Goal: Task Accomplishment & Management: Manage account settings

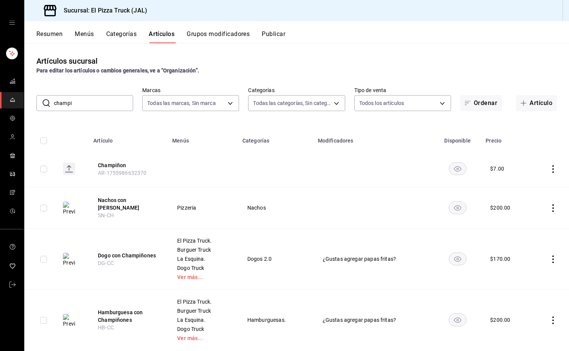
click at [93, 101] on input "champi" at bounding box center [93, 103] width 79 height 15
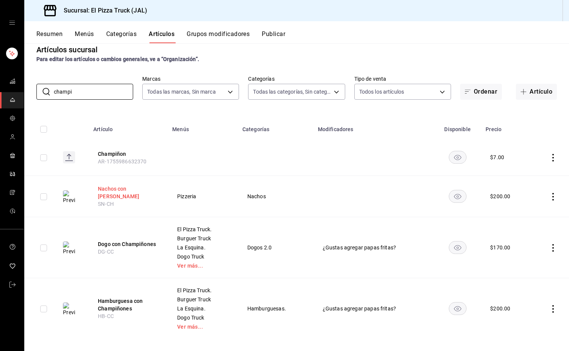
scroll to position [18, 0]
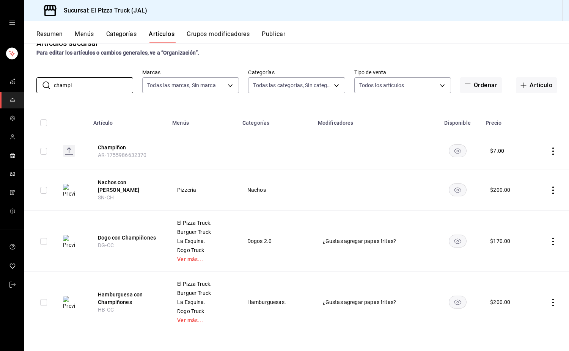
click at [130, 34] on button "Categorías" at bounding box center [121, 36] width 31 height 13
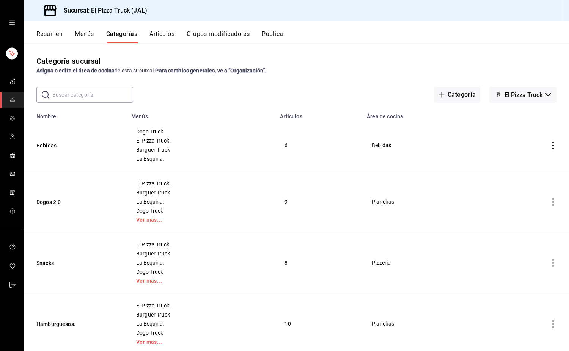
click at [161, 31] on button "Artículos" at bounding box center [161, 36] width 25 height 13
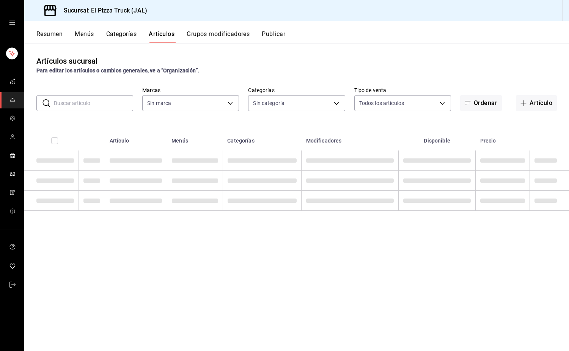
type input "c15787e7-6217-4551-b681-77b679b5e3f3,a441d866-96e6-4057-8867-d7266e748d34,b52d4…"
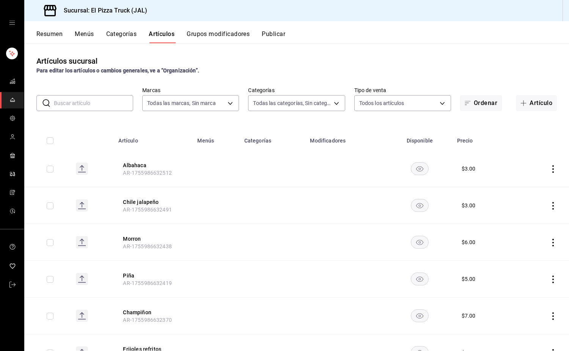
type input "7011110b-ccbe-4c9e-86f6-4a195b2d65b1,5937454d-5871-409b-ab19-0e087f261275,3108b…"
click at [129, 140] on th "Artículo" at bounding box center [153, 138] width 79 height 24
click at [215, 136] on th "Menús" at bounding box center [216, 138] width 47 height 24
click at [487, 103] on button "Ordenar" at bounding box center [481, 103] width 42 height 16
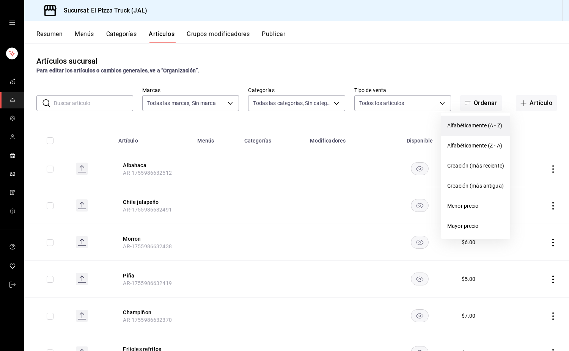
click at [482, 120] on li "Alfabéticamente (A - Z)" at bounding box center [475, 126] width 69 height 20
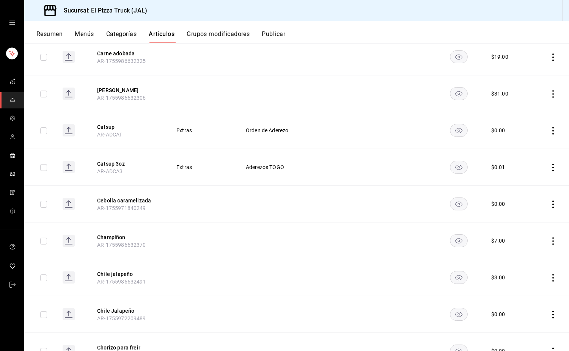
scroll to position [1438, 0]
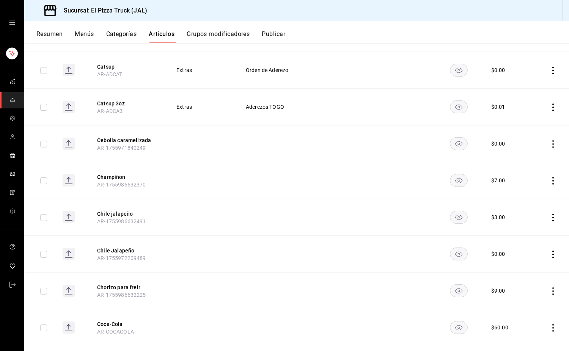
click at [552, 254] on icon "actions" at bounding box center [553, 255] width 2 height 8
click at [522, 301] on span "Eliminar" at bounding box center [523, 303] width 19 height 6
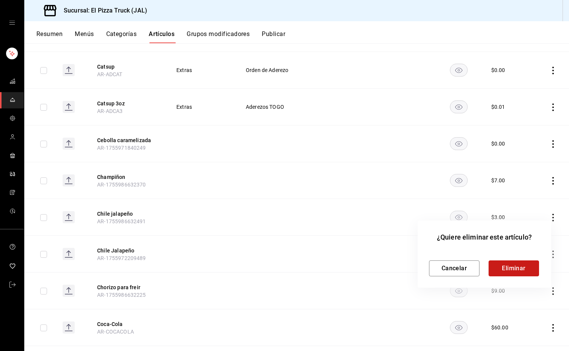
click at [512, 266] on button "Eliminar" at bounding box center [513, 268] width 50 height 16
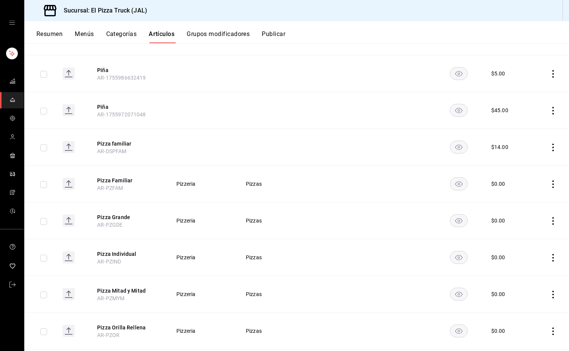
scroll to position [5044, 0]
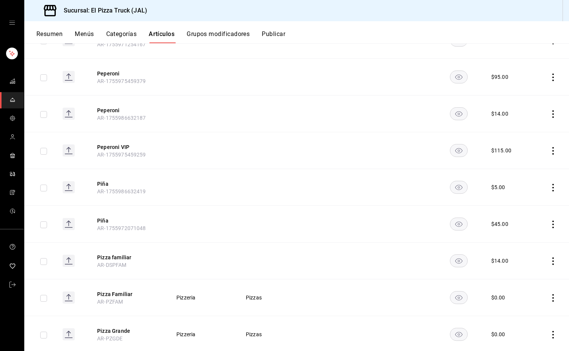
drag, startPoint x: 105, startPoint y: 178, endPoint x: 262, endPoint y: 202, distance: 158.4
click at [105, 180] on button "Piña" at bounding box center [127, 184] width 61 height 8
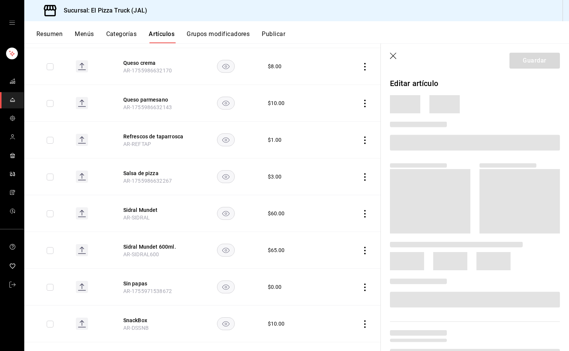
scroll to position [4360, 0]
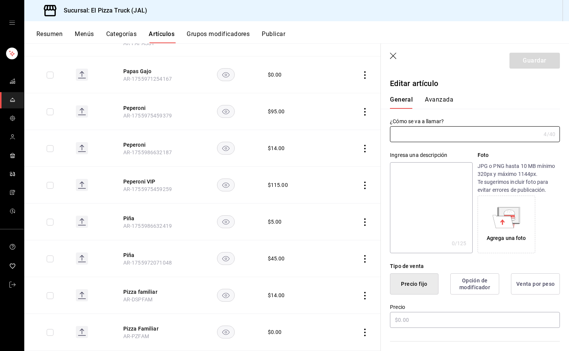
type input "Piña"
type input "AR-1755986632419"
type input "$5.00"
type input "E48"
type input "90101500"
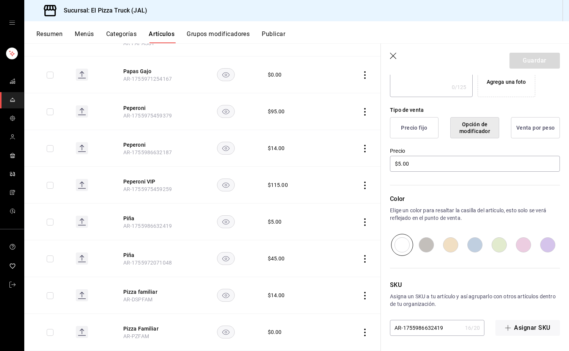
scroll to position [0, 0]
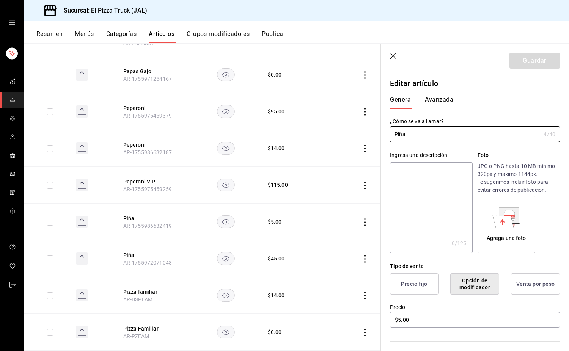
click at [442, 96] on button "Avanzada" at bounding box center [439, 102] width 28 height 13
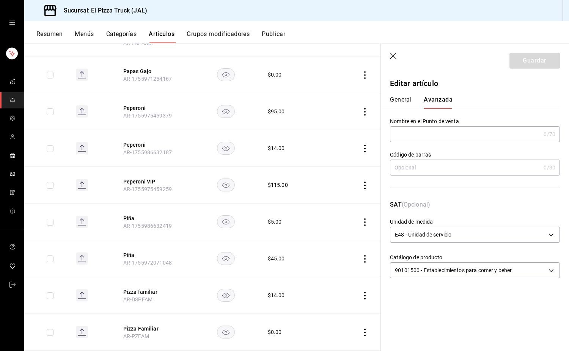
click at [390, 56] on icon "button" at bounding box center [394, 57] width 8 height 8
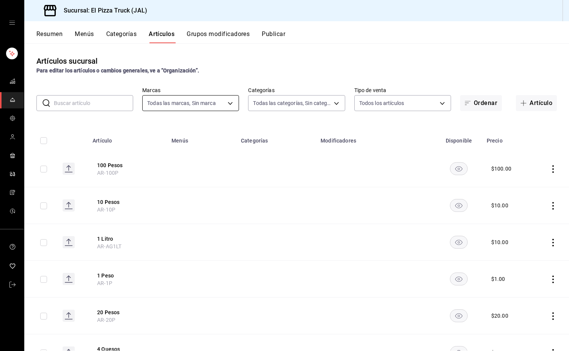
click at [211, 104] on body "Sucursal: El Pizza Truck (JAL) Resumen Menús Categorías Artículos Grupos modifi…" at bounding box center [284, 175] width 569 height 351
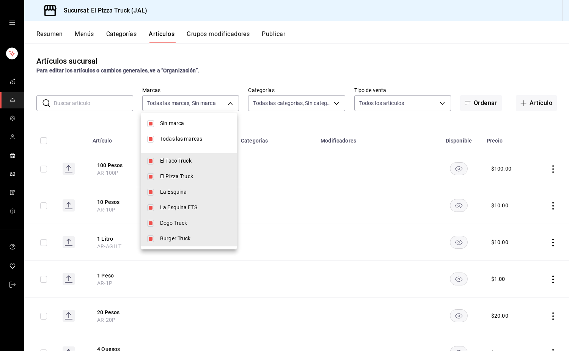
click at [223, 99] on div at bounding box center [284, 175] width 569 height 351
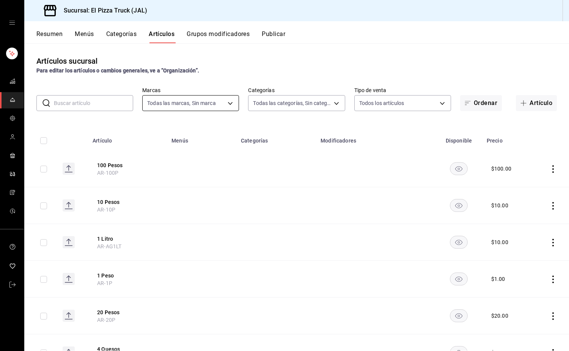
click at [222, 104] on body "Sucursal: El Pizza Truck (JAL) Resumen Menús Categorías Artículos Grupos modifi…" at bounding box center [284, 175] width 569 height 351
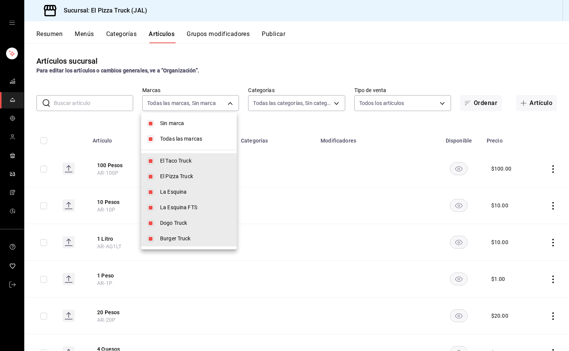
click at [172, 197] on li "La Esquina" at bounding box center [189, 192] width 96 height 16
type input "c15787e7-6217-4551-b681-77b679b5e3f3,a441d866-96e6-4057-8867-d7266e748d34,6e0d5…"
checkbox input "false"
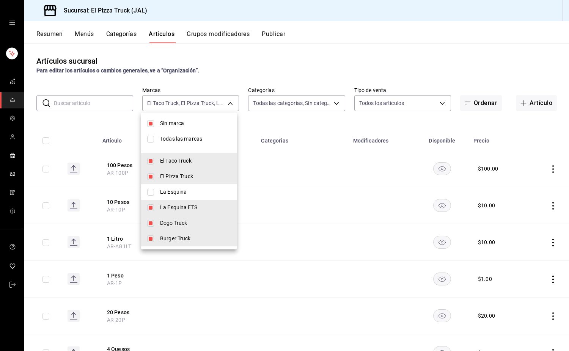
click at [181, 124] on span "Sin marca" at bounding box center [195, 123] width 71 height 8
checkbox input "false"
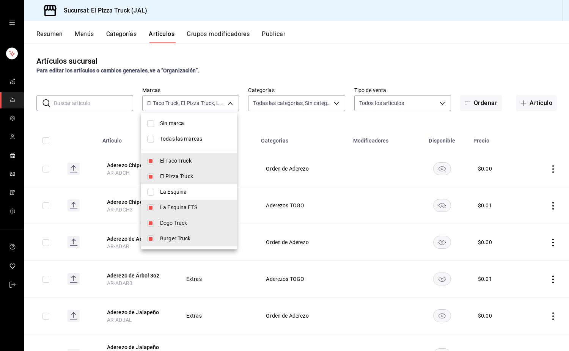
click at [183, 139] on span "Todas las marcas" at bounding box center [195, 139] width 71 height 8
type input "c15787e7-6217-4551-b681-77b679b5e3f3,a441d866-96e6-4057-8867-d7266e748d34,b52d4…"
checkbox input "true"
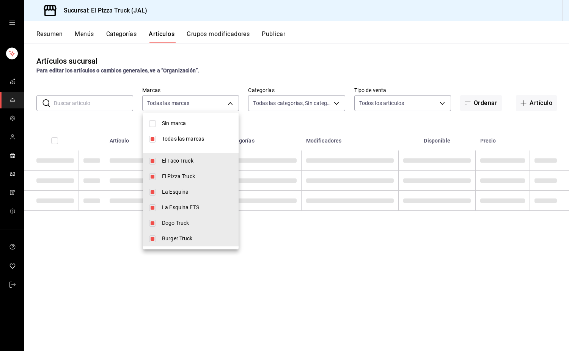
click at [183, 139] on span "Todas las marcas" at bounding box center [197, 139] width 71 height 8
checkbox input "false"
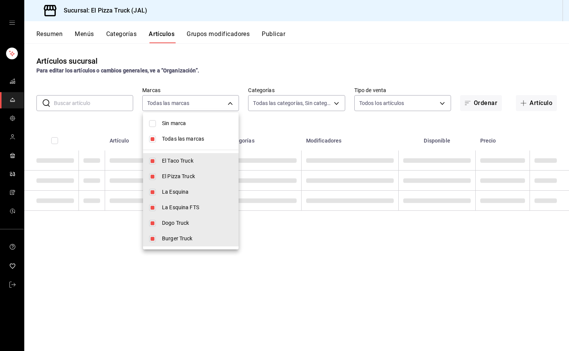
checkbox input "false"
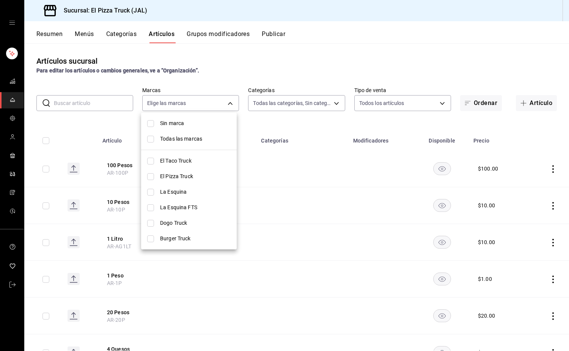
click at [177, 189] on span "La Esquina" at bounding box center [195, 192] width 71 height 8
type input "b52d4e1a-5d20-4b49-b7d2-eedecaad6b3d"
checkbox input "true"
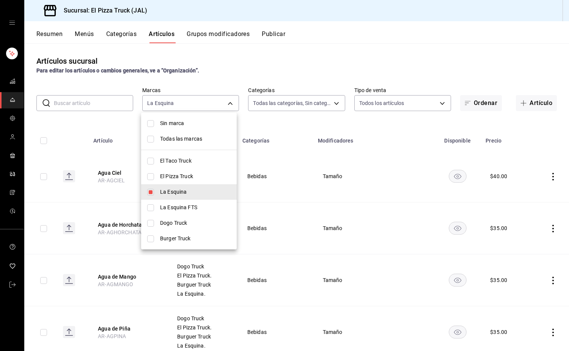
click at [311, 95] on div at bounding box center [284, 175] width 569 height 351
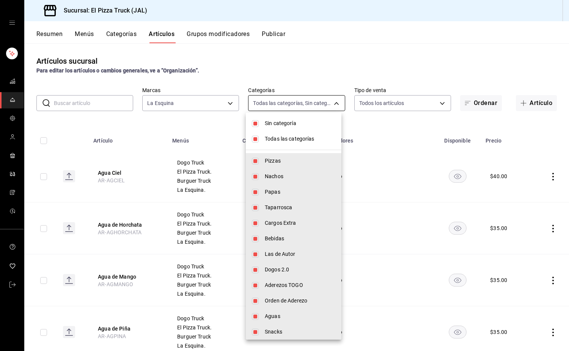
click at [319, 107] on body "Sucursal: El Pizza Truck (JAL) Resumen Menús Categorías Artículos Grupos modifi…" at bounding box center [284, 175] width 569 height 351
click at [216, 100] on div at bounding box center [284, 175] width 569 height 351
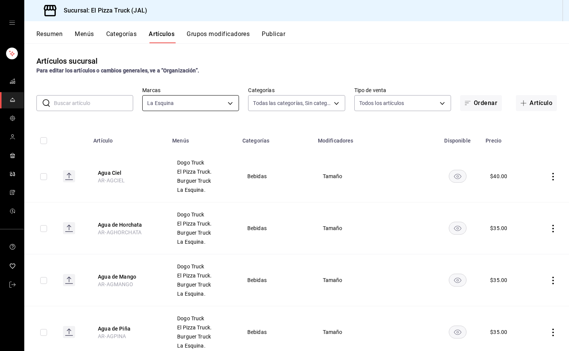
click at [230, 109] on body "Sucursal: El Pizza Truck (JAL) Resumen Menús Categorías Artículos Grupos modifi…" at bounding box center [284, 175] width 569 height 351
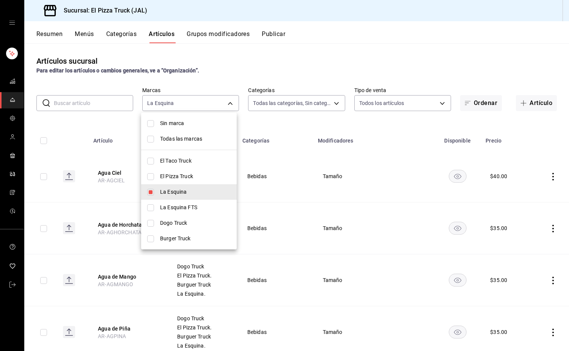
click at [184, 140] on span "Todas las marcas" at bounding box center [195, 139] width 71 height 8
type input "c15787e7-6217-4551-b681-77b679b5e3f3,a441d866-96e6-4057-8867-d7266e748d34,b52d4…"
checkbox input "true"
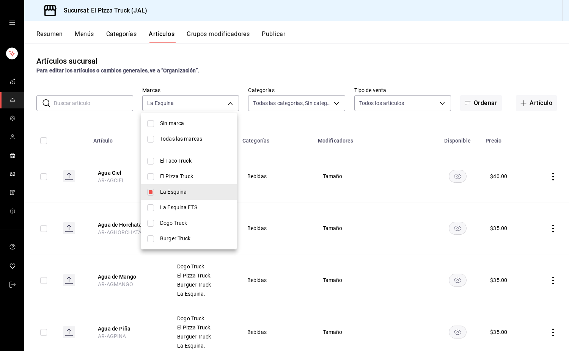
checkbox input "true"
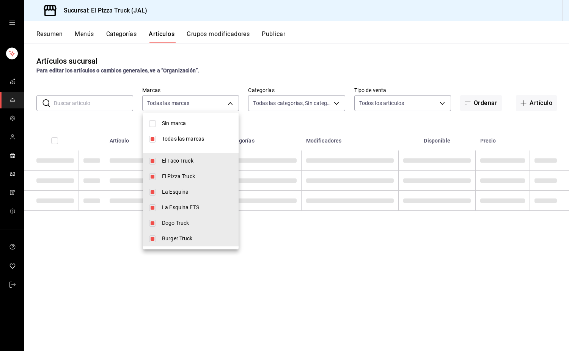
click at [285, 101] on div at bounding box center [284, 175] width 569 height 351
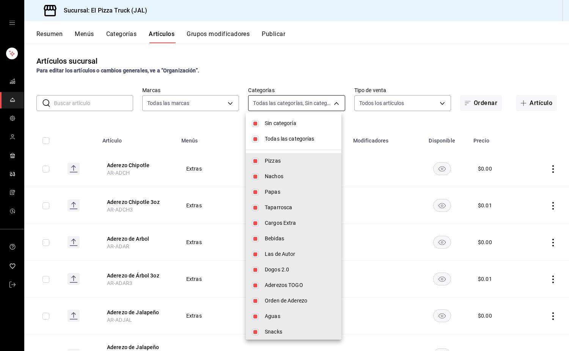
click at [308, 99] on body "Sucursal: El Pizza Truck (JAL) Resumen Menús Categorías Artículos Grupos modifi…" at bounding box center [284, 175] width 569 height 351
click at [259, 125] on li "Sin categoría" at bounding box center [294, 124] width 96 height 16
checkbox input "false"
click at [221, 100] on div at bounding box center [284, 175] width 569 height 351
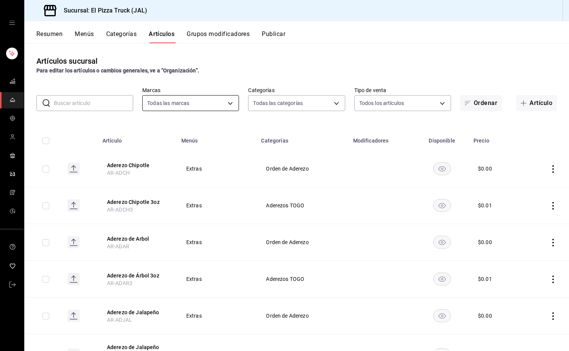
click at [191, 107] on body "Sucursal: El Pizza Truck (JAL) Resumen Menús Categorías Artículos Grupos modifi…" at bounding box center [284, 175] width 569 height 351
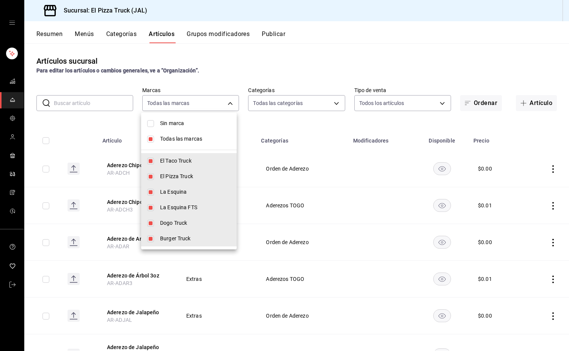
click at [177, 140] on span "Todas las marcas" at bounding box center [195, 139] width 71 height 8
checkbox input "false"
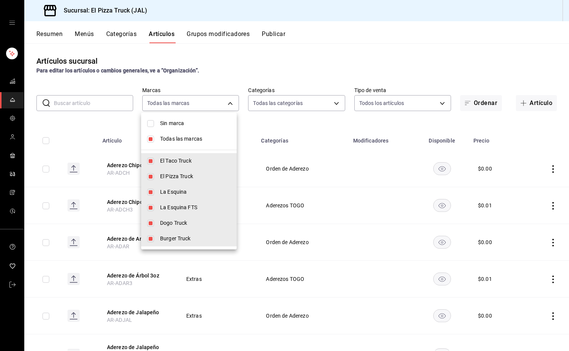
checkbox input "false"
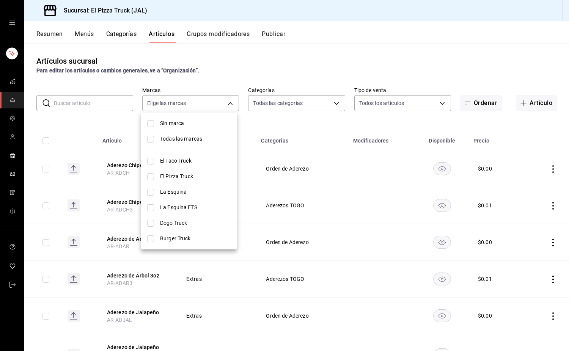
click at [179, 194] on span "La Esquina" at bounding box center [195, 192] width 71 height 8
type input "b52d4e1a-5d20-4b49-b7d2-eedecaad6b3d"
checkbox input "true"
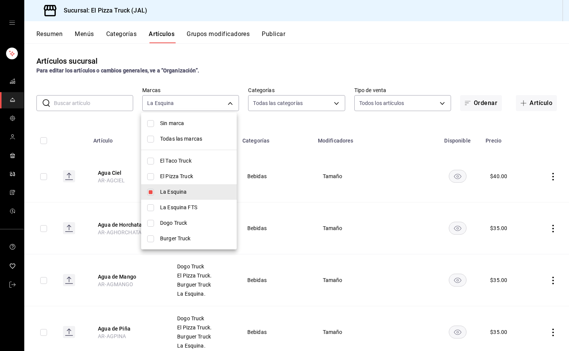
click at [309, 102] on div at bounding box center [284, 175] width 569 height 351
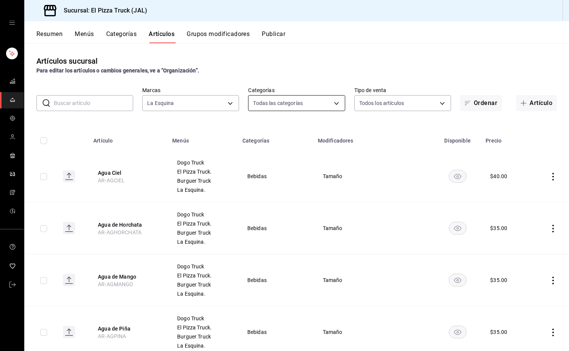
click at [304, 110] on body "Sucursal: El Pizza Truck (JAL) Resumen Menús Categorías Artículos Grupos modifi…" at bounding box center [284, 175] width 569 height 351
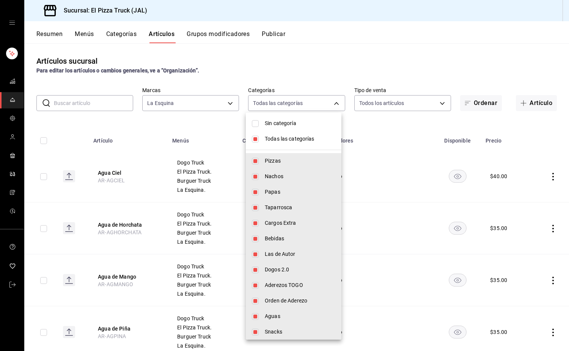
click at [294, 136] on span "Todas las categorías" at bounding box center [300, 139] width 71 height 8
checkbox input "false"
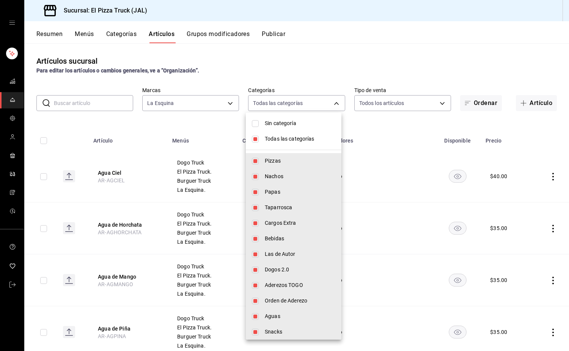
checkbox input "false"
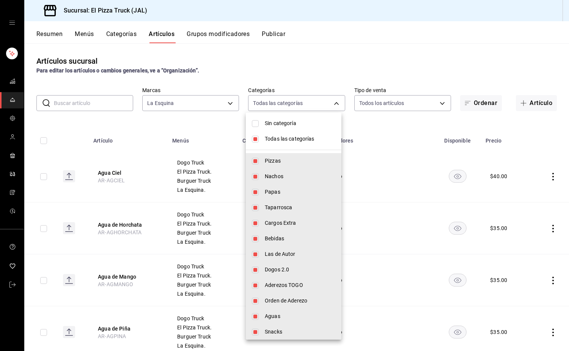
checkbox input "false"
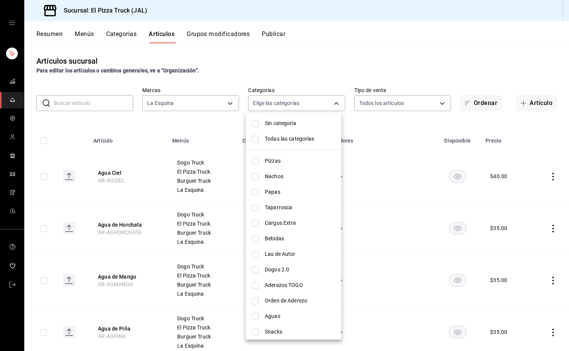
drag, startPoint x: 287, startPoint y: 159, endPoint x: 282, endPoint y: 159, distance: 4.5
click at [284, 159] on span "Pizzas" at bounding box center [300, 161] width 71 height 8
type input "7011110b-ccbe-4c9e-86f6-4a195b2d65b1"
checkbox input "true"
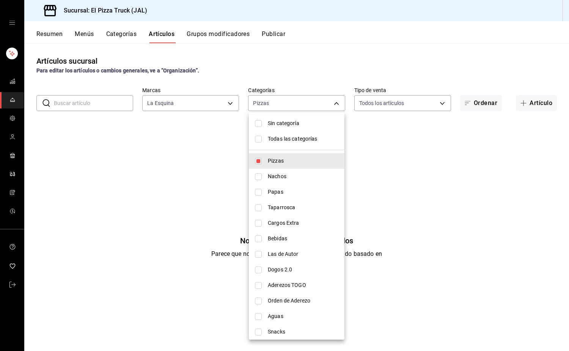
click at [200, 155] on div at bounding box center [284, 175] width 569 height 351
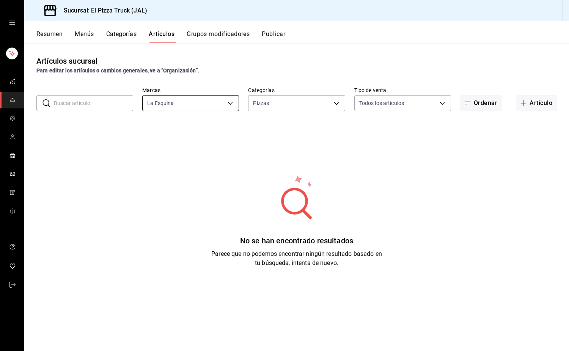
click at [180, 100] on body "Sucursal: El Pizza Truck (JAL) Resumen Menús Categorías Artículos Grupos modifi…" at bounding box center [284, 175] width 569 height 351
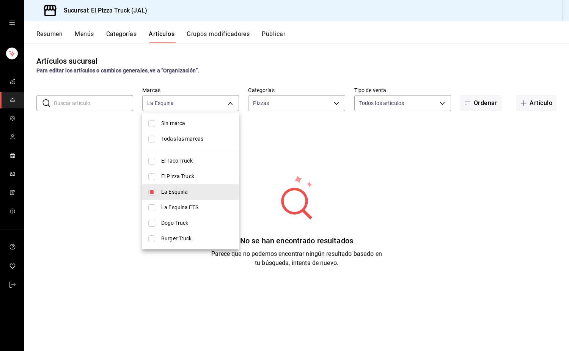
click at [182, 136] on span "Todas las marcas" at bounding box center [197, 139] width 72 height 8
type input "c15787e7-6217-4551-b681-77b679b5e3f3,a441d866-96e6-4057-8867-d7266e748d34,b52d4…"
checkbox input "true"
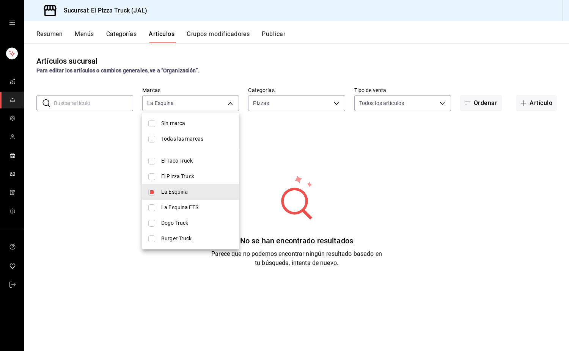
checkbox input "true"
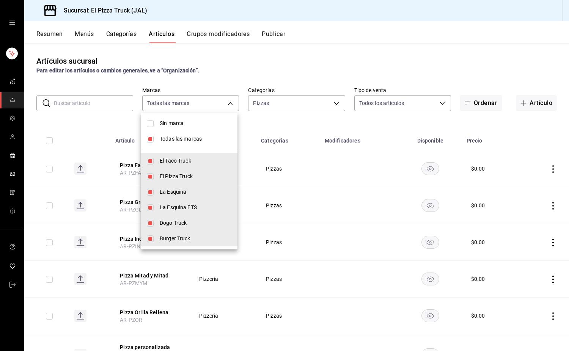
click at [267, 121] on div at bounding box center [284, 175] width 569 height 351
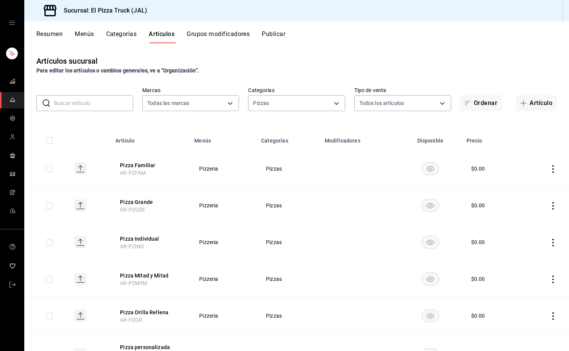
click at [42, 35] on button "Resumen" at bounding box center [49, 36] width 26 height 13
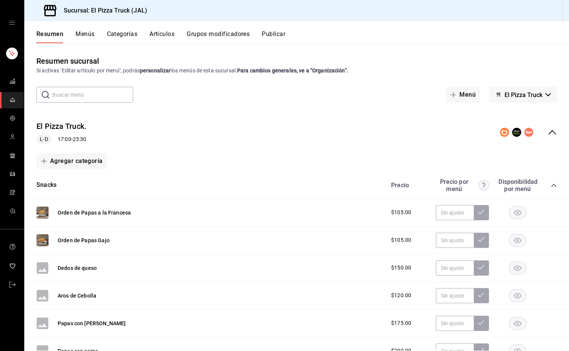
click at [514, 94] on span "El Pizza Truck" at bounding box center [523, 94] width 38 height 7
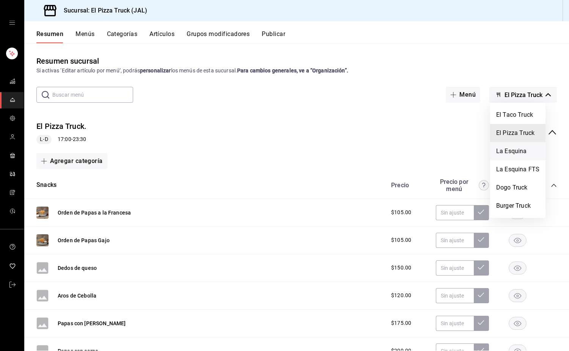
click at [508, 155] on li "La Esquina" at bounding box center [517, 151] width 55 height 18
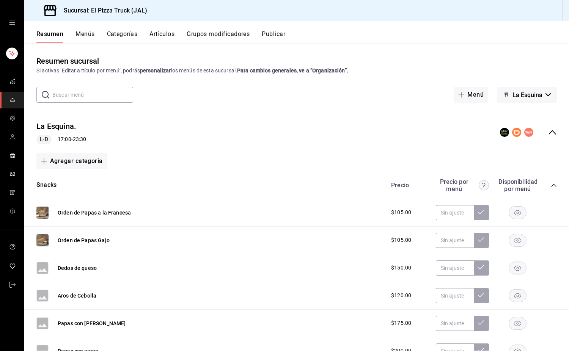
click at [503, 94] on icon "button" at bounding box center [506, 95] width 6 height 6
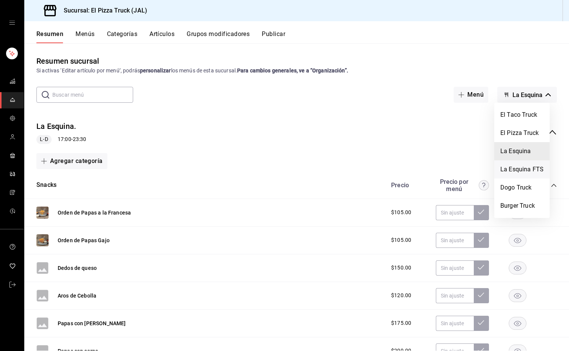
click at [510, 166] on li "La Esquina FTS" at bounding box center [521, 169] width 55 height 18
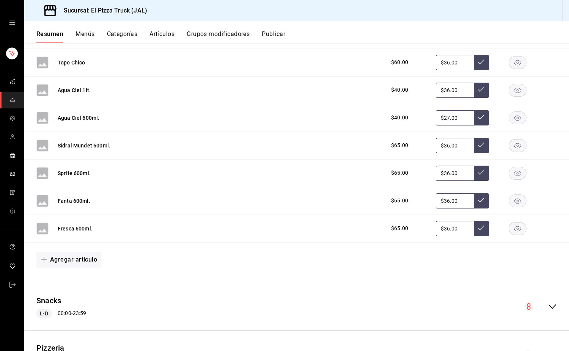
scroll to position [518, 0]
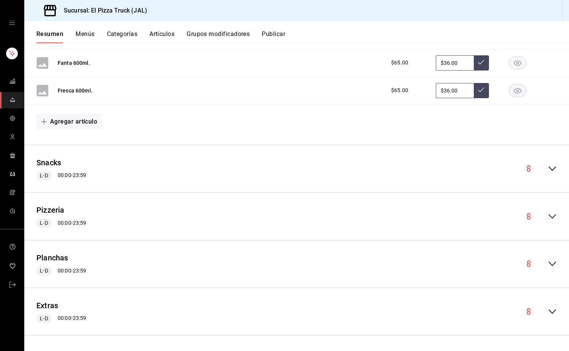
click at [547, 212] on icon "collapse-menu-row" at bounding box center [551, 216] width 9 height 9
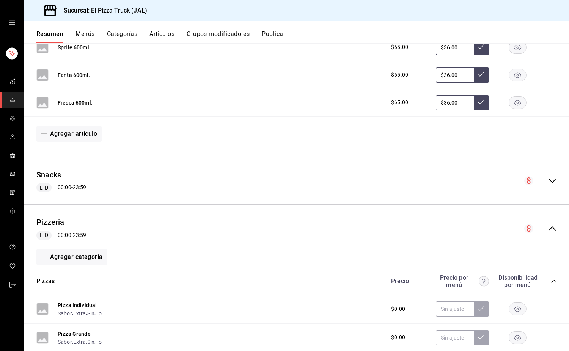
scroll to position [500, 0]
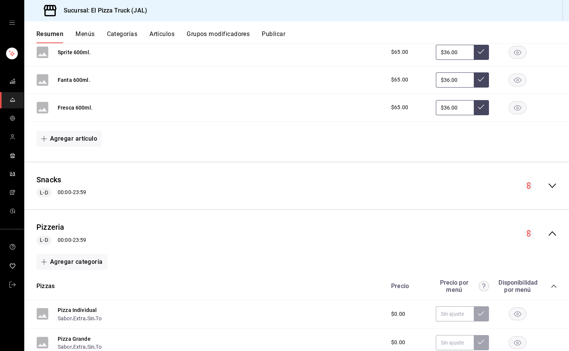
click at [90, 35] on button "Menús" at bounding box center [84, 36] width 19 height 13
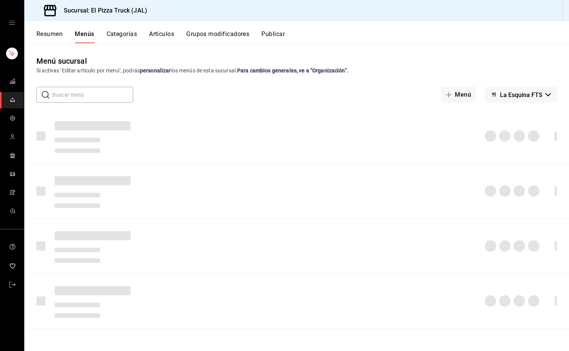
click at [528, 94] on span "La Esquina FTS" at bounding box center [521, 94] width 42 height 7
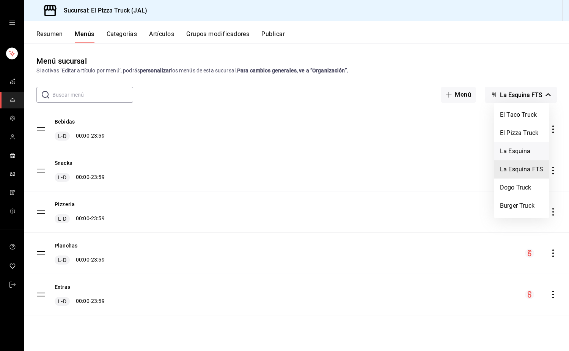
click at [520, 147] on li "La Esquina" at bounding box center [521, 151] width 55 height 18
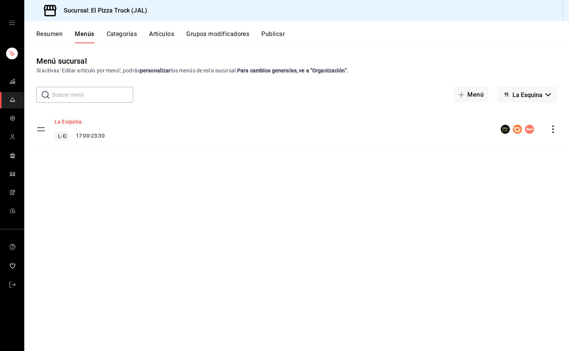
click at [77, 119] on button "La Esquina." at bounding box center [69, 122] width 29 height 8
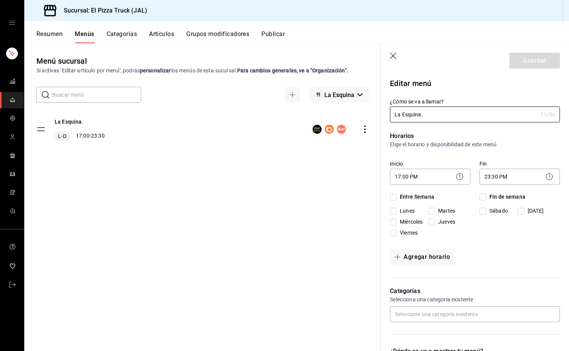
checkbox input "true"
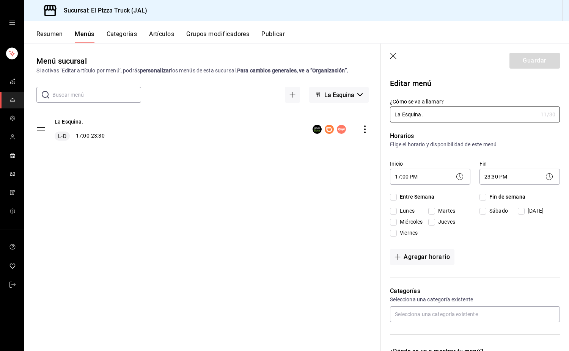
checkbox input "true"
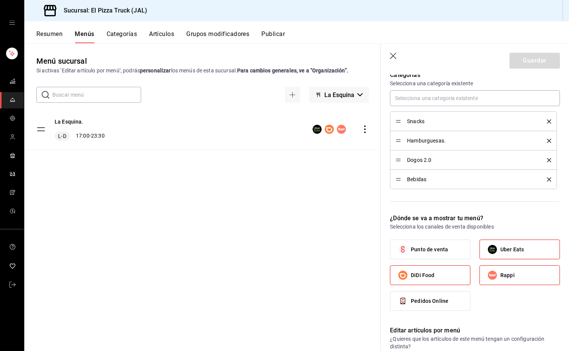
scroll to position [190, 0]
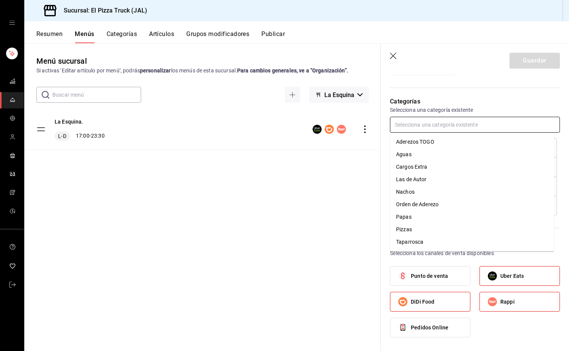
click at [437, 122] on input "text" at bounding box center [475, 125] width 170 height 16
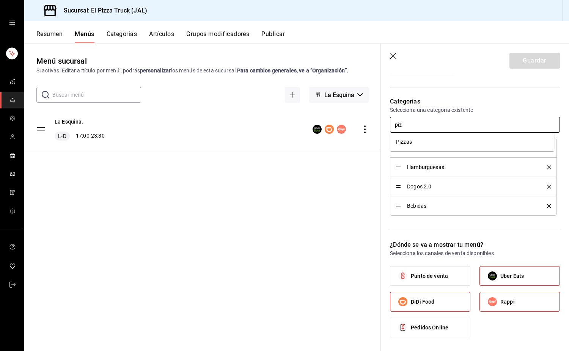
type input "pizz"
click at [424, 138] on li "Pizzas" at bounding box center [472, 142] width 164 height 13
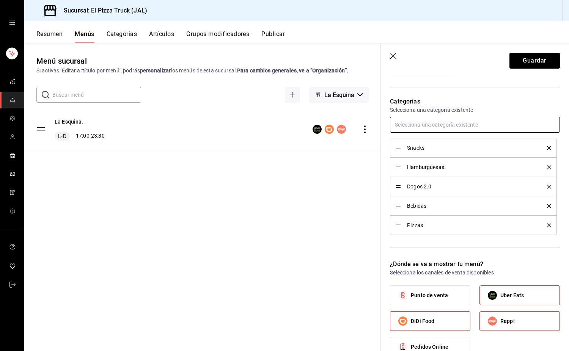
click at [433, 128] on input "text" at bounding box center [475, 125] width 170 height 16
click at [444, 125] on input "text" at bounding box center [475, 125] width 170 height 16
drag, startPoint x: 398, startPoint y: 228, endPoint x: 402, endPoint y: 173, distance: 54.8
click at [402, 173] on ul "Snacks Hamburguesas. Dogos 2.0 Bebidas Pizzas" at bounding box center [475, 186] width 170 height 97
click at [435, 123] on input "text" at bounding box center [475, 125] width 170 height 16
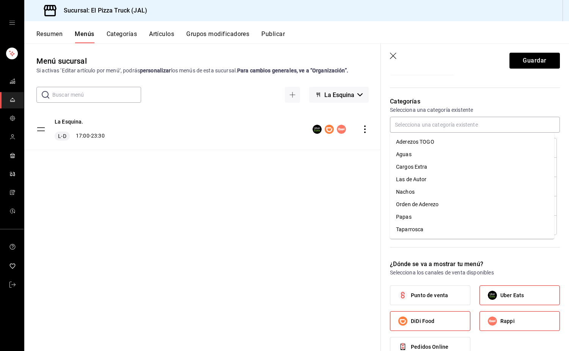
click at [140, 38] on div "Resumen Menús Categorías Artículos Grupos modificadores Publicar" at bounding box center [302, 36] width 532 height 13
click at [132, 38] on button "Categorías" at bounding box center [122, 36] width 31 height 13
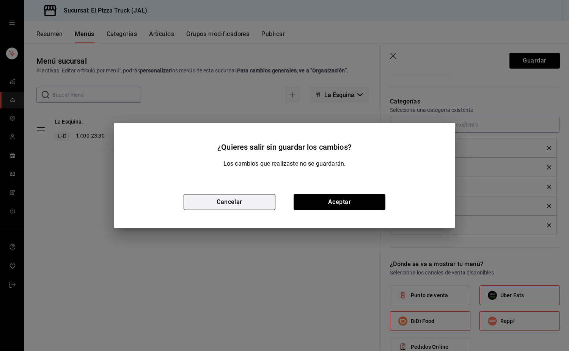
click at [251, 196] on button "Cancelar" at bounding box center [229, 202] width 92 height 16
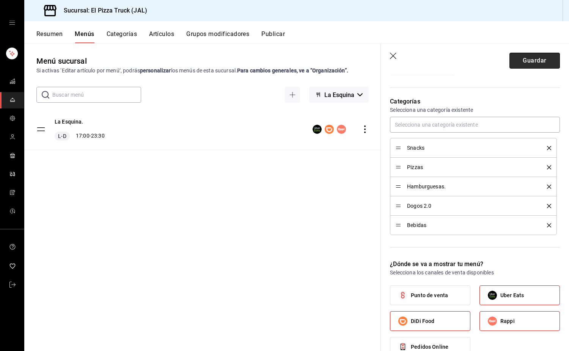
click at [530, 58] on button "Guardar" at bounding box center [534, 61] width 50 height 16
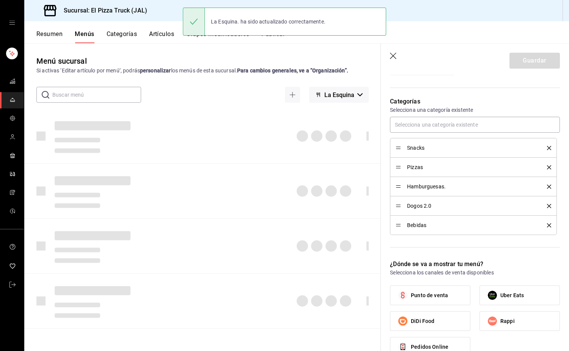
click at [128, 35] on button "Categorías" at bounding box center [122, 36] width 31 height 13
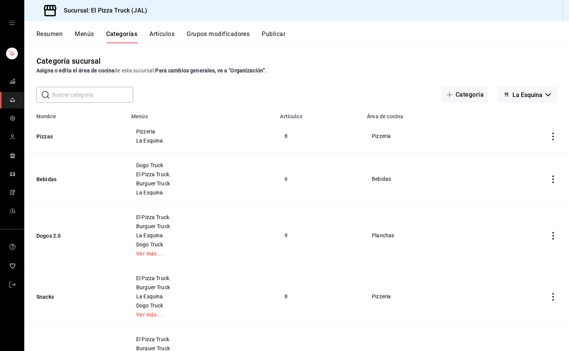
click at [531, 91] on button "La Esquina" at bounding box center [527, 95] width 60 height 16
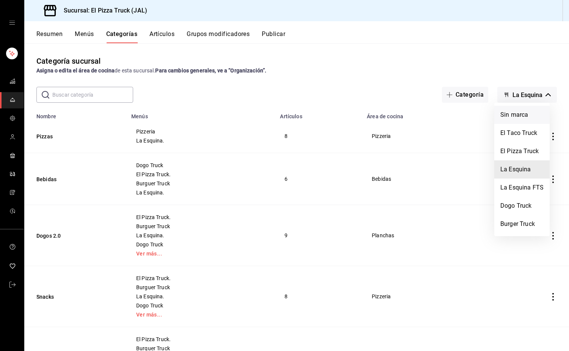
click at [528, 115] on li "Sin marca" at bounding box center [521, 115] width 55 height 18
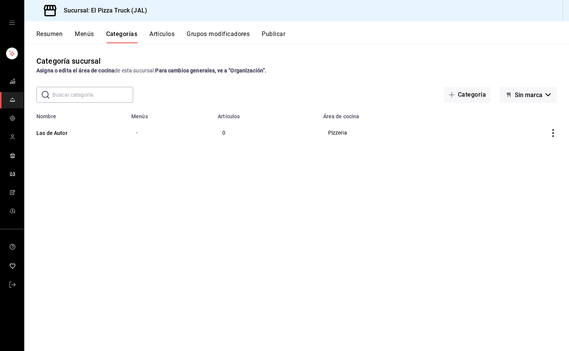
click at [552, 136] on icon "actions" at bounding box center [553, 133] width 8 height 8
click at [528, 179] on span "Eliminar" at bounding box center [529, 182] width 19 height 6
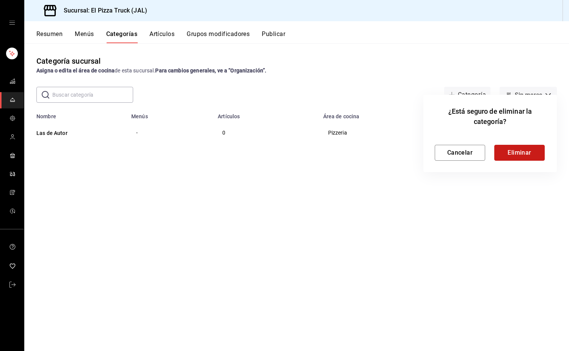
click at [522, 155] on button "Eliminar" at bounding box center [519, 153] width 50 height 16
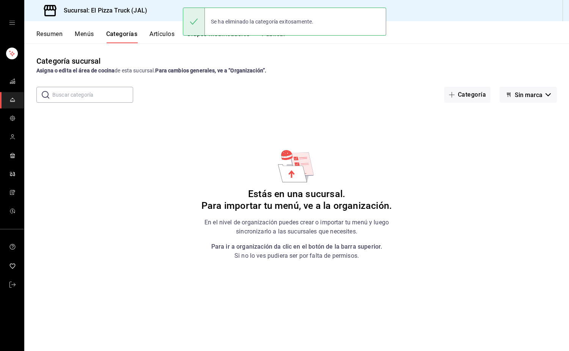
click at [93, 32] on button "Menús" at bounding box center [84, 36] width 19 height 13
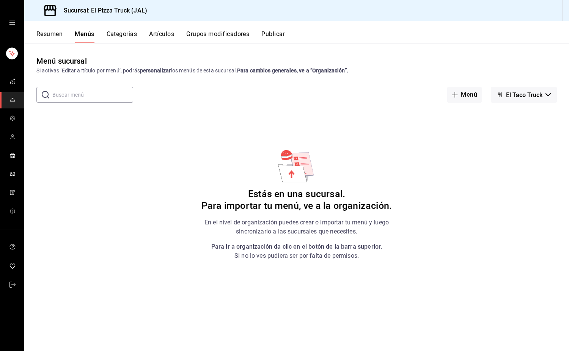
click at [544, 89] on button "El Taco Truck" at bounding box center [523, 95] width 66 height 16
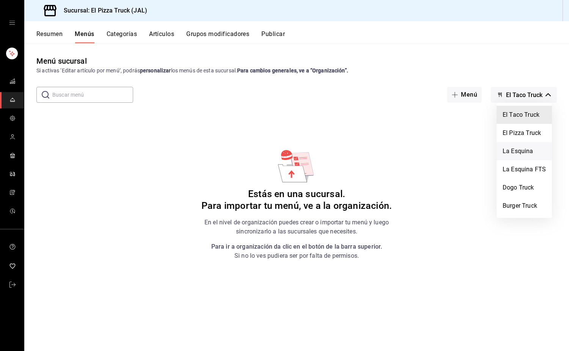
click at [522, 151] on li "La Esquina" at bounding box center [523, 151] width 55 height 18
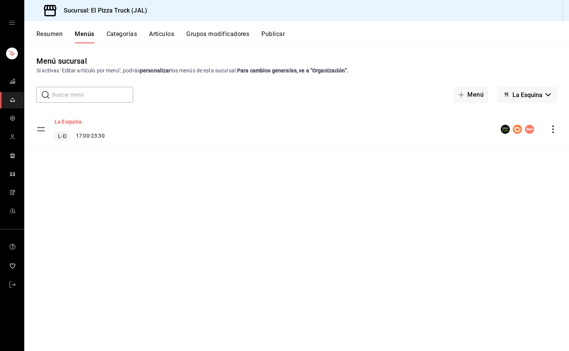
click at [56, 124] on button "La Esquina." at bounding box center [69, 122] width 29 height 8
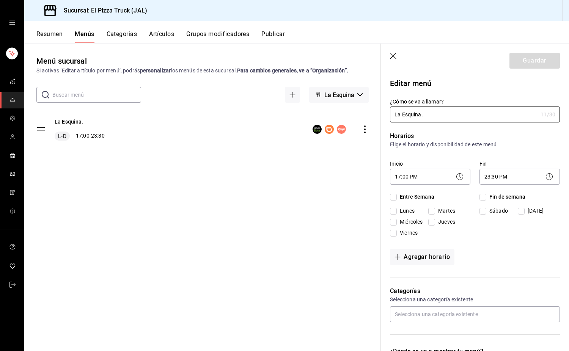
checkbox input "true"
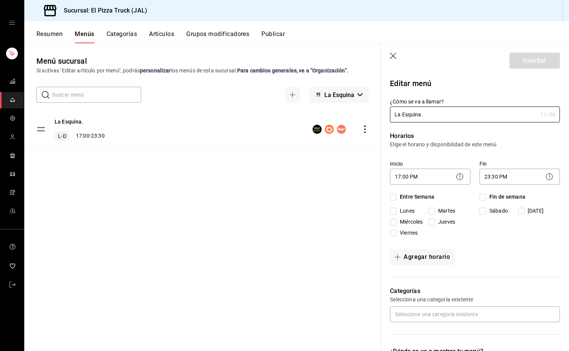
checkbox input "true"
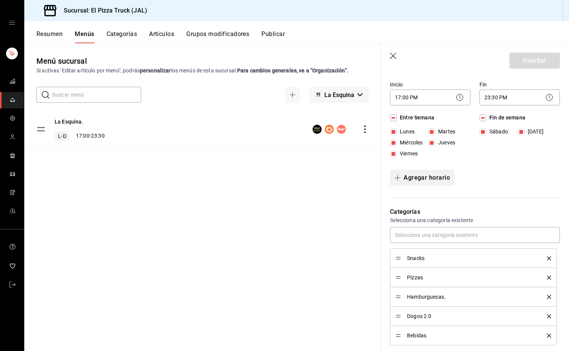
scroll to position [76, 0]
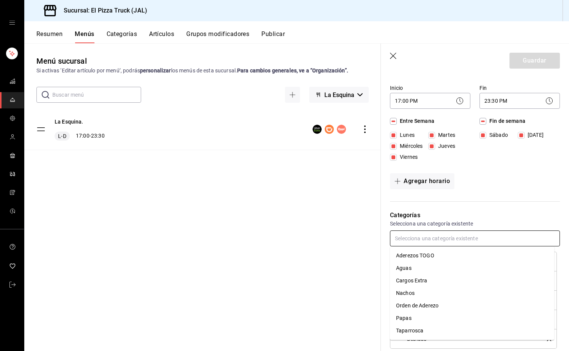
click at [446, 239] on input "text" at bounding box center [475, 238] width 170 height 16
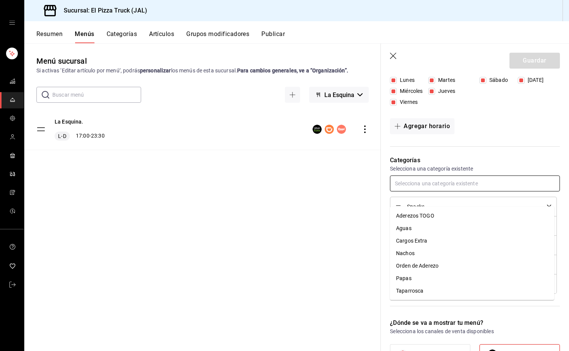
scroll to position [152, 0]
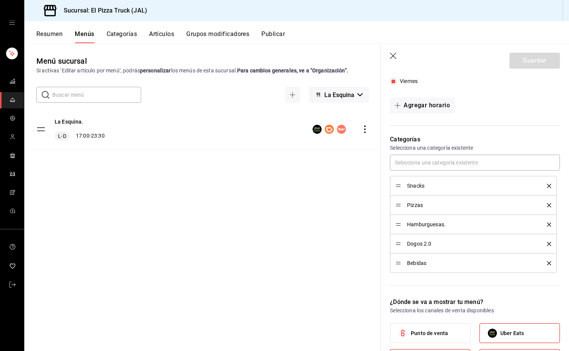
click at [485, 117] on div "Horarios Elige el horario y disponibilidad de este menú Inicio 17:00 PM 17:00 F…" at bounding box center [470, 48] width 179 height 155
click at [125, 34] on button "Categorías" at bounding box center [122, 36] width 31 height 13
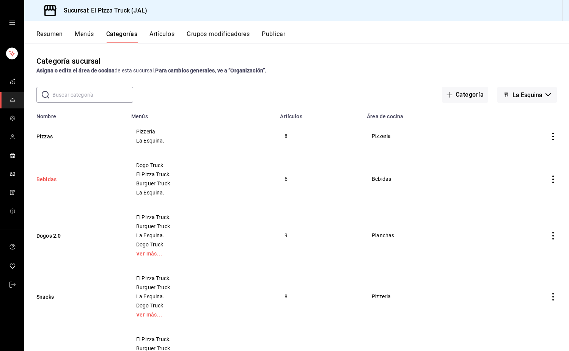
click at [52, 180] on button "Bebidas" at bounding box center [74, 179] width 76 height 8
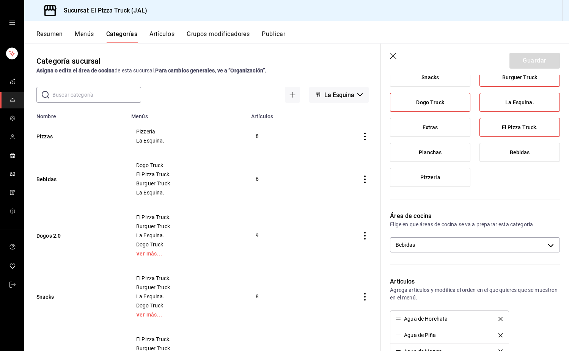
scroll to position [227, 0]
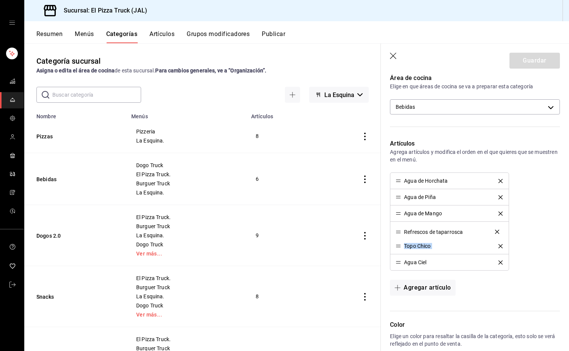
drag, startPoint x: 399, startPoint y: 248, endPoint x: 396, endPoint y: 233, distance: 14.7
click at [526, 61] on button "Guardar" at bounding box center [534, 61] width 50 height 16
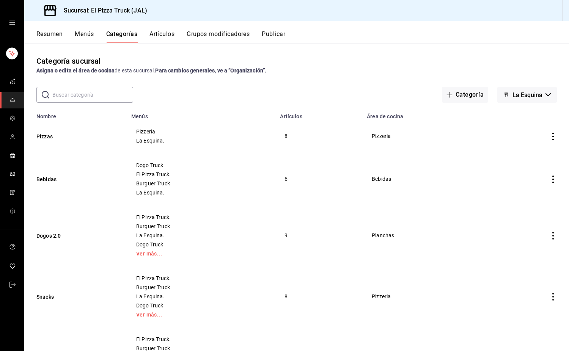
click at [84, 39] on button "Menús" at bounding box center [84, 36] width 19 height 13
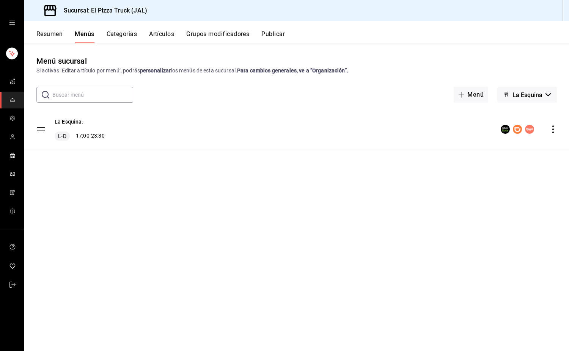
click at [530, 100] on button "La Esquina" at bounding box center [527, 95] width 60 height 16
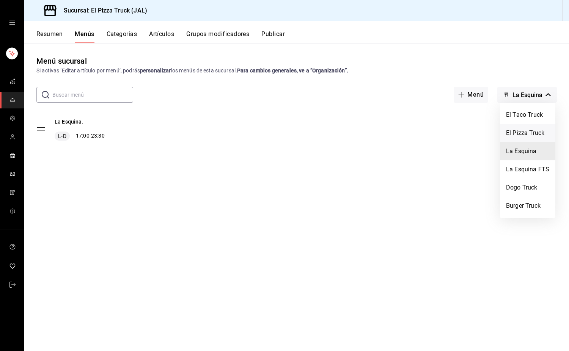
click at [532, 133] on li "El Pizza Truck" at bounding box center [527, 133] width 55 height 18
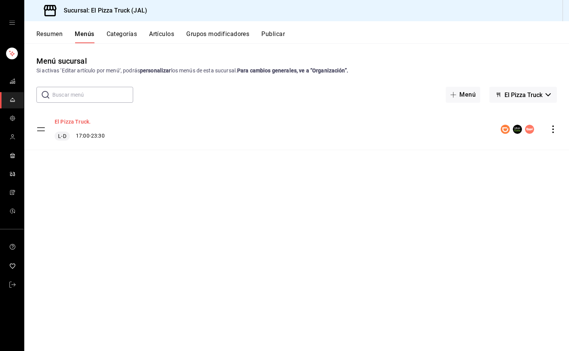
click at [69, 121] on button "El Pizza Truck." at bounding box center [73, 122] width 36 height 8
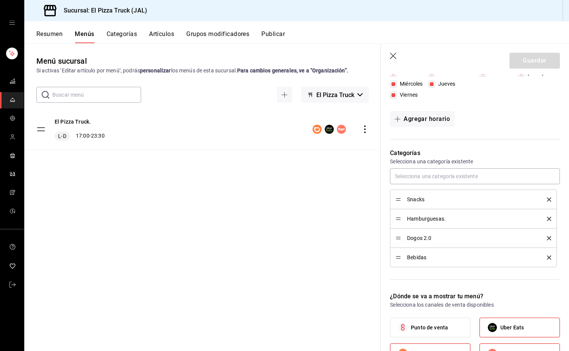
scroll to position [190, 0]
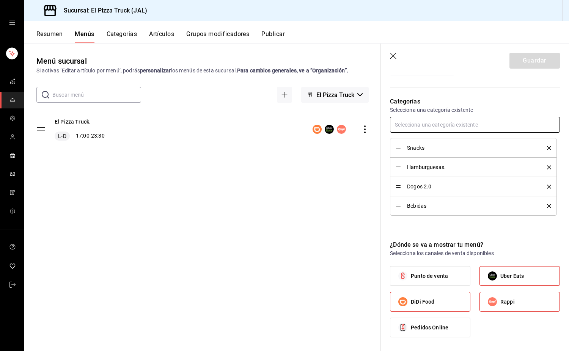
click at [436, 125] on input "text" at bounding box center [475, 125] width 170 height 16
click at [401, 218] on li "Pizzas" at bounding box center [472, 217] width 164 height 13
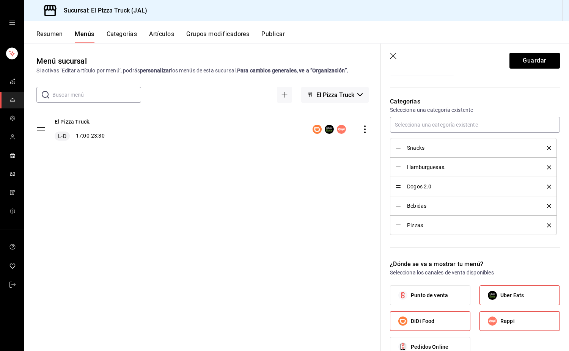
click at [400, 229] on div "Pizzas" at bounding box center [472, 225] width 155 height 8
drag, startPoint x: 398, startPoint y: 225, endPoint x: 400, endPoint y: 164, distance: 61.4
click at [527, 67] on button "Guardar" at bounding box center [534, 61] width 50 height 16
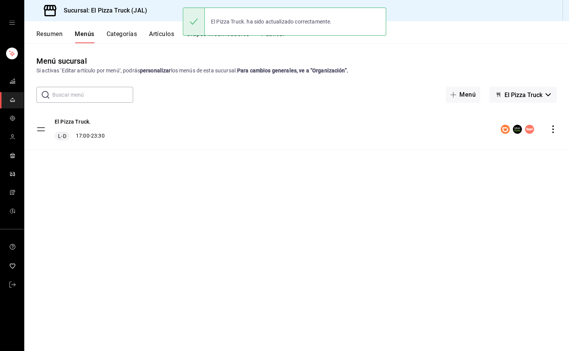
click at [550, 92] on button "El Pizza Truck" at bounding box center [522, 95] width 67 height 16
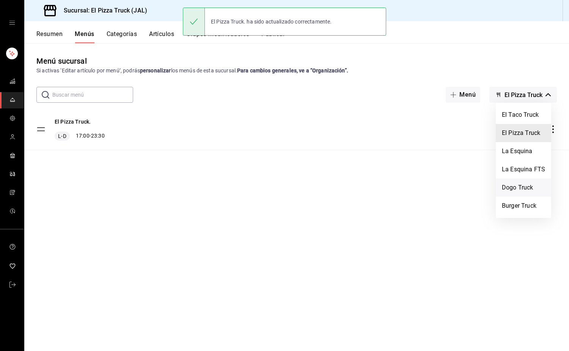
click at [515, 185] on li "Dogo Truck" at bounding box center [522, 188] width 55 height 18
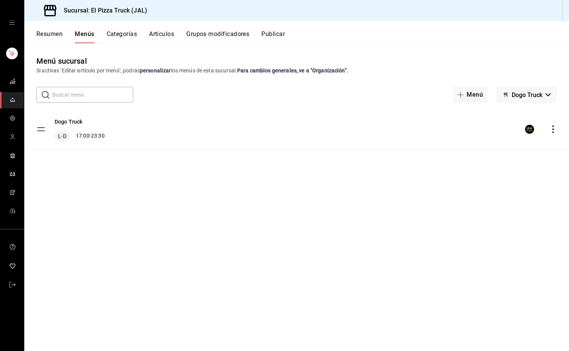
click at [65, 126] on div "Dogo Truck L-D 17:00 - 23:30" at bounding box center [80, 129] width 50 height 23
click at [66, 123] on button "Dogo Truck" at bounding box center [69, 122] width 28 height 8
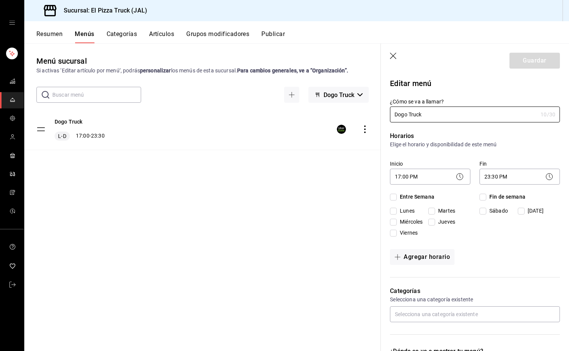
checkbox input "true"
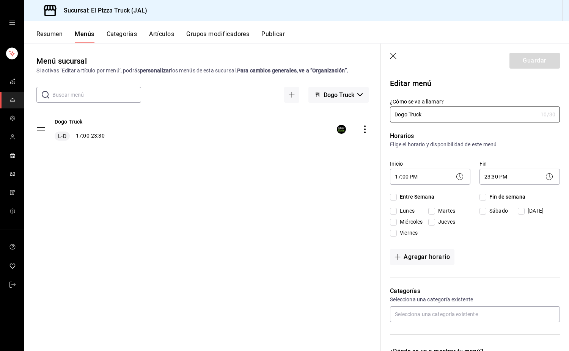
checkbox input "true"
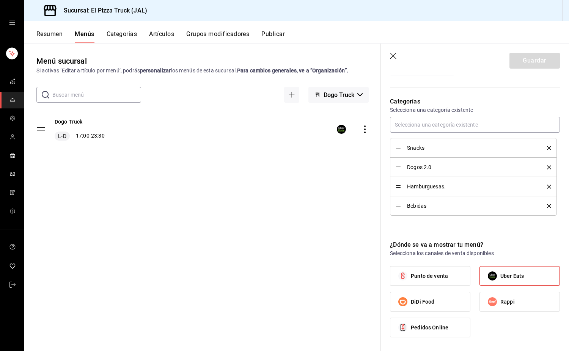
scroll to position [227, 0]
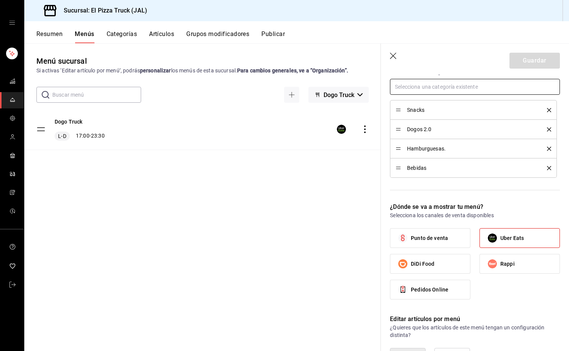
click at [433, 91] on input "text" at bounding box center [475, 87] width 170 height 16
click at [410, 176] on li "Pizzas" at bounding box center [472, 179] width 164 height 13
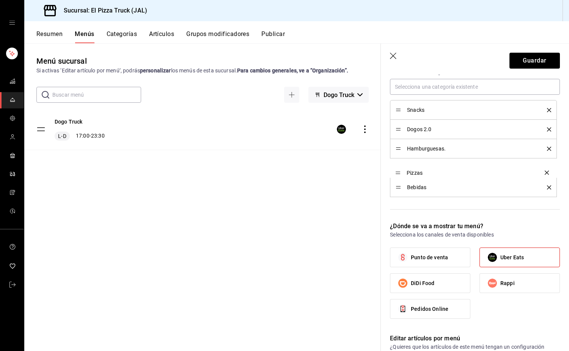
drag, startPoint x: 399, startPoint y: 185, endPoint x: 399, endPoint y: 170, distance: 15.5
click at [530, 61] on button "Guardar" at bounding box center [534, 61] width 50 height 16
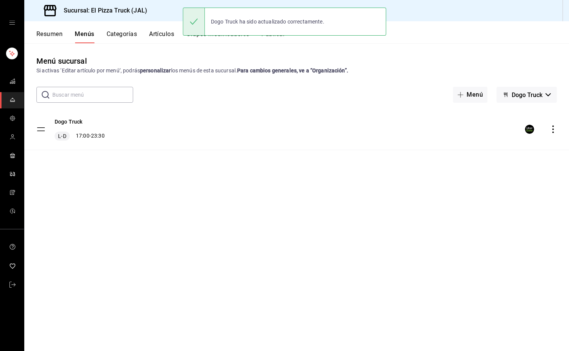
click at [543, 92] on button "Dogo Truck" at bounding box center [526, 95] width 60 height 16
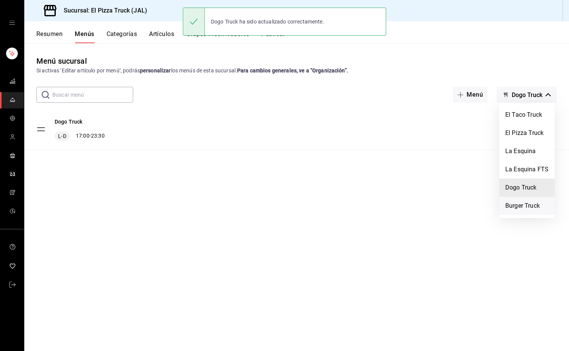
click at [515, 202] on li "Burger Truck" at bounding box center [526, 206] width 55 height 18
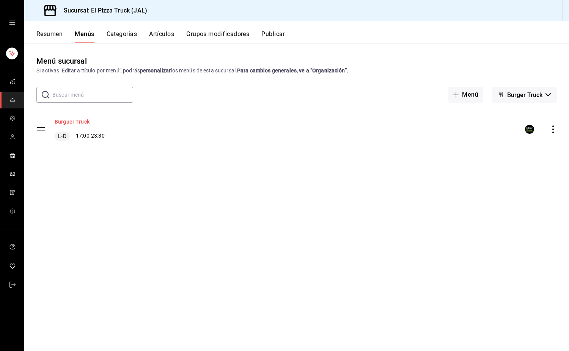
click at [71, 120] on button "Burguer Truck" at bounding box center [72, 122] width 35 height 8
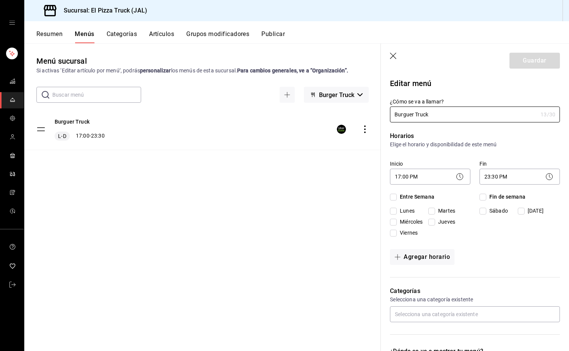
checkbox input "true"
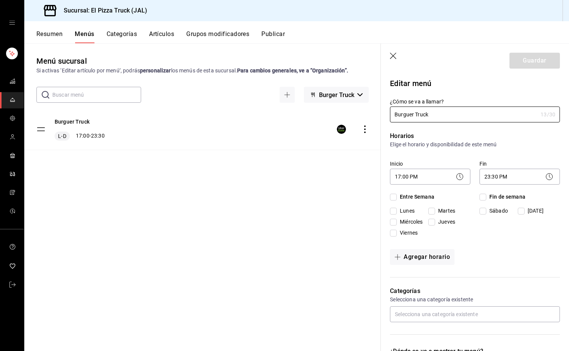
checkbox input "true"
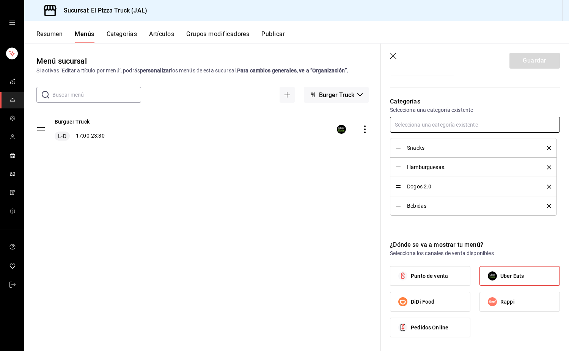
click at [418, 126] on input "text" at bounding box center [475, 125] width 170 height 16
click at [408, 214] on li "Pizzas" at bounding box center [472, 217] width 164 height 13
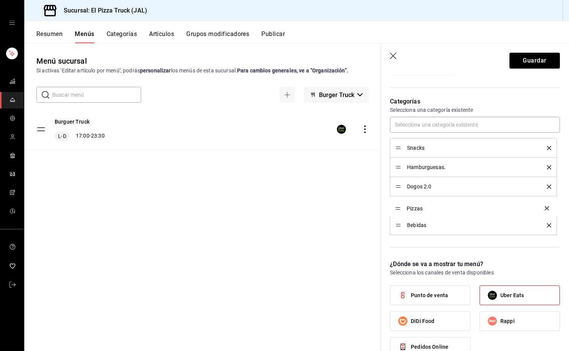
drag, startPoint x: 398, startPoint y: 227, endPoint x: 401, endPoint y: 208, distance: 18.4
click at [520, 60] on button "Guardar" at bounding box center [534, 61] width 50 height 16
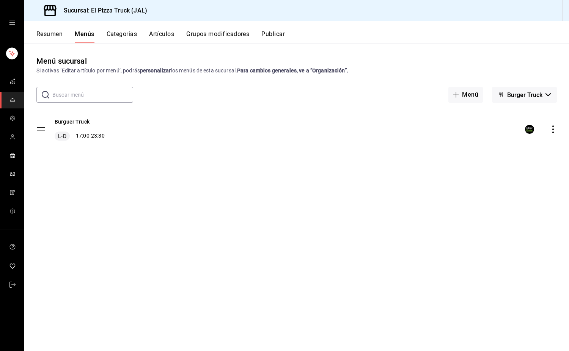
click at [161, 31] on button "Artículos" at bounding box center [161, 36] width 25 height 13
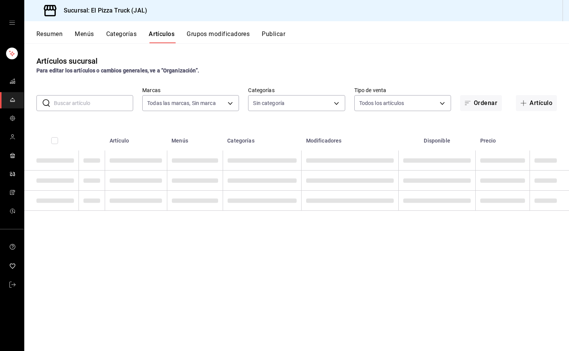
type input "c15787e7-6217-4551-b681-77b679b5e3f3,a441d866-96e6-4057-8867-d7266e748d34,b52d4…"
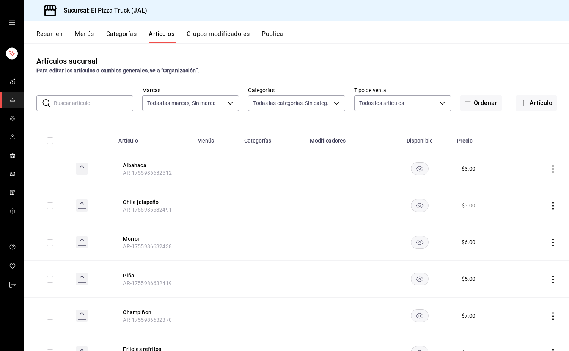
type input "7011110b-ccbe-4c9e-86f6-4a195b2d65b1,5937454d-5871-409b-ab19-0e087f261275,3108b…"
click at [218, 101] on body "Sucursal: El Pizza Truck (JAL) Resumen Menús Categorías Artículos Grupos modifi…" at bounding box center [284, 175] width 569 height 351
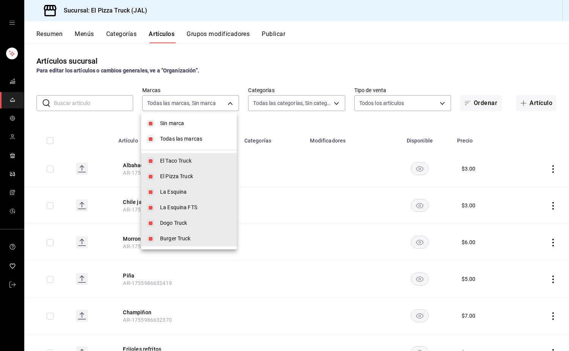
click at [213, 108] on div at bounding box center [284, 175] width 569 height 351
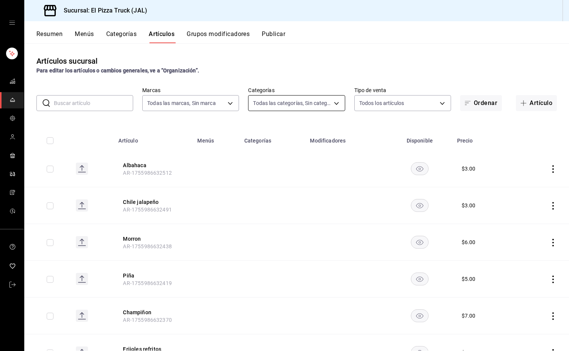
click at [309, 98] on body "Sucursal: El Pizza Truck (JAL) Resumen Menús Categorías Artículos Grupos modifi…" at bounding box center [284, 175] width 569 height 351
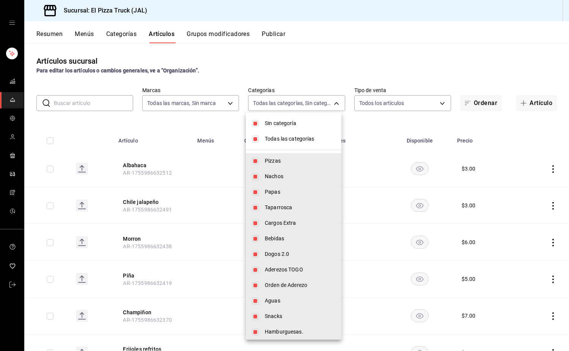
click at [291, 135] on span "Todas las categorías" at bounding box center [300, 139] width 71 height 8
checkbox input "false"
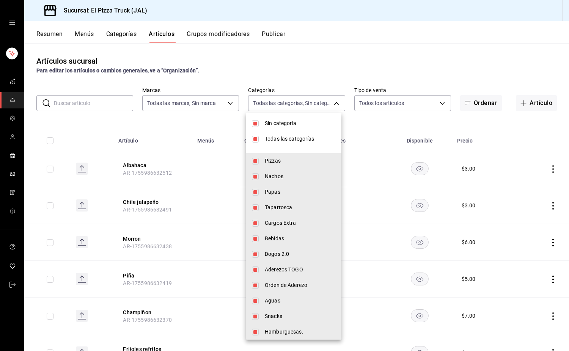
checkbox input "false"
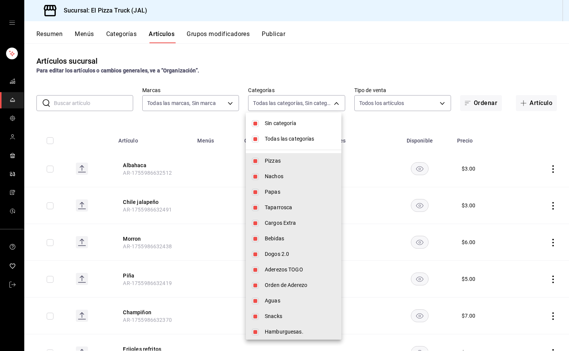
checkbox input "false"
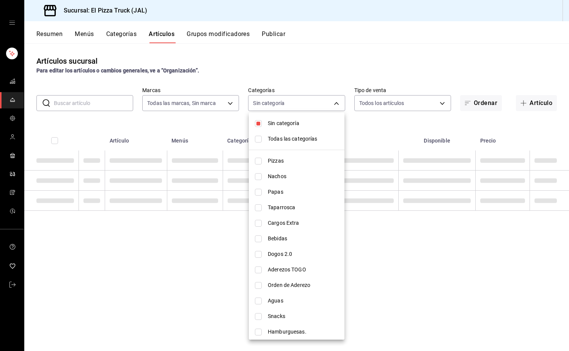
click at [289, 123] on span "Sin categoría" at bounding box center [303, 123] width 71 height 8
checkbox input "false"
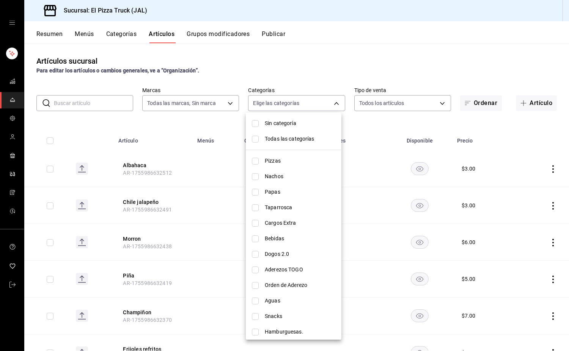
click at [274, 157] on span "Pizzas" at bounding box center [300, 161] width 71 height 8
type input "7011110b-ccbe-4c9e-86f6-4a195b2d65b1"
checkbox input "true"
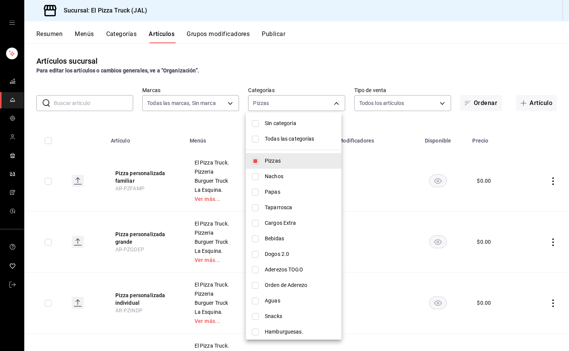
click at [183, 135] on div at bounding box center [284, 175] width 569 height 351
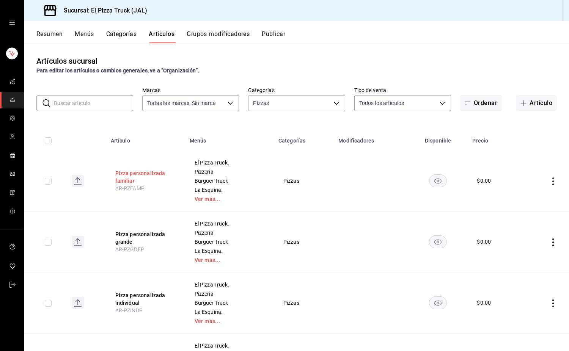
click at [154, 177] on button "Pizza personalizada familiar" at bounding box center [145, 176] width 61 height 15
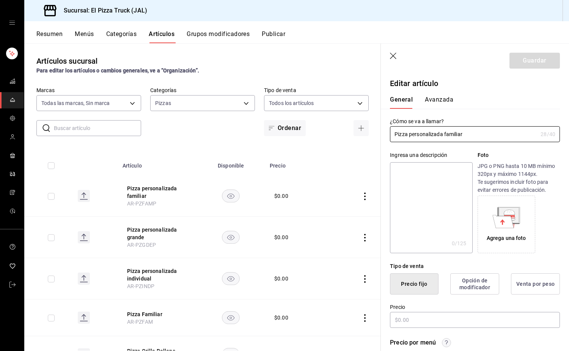
type input "$0.00"
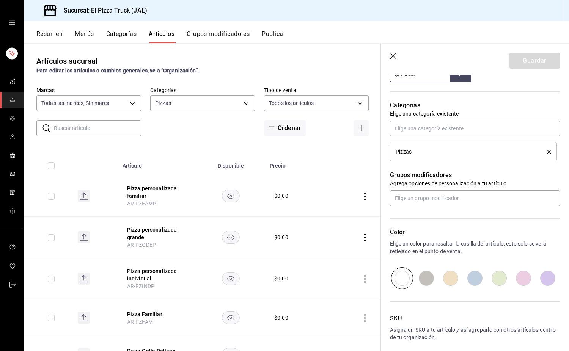
scroll to position [332, 0]
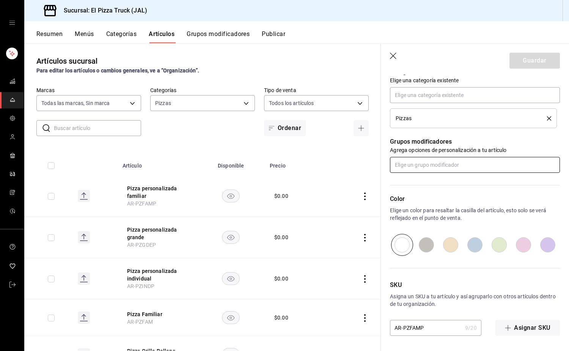
click at [458, 168] on input "text" at bounding box center [475, 165] width 170 height 16
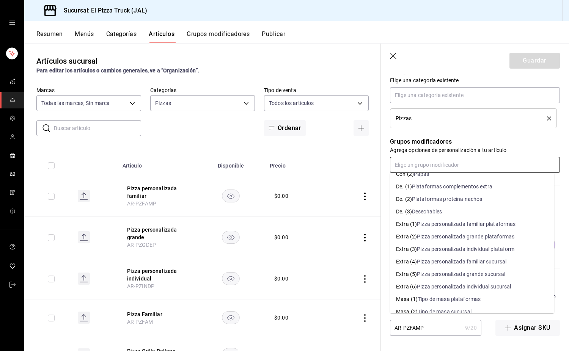
scroll to position [76, 0]
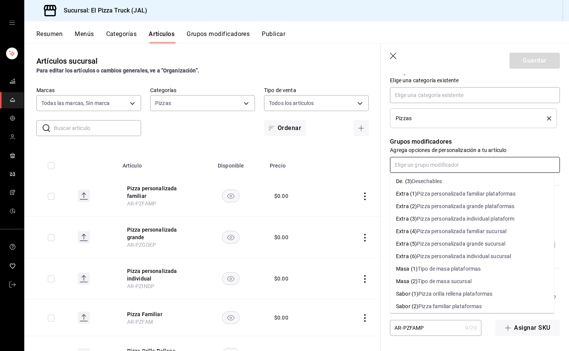
click at [489, 194] on div "Pizza personalizada familiar plataformas" at bounding box center [466, 194] width 99 height 8
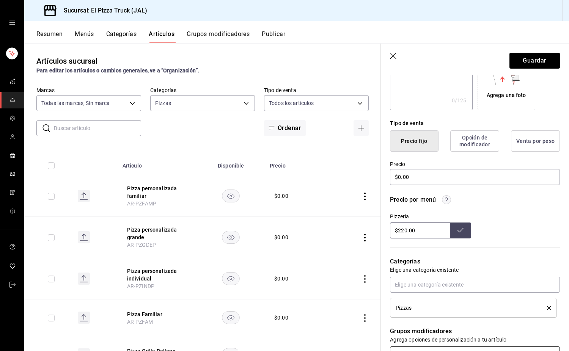
scroll to position [0, 0]
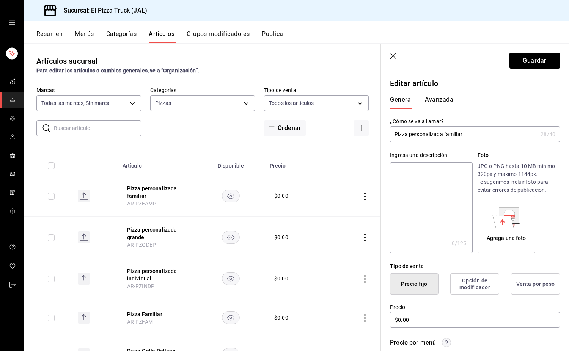
click at [457, 193] on textarea at bounding box center [431, 207] width 82 height 91
type textarea "P"
type textarea "x"
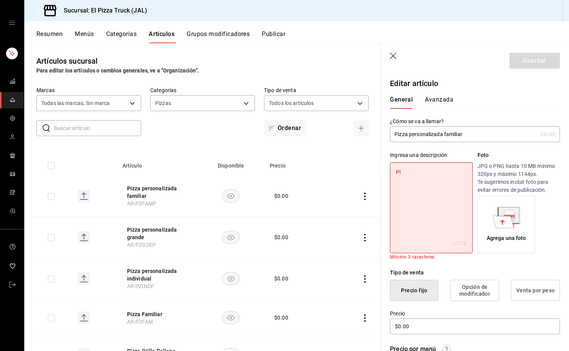
type textarea "Piz"
type textarea "x"
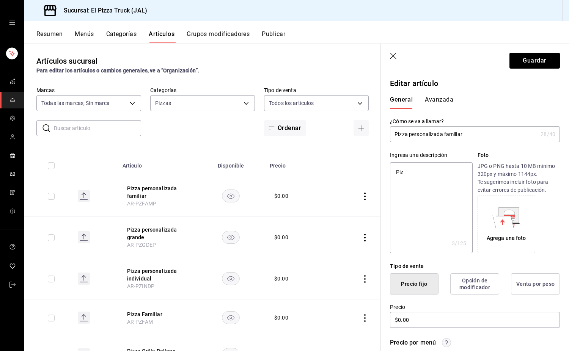
type textarea "Pizz"
type textarea "x"
type textarea "Pizza"
type textarea "x"
type textarea "Pizza"
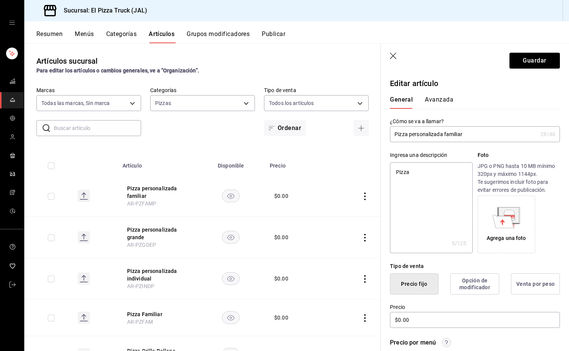
type textarea "x"
type textarea "Pizza c"
type textarea "x"
type textarea "Pizza co"
type textarea "x"
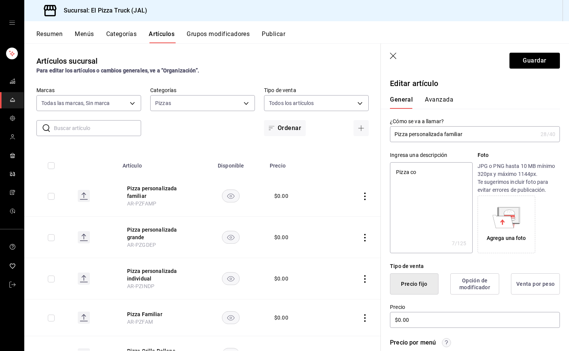
type textarea "Pizza con"
type textarea "x"
type textarea "Pizza con s"
type textarea "x"
type textarea "Pizza con sa"
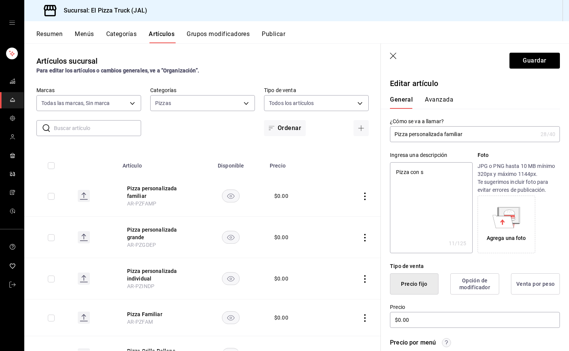
type textarea "x"
type textarea "Pizza con sal"
type textarea "x"
type textarea "Pizza con sals"
type textarea "x"
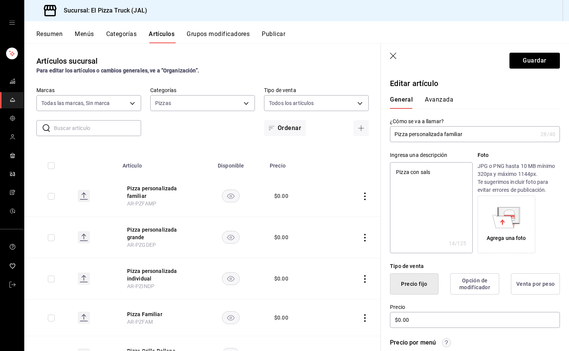
type textarea "Pizza con salsa"
type textarea "x"
type textarea "Pizza con salsa"
type textarea "x"
type textarea "Pizza con salsa y"
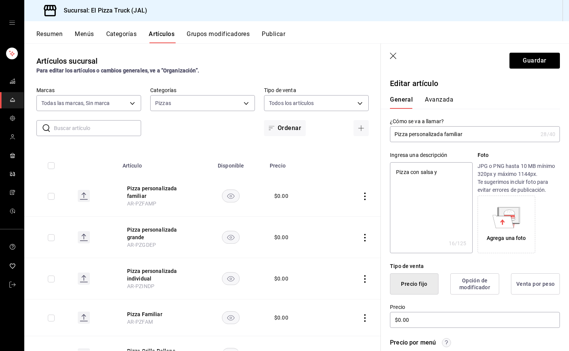
type textarea "x"
type textarea "Pizza con salsa y"
type textarea "x"
type textarea "Pizza con salsa y que"
type textarea "x"
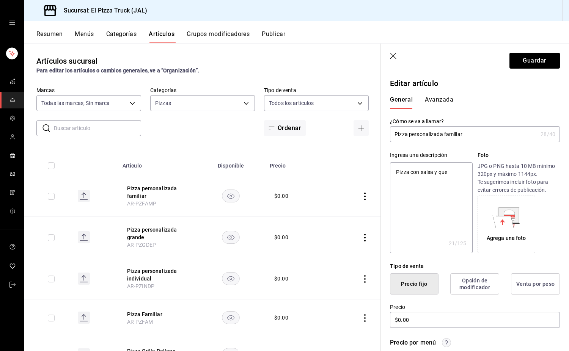
type textarea "Pizza con salsa y ques"
type textarea "x"
type textarea "Pizza con salsa y queso"
type textarea "x"
type textarea "Pizza con salsa y queso"
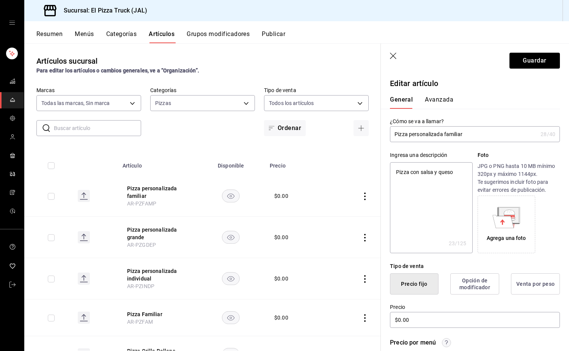
type textarea "x"
type textarea "Pizza con salsa y queso M"
type textarea "x"
type textarea "Pizza con salsa y queso Mo"
type textarea "x"
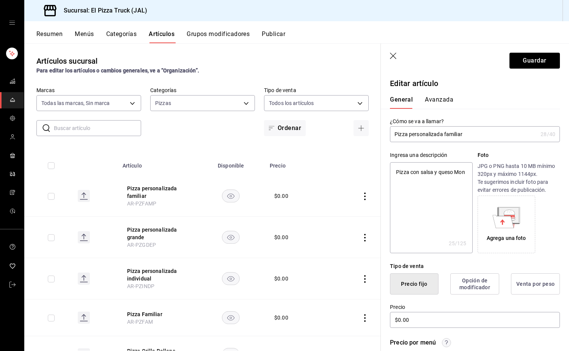
type textarea "Pizza con salsa y queso Mont"
type textarea "x"
type textarea "Pizza con salsa y queso Monte"
type textarea "x"
type textarea "Pizza con salsa y queso Monter"
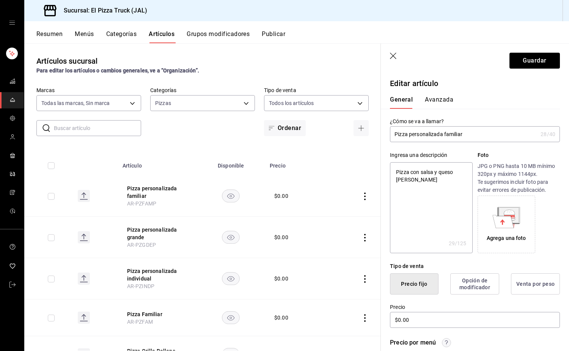
type textarea "x"
type textarea "Pizza con salsa y queso Monterre"
type textarea "x"
type textarea "Pizza con salsa y queso Monterrey"
type textarea "x"
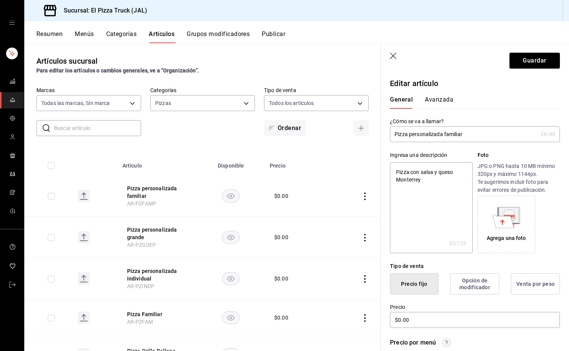
type textarea "Pizza con salsa y queso Monterrey"
type textarea "x"
type textarea "Pizza con salsa y queso Monterrey ja"
type textarea "x"
type textarea "Pizza con salsa y queso Monterrey jac"
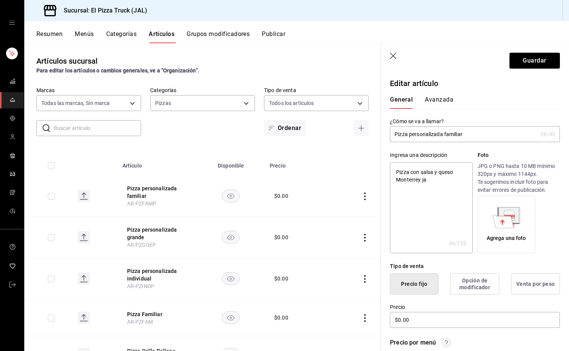
type textarea "x"
type textarea "Pizza con salsa y queso Monterrey jach"
type textarea "x"
type textarea "Pizza con salsa y queso Monterrey jac"
type textarea "x"
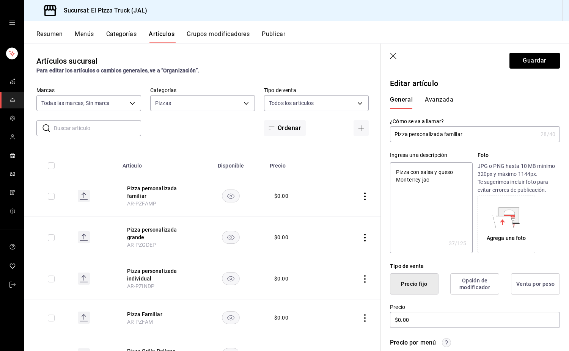
type textarea "Pizza con salsa y queso Monterrey jack"
type textarea "x"
type textarea "Pizza con salsa y queso Monterrey jack"
type textarea "x"
type textarea "Pizza con salsa y queso Monterrey jack y"
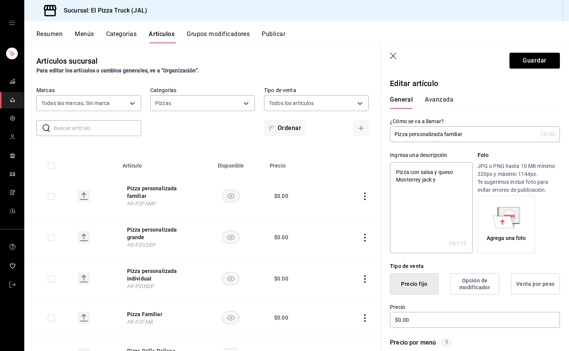
type textarea "x"
type textarea "Pizza con salsa y queso Monterrey jack y"
type textarea "x"
type textarea "Pizza con salsa y queso Monterrey jack y"
type textarea "x"
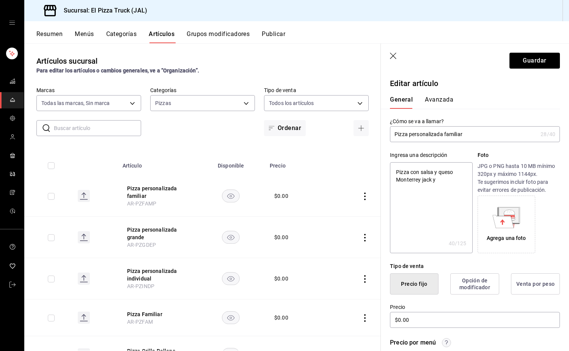
type textarea "Pizza con salsa y queso Monterrey jack"
type textarea "x"
drag, startPoint x: 451, startPoint y: 190, endPoint x: 379, endPoint y: 165, distance: 76.2
click at [379, 165] on main "Artículos sucursal Para editar los artículos o cambios generales, ve a “Organiz…" at bounding box center [296, 197] width 544 height 308
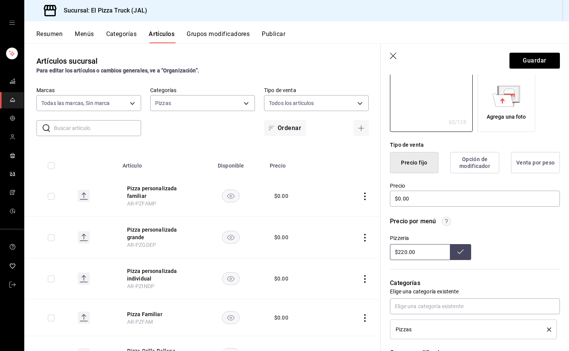
scroll to position [190, 0]
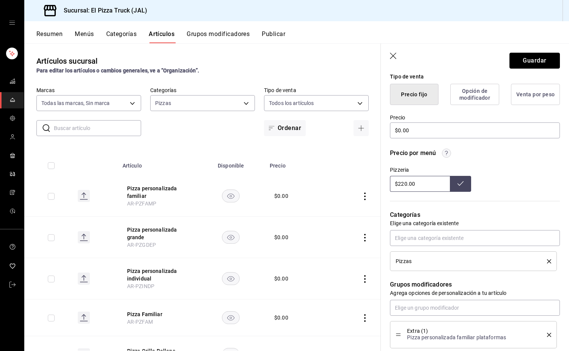
click at [529, 54] on button "Guardar" at bounding box center [534, 61] width 50 height 16
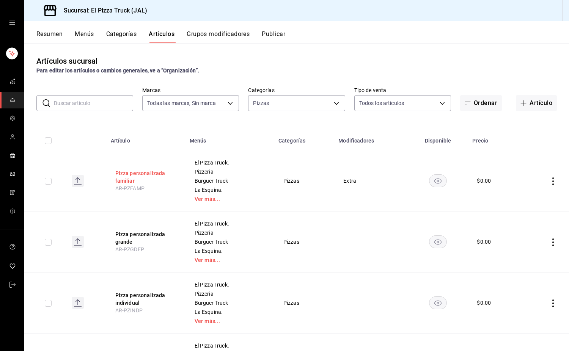
click at [153, 173] on button "Pizza personalizada familiar" at bounding box center [145, 176] width 61 height 15
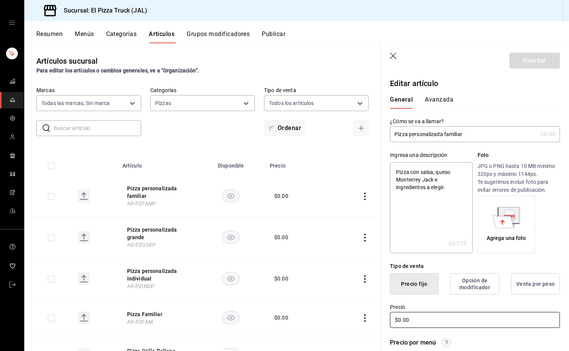
click at [421, 318] on input "$0.00" at bounding box center [475, 320] width 170 height 16
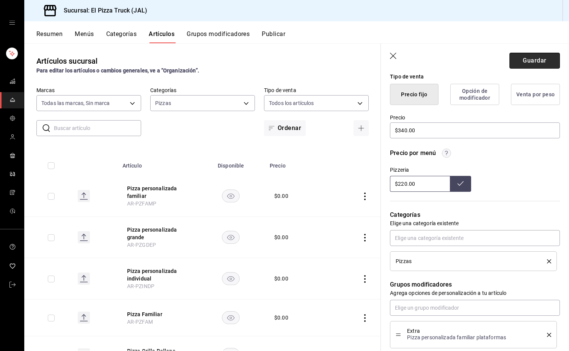
click at [524, 60] on button "Guardar" at bounding box center [534, 61] width 50 height 16
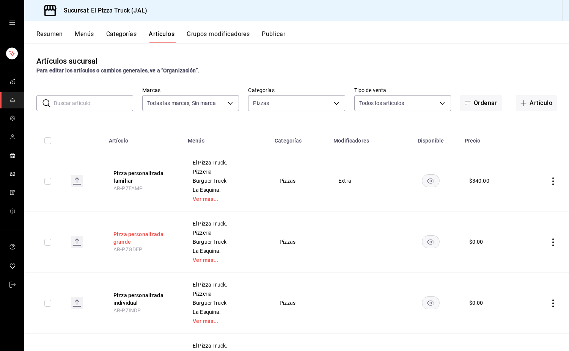
click at [134, 235] on button "Pizza personalizada grande" at bounding box center [143, 237] width 61 height 15
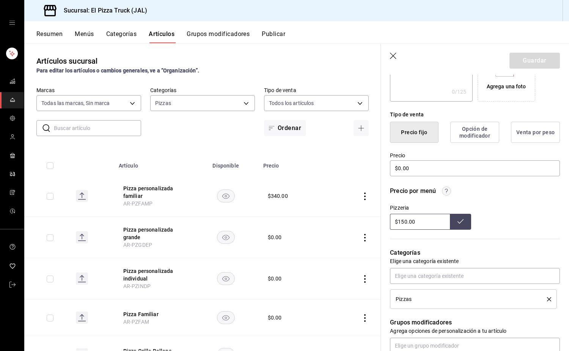
scroll to position [265, 0]
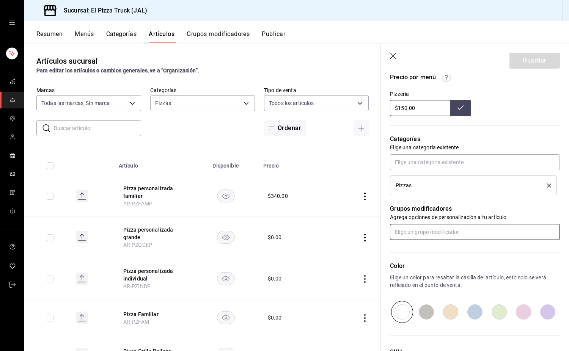
click at [450, 236] on input "text" at bounding box center [475, 232] width 170 height 16
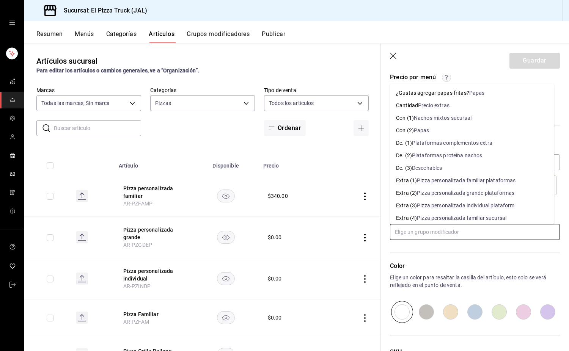
scroll to position [38, 0]
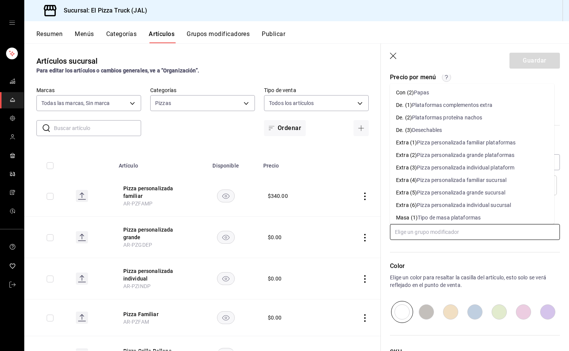
click at [484, 153] on div "Pizza personalizada grande plataformas" at bounding box center [465, 155] width 97 height 8
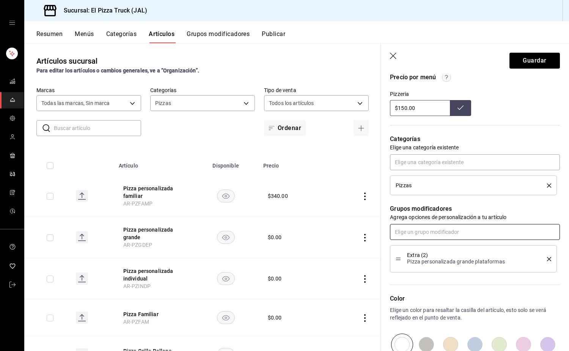
click at [438, 230] on input "text" at bounding box center [475, 232] width 170 height 16
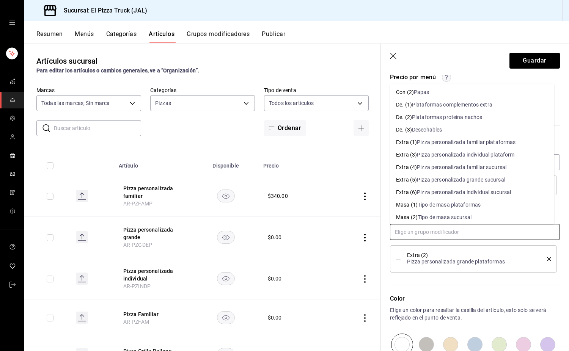
scroll to position [38, 0]
click at [457, 206] on div "Tipo de masa plataformas" at bounding box center [448, 206] width 63 height 8
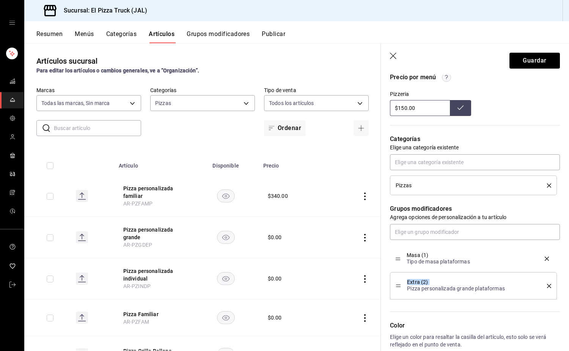
drag, startPoint x: 396, startPoint y: 286, endPoint x: 400, endPoint y: 259, distance: 27.5
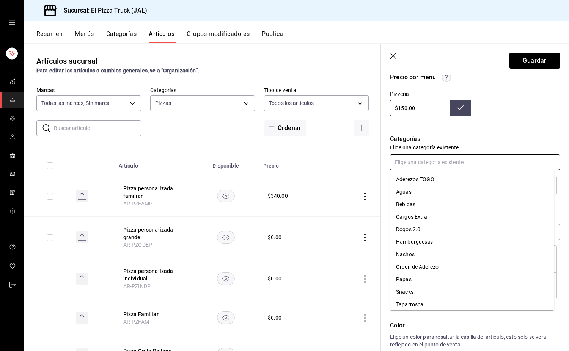
click at [421, 163] on input "text" at bounding box center [475, 162] width 170 height 16
click at [421, 165] on input "text" at bounding box center [475, 162] width 170 height 16
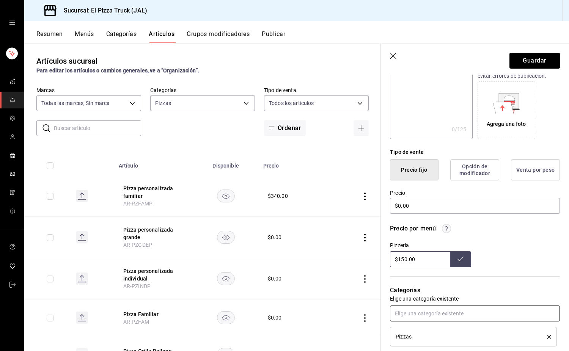
scroll to position [114, 0]
drag, startPoint x: 409, startPoint y: 207, endPoint x: 393, endPoint y: 205, distance: 16.0
click at [393, 205] on input "$0.00" at bounding box center [475, 206] width 170 height 16
click at [409, 218] on div "Precio por menú Pizzeria $150.00" at bounding box center [470, 241] width 179 height 52
drag, startPoint x: 411, startPoint y: 207, endPoint x: 398, endPoint y: 207, distance: 12.5
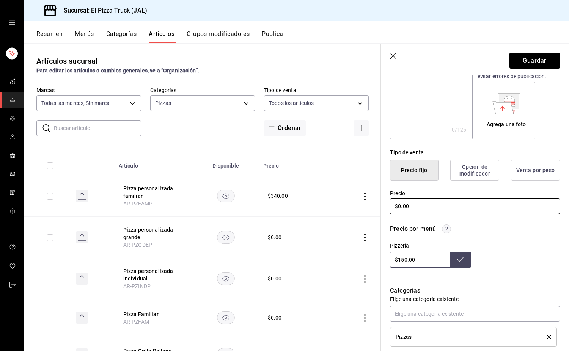
click at [398, 207] on input "$0.00" at bounding box center [475, 206] width 170 height 16
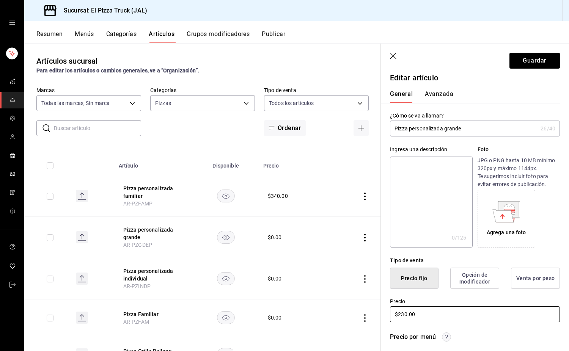
scroll to position [0, 0]
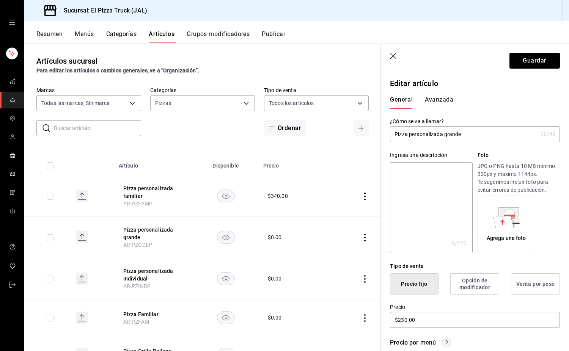
click at [440, 203] on textarea at bounding box center [431, 207] width 82 height 91
paste textarea "Pizza con salsa, queso Monterrey Jack e ingredientes a elegir."
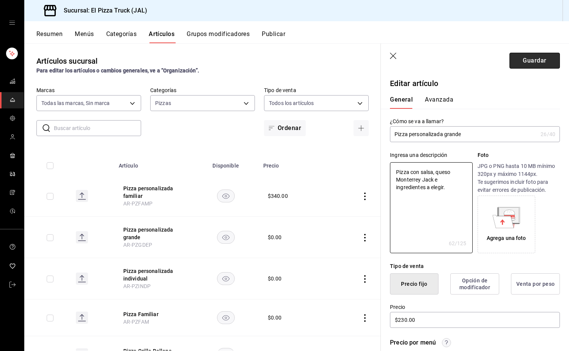
click at [519, 65] on button "Guardar" at bounding box center [534, 61] width 50 height 16
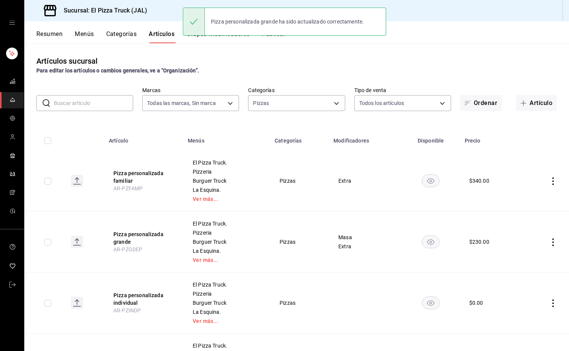
click at [219, 39] on button "Grupos modificadores" at bounding box center [217, 36] width 63 height 13
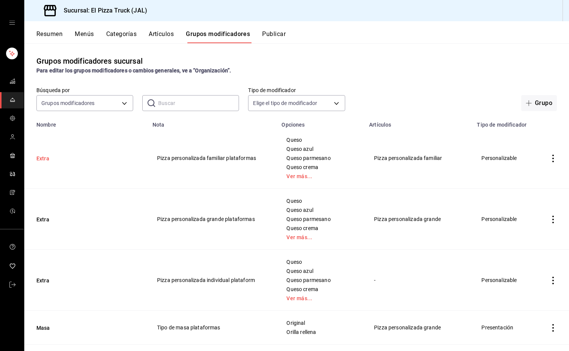
click at [40, 160] on button "Extra" at bounding box center [81, 159] width 91 height 8
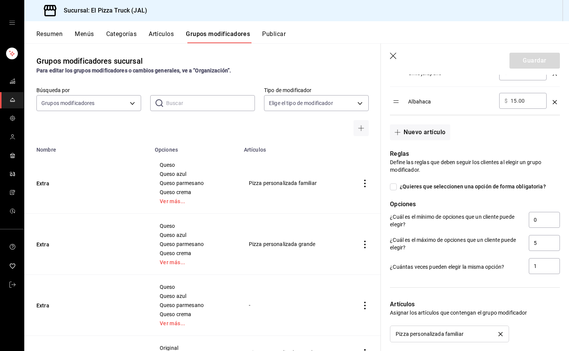
scroll to position [834, 0]
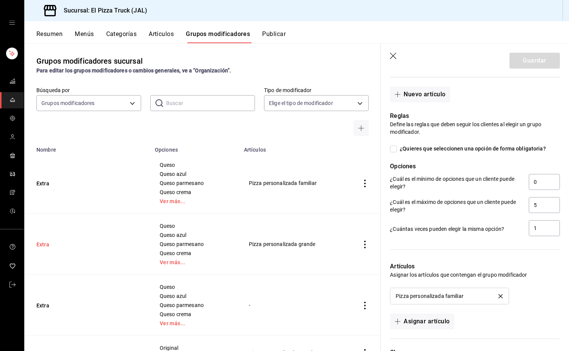
click at [41, 243] on button "Extra" at bounding box center [81, 245] width 91 height 8
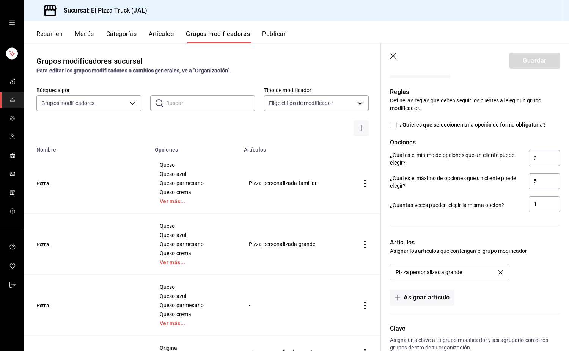
scroll to position [859, 0]
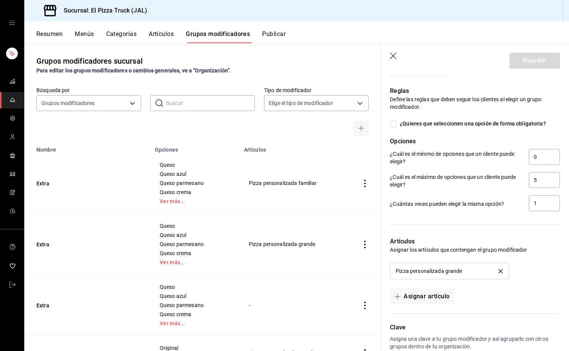
click at [395, 54] on icon "button" at bounding box center [394, 57] width 8 height 8
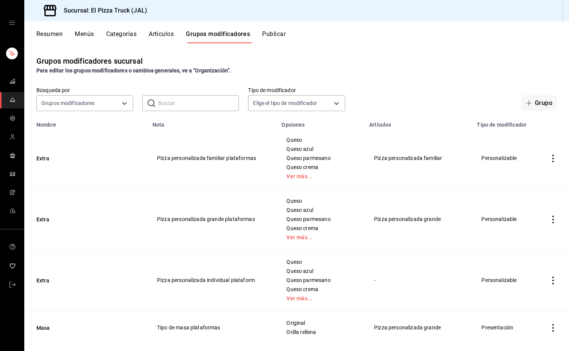
click at [159, 38] on button "Artículos" at bounding box center [161, 36] width 25 height 13
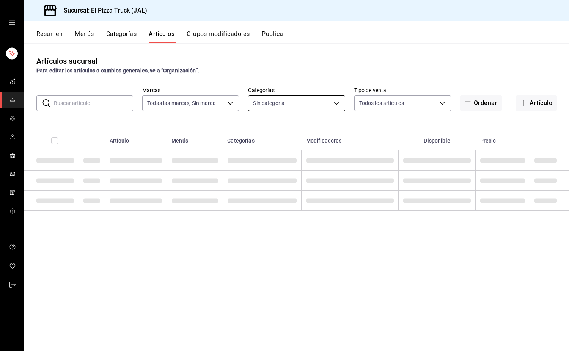
click at [314, 105] on body "Sucursal: El Pizza Truck (JAL) Resumen Menús Categorías Artículos Grupos modifi…" at bounding box center [284, 175] width 569 height 351
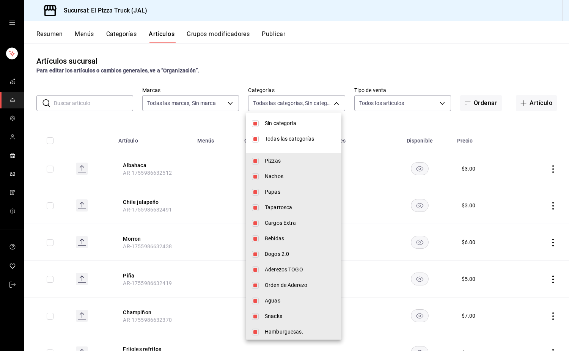
click at [273, 142] on span "Todas las categorías" at bounding box center [300, 139] width 71 height 8
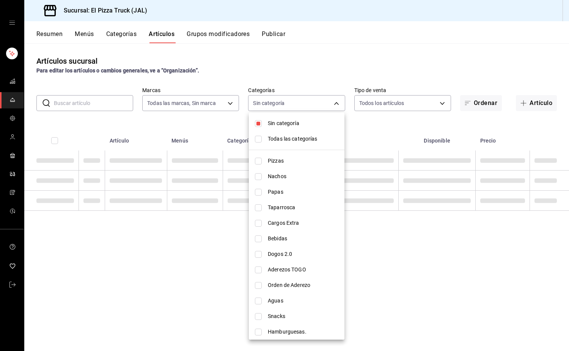
click at [273, 125] on span "Sin categoría" at bounding box center [303, 123] width 71 height 8
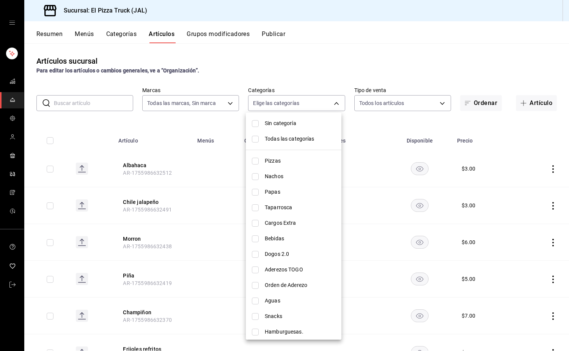
click at [265, 161] on span "Pizzas" at bounding box center [300, 161] width 71 height 8
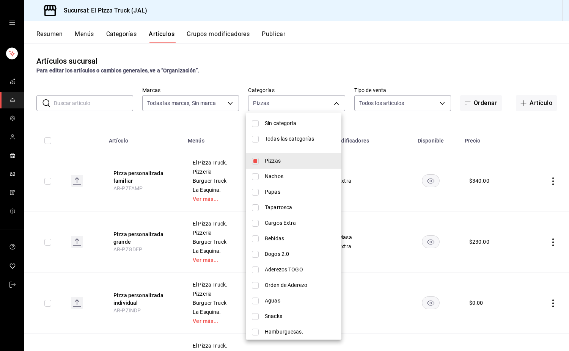
click at [362, 133] on div at bounding box center [284, 175] width 569 height 351
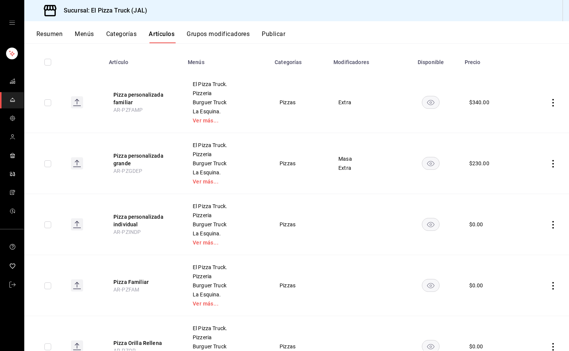
scroll to position [190, 0]
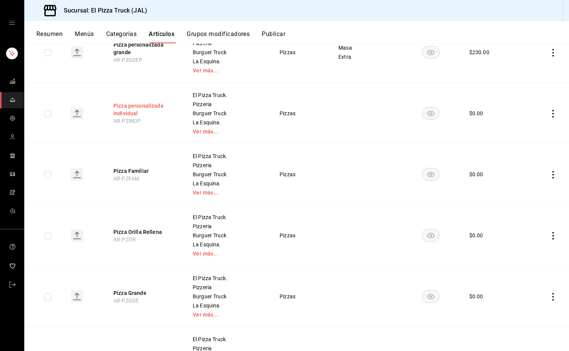
click at [119, 108] on button "Pizza personalizada individual" at bounding box center [143, 109] width 61 height 15
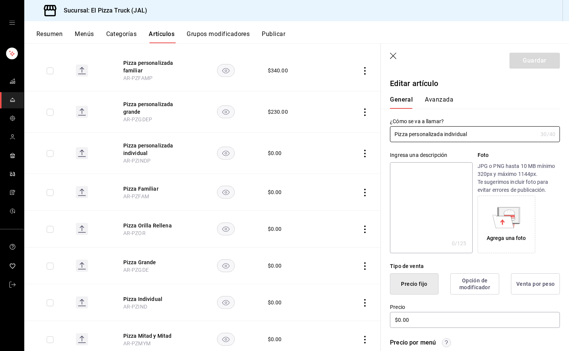
scroll to position [76, 0]
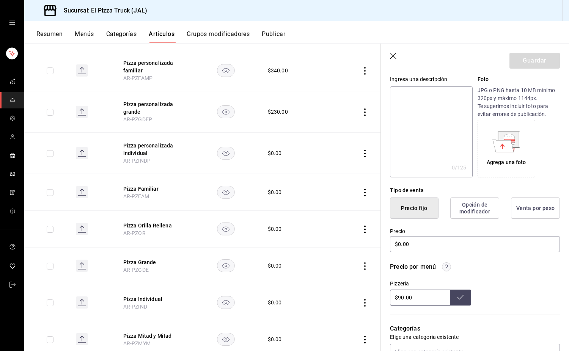
click at [429, 129] on textarea at bounding box center [431, 131] width 82 height 91
paste textarea "Pizza con salsa, queso Monterrey Jack e ingredientes a elegir."
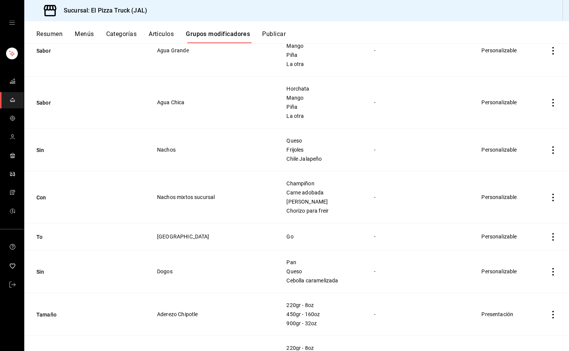
scroll to position [1650, 0]
click at [34, 138] on td "Sin" at bounding box center [86, 150] width 124 height 43
click at [44, 151] on button "Sin" at bounding box center [81, 151] width 91 height 8
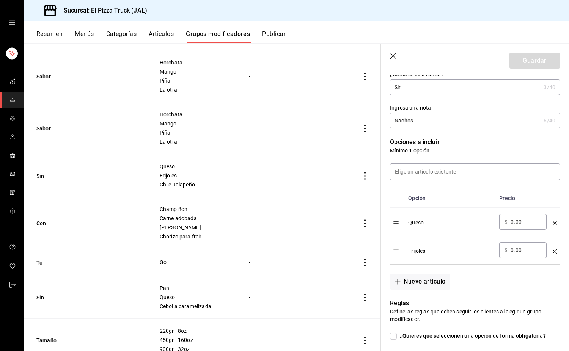
scroll to position [190, 0]
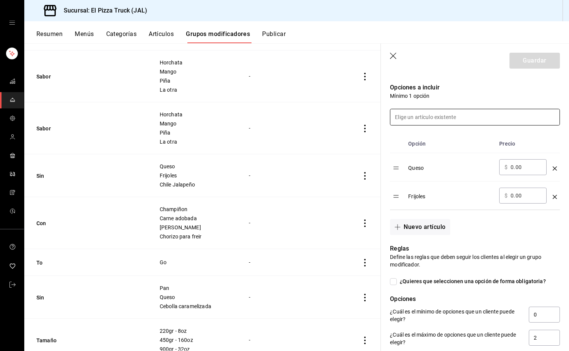
click at [283, 113] on input at bounding box center [474, 117] width 169 height 16
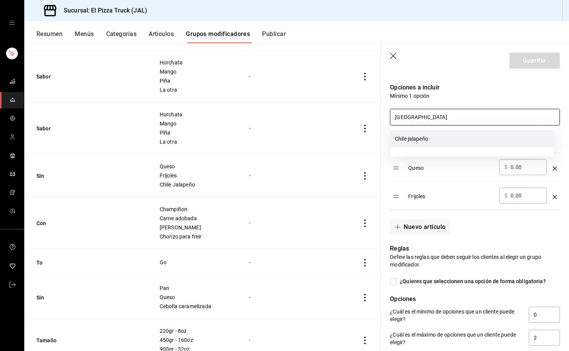
click at [283, 136] on li "Chile jalapeño" at bounding box center [471, 138] width 163 height 17
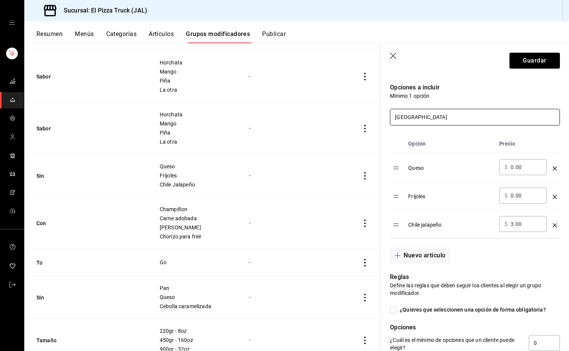
type input "chile"
click at [283, 223] on input "3.00" at bounding box center [525, 224] width 31 height 8
type input "3.00"
type input "0.00"
click at [283, 59] on button "Guardar" at bounding box center [534, 61] width 50 height 16
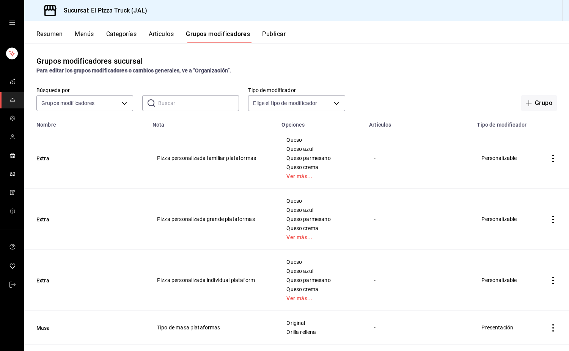
click at [163, 35] on button "Artículos" at bounding box center [161, 36] width 25 height 13
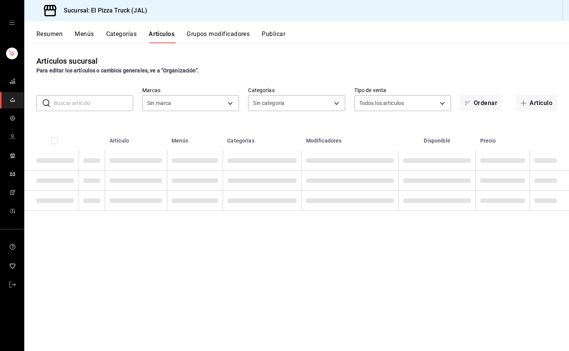
type input "c15787e7-6217-4551-b681-77b679b5e3f3,a441d866-96e6-4057-8867-d7266e748d34,b52d4…"
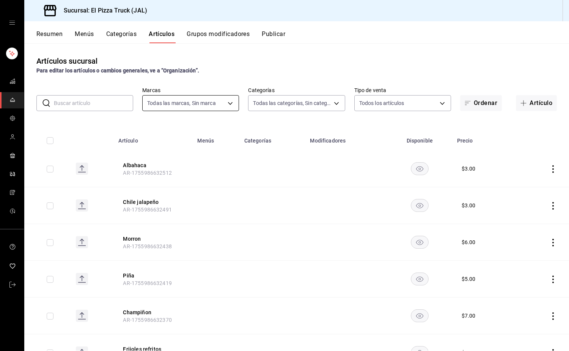
type input "7011110b-ccbe-4c9e-86f6-4a195b2d65b1,5937454d-5871-409b-ab19-0e087f261275,3108b…"
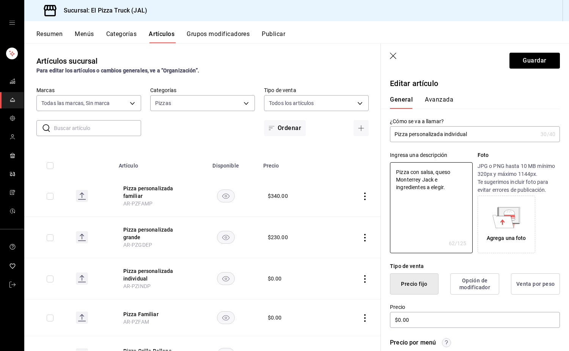
scroll to position [125, 0]
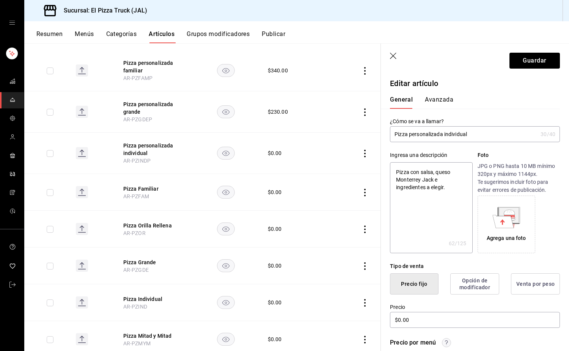
click at [409, 172] on textarea "Pizza con salsa, queso Monterrey Jack e ingredientes a elegir." at bounding box center [431, 207] width 82 height 91
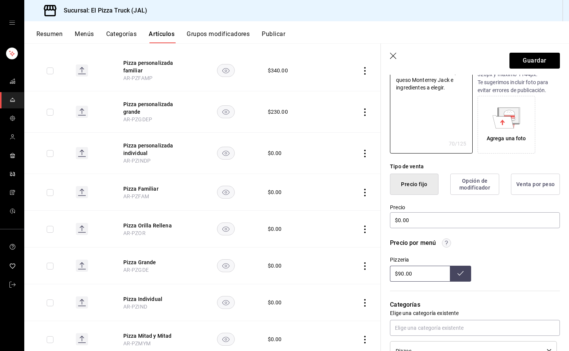
scroll to position [152, 0]
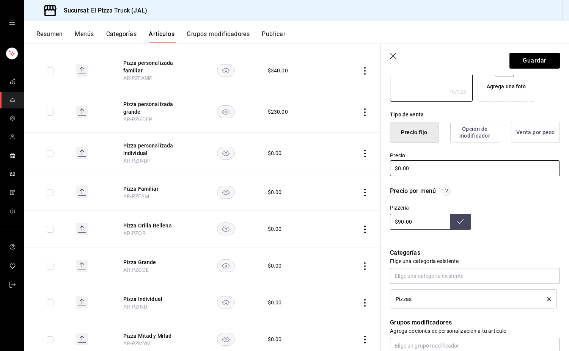
type textarea "Pizza de 25cm con salsa, queso Monterrey Jack e ingredientes a elegir."
click at [429, 162] on input "$0.00" at bounding box center [475, 168] width 170 height 16
click at [402, 170] on input "$0.00" at bounding box center [475, 168] width 170 height 16
click at [400, 169] on input "$0.00" at bounding box center [475, 168] width 170 height 16
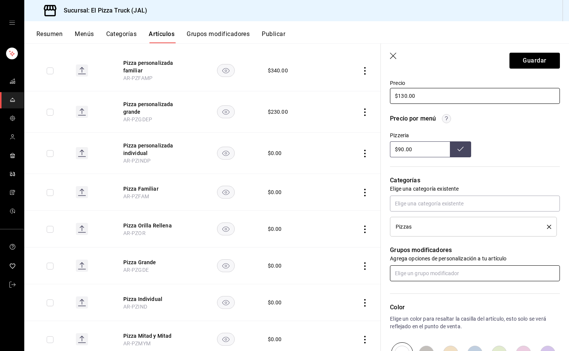
scroll to position [265, 0]
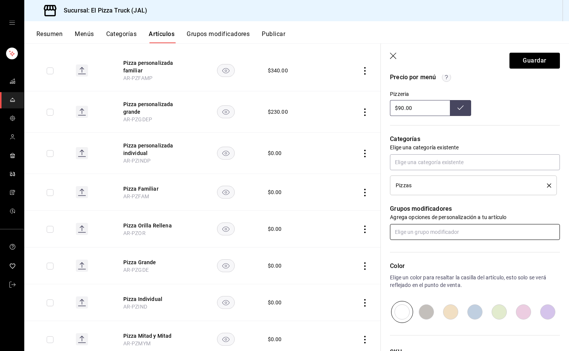
type input "$130.00"
click at [457, 227] on input "text" at bounding box center [475, 232] width 170 height 16
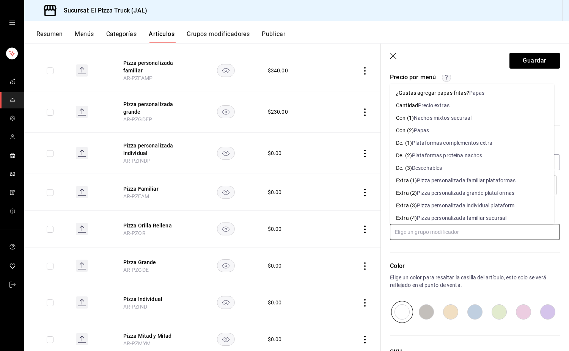
click at [484, 205] on div "Pizza personalizada individual plataform" at bounding box center [465, 206] width 97 height 8
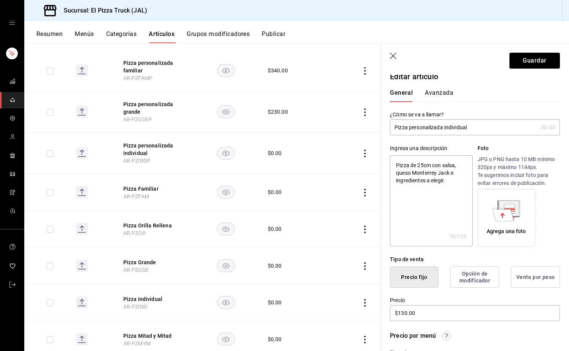
scroll to position [0, 0]
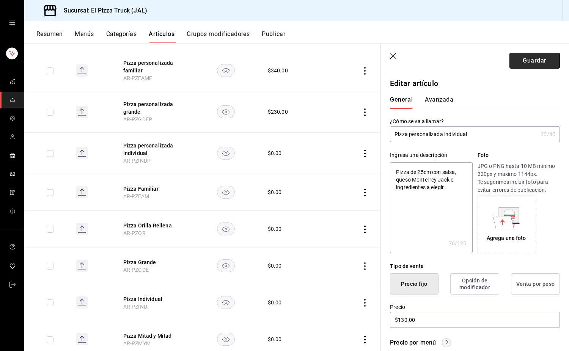
click at [535, 63] on button "Guardar" at bounding box center [534, 61] width 50 height 16
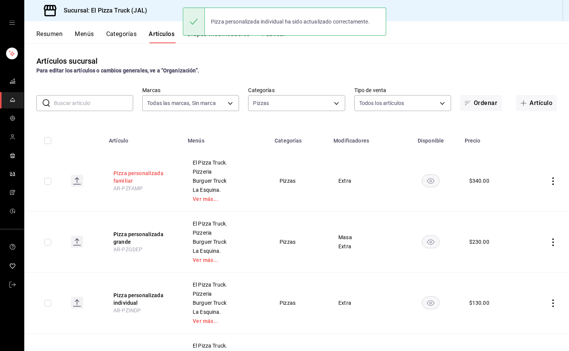
click at [159, 178] on button "Pizza personalizada familiar" at bounding box center [143, 176] width 61 height 15
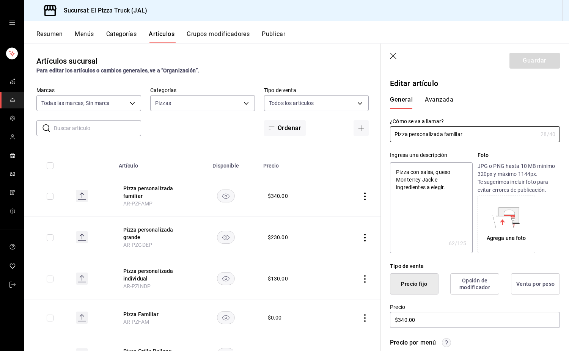
type textarea "x"
click at [409, 176] on textarea "Pizza con salsa, queso Monterrey Jack e ingredientes a elegir." at bounding box center [431, 207] width 82 height 91
click at [409, 174] on textarea "Pizza con salsa, queso Monterrey Jack e ingredientes a elegir." at bounding box center [431, 207] width 82 height 91
type textarea "Pizzam con salsa, queso Monterrey Jack e ingredientes a elegir."
type textarea "x"
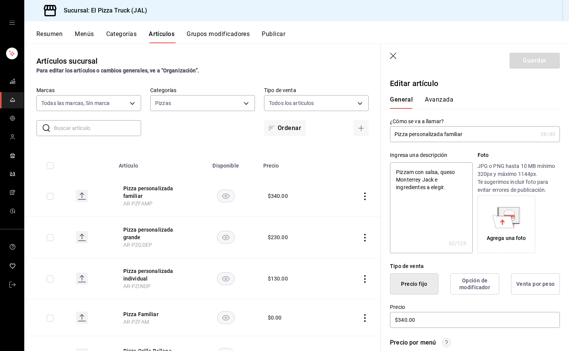
type textarea "Pizzamd con salsa, queso Monterrey Jack e ingredientes a elegir."
type textarea "x"
type textarea "Pizzam con salsa, queso Monterrey Jack e ingredientes a elegir."
type textarea "x"
type textarea "Pizza con salsa, queso Monterrey Jack e ingredientes a elegir."
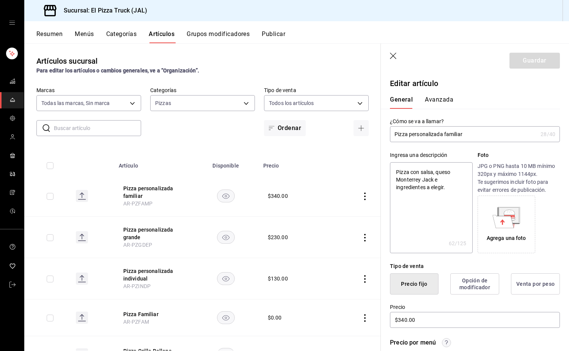
type textarea "x"
type textarea "Pizza con salsa, queso Monterrey Jack e ingredientes a elegir."
type textarea "x"
type textarea "Pizza d con salsa, queso Monterrey Jack e ingredientes a elegir."
type textarea "x"
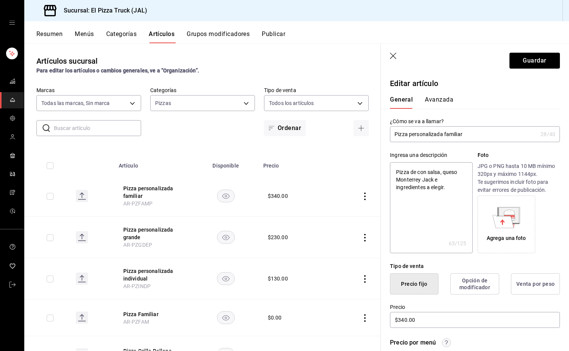
type textarea "Pizza de con salsa, queso Monterrey Jack e ingredientes a elegir."
type textarea "x"
type textarea "Pizza de 4 con salsa, queso Monterrey Jack e ingredientes a elegir."
type textarea "x"
type textarea "Pizza de 41 con salsa, queso Monterrey Jack e ingredientes a elegir."
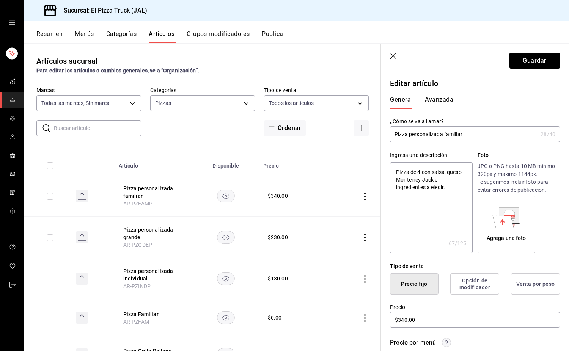
type textarea "x"
type textarea "Pizza de 41c con salsa, queso Monterrey Jack e ingredientes a elegir."
type textarea "x"
type textarea "Pizza de 41cm con salsa, queso Monterrey Jack e ingredientes a elegir."
type textarea "x"
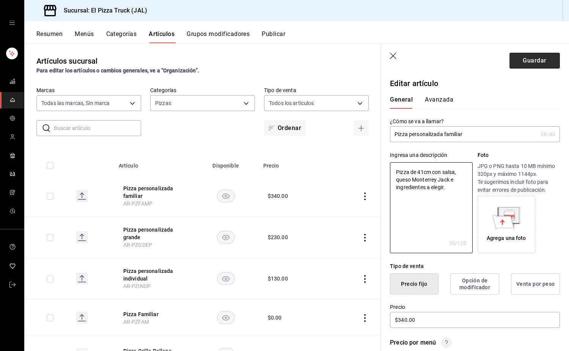
type textarea "Pizza de 41cm con salsa, queso Monterrey Jack e ingredientes a elegir."
click at [537, 65] on button "Guardar" at bounding box center [534, 61] width 50 height 16
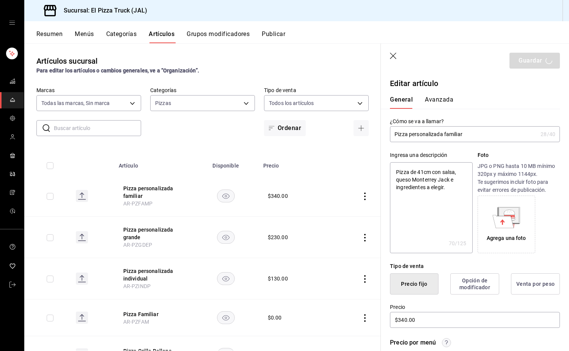
type textarea "x"
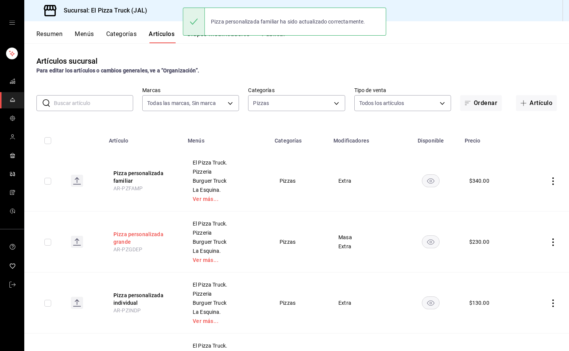
click at [151, 235] on button "Pizza personalizada grande" at bounding box center [143, 237] width 61 height 15
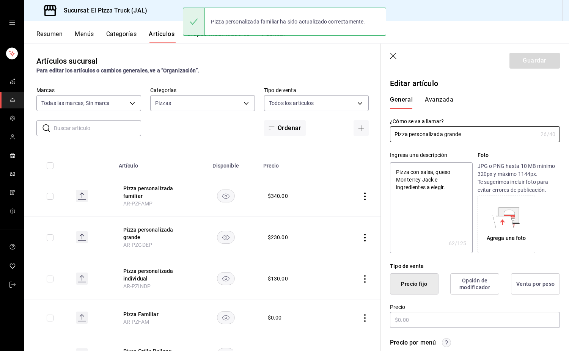
type textarea "x"
type input "$230.00"
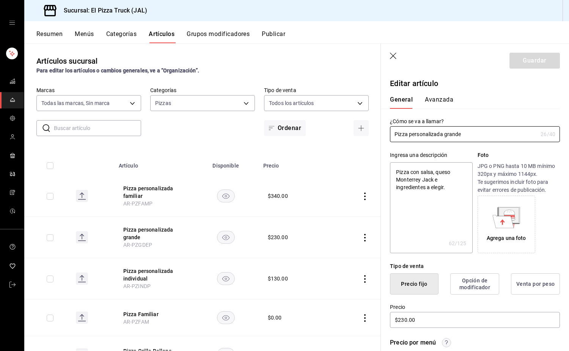
type textarea "x"
click at [409, 171] on textarea "Pizza con salsa, queso Monterrey Jack e ingredientes a elegir." at bounding box center [431, 207] width 82 height 91
type textarea "Pizza con salsa, queso Monterrey Jack e ingredientes a elegir."
type textarea "x"
type textarea "Pizza d con salsa, queso Monterrey Jack e ingredientes a elegir."
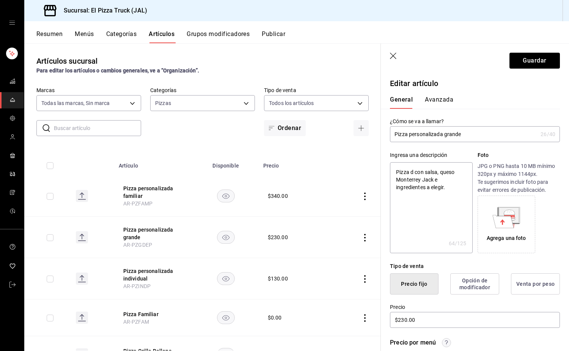
type textarea "x"
type textarea "Pizza de con salsa, queso Monterrey Jack e ingredientes a elegir."
type textarea "x"
type textarea "Pizza de 3 con salsa, queso Monterrey Jack e ingredientes a elegir."
type textarea "x"
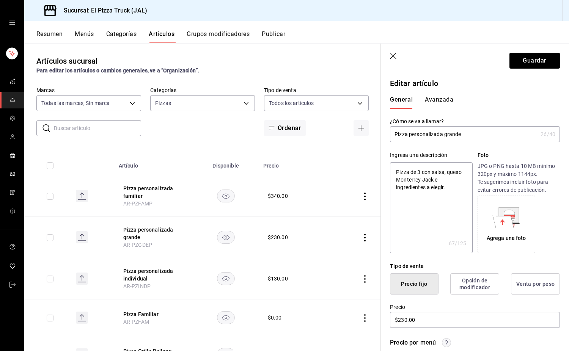
type textarea "Pizza de 35 con salsa, queso Monterrey Jack e ingredientes a elegir."
type textarea "x"
type textarea "Pizza de 35c con salsa, queso Monterrey Jack e ingredientes a elegir."
type textarea "x"
type textarea "Pizza de 35cm con salsa, queso Monterrey Jack e ingredientes a elegir."
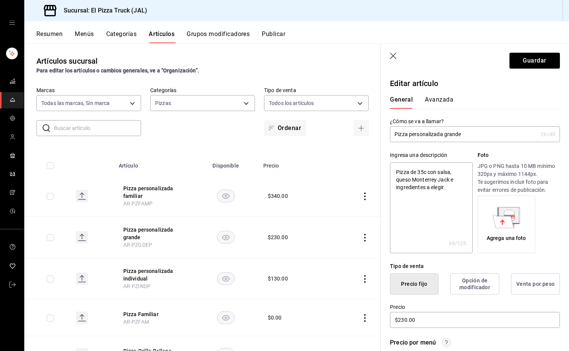
type textarea "x"
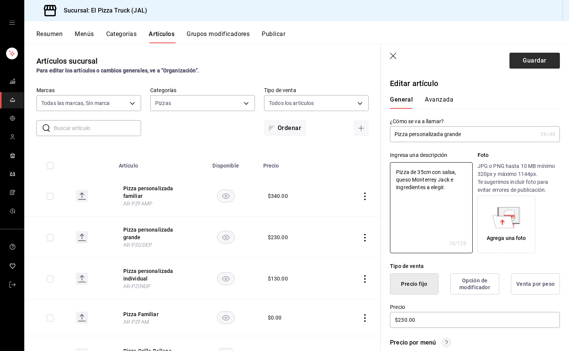
type textarea "Pizza de 35cm con salsa, queso Monterrey Jack e ingredientes a elegir."
click at [531, 63] on button "Guardar" at bounding box center [534, 61] width 50 height 16
type textarea "x"
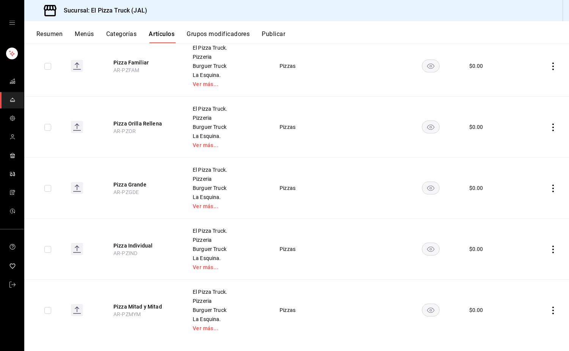
scroll to position [306, 0]
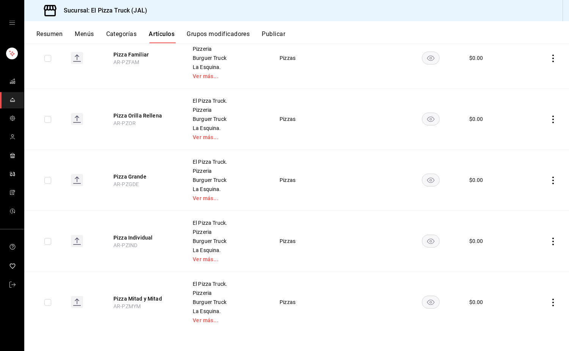
drag, startPoint x: 147, startPoint y: 298, endPoint x: 146, endPoint y: 291, distance: 7.4
click at [147, 298] on button "Pizza Mitad y Mitad" at bounding box center [143, 299] width 61 height 8
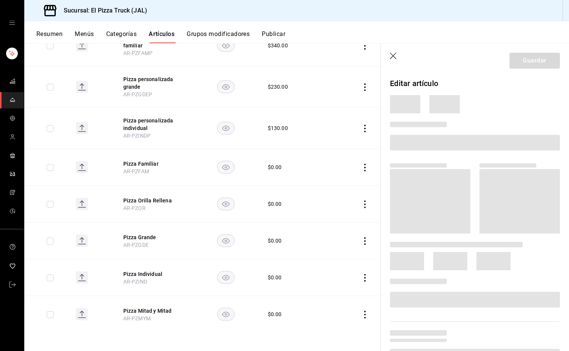
scroll to position [125, 0]
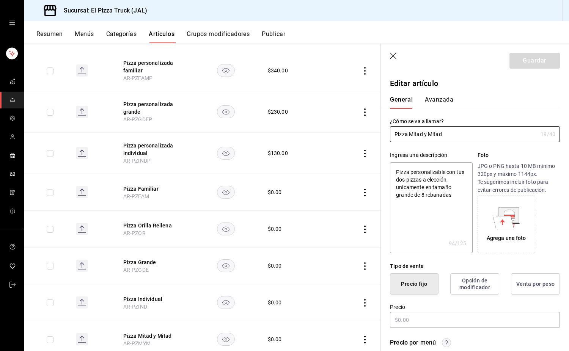
type textarea "x"
type input "$0.00"
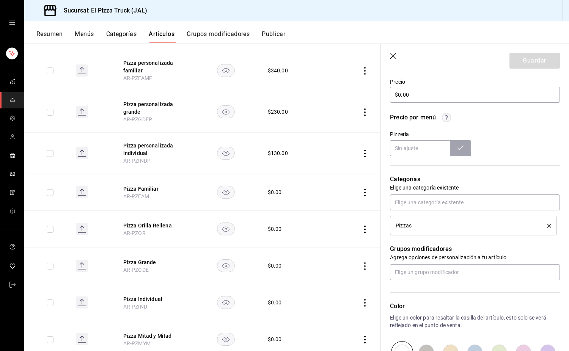
scroll to position [227, 0]
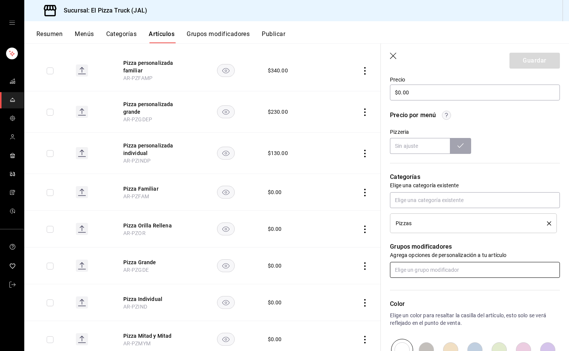
click at [418, 271] on input "text" at bounding box center [475, 270] width 170 height 16
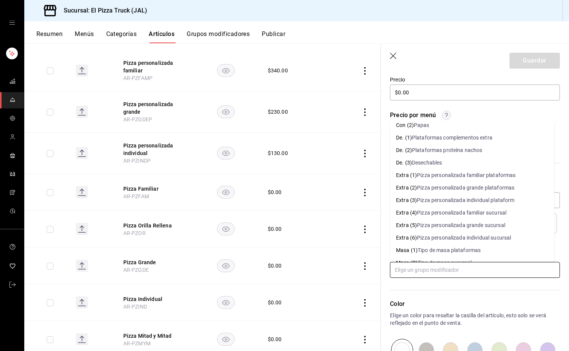
scroll to position [76, 0]
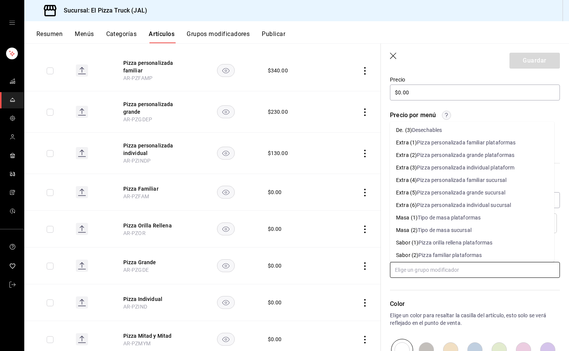
click at [443, 216] on div "Tipo de masa plataformas" at bounding box center [448, 218] width 63 height 8
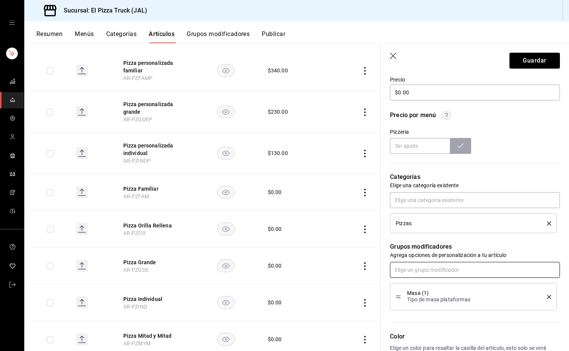
click at [417, 269] on input "text" at bounding box center [475, 270] width 170 height 16
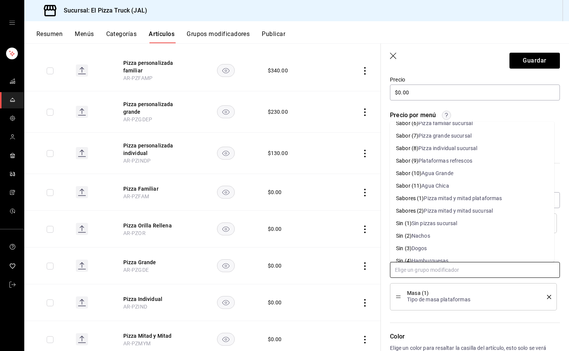
scroll to position [227, 0]
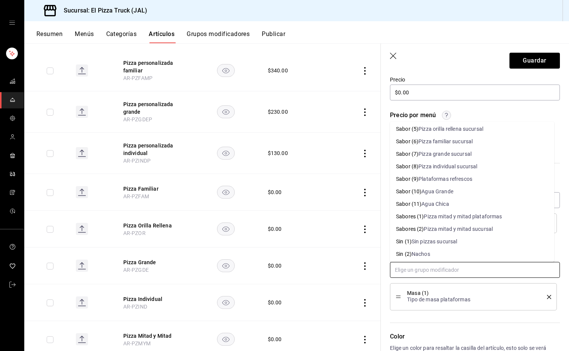
click at [483, 220] on div "Pizza mitad y mitad plataformas" at bounding box center [462, 217] width 78 height 8
type textarea "x"
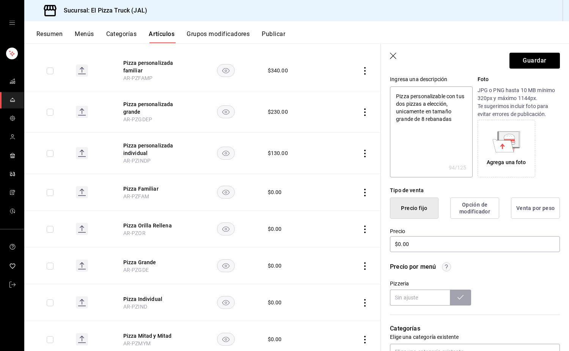
scroll to position [0, 0]
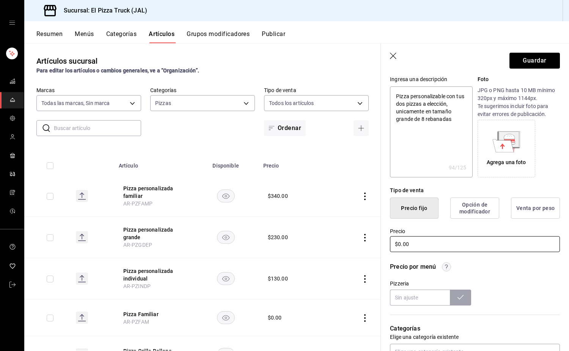
click at [411, 245] on input "$0.00" at bounding box center [475, 244] width 170 height 16
type input "$2.00"
type textarea "x"
type input "$23.00"
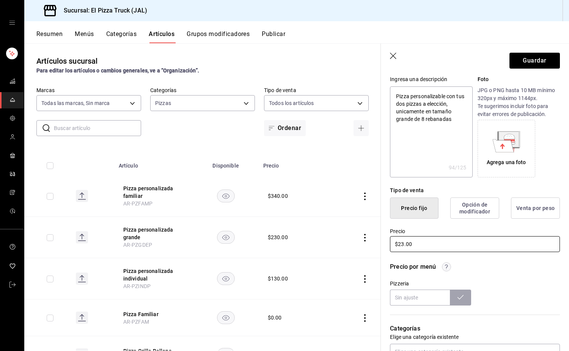
type textarea "x"
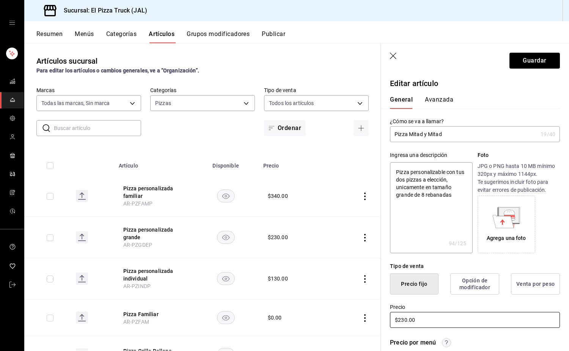
type input "$230.00"
type textarea "x"
click at [459, 198] on textarea "Pizza personalizable con tus dos pizzas a elección, unicamente en tamaño grande…" at bounding box center [431, 207] width 82 height 91
paste textarea "Pizza con salsa, queso Monterre"
type textarea "Pizza personalizable con tus dos pizzas a elección, unicamente en tamaño grande…"
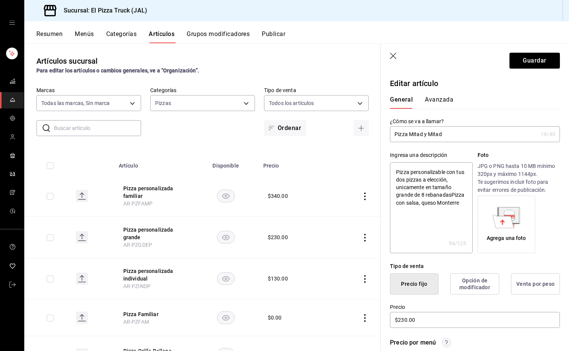
type textarea "x"
drag, startPoint x: 446, startPoint y: 213, endPoint x: 422, endPoint y: 204, distance: 26.0
click at [422, 204] on textarea "Pizza personalizable con tus dos pizzas a elección, unicamente en tamaño grande…" at bounding box center [431, 207] width 82 height 91
type textarea "Pizza personalizable con tus dos pizzas a elección, unicamente en tamaño grande…"
type textarea "x"
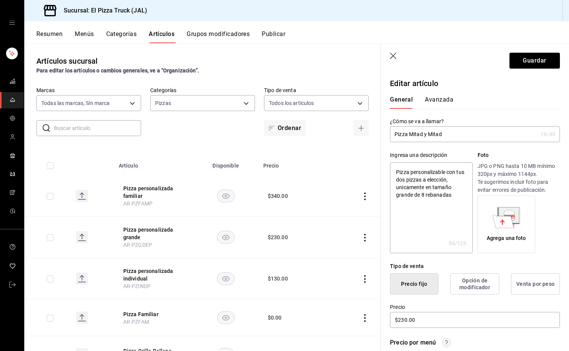
drag, startPoint x: 452, startPoint y: 195, endPoint x: 425, endPoint y: 189, distance: 28.4
click at [425, 189] on textarea "Pizza personalizable con tus dos pizzas a elección, unicamente en tamaño grande…" at bounding box center [431, 207] width 82 height 91
type textarea "Pizza personalizable con tus dos pizzas a elección, unicamente"
type textarea "x"
click at [409, 168] on textarea "Pizza personalizable con tus dos pizzas a elección, unicamente" at bounding box center [431, 207] width 82 height 91
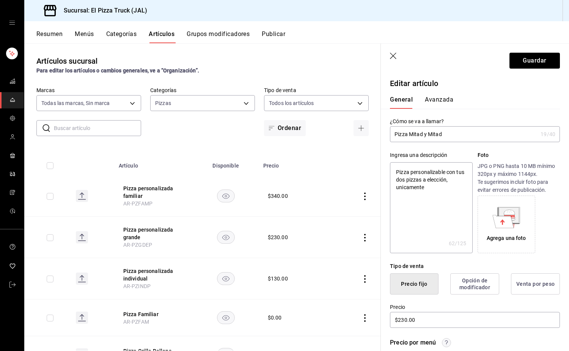
type textarea "Pizza personalizable con tus dos pizzas a elección, unicamente"
type textarea "x"
type textarea "Pizza d personalizable con tus dos pizzas a elección, unicamente"
type textarea "x"
type textarea "Pizza de personalizable con tus dos pizzas a elección, unicamente"
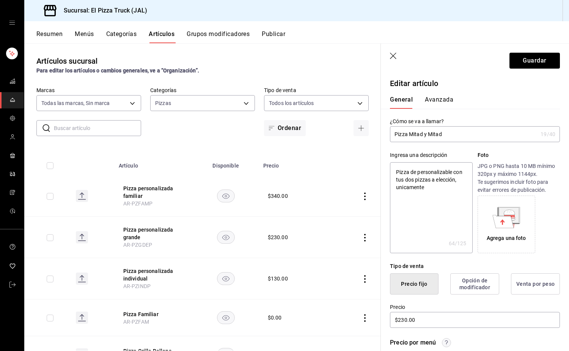
type textarea "x"
type textarea "Pizza de personalizable con tus dos pizzas a elección, unicamente"
type textarea "x"
type textarea "Pizza de 2 personalizable con tus dos pizzas a elección, unicamente"
type textarea "x"
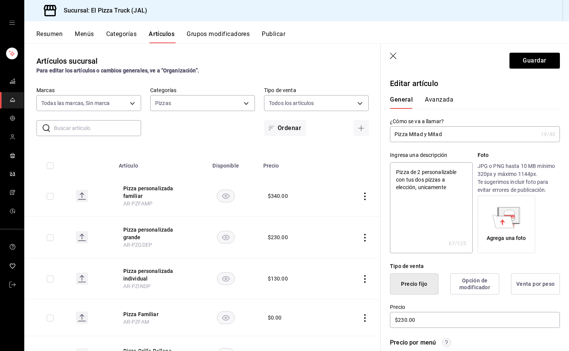
type textarea "Pizza de 25 personalizable con tus dos pizzas a elección, unicamente"
type textarea "x"
type textarea "Pizza de 25c personalizable con tus dos pizzas a elección, unicamente"
type textarea "x"
type textarea "Pizza de 25cm personalizable con tus dos pizzas a elección, unicamente"
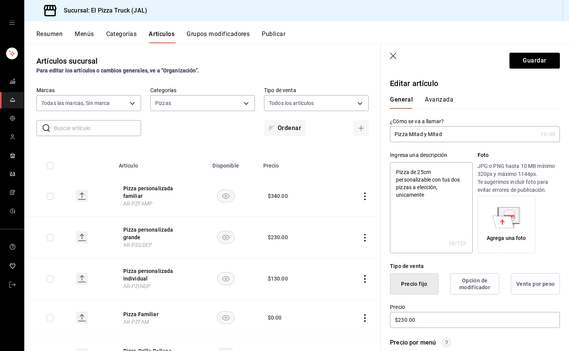
type textarea "x"
type textarea "Pizza de 25c personalizable con tus dos pizzas a elección, unicamente"
type textarea "x"
type textarea "Pizza de 25 personalizable con tus dos pizzas a elección, unicamente"
type textarea "x"
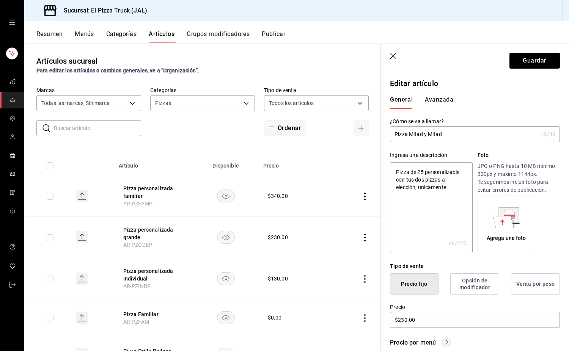
type textarea "Pizza de 2 personalizable con tus dos pizzas a elección, unicamente"
type textarea "x"
type textarea "Pizza de personalizable con tus dos pizzas a elección, unicamente"
type textarea "x"
type textarea "Pizza de 3 personalizable con tus dos pizzas a elección, unicamente"
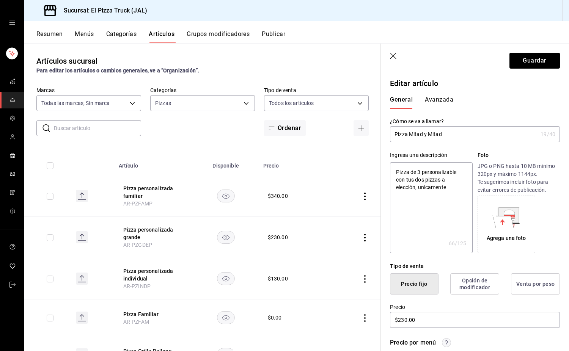
type textarea "x"
type textarea "Pizza de 36 personalizable con tus dos pizzas a elección, unicamente"
type textarea "x"
type textarea "Pizza de 3 personalizable con tus dos pizzas a elección, unicamente"
type textarea "x"
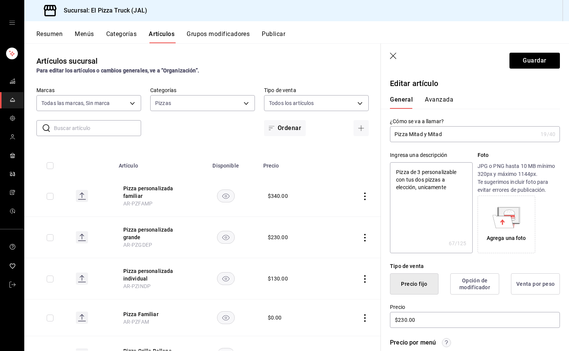
type textarea "Pizza de 35 personalizable con tus dos pizzas a elección, unicamente"
type textarea "x"
type textarea "Pizza de 35cm personalizable con tus dos pizzas a elección, unicamente"
type textarea "x"
type textarea "Pizza de 35cm personalizable con tus dos pizzas a elección, unicamente"
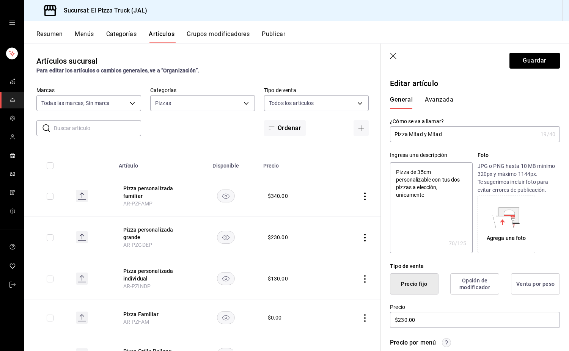
type textarea "x"
type textarea "Pizza de 35cm personalizable con tus dos pizzas a elección, unicamente"
type textarea "x"
drag, startPoint x: 434, startPoint y: 196, endPoint x: 439, endPoint y: 188, distance: 9.4
click at [439, 188] on textarea "Pizza de 35cm personalizable con tus dos pizzas a elección, unicamente" at bounding box center [431, 207] width 82 height 91
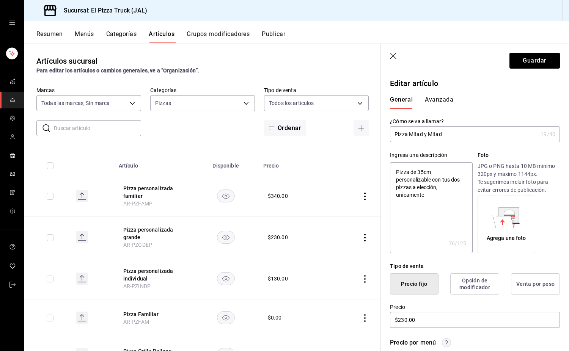
type textarea "Pizza de 35cm personalizable con tus dos pizzas a elección,"
type textarea "x"
type textarea "Pizza de 35cm personalizable con tus dos pizzas a elección,"
type textarea "x"
type textarea "Pizza de 35cm personalizable con tus dos pizzas a elección"
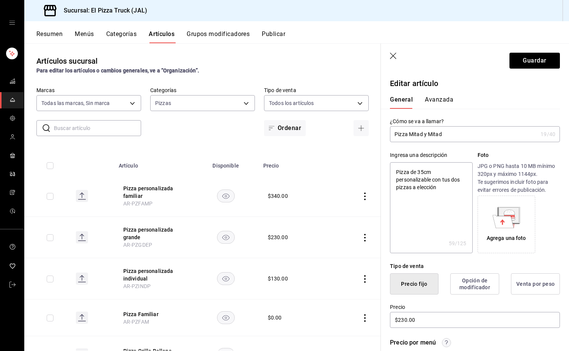
type textarea "x"
click at [439, 188] on textarea "Pizza de 35cm personalizable con tus dos pizzas a elección" at bounding box center [431, 207] width 82 height 91
paste textarea "Pizza con salsa, queso Monterrey Jack e ingredientes a elegir."
type textarea "Pizza de 35cm personalizable con tus dos pizzas a elecciónPizza con salsa, ques…"
type textarea "x"
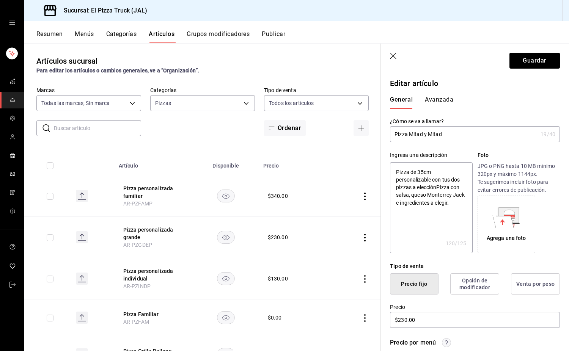
drag, startPoint x: 465, startPoint y: 204, endPoint x: 437, endPoint y: 188, distance: 32.8
click at [437, 188] on textarea "Pizza de 35cm personalizable con tus dos pizzas a elecciónPizza con salsa, ques…" at bounding box center [431, 207] width 82 height 91
type textarea "Pizza de 35cm personalizable con tus dos pizzas a elección"
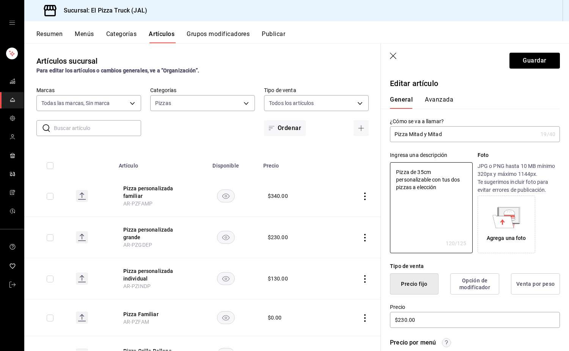
type textarea "x"
type textarea "Pizza de 35cm personalizable con tus dos pizzas a elección."
type textarea "x"
click at [434, 172] on textarea "Pizza de 35cm personalizable con tus dos pizzas a elección." at bounding box center [431, 207] width 82 height 91
type textarea "Pizza de 35cmpersonalizable con tus dos pizzas a elección."
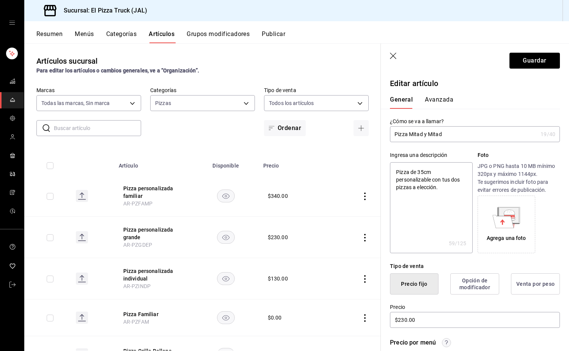
type textarea "x"
type textarea "Pizza de 35cm personalizable con tus dos pizzas a elección."
type textarea "x"
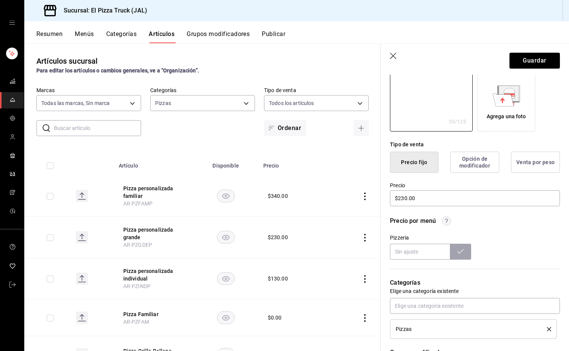
scroll to position [114, 0]
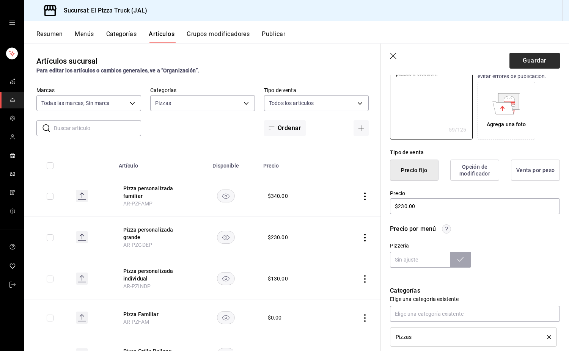
type textarea "Pizza de 35cm personalizable con tus dos pizzas a elección."
click at [531, 63] on button "Guardar" at bounding box center [534, 61] width 50 height 16
type textarea "x"
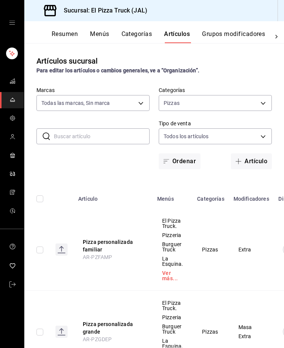
click at [223, 37] on button "Grupos modificadores" at bounding box center [233, 36] width 63 height 13
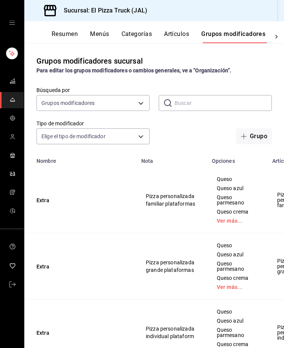
click at [127, 239] on td "Extra" at bounding box center [80, 266] width 112 height 66
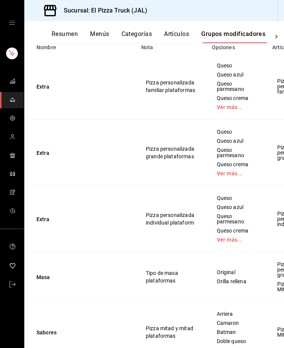
scroll to position [190, 0]
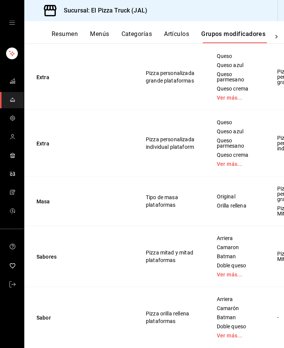
click at [56, 263] on td "Sabores" at bounding box center [80, 256] width 112 height 61
click at [46, 256] on button "Sabores" at bounding box center [81, 257] width 91 height 8
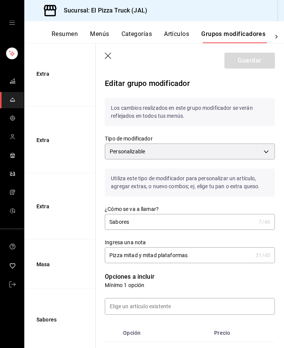
scroll to position [190, 0]
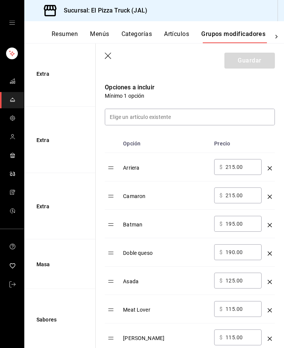
click at [230, 168] on input "215.00" at bounding box center [240, 167] width 31 height 8
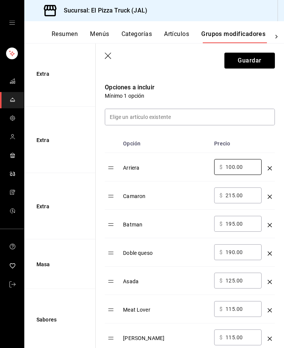
type input "100.00"
type input "80.00"
type input "75.00"
click at [235, 283] on input "125.00" at bounding box center [240, 281] width 31 height 8
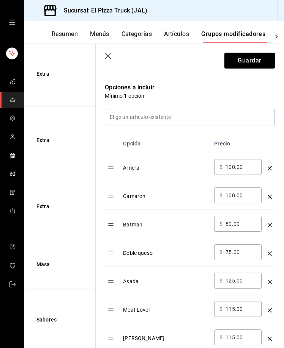
click at [233, 279] on input "125.00" at bounding box center [240, 281] width 31 height 8
type input "1.00"
type input "75.00"
type input "65.00"
type input "55.00"
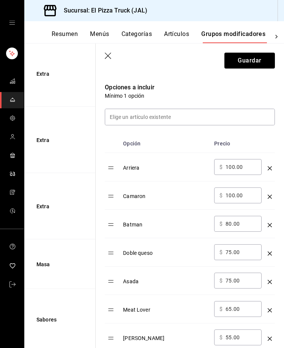
scroll to position [360, 0]
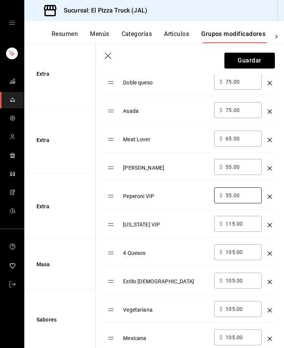
type input "55.00"
type input "40.00"
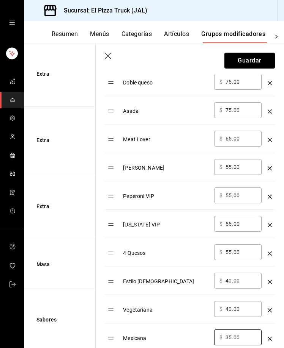
type input "35.00"
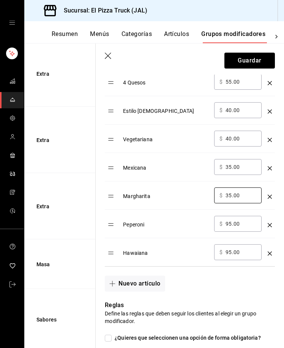
type input "35.00"
type input "25.00"
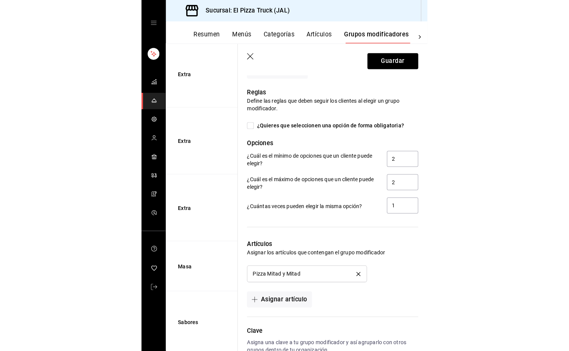
scroll to position [758, 0]
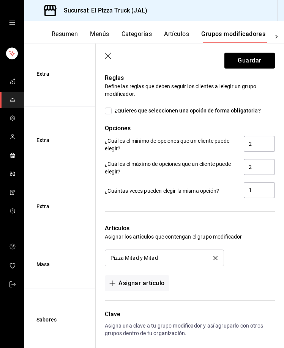
type input "25.00"
click at [205, 113] on span "¿Quieres que seleccionen una opción de forma obligatoria?" at bounding box center [185, 111] width 149 height 8
click at [111, 113] on input "¿Quieres que seleccionen una opción de forma obligatoria?" at bounding box center [108, 111] width 7 height 7
checkbox input "true"
type input "1"
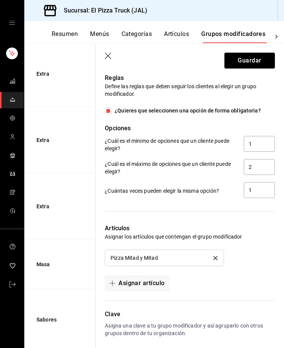
click at [204, 115] on span "¿Quieres que seleccionen una opción de forma obligatoria?" at bounding box center [185, 111] width 149 height 8
click at [111, 114] on input "¿Quieres que seleccionen una opción de forma obligatoria?" at bounding box center [108, 111] width 7 height 7
checkbox input "false"
type input "0"
drag, startPoint x: 252, startPoint y: 147, endPoint x: 234, endPoint y: 147, distance: 17.5
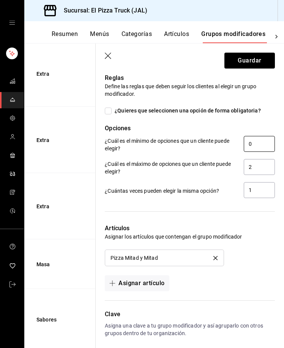
click at [234, 147] on div "¿Cuál es el mínimo de opciones que un cliente puede elegir? 0" at bounding box center [190, 144] width 170 height 17
click at [221, 114] on span "¿Quieres que seleccionen una opción de forma obligatoria?" at bounding box center [185, 111] width 149 height 8
click at [111, 114] on input "¿Quieres que seleccionen una opción de forma obligatoria?" at bounding box center [108, 111] width 7 height 7
checkbox input "true"
click at [253, 148] on input "1" at bounding box center [258, 144] width 31 height 16
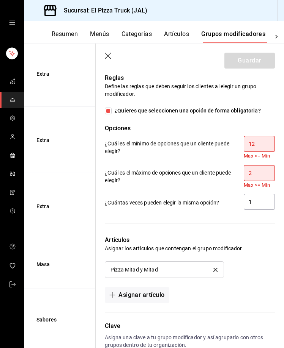
type input "1"
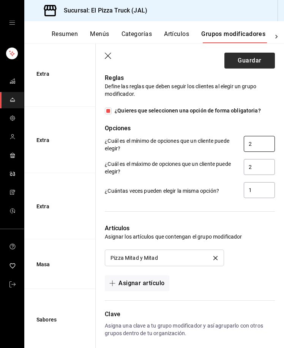
type input "2"
click at [257, 60] on button "Guardar" at bounding box center [249, 61] width 50 height 16
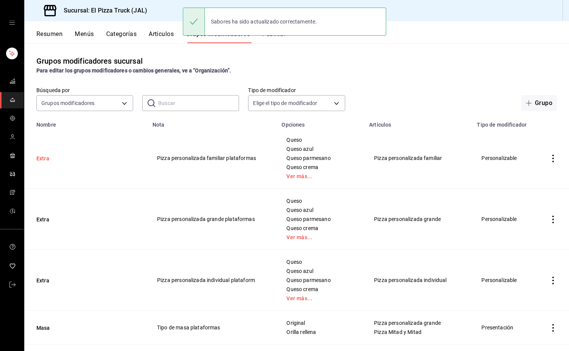
click at [38, 160] on button "Extra" at bounding box center [81, 159] width 91 height 8
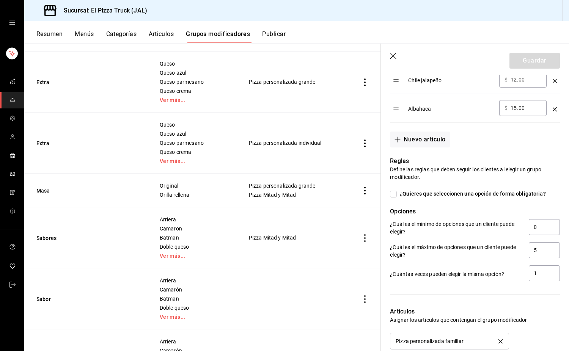
scroll to position [190, 0]
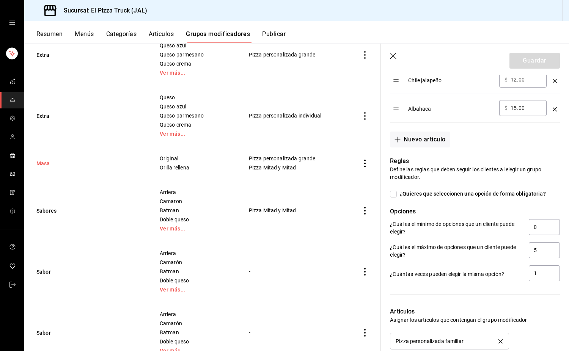
click at [37, 163] on button "Masa" at bounding box center [81, 164] width 91 height 8
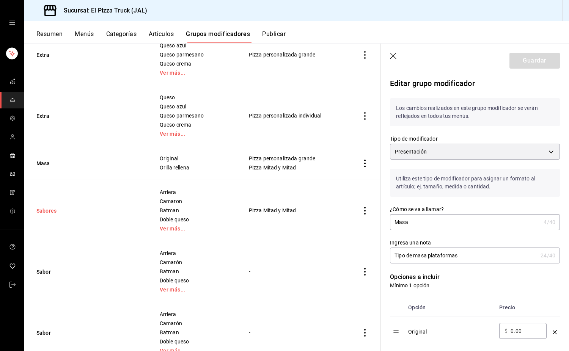
click at [39, 210] on button "Sabores" at bounding box center [81, 211] width 91 height 8
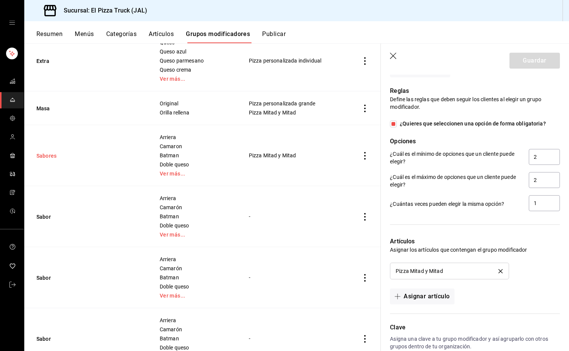
scroll to position [303, 0]
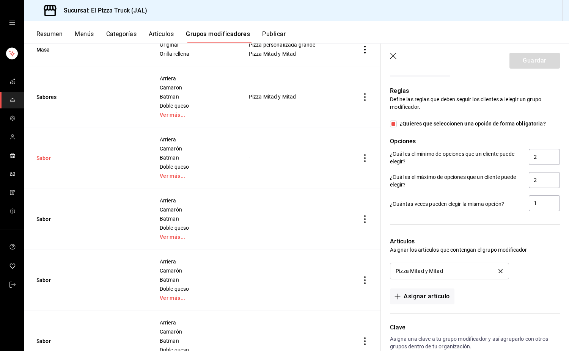
click at [39, 157] on button "Sabor" at bounding box center [81, 158] width 91 height 8
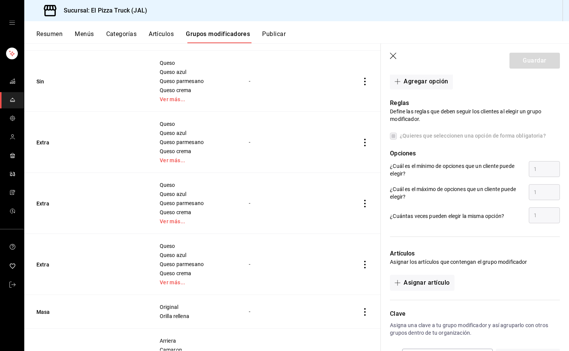
scroll to position [644, 0]
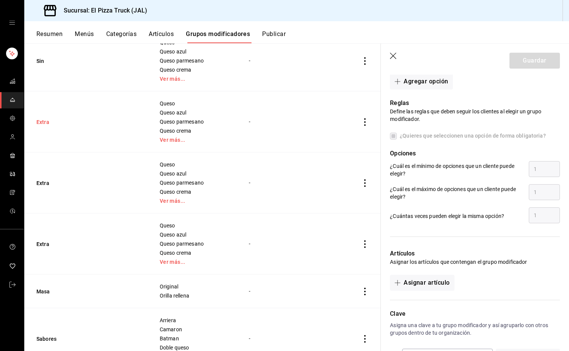
click at [42, 119] on button "Extra" at bounding box center [81, 122] width 91 height 8
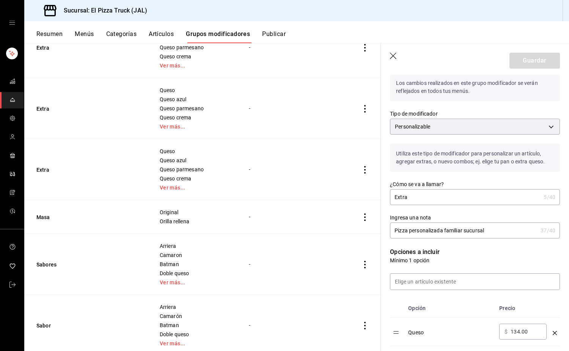
scroll to position [720, 0]
click at [41, 213] on button "Masa" at bounding box center [81, 216] width 91 height 8
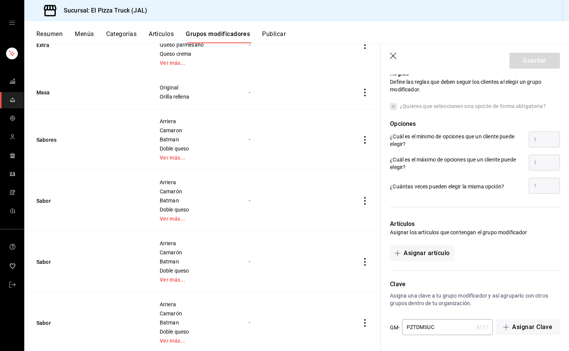
scroll to position [910, 0]
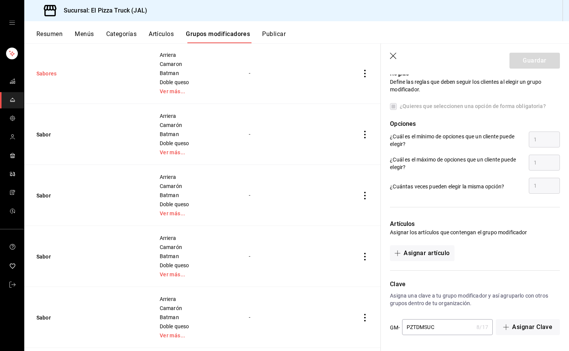
click at [52, 73] on button "Sabores" at bounding box center [81, 74] width 91 height 8
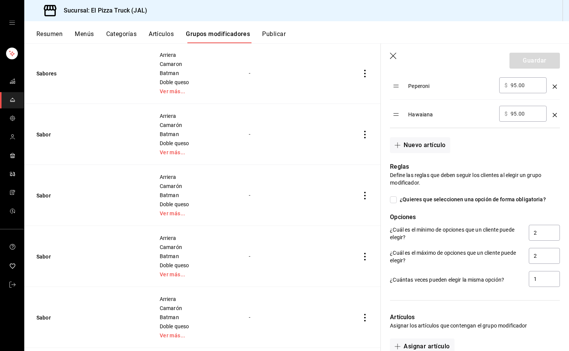
scroll to position [763, 0]
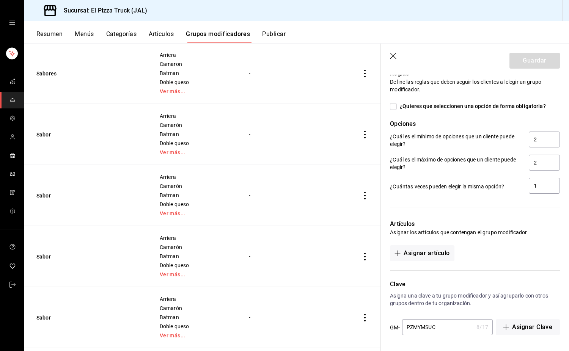
click at [428, 106] on span "¿Quieres que seleccionen una opción de forma obligatoria?" at bounding box center [470, 106] width 149 height 8
click at [396, 106] on input "¿Quieres que seleccionen una opción de forma obligatoria?" at bounding box center [393, 106] width 7 height 7
checkbox input "true"
type input "1"
click at [535, 142] on input "1" at bounding box center [543, 140] width 31 height 16
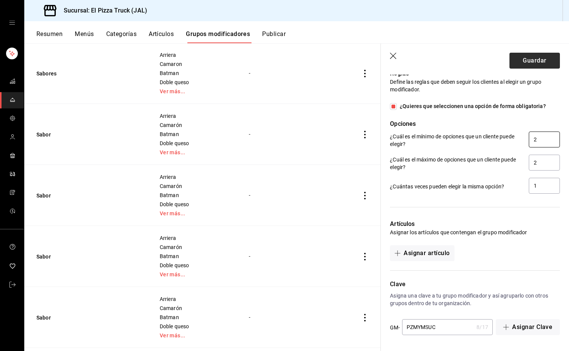
type input "2"
click at [543, 56] on button "Guardar" at bounding box center [534, 61] width 50 height 16
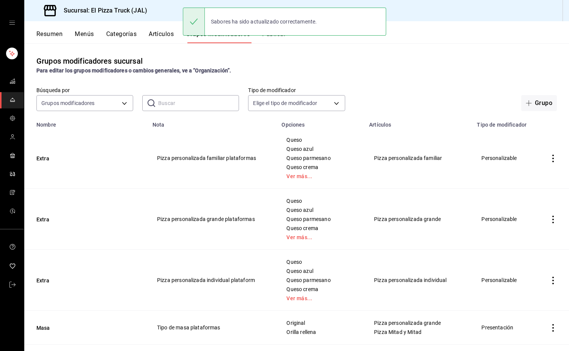
click at [230, 171] on td "Pizza personalizada familiar plataformas" at bounding box center [212, 158] width 129 height 61
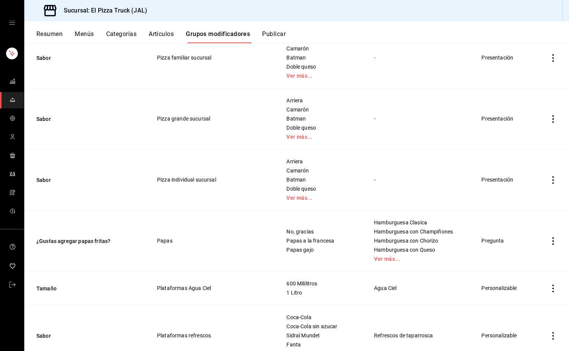
scroll to position [1023, 0]
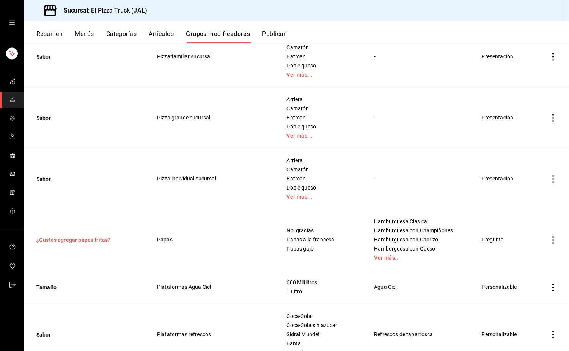
click at [107, 240] on button "¿Gustas agregar papas fritas?" at bounding box center [81, 240] width 91 height 8
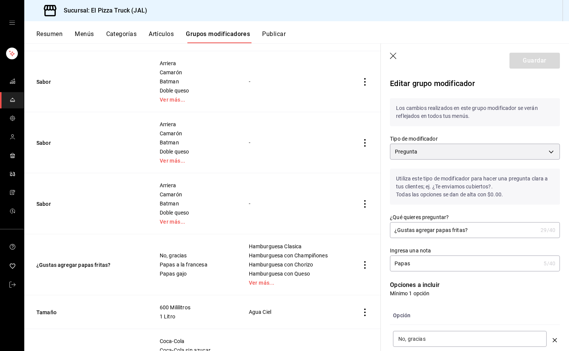
click at [396, 56] on icon "button" at bounding box center [394, 57] width 8 height 8
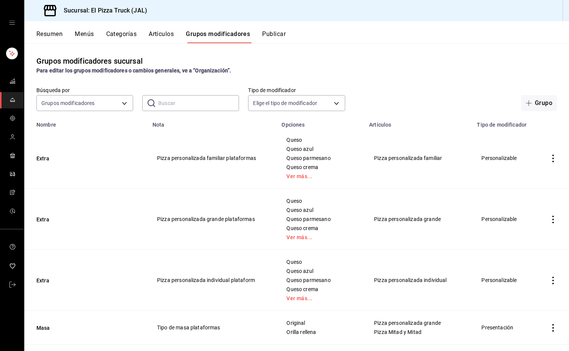
click at [179, 99] on input "text" at bounding box center [198, 103] width 81 height 15
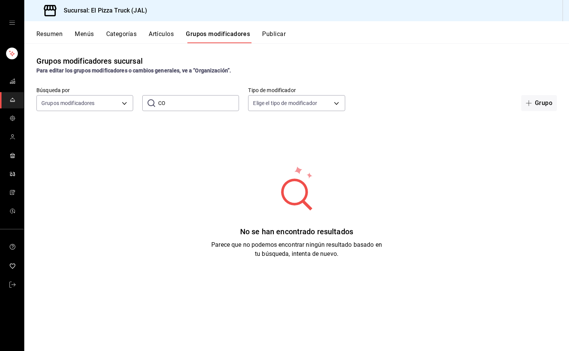
type input "C"
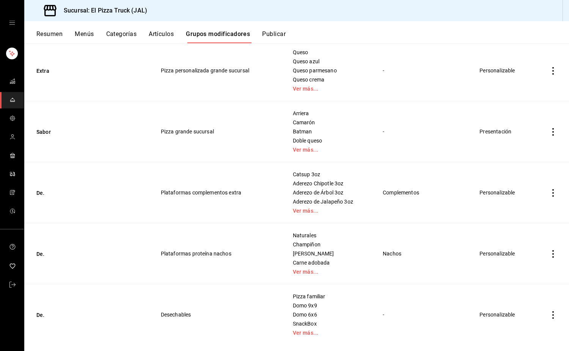
scroll to position [222, 0]
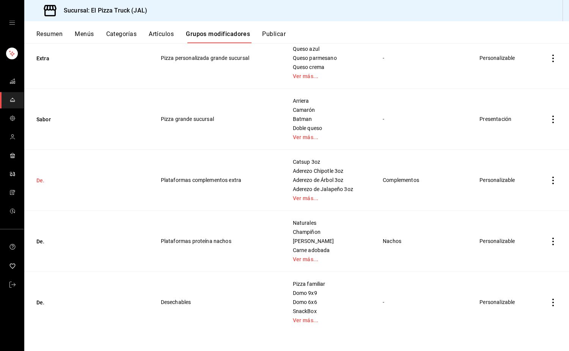
type input "DE"
click at [37, 177] on button "De." at bounding box center [81, 181] width 91 height 8
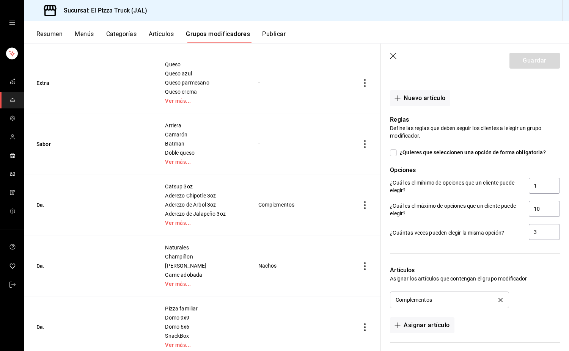
scroll to position [417, 0]
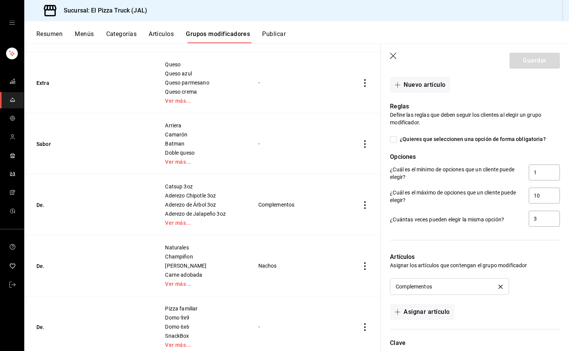
click at [510, 138] on span "¿Quieres que seleccionen una opción de forma obligatoria?" at bounding box center [470, 139] width 149 height 8
click at [396, 138] on input "¿Quieres que seleccionen una opción de forma obligatoria?" at bounding box center [393, 139] width 7 height 7
click at [510, 138] on span "¿Quieres que seleccionen una opción de forma obligatoria?" at bounding box center [470, 139] width 149 height 8
click at [396, 138] on input "¿Quieres que seleccionen una opción de forma obligatoria?" at bounding box center [393, 139] width 7 height 7
checkbox input "false"
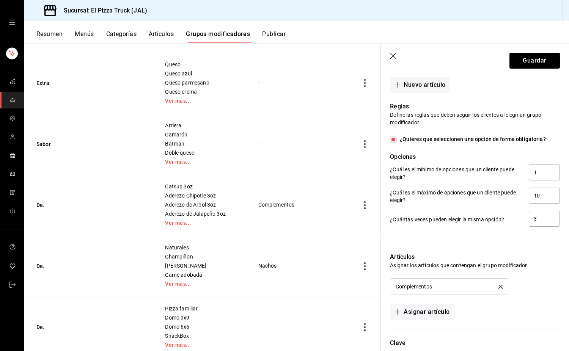
type input "0"
click at [508, 145] on div "Reglas Define las reglas que deben seguir los clientes al elegir un grupo modif…" at bounding box center [470, 160] width 179 height 135
click at [509, 140] on span "¿Quieres que seleccionen una opción de forma obligatoria?" at bounding box center [470, 139] width 149 height 8
click at [396, 140] on input "¿Quieres que seleccionen una opción de forma obligatoria?" at bounding box center [393, 139] width 7 height 7
checkbox input "true"
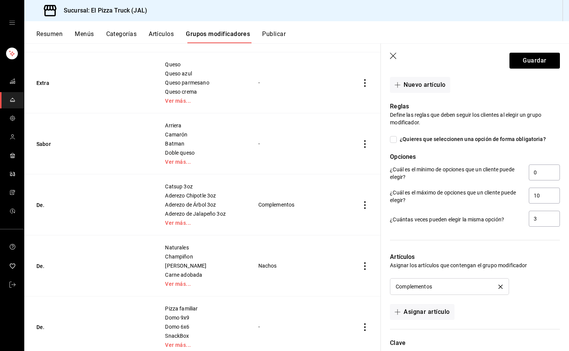
type input "1"
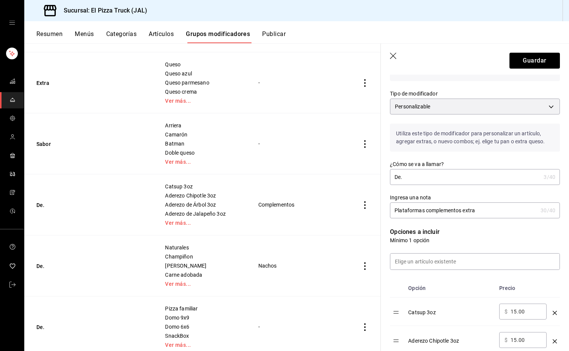
scroll to position [21, 0]
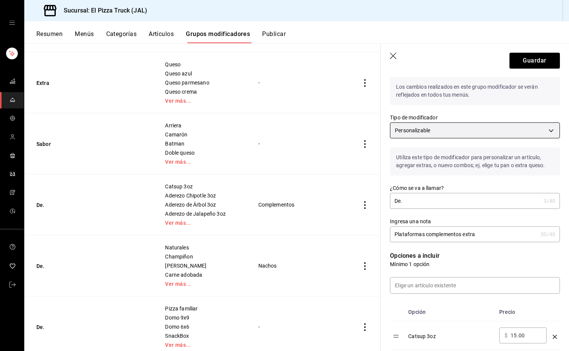
click at [533, 133] on body "Sucursal: El Pizza Truck (JAL) Resumen Menús Categorías Artículos Grupos modifi…" at bounding box center [284, 175] width 569 height 351
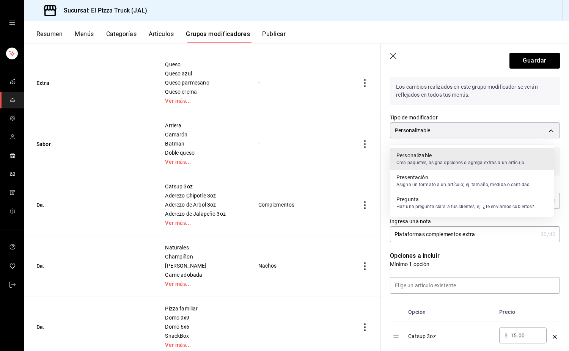
click at [461, 125] on div at bounding box center [284, 175] width 569 height 351
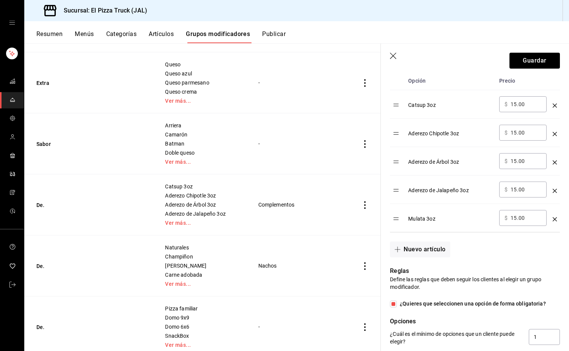
scroll to position [173, 0]
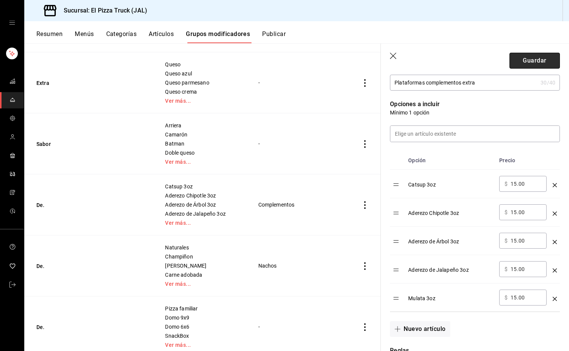
click at [525, 56] on button "Guardar" at bounding box center [534, 61] width 50 height 16
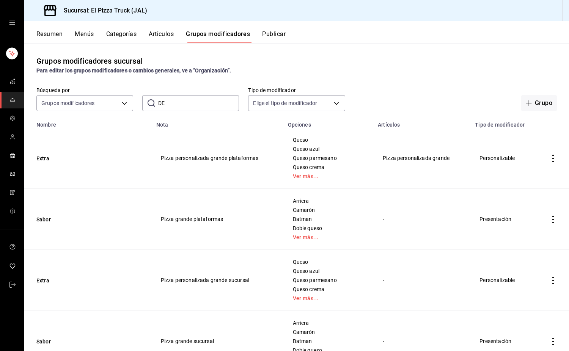
click at [191, 98] on input "DE" at bounding box center [198, 103] width 81 height 15
type input "D"
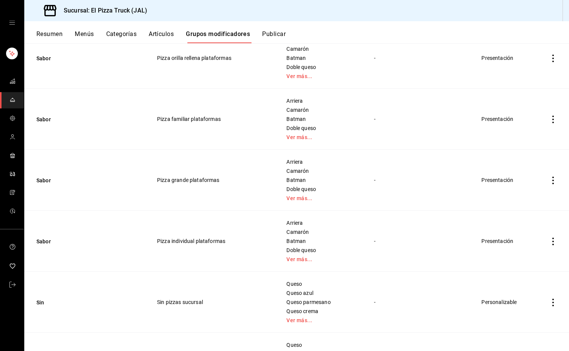
scroll to position [379, 0]
click at [38, 241] on button "Sabor" at bounding box center [81, 241] width 91 height 8
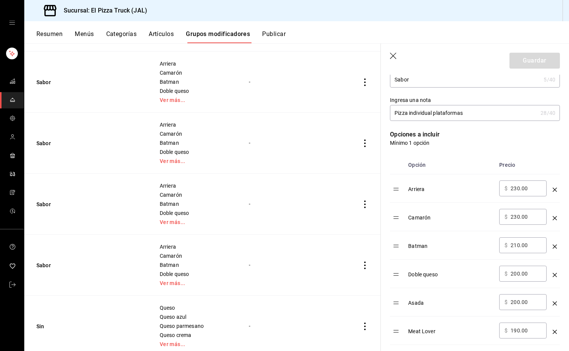
scroll to position [152, 0]
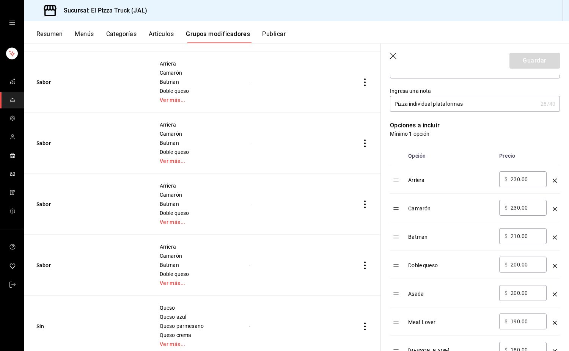
click at [513, 178] on input "230.00" at bounding box center [525, 179] width 31 height 8
type input "1000.00"
type input "100.00"
click at [517, 181] on input "1000.00" at bounding box center [525, 179] width 31 height 8
type input "100.00"
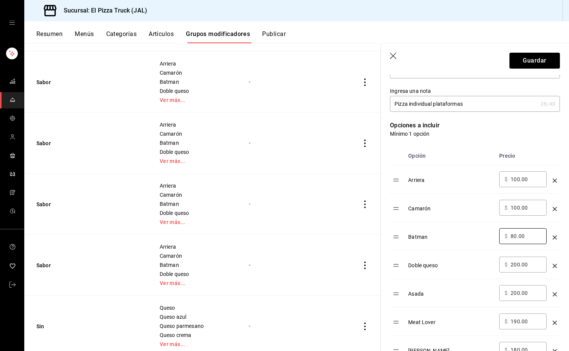
type input "80.00"
type input "60.00"
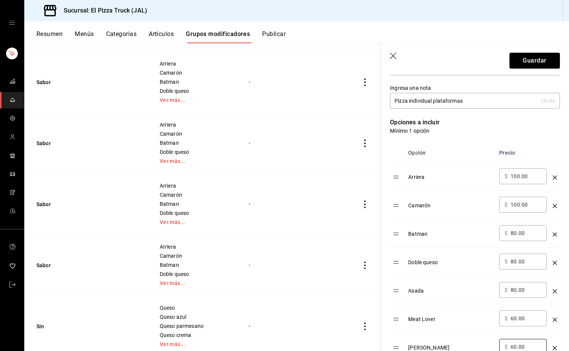
type input "60.00"
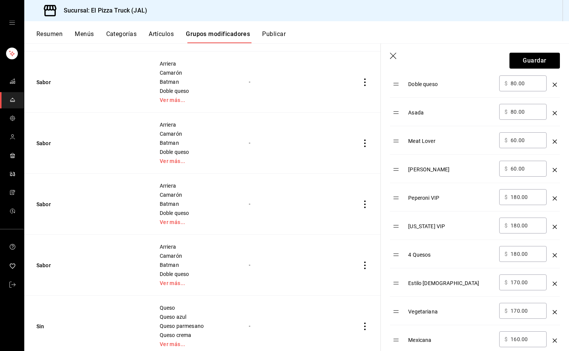
click at [222, 115] on td "Arriera Camarón Batman Doble queso Ver más..." at bounding box center [194, 143] width 89 height 61
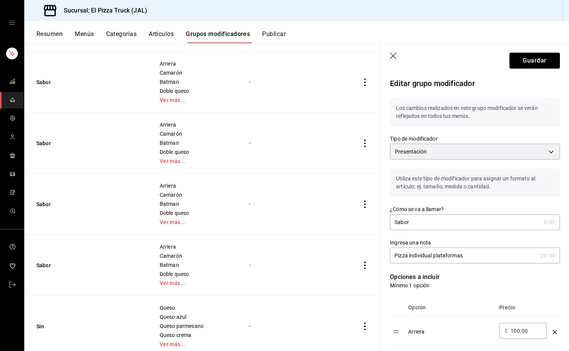
scroll to position [190, 0]
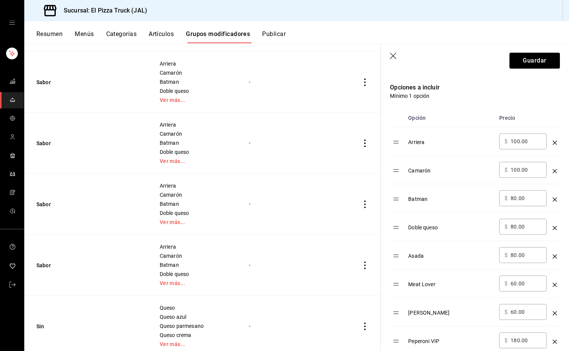
click at [392, 58] on icon "button" at bounding box center [394, 57] width 8 height 8
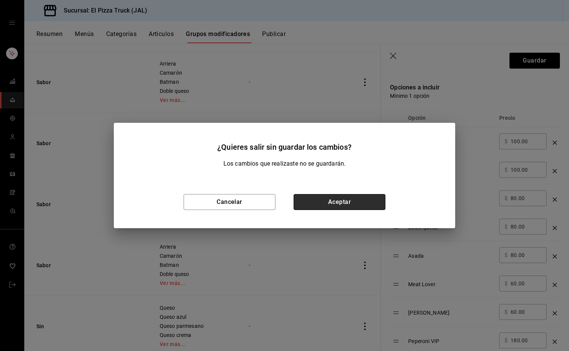
click at [354, 200] on button "Aceptar" at bounding box center [339, 202] width 92 height 16
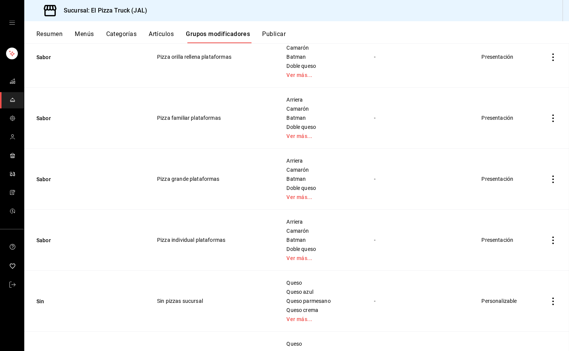
scroll to position [392, 0]
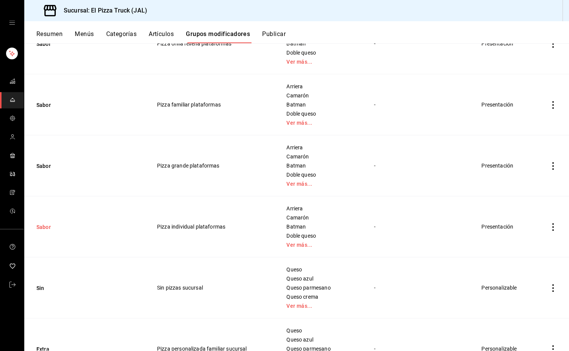
click at [40, 226] on button "Sabor" at bounding box center [81, 227] width 91 height 8
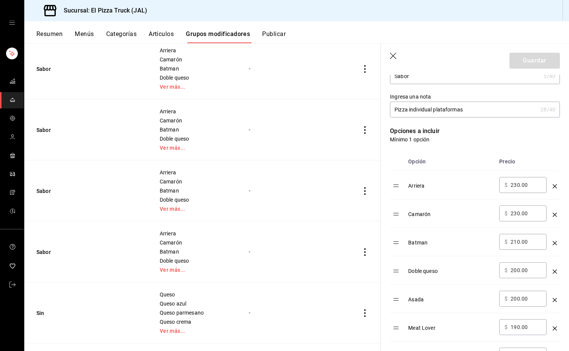
scroll to position [152, 0]
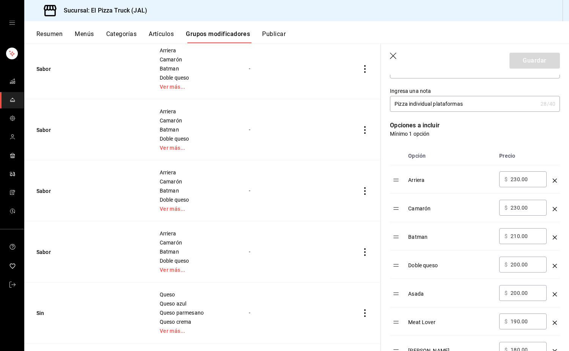
click at [511, 178] on input "230.00" at bounding box center [525, 179] width 31 height 8
type input "0.00"
type input "100.00"
type input "80.00"
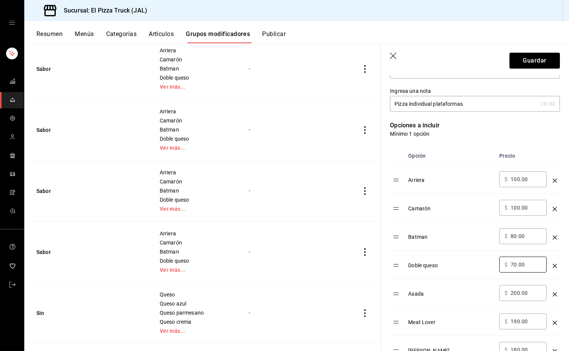
type input "70.00"
type input "60.00"
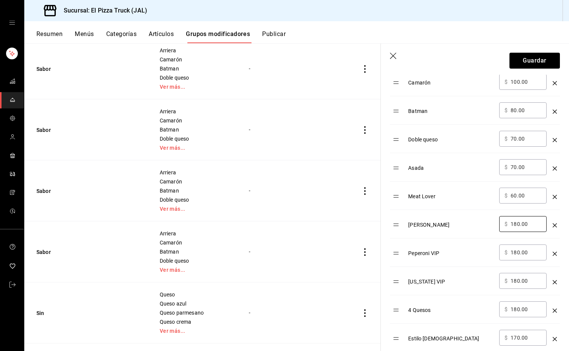
scroll to position [278, 0]
type input "50.00"
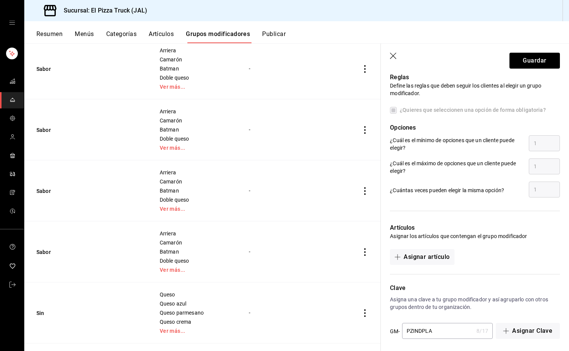
scroll to position [737, 0]
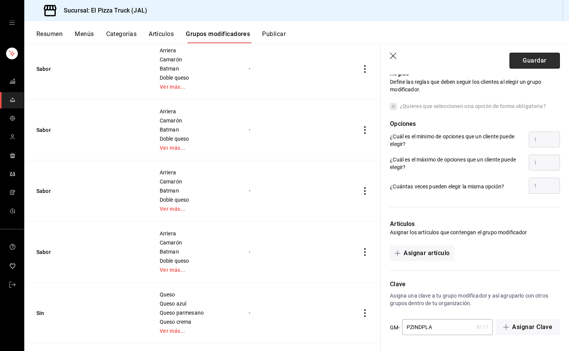
click at [534, 60] on button "Guardar" at bounding box center [534, 61] width 50 height 16
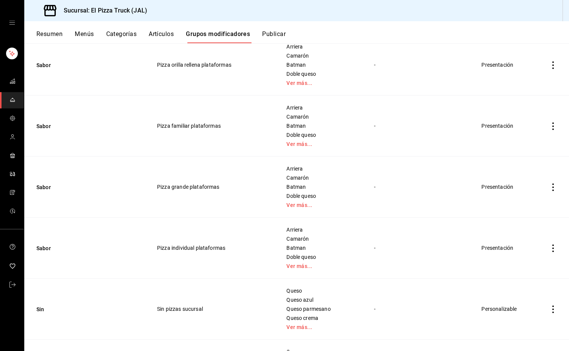
scroll to position [379, 0]
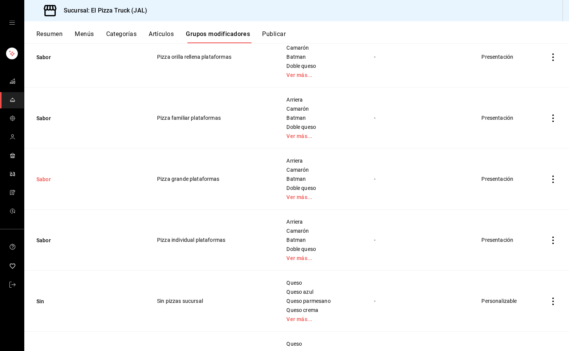
click at [42, 180] on button "Sabor" at bounding box center [81, 179] width 91 height 8
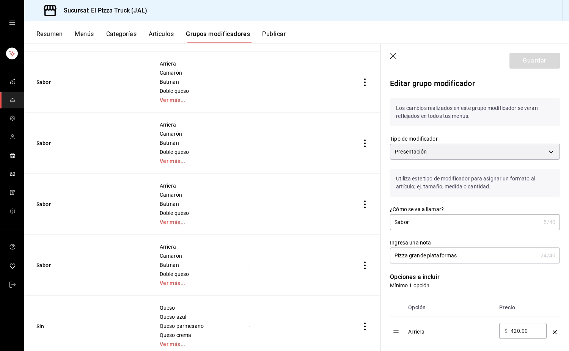
click at [160, 170] on td "Arriera Camarón Batman Doble queso Ver más..." at bounding box center [194, 143] width 89 height 61
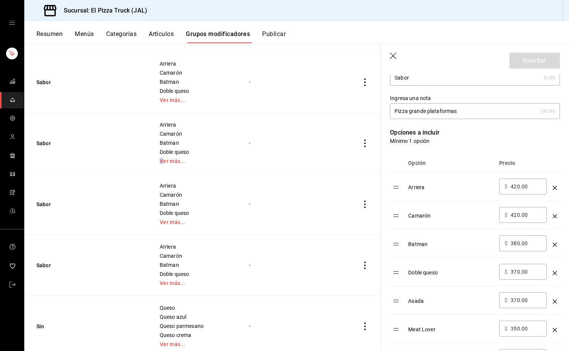
scroll to position [152, 0]
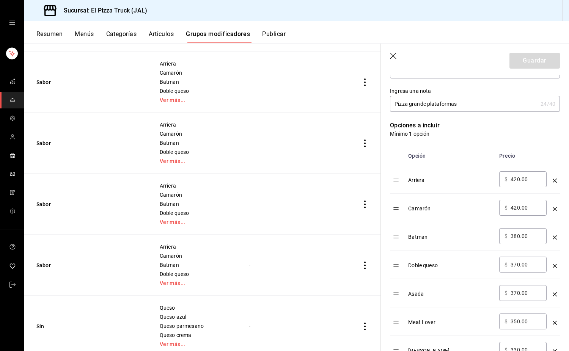
click at [515, 177] on input "420.00" at bounding box center [525, 179] width 31 height 8
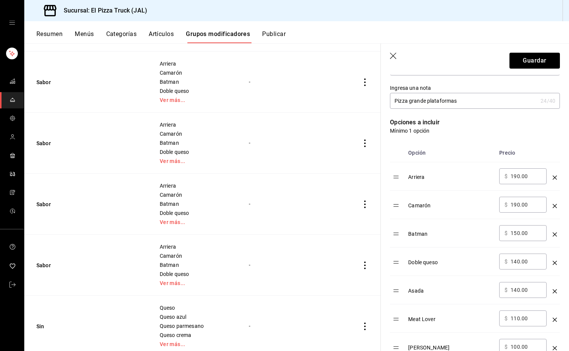
scroll to position [333, 0]
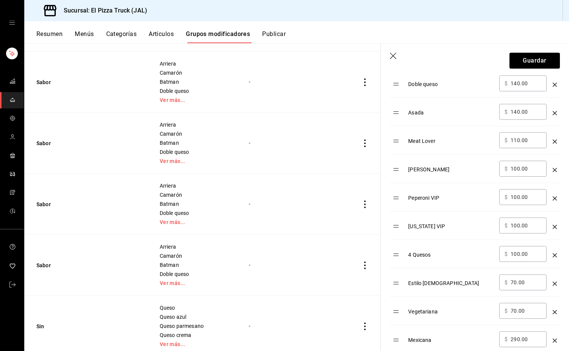
click at [516, 341] on input "290.00" at bounding box center [525, 339] width 31 height 8
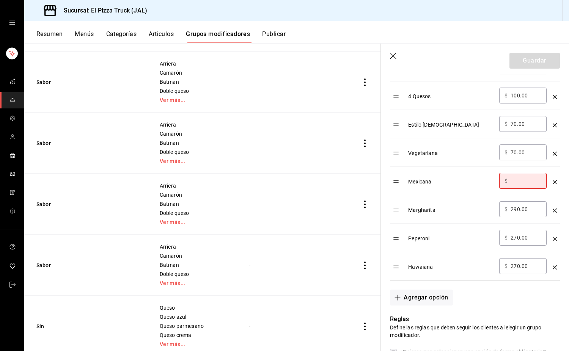
scroll to position [494, 0]
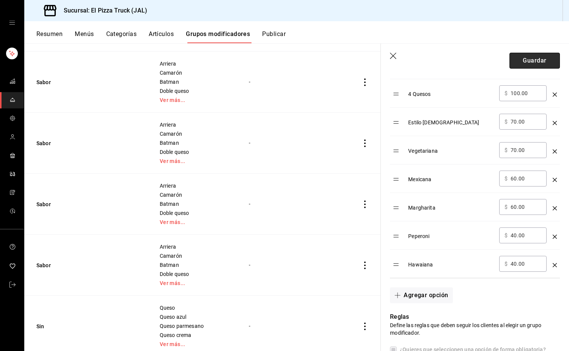
click at [533, 64] on button "Guardar" at bounding box center [534, 61] width 50 height 16
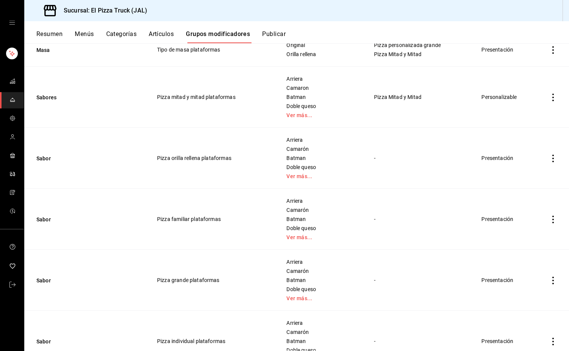
scroll to position [303, 0]
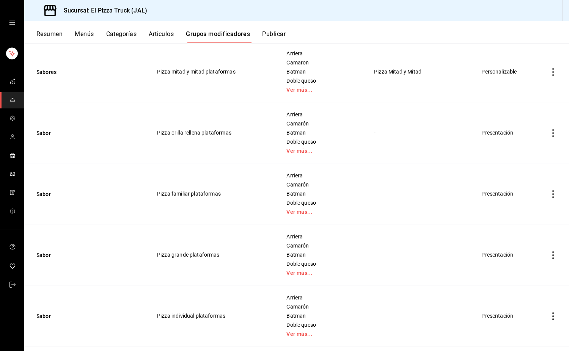
click at [549, 131] on icon "actions" at bounding box center [553, 133] width 8 height 8
click at [529, 177] on li "Eliminar" at bounding box center [517, 182] width 45 height 16
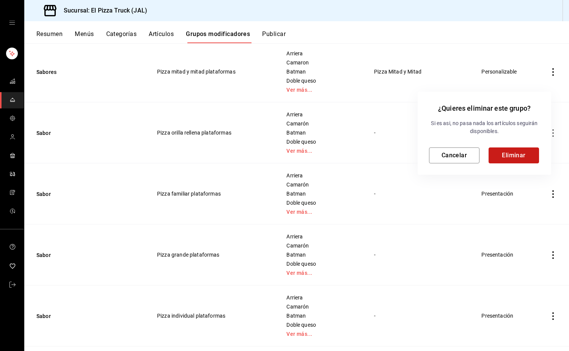
click at [510, 152] on button "Eliminar" at bounding box center [513, 155] width 50 height 16
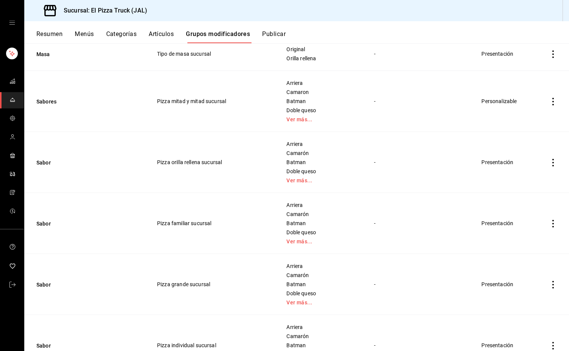
scroll to position [796, 0]
click at [546, 158] on td "simple table" at bounding box center [553, 162] width 32 height 61
click at [552, 165] on icon "actions" at bounding box center [553, 162] width 2 height 8
click at [531, 213] on span "Eliminar" at bounding box center [523, 211] width 19 height 6
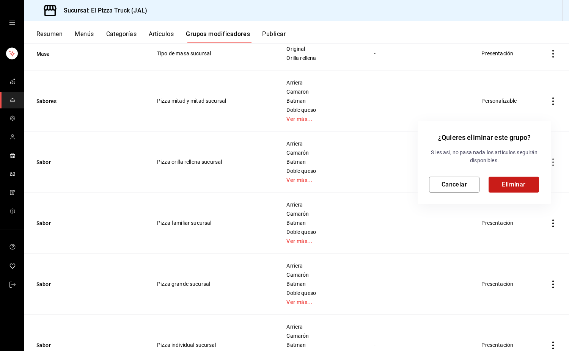
click at [526, 182] on button "Eliminar" at bounding box center [513, 185] width 50 height 16
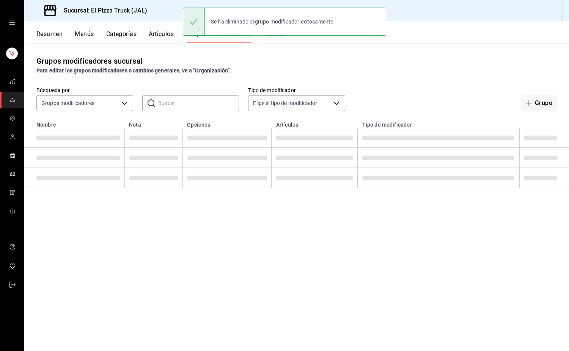
scroll to position [0, 0]
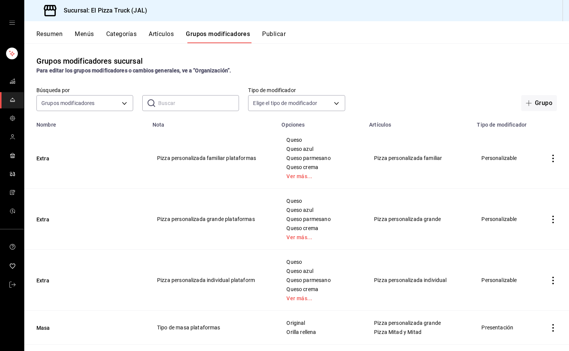
click at [50, 38] on button "Resumen" at bounding box center [49, 36] width 26 height 13
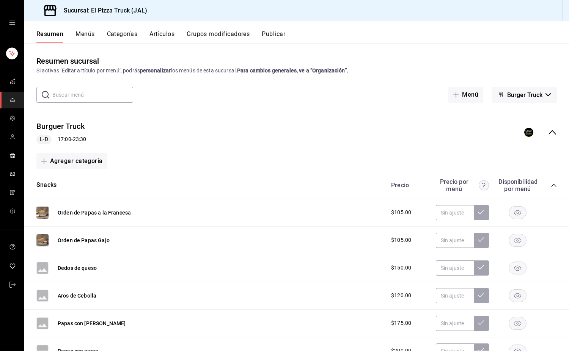
click at [521, 94] on span "Burger Truck" at bounding box center [524, 94] width 35 height 7
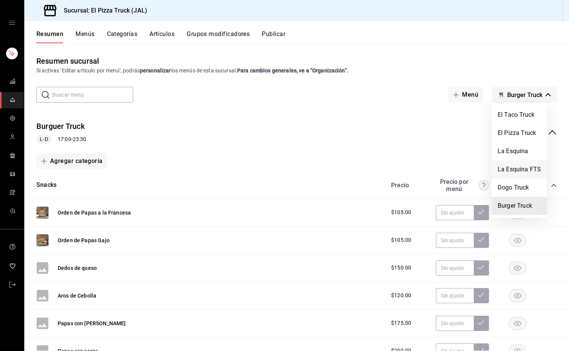
click at [521, 168] on li "La Esquina FTS" at bounding box center [518, 169] width 55 height 18
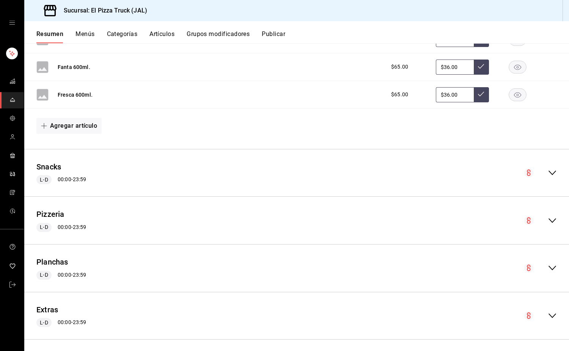
scroll to position [518, 0]
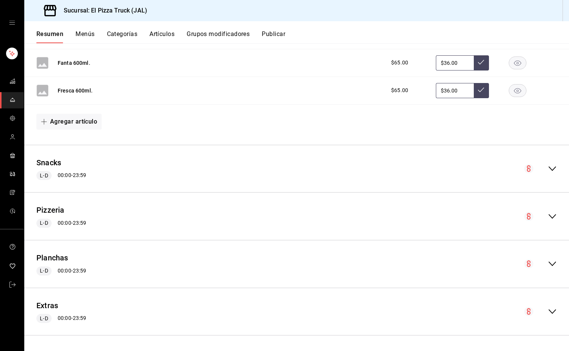
click at [550, 209] on div "Pizzeria L-D 00:00 - 23:59" at bounding box center [296, 216] width 544 height 35
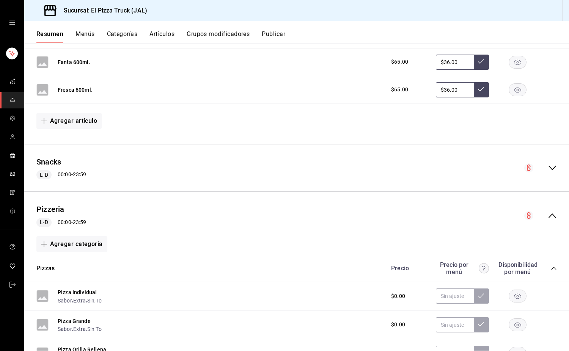
scroll to position [707, 0]
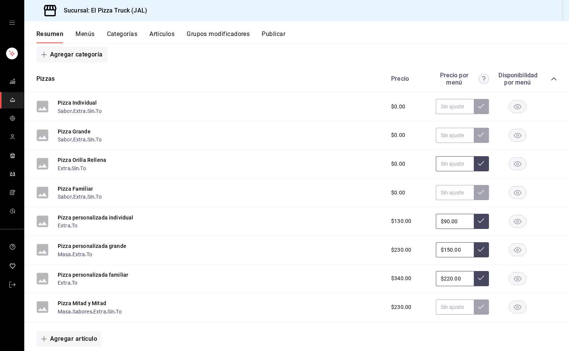
click at [449, 167] on input "text" at bounding box center [455, 163] width 38 height 15
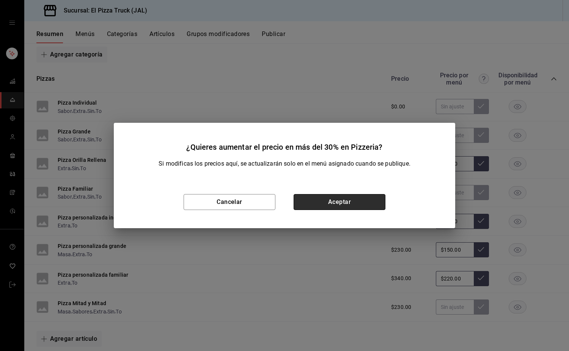
click at [348, 202] on button "Aceptar" at bounding box center [339, 202] width 92 height 16
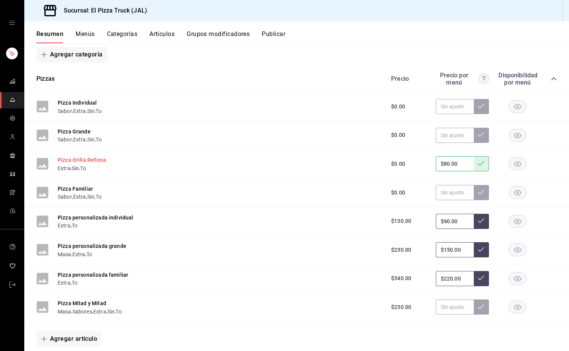
click at [91, 160] on button "Pizza Orilla Rellena" at bounding box center [82, 160] width 49 height 8
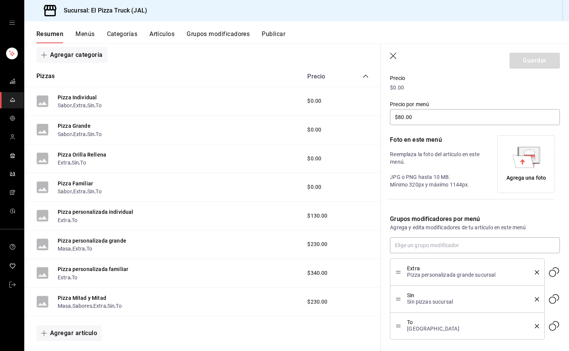
scroll to position [146, 0]
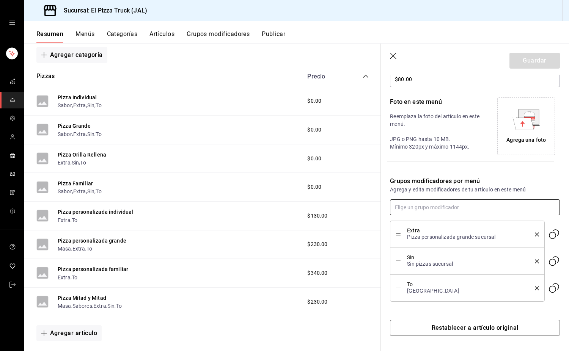
click at [431, 208] on input "text" at bounding box center [475, 207] width 170 height 16
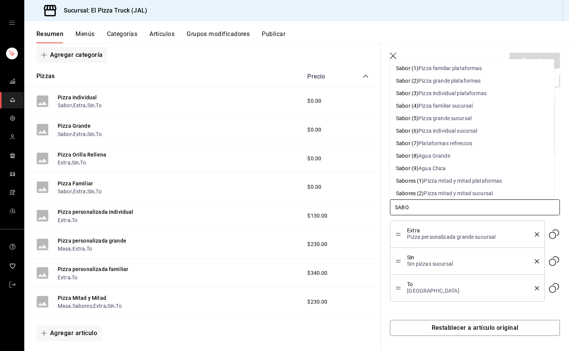
click at [476, 118] on li "Sabor (5) Pizza grande sucursal" at bounding box center [472, 118] width 164 height 13
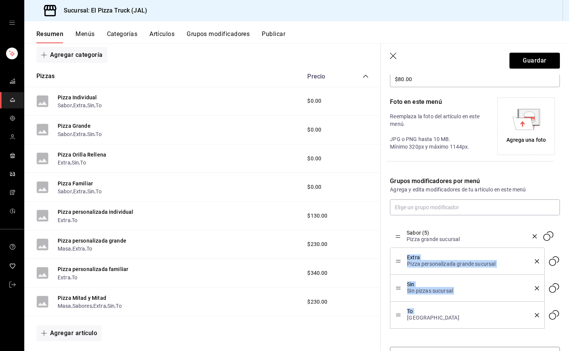
drag, startPoint x: 400, startPoint y: 314, endPoint x: 396, endPoint y: 235, distance: 78.9
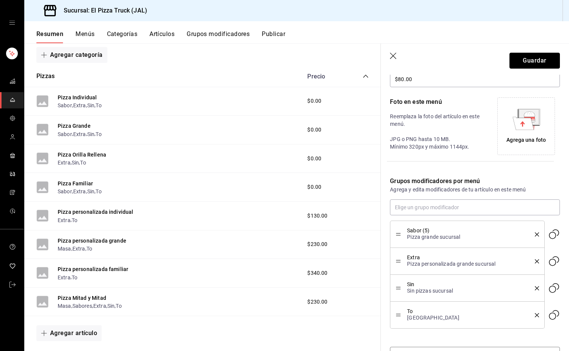
click at [537, 60] on button "Guardar" at bounding box center [534, 61] width 50 height 16
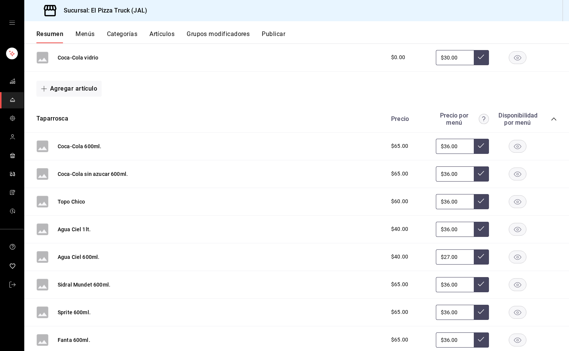
scroll to position [177, 0]
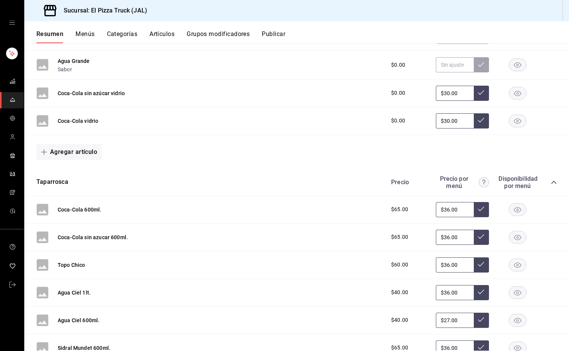
click at [219, 32] on button "Grupos modificadores" at bounding box center [217, 36] width 63 height 13
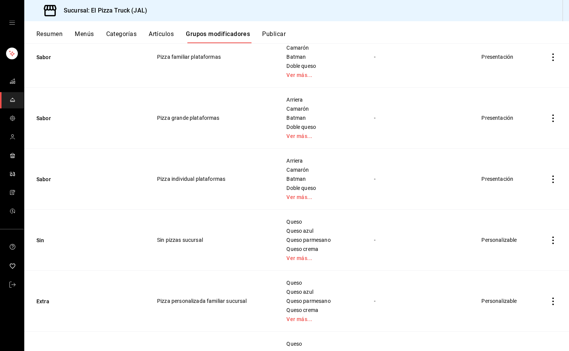
scroll to position [303, 0]
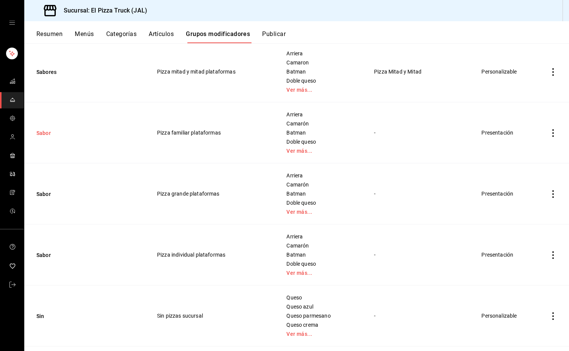
click at [38, 133] on button "Sabor" at bounding box center [81, 133] width 91 height 8
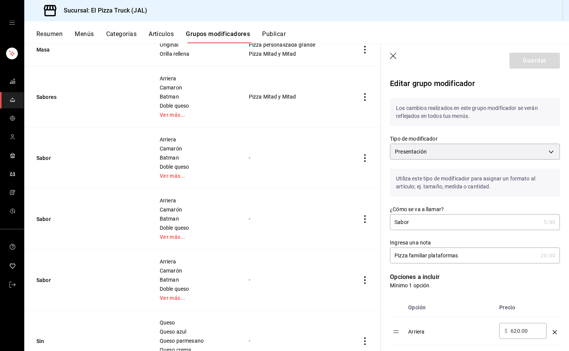
click at [259, 213] on td "-" at bounding box center [294, 218] width 110 height 61
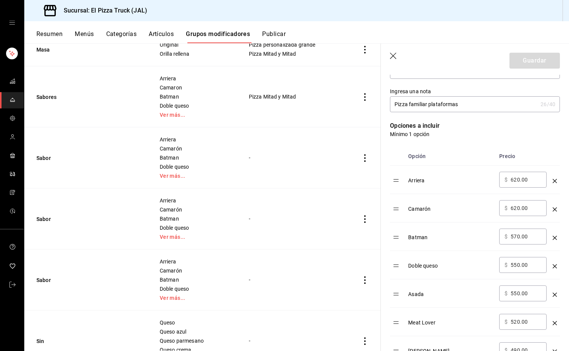
scroll to position [152, 0]
click at [515, 181] on input "620.00" at bounding box center [525, 179] width 31 height 8
click at [248, 157] on div "-" at bounding box center [293, 158] width 91 height 8
click at [514, 179] on input "180.00" at bounding box center [525, 179] width 31 height 8
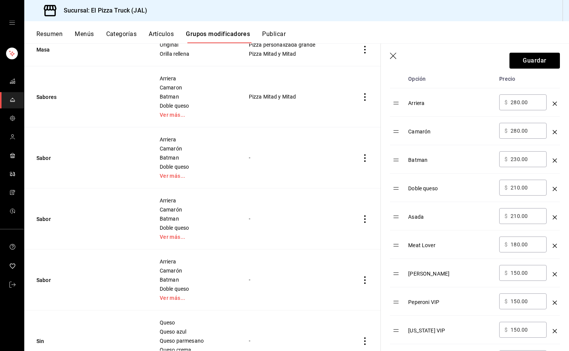
scroll to position [191, 0]
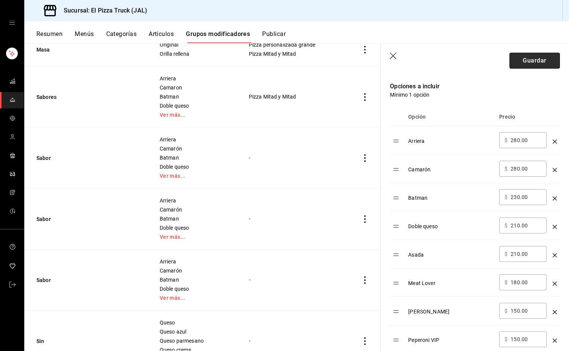
click at [533, 60] on button "Guardar" at bounding box center [534, 61] width 50 height 16
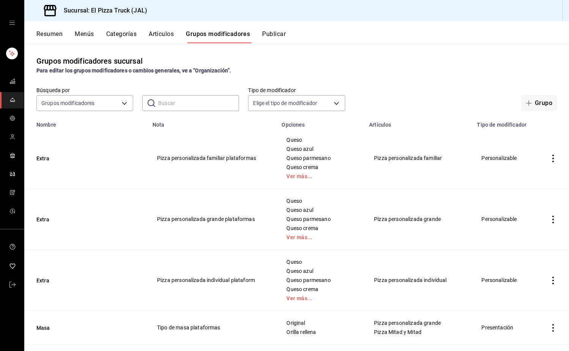
click at [60, 31] on button "Resumen" at bounding box center [49, 36] width 26 height 13
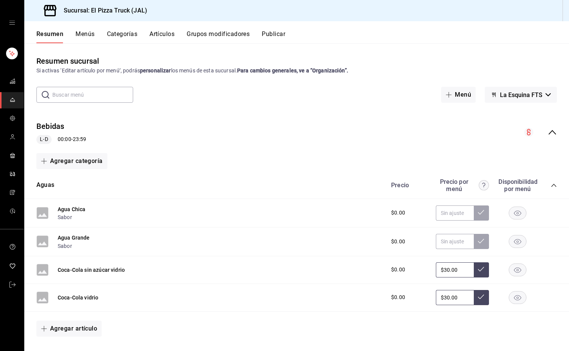
click at [515, 96] on span "La Esquina FTS" at bounding box center [521, 94] width 42 height 7
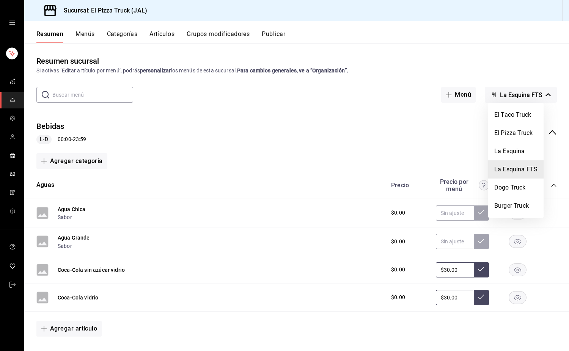
click at [171, 36] on div at bounding box center [284, 175] width 569 height 351
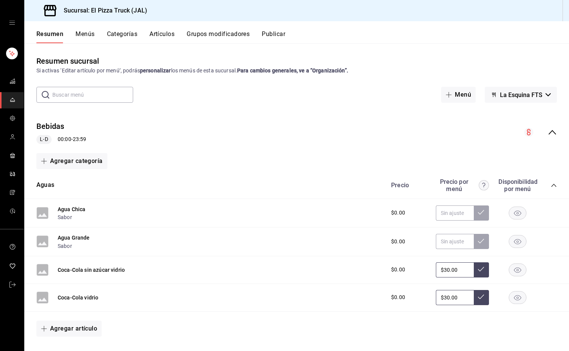
click at [168, 35] on button "Artículos" at bounding box center [161, 36] width 25 height 13
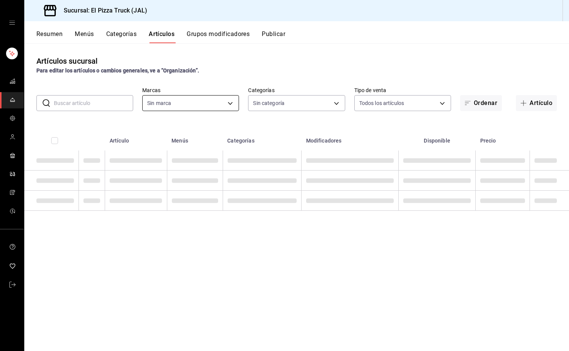
click at [217, 98] on body "Sucursal: El Pizza Truck (JAL) Resumen Menús Categorías Artículos Grupos modifi…" at bounding box center [284, 175] width 569 height 351
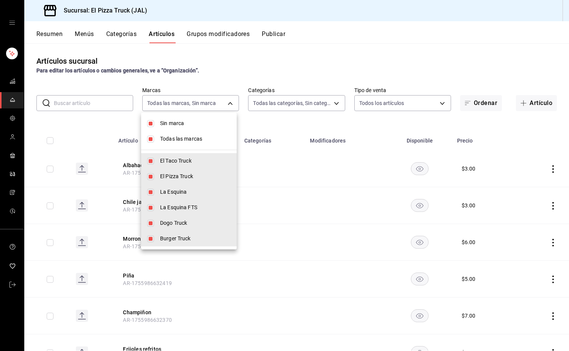
click at [190, 119] on li "Sin marca" at bounding box center [189, 124] width 96 height 16
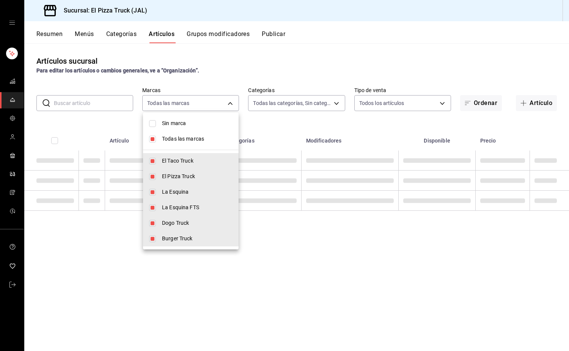
click at [190, 136] on span "Todas las marcas" at bounding box center [197, 139] width 71 height 8
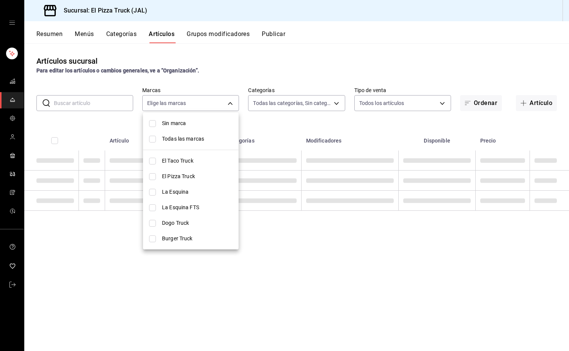
click at [292, 106] on div at bounding box center [284, 175] width 569 height 351
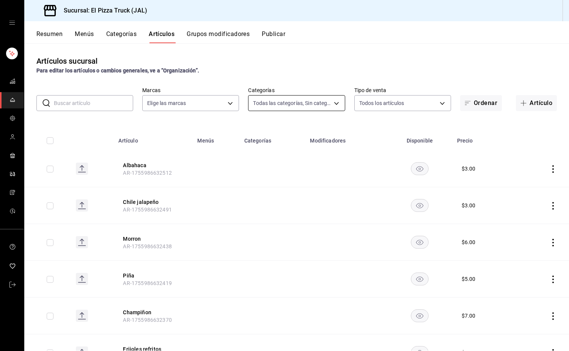
click at [293, 99] on body "Sucursal: El Pizza Truck (JAL) Resumen Menús Categorías Artículos Grupos modifi…" at bounding box center [284, 175] width 569 height 351
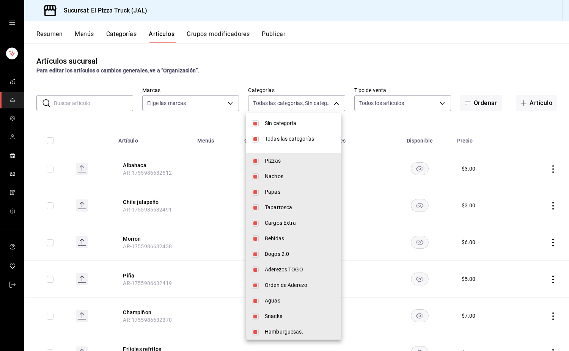
click at [274, 141] on span "Todas las categorías" at bounding box center [300, 139] width 71 height 8
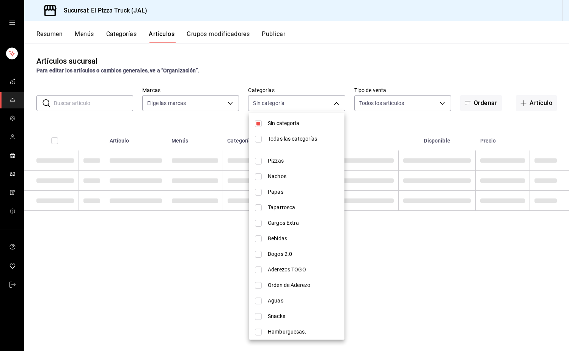
click at [275, 122] on span "Sin categoría" at bounding box center [303, 123] width 71 height 8
click at [274, 162] on span "Pizzas" at bounding box center [303, 161] width 71 height 8
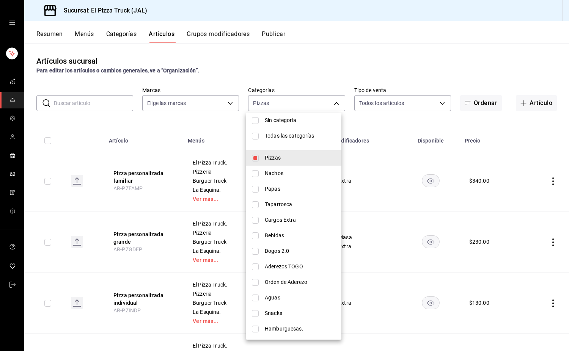
scroll to position [3, 0]
click at [368, 124] on div at bounding box center [284, 175] width 569 height 351
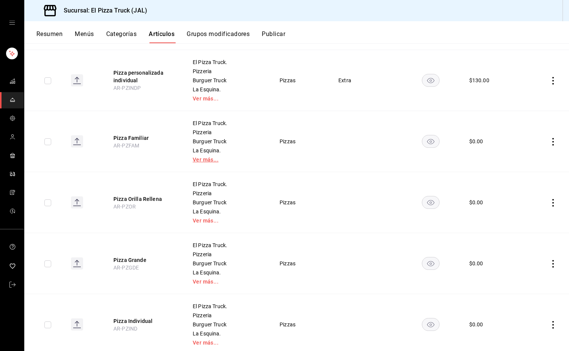
scroll to position [227, 0]
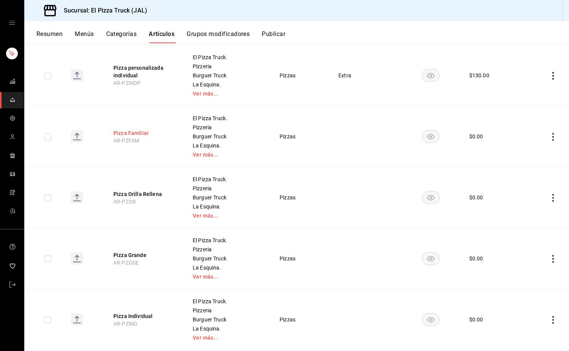
click at [139, 131] on button "Pizza Familiar" at bounding box center [143, 133] width 61 height 8
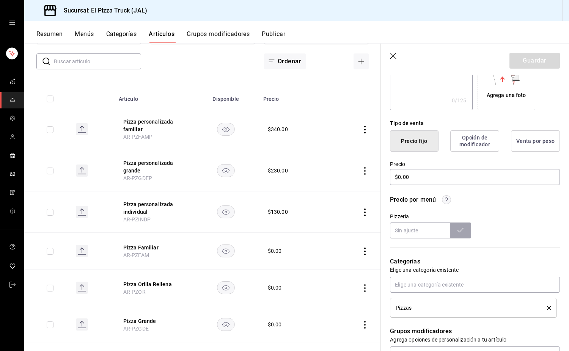
scroll to position [76, 0]
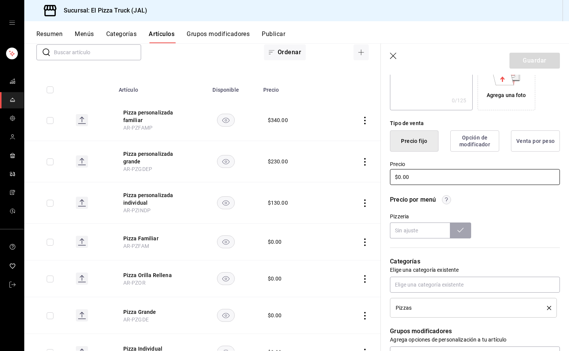
click at [405, 182] on input "$0.00" at bounding box center [475, 177] width 170 height 16
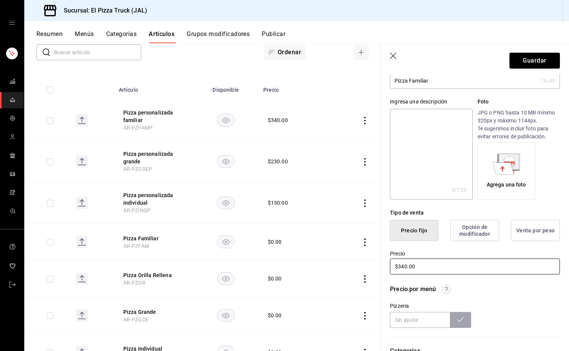
scroll to position [0, 0]
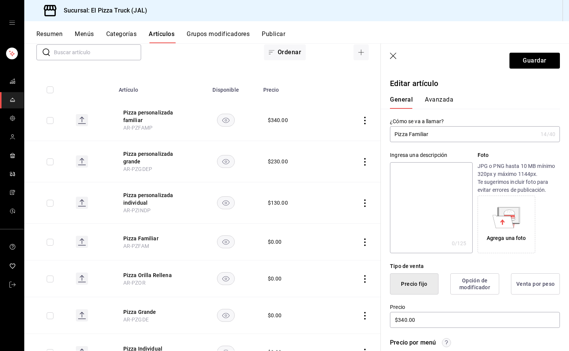
click at [448, 181] on textarea at bounding box center [431, 207] width 82 height 91
paste textarea "Pizza con salsa, queso Monterrey Jack e ingredientes a elegir."
drag, startPoint x: 453, startPoint y: 188, endPoint x: 410, endPoint y: 174, distance: 45.7
click at [410, 174] on textarea "Pizza con salsa, queso Monterrey Jack e ingredientes a elegir." at bounding box center [431, 207] width 82 height 91
click at [419, 180] on textarea "Pizza de 41cm con combinacion a elegir" at bounding box center [431, 207] width 82 height 91
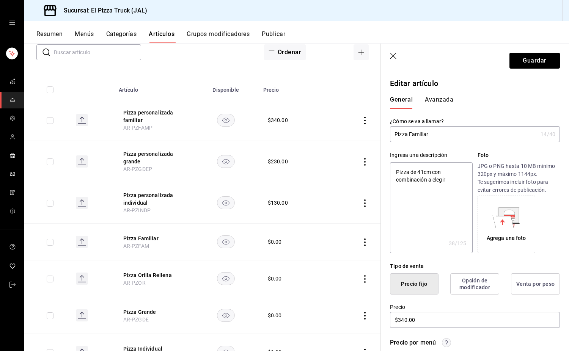
drag, startPoint x: 450, startPoint y: 177, endPoint x: 390, endPoint y: 170, distance: 60.3
click at [390, 170] on textarea "Pizza de 41cm con combinación a elegir" at bounding box center [431, 207] width 82 height 91
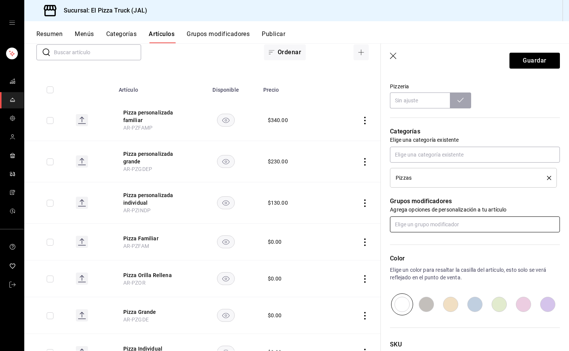
scroll to position [303, 0]
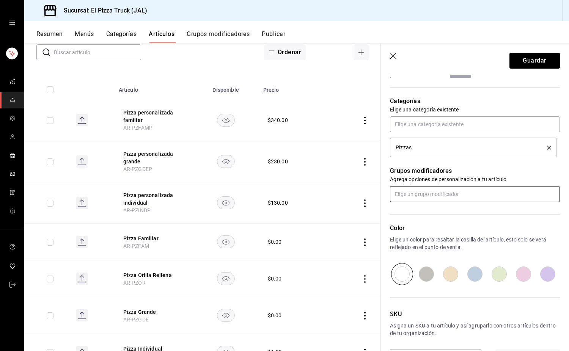
click at [450, 201] on input "text" at bounding box center [475, 194] width 170 height 16
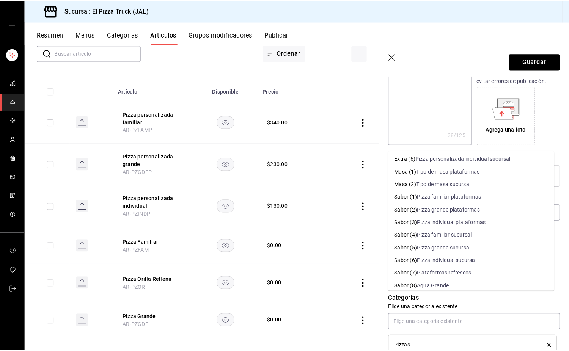
scroll to position [227, 0]
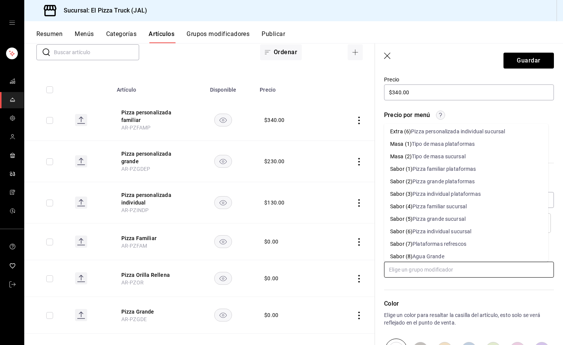
click at [452, 165] on div "Pizza familiar plataformas" at bounding box center [443, 169] width 63 height 8
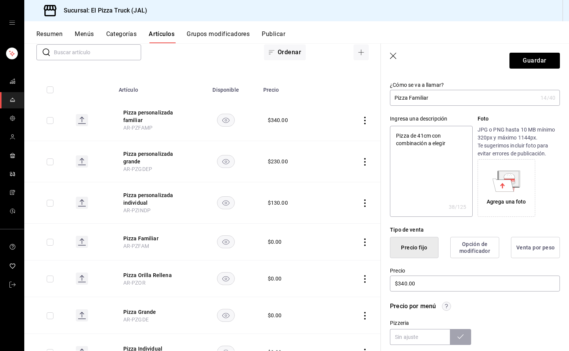
scroll to position [0, 0]
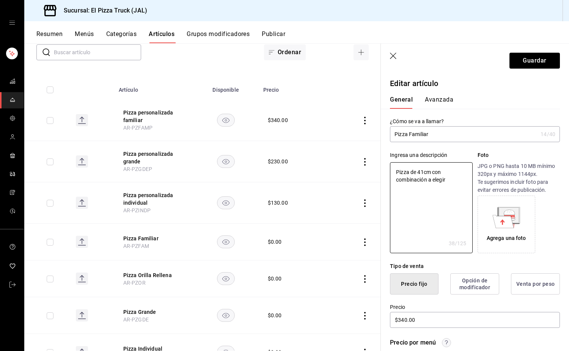
drag, startPoint x: 443, startPoint y: 182, endPoint x: 369, endPoint y: 164, distance: 76.3
click at [369, 164] on main "Artículos sucursal Para editar los artículos o cambios generales, ve a “Organiz…" at bounding box center [296, 197] width 544 height 308
click at [533, 53] on button "Guardar" at bounding box center [534, 61] width 50 height 16
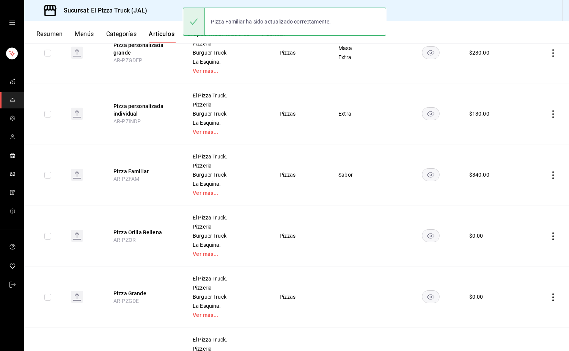
scroll to position [190, 0]
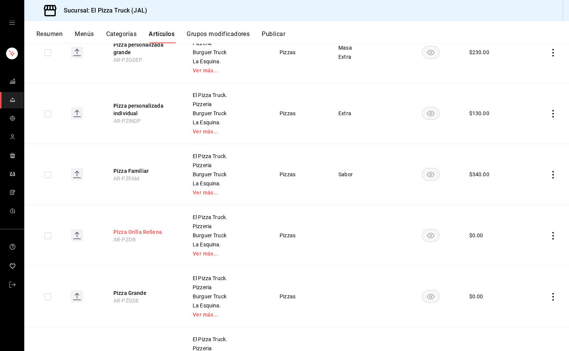
click at [149, 232] on button "Pizza Orilla Rellena" at bounding box center [143, 232] width 61 height 8
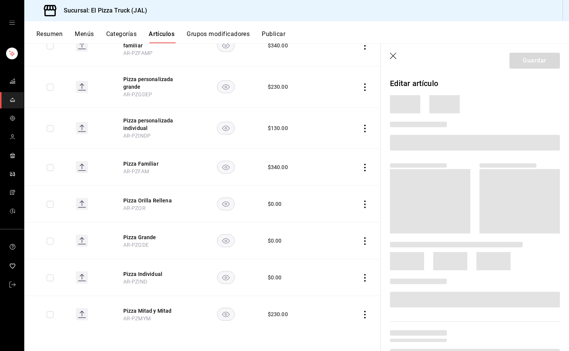
scroll to position [125, 0]
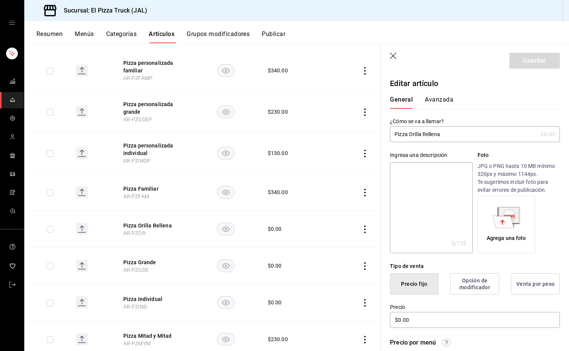
click at [427, 177] on textarea at bounding box center [431, 207] width 82 height 91
paste textarea "Pizza de 41cm con combinación a elegir"
click at [421, 169] on textarea "Pizza de 41cm con combinación a elegir" at bounding box center [431, 207] width 82 height 91
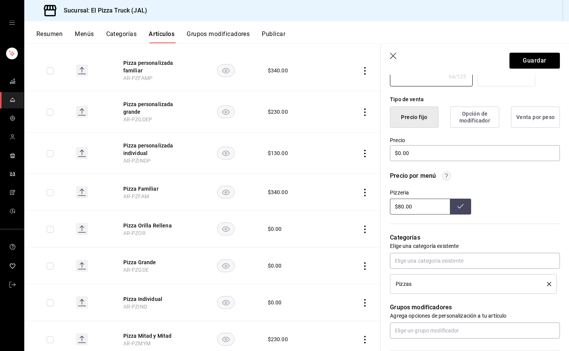
scroll to position [227, 0]
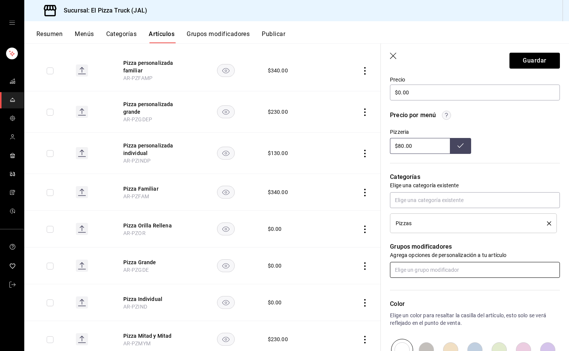
click at [446, 272] on input "text" at bounding box center [475, 270] width 170 height 16
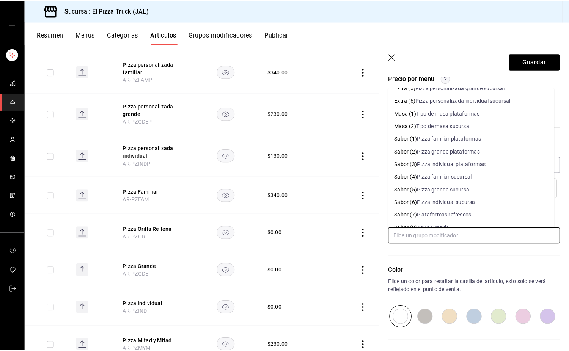
scroll to position [152, 0]
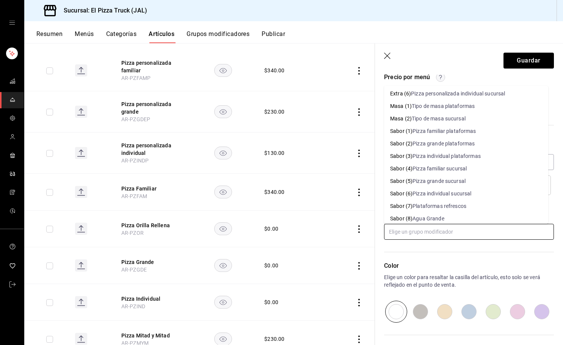
click at [452, 141] on div "Pizza grande plataformas" at bounding box center [443, 144] width 62 height 8
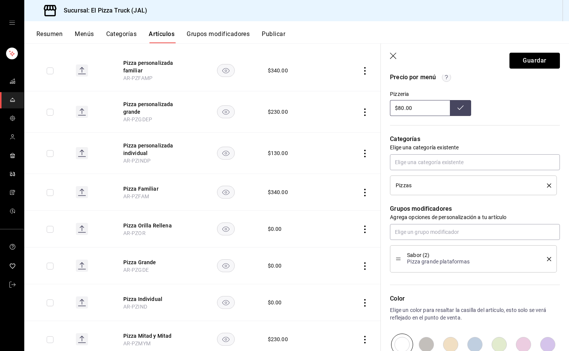
click at [533, 61] on button "Guardar" at bounding box center [534, 61] width 50 height 16
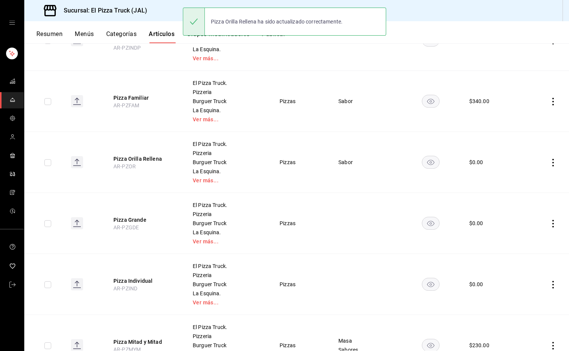
scroll to position [306, 0]
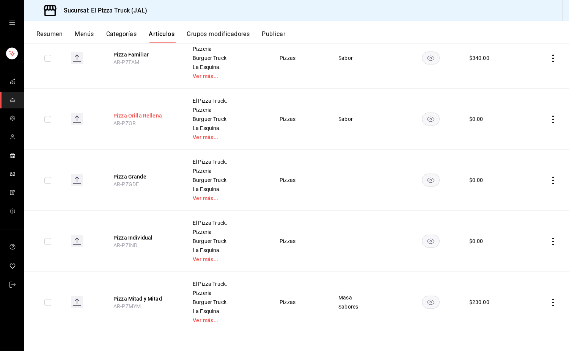
click at [148, 112] on button "Pizza Orilla Rellena" at bounding box center [143, 116] width 61 height 8
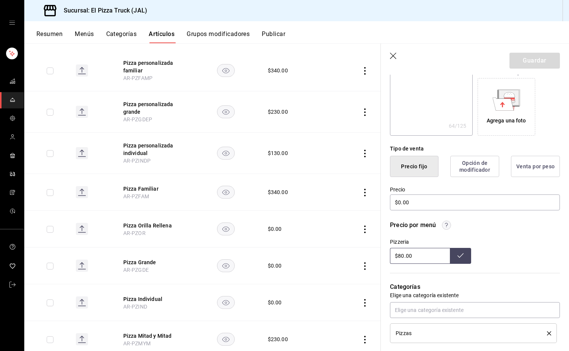
scroll to position [114, 0]
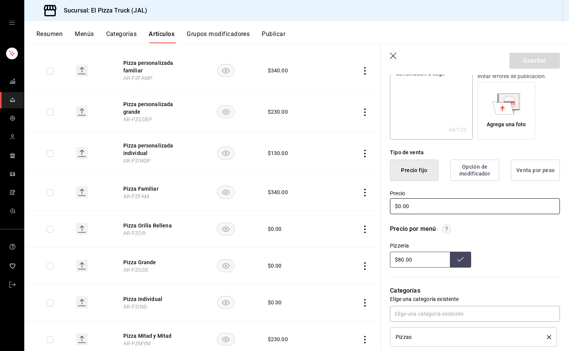
click at [401, 204] on input "$0.00" at bounding box center [475, 206] width 170 height 16
click at [530, 61] on button "Guardar" at bounding box center [534, 61] width 50 height 16
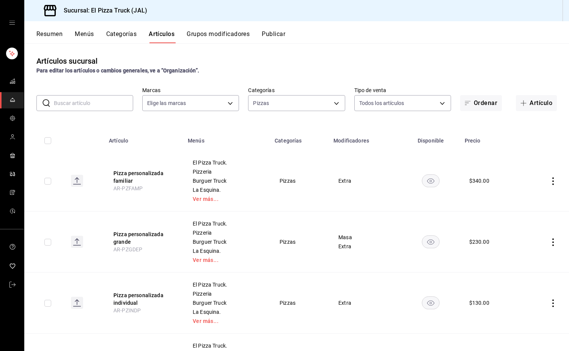
click at [230, 38] on button "Grupos modificadores" at bounding box center [217, 36] width 63 height 13
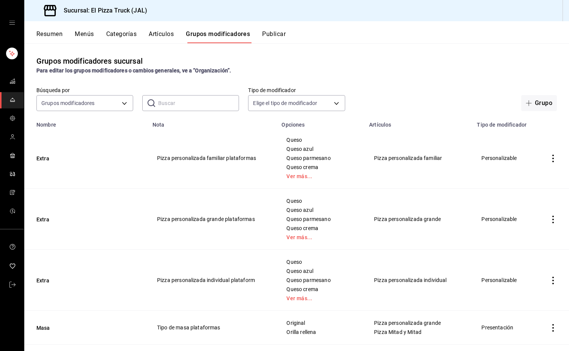
click at [159, 36] on button "Artículos" at bounding box center [161, 36] width 25 height 13
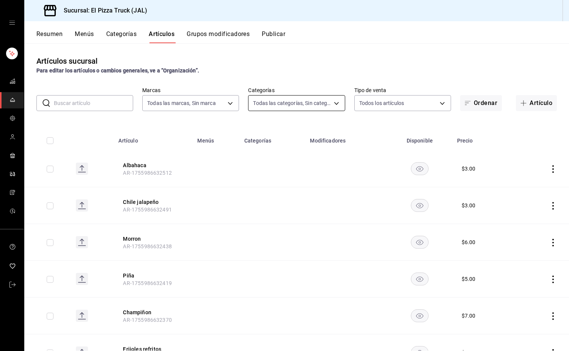
click at [312, 108] on body "Sucursal: El Pizza Truck (JAL) Resumen Menús Categorías Artículos Grupos modifi…" at bounding box center [284, 175] width 569 height 351
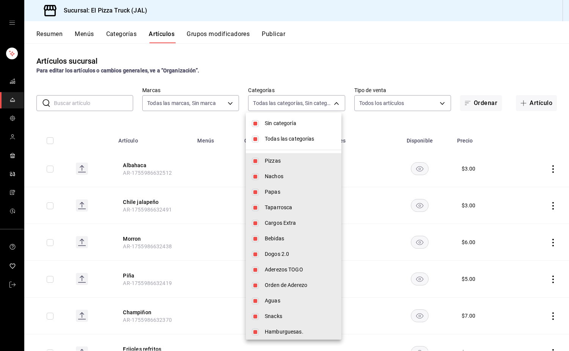
click at [283, 138] on span "Todas las categorías" at bounding box center [300, 139] width 71 height 8
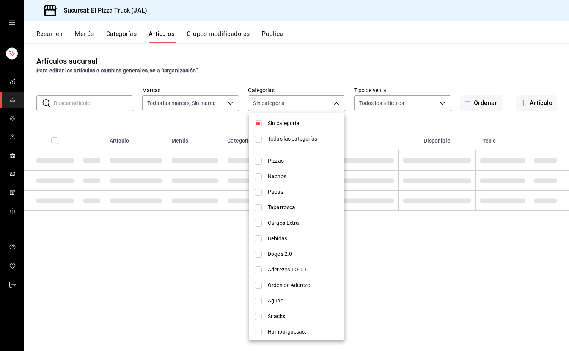
click at [283, 123] on span "Sin categoría" at bounding box center [303, 123] width 71 height 8
click at [274, 161] on span "Pizzas" at bounding box center [303, 161] width 71 height 8
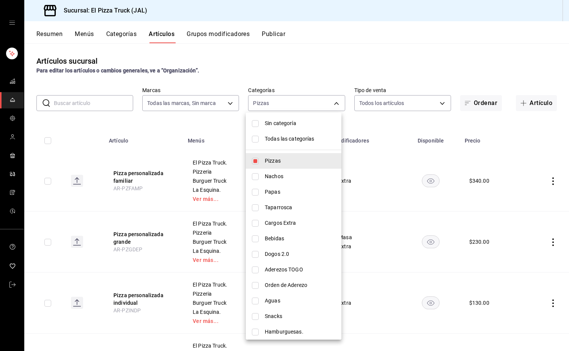
click at [294, 72] on div at bounding box center [284, 175] width 569 height 351
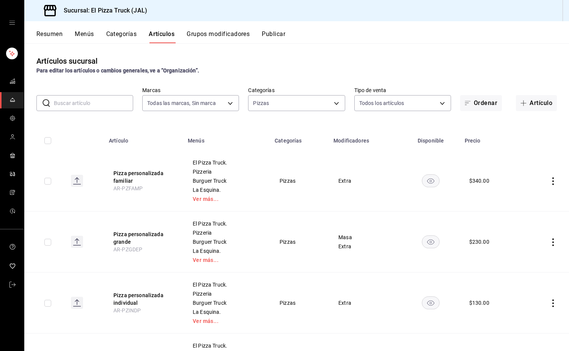
click at [549, 243] on icon "actions" at bounding box center [553, 242] width 8 height 8
click at [532, 277] on span "Duplicar" at bounding box center [524, 275] width 20 height 8
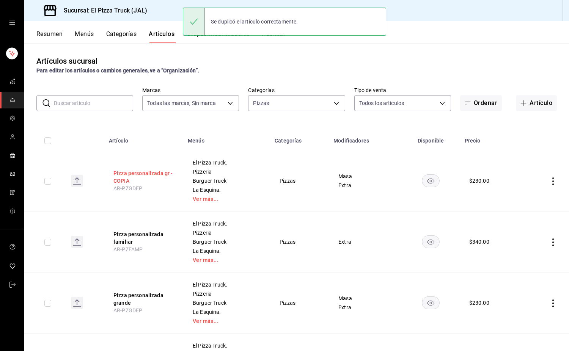
click at [140, 172] on button "Pizza personalizada gr - COPIA" at bounding box center [143, 176] width 61 height 15
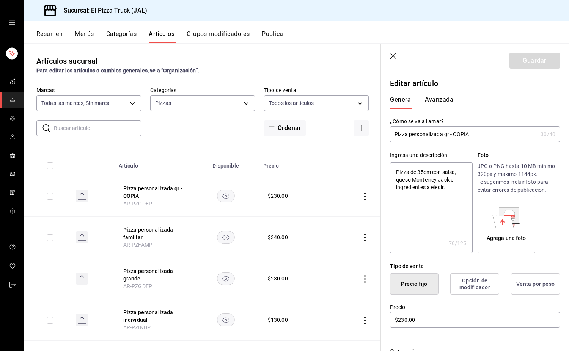
drag, startPoint x: 473, startPoint y: 132, endPoint x: 445, endPoint y: 141, distance: 29.6
click at [445, 141] on input "Pizza personalizada gr - COPIA" at bounding box center [463, 134] width 147 height 15
click at [432, 171] on textarea "Pizza de 35cm con salsa, queso Monterrey Jack e ingredientes a elegir." at bounding box center [431, 207] width 82 height 91
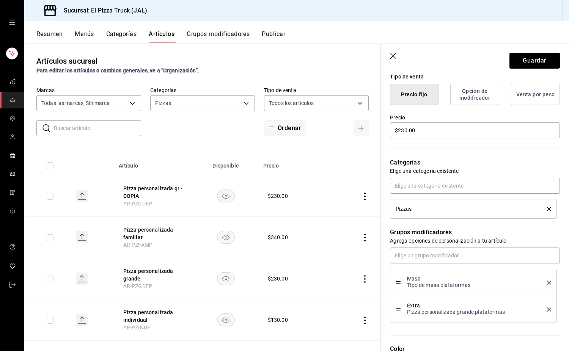
scroll to position [303, 0]
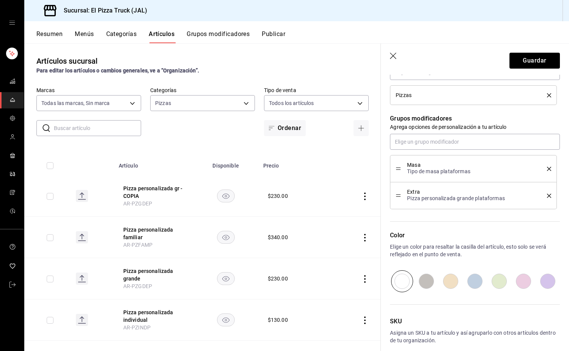
click at [547, 167] on icon "delete" at bounding box center [549, 169] width 4 height 4
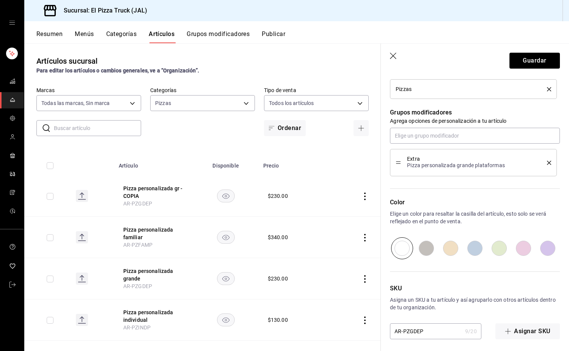
scroll to position [313, 0]
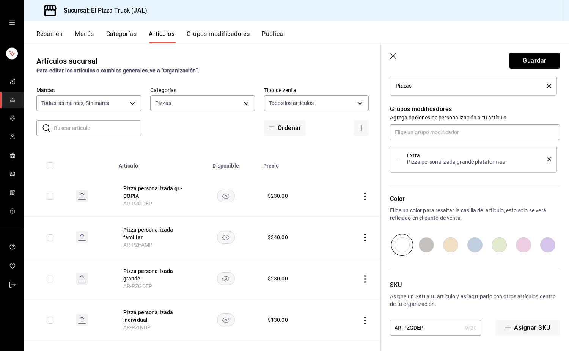
click at [431, 326] on input "AR-PZGDEP" at bounding box center [426, 327] width 72 height 15
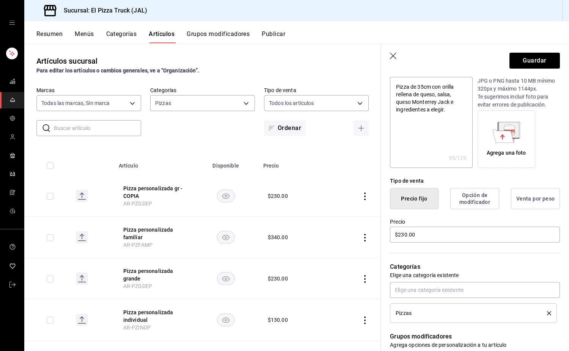
scroll to position [0, 0]
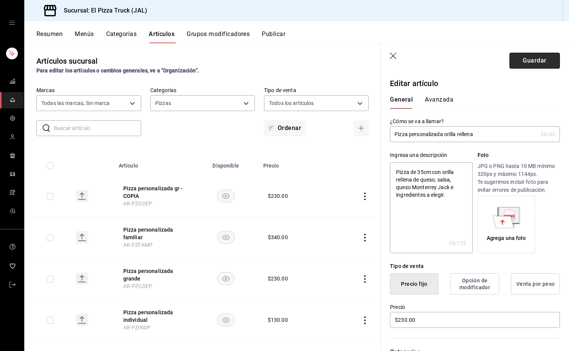
click at [534, 59] on button "Guardar" at bounding box center [534, 61] width 50 height 16
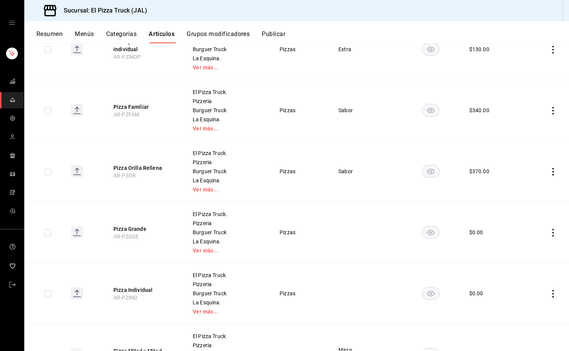
scroll to position [367, 0]
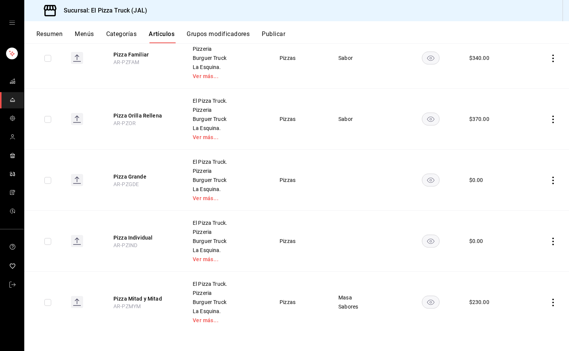
click at [549, 303] on icon "actions" at bounding box center [553, 303] width 8 height 8
click at [524, 317] on span "Duplicar" at bounding box center [524, 316] width 20 height 8
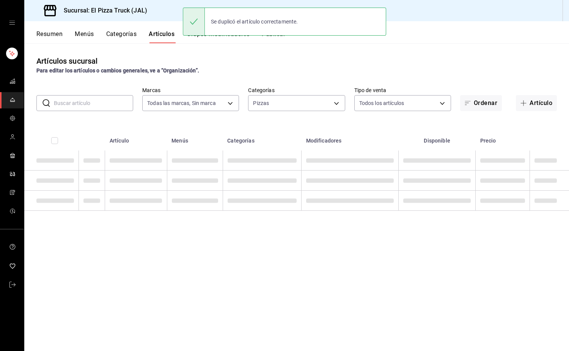
scroll to position [0, 0]
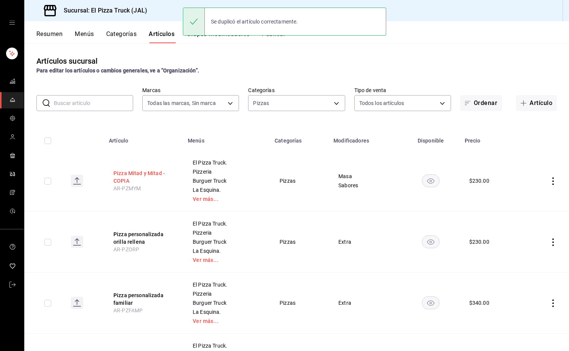
click at [157, 175] on button "Pizza Mitad y Mitad - COPIA" at bounding box center [143, 176] width 61 height 15
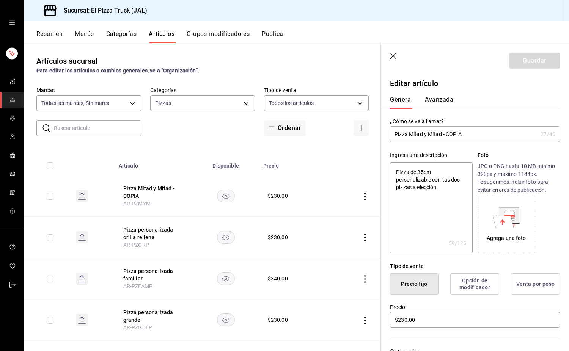
drag, startPoint x: 472, startPoint y: 133, endPoint x: 442, endPoint y: 139, distance: 29.8
click at [442, 139] on input "Pizza Mitad y Mitad - COPIA" at bounding box center [463, 134] width 147 height 15
drag, startPoint x: 433, startPoint y: 172, endPoint x: 432, endPoint y: 182, distance: 9.9
click at [433, 172] on textarea "Pizza de 35cm personalizable con tus dos pizzas a elección." at bounding box center [431, 207] width 82 height 91
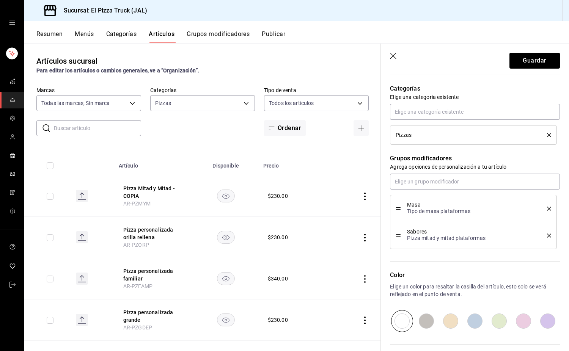
scroll to position [303, 0]
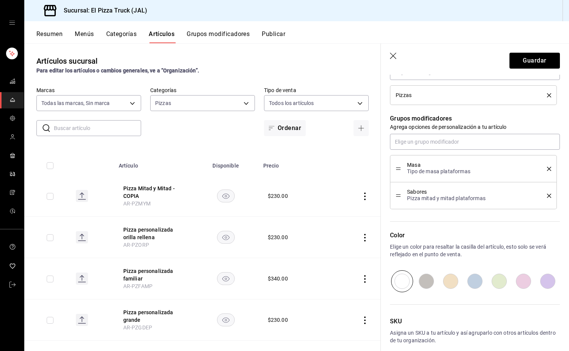
type textarea "Pizza de 35cm con orilla rellena de queso personalizable con tus dos pizzas a e…"
click at [545, 169] on li "Masa Tipo de masa plataformas" at bounding box center [473, 168] width 167 height 27
click at [547, 167] on icon "delete" at bounding box center [549, 169] width 4 height 4
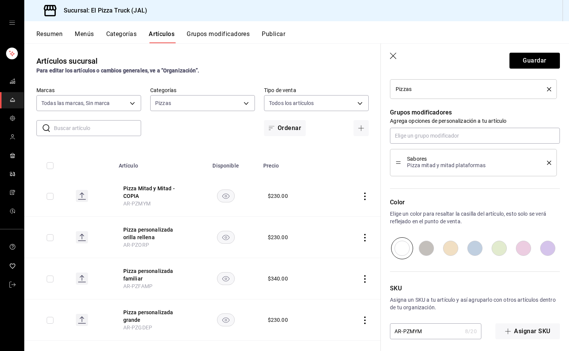
scroll to position [313, 0]
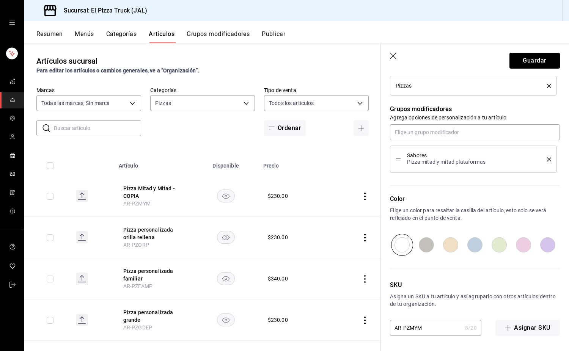
click at [430, 325] on input "AR-PZMYM" at bounding box center [426, 327] width 72 height 15
type input "AR-PZMYMOR"
click at [538, 60] on button "Guardar" at bounding box center [534, 61] width 50 height 16
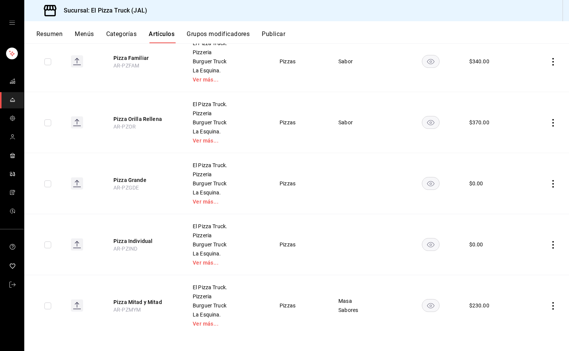
scroll to position [428, 0]
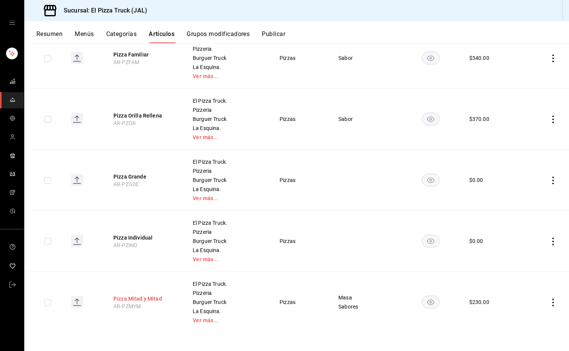
click at [152, 300] on button "Pizza Mitad y Mitad" at bounding box center [143, 299] width 61 height 8
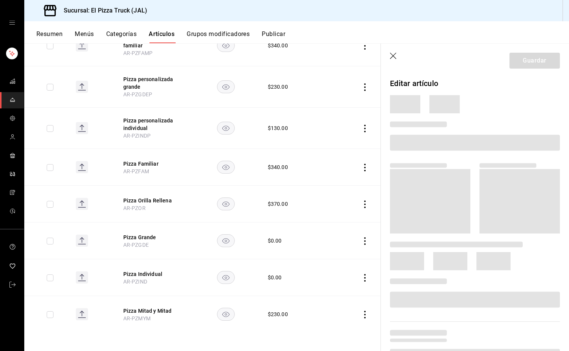
scroll to position [208, 0]
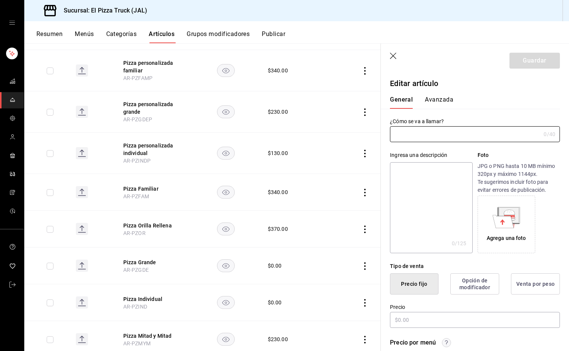
type input "Pizza Mitad y Mitad"
type textarea "Pizza de 35cm personalizable con tus dos pizzas a elección."
type textarea "x"
type input "AR-PZMYM"
type textarea "x"
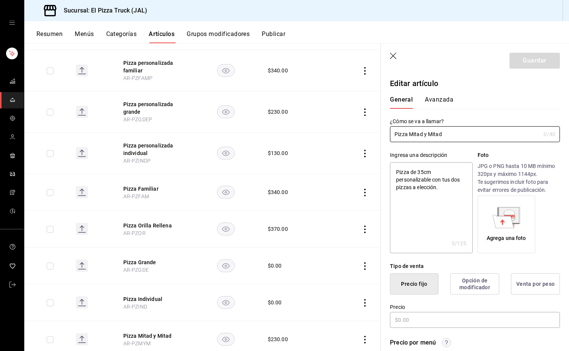
type input "$230.00"
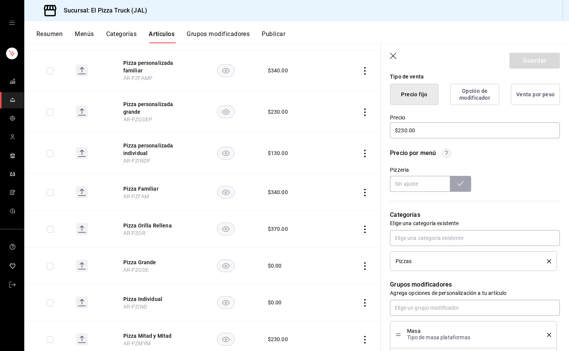
scroll to position [341, 0]
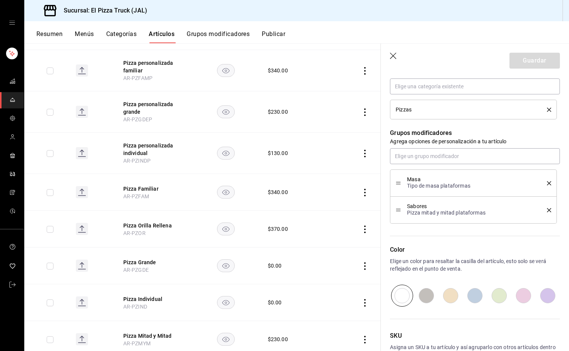
click at [547, 182] on icon "delete" at bounding box center [549, 183] width 4 height 4
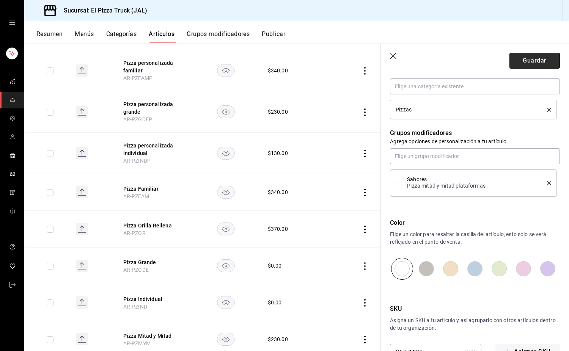
click at [514, 61] on button "Guardar" at bounding box center [534, 61] width 50 height 16
type textarea "x"
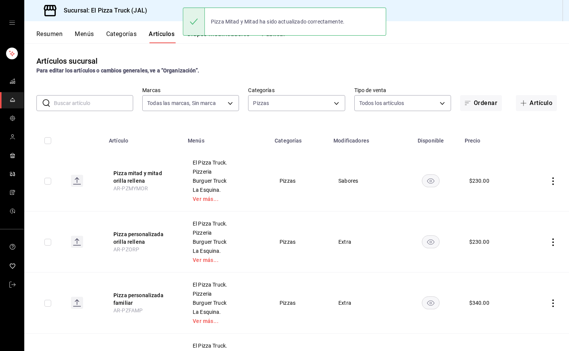
click at [235, 39] on button "Grupos modificadores" at bounding box center [217, 36] width 63 height 13
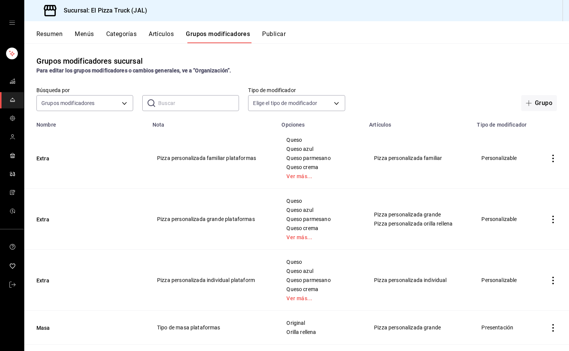
click at [171, 102] on input "text" at bounding box center [198, 103] width 81 height 15
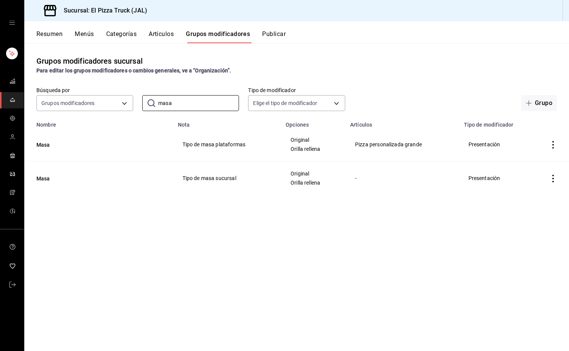
type input "masa"
click at [557, 144] on td "simple table" at bounding box center [553, 145] width 32 height 34
click at [553, 143] on icon "actions" at bounding box center [553, 145] width 8 height 8
click at [539, 194] on span "Eliminar" at bounding box center [529, 194] width 19 height 6
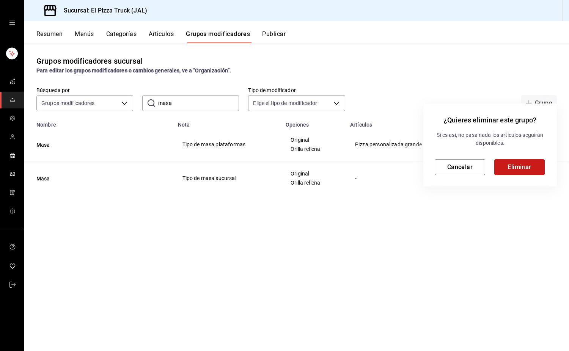
click at [528, 169] on button "Eliminar" at bounding box center [519, 167] width 50 height 16
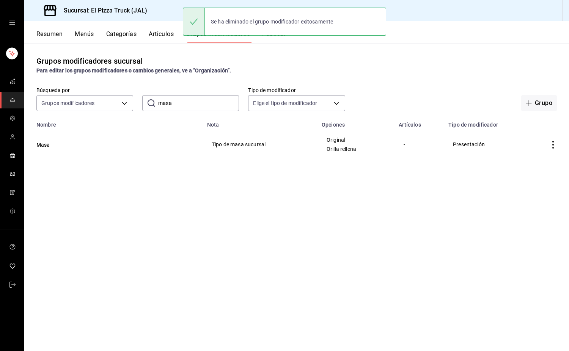
click at [553, 143] on icon "actions" at bounding box center [553, 145] width 8 height 8
click at [534, 195] on span "Eliminar" at bounding box center [529, 194] width 19 height 6
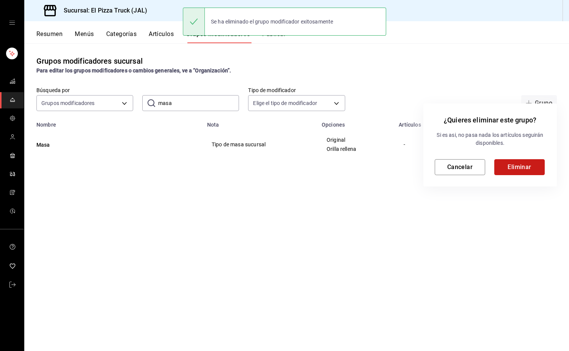
click at [515, 166] on button "Eliminar" at bounding box center [519, 167] width 50 height 16
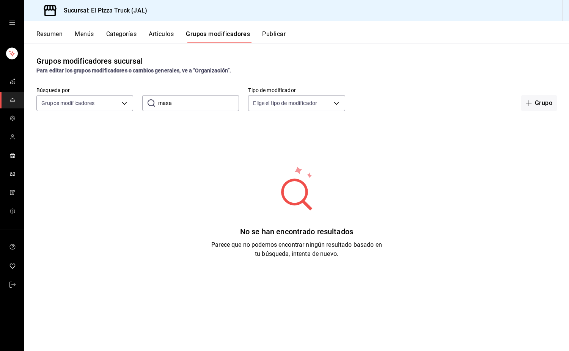
click at [113, 32] on button "Categorías" at bounding box center [121, 36] width 31 height 13
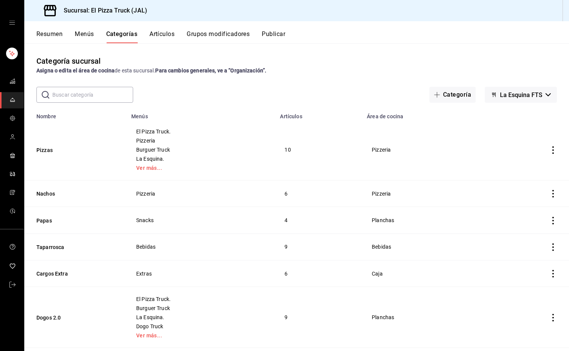
click at [36, 147] on th "Pizzas" at bounding box center [75, 149] width 102 height 61
click at [44, 149] on button "Pizzas" at bounding box center [74, 150] width 76 height 8
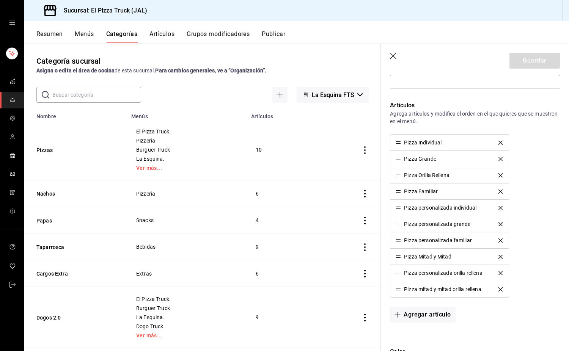
scroll to position [303, 0]
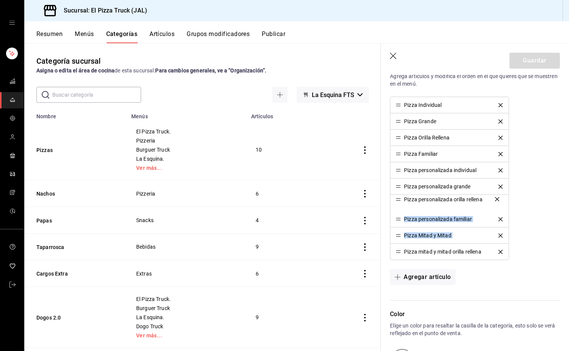
drag, startPoint x: 396, startPoint y: 237, endPoint x: 395, endPoint y: 201, distance: 36.4
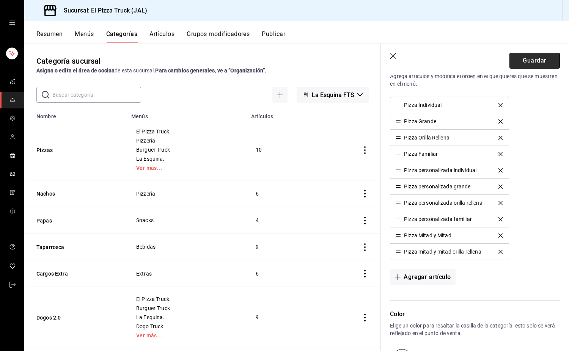
click at [528, 62] on button "Guardar" at bounding box center [534, 61] width 50 height 16
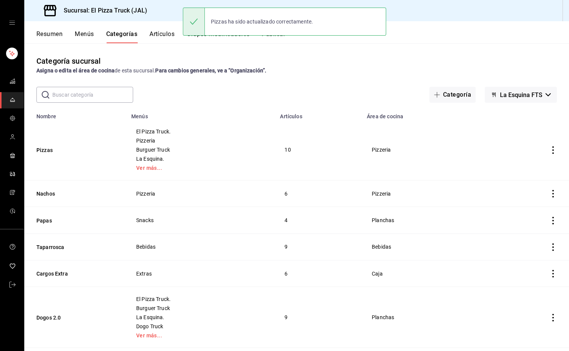
click at [157, 34] on button "Artículos" at bounding box center [161, 36] width 25 height 13
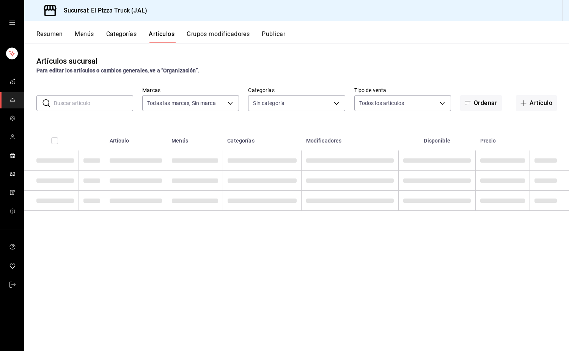
type input "c15787e7-6217-4551-b681-77b679b5e3f3,a441d866-96e6-4057-8867-d7266e748d34,b52d4…"
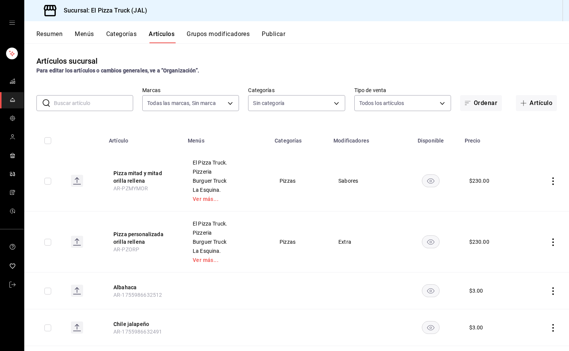
type input "7011110b-ccbe-4c9e-86f6-4a195b2d65b1,5937454d-5871-409b-ab19-0e087f261275,3108b…"
click at [263, 103] on body "Sucursal: El Pizza Truck (JAL) Resumen Menús Categorías Artículos Grupos modifi…" at bounding box center [284, 175] width 569 height 351
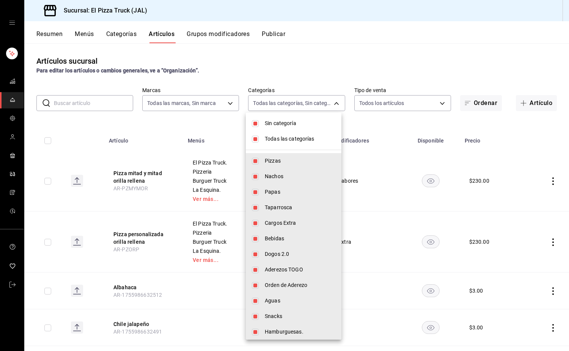
click at [279, 130] on li "Sin categoría" at bounding box center [294, 124] width 96 height 16
checkbox input "false"
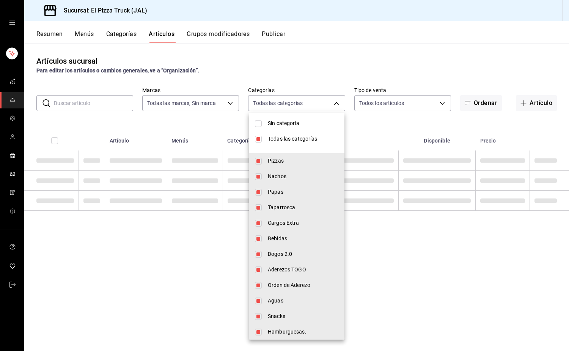
click at [281, 136] on span "Todas las categorías" at bounding box center [303, 139] width 71 height 8
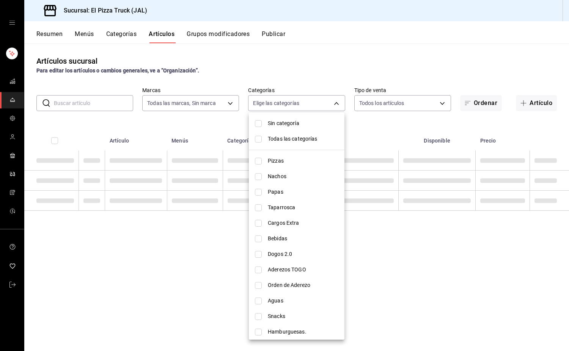
checkbox input "false"
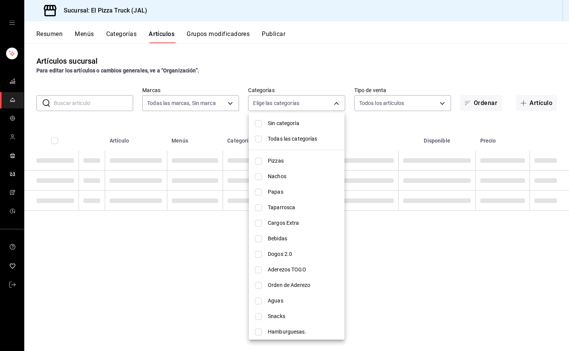
checkbox input "false"
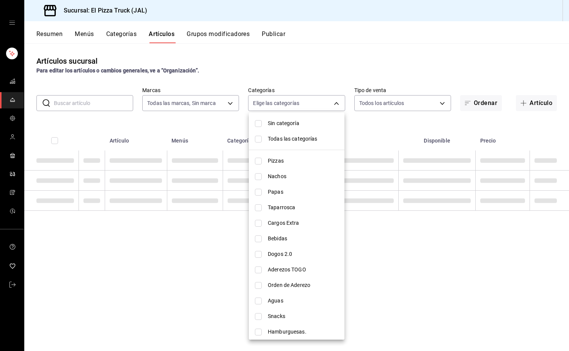
checkbox input "false"
click at [278, 161] on span "Pizzas" at bounding box center [303, 161] width 71 height 8
type input "7011110b-ccbe-4c9e-86f6-4a195b2d65b1"
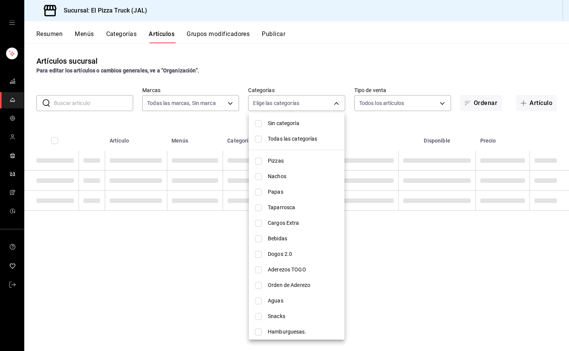
checkbox input "true"
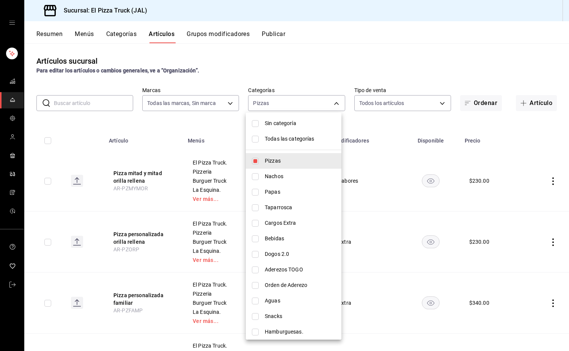
click at [398, 49] on div at bounding box center [284, 175] width 569 height 351
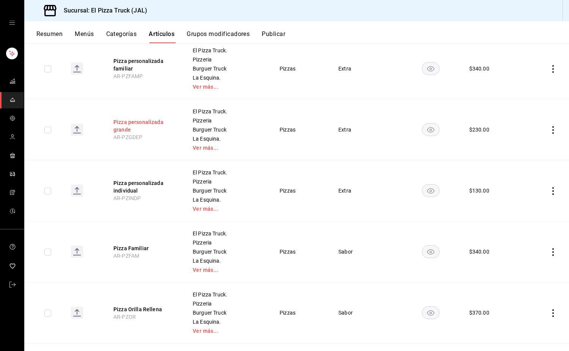
scroll to position [303, 0]
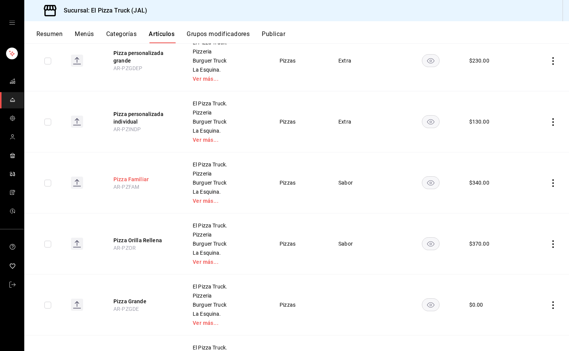
click at [137, 180] on button "Pizza Familiar" at bounding box center [143, 179] width 61 height 8
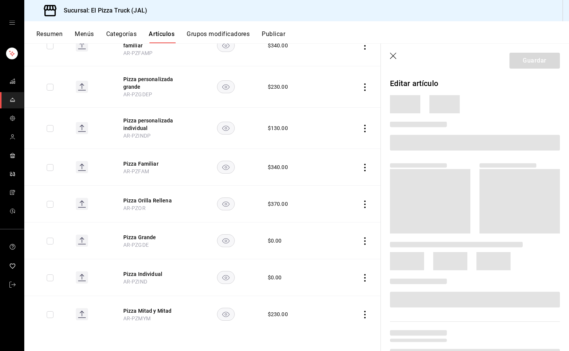
scroll to position [208, 0]
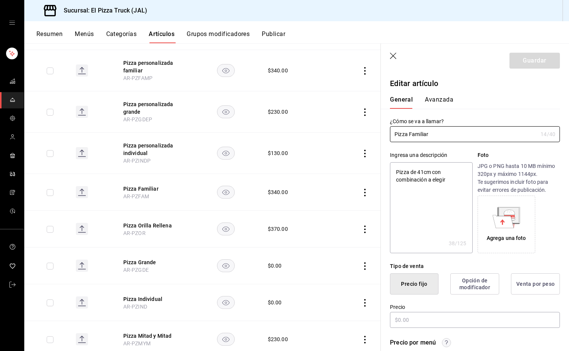
type textarea "x"
type input "$340.00"
click at [412, 130] on input "Pizza Familiar" at bounding box center [463, 134] width 147 height 15
type input "Pizza amiliar"
type textarea "x"
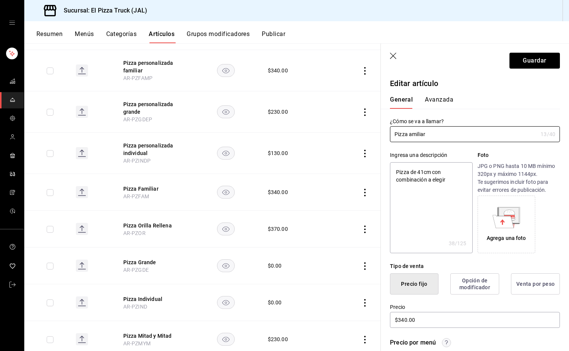
type input "Pizza familiar"
type textarea "x"
type input "Pizza familiar"
click at [519, 65] on button "Guardar" at bounding box center [534, 61] width 50 height 16
type textarea "x"
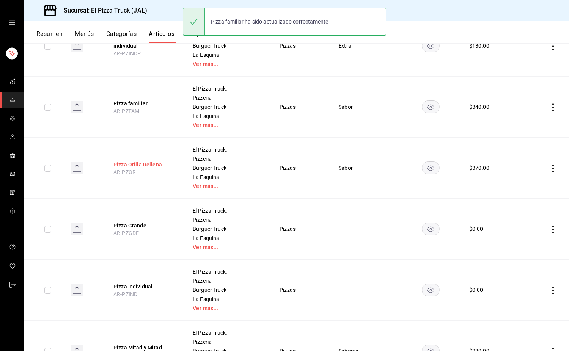
click at [157, 162] on button "Pizza Orilla Rellena" at bounding box center [143, 165] width 61 height 8
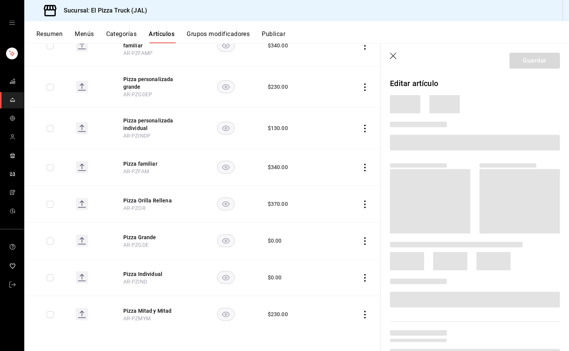
scroll to position [208, 0]
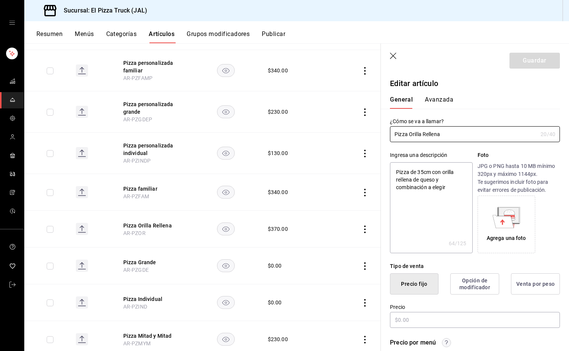
type textarea "x"
type input "$370.00"
click at [411, 133] on input "Pizza Orilla Rellena" at bounding box center [463, 134] width 147 height 15
type input "Pizza rilla Rellena"
type textarea "x"
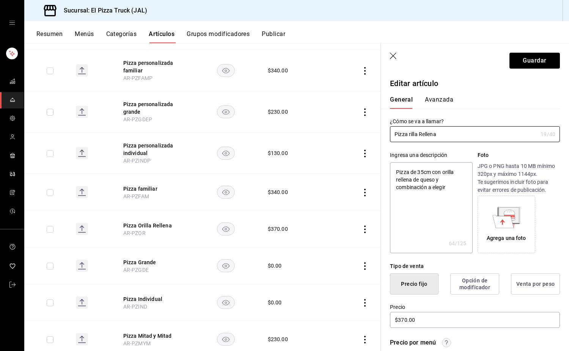
type input "Pizza orilla Rellena"
type textarea "x"
type input "Pizza orilla ellena"
type textarea "x"
type input "Pizza orilla rellena"
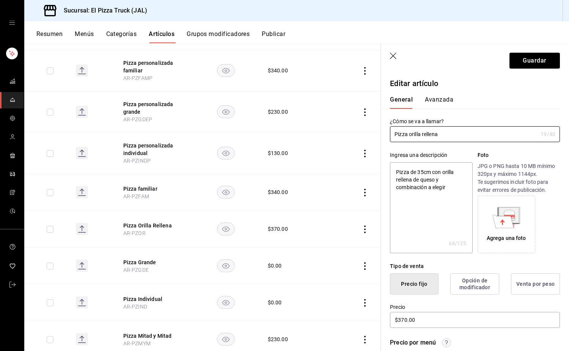
type textarea "x"
type input "Pizza orilla rellena"
click at [533, 60] on button "Guardar" at bounding box center [534, 61] width 50 height 16
type textarea "x"
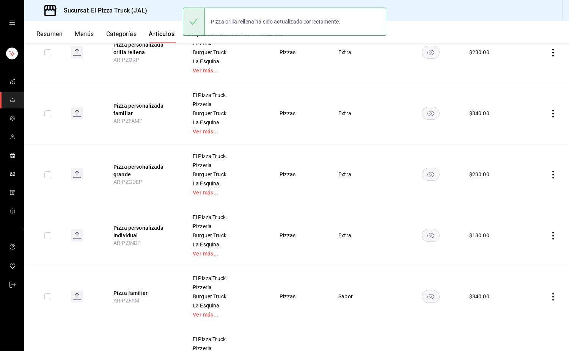
scroll to position [379, 0]
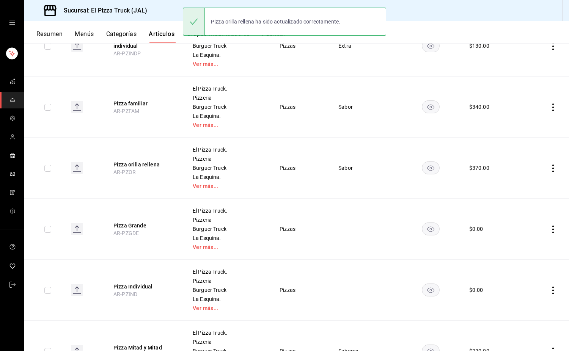
click at [146, 225] on button "Pizza Grande" at bounding box center [143, 226] width 61 height 8
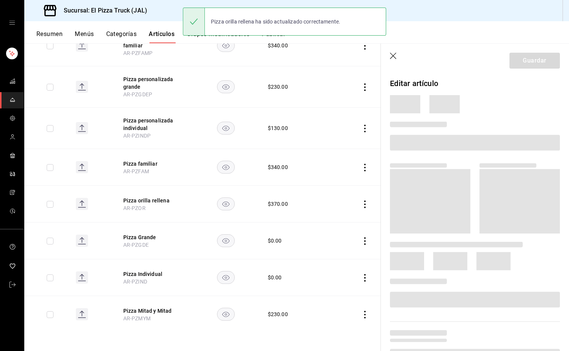
scroll to position [208, 0]
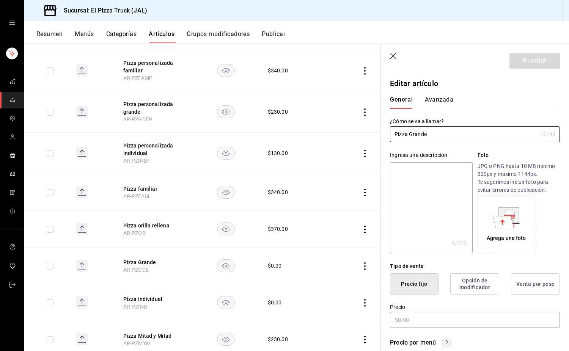
type input "$0.00"
click at [410, 133] on input "Pizza Grande" at bounding box center [463, 134] width 147 height 15
type input "Pizza grande"
click at [526, 53] on button "Guardar" at bounding box center [534, 61] width 50 height 16
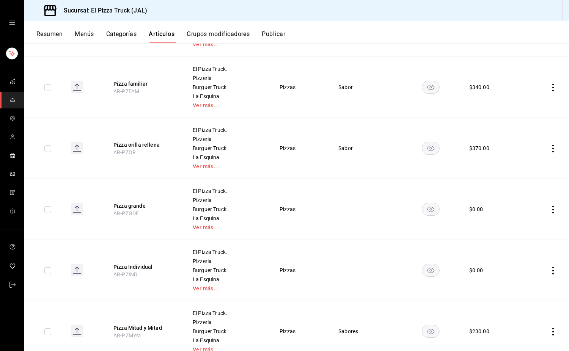
scroll to position [428, 0]
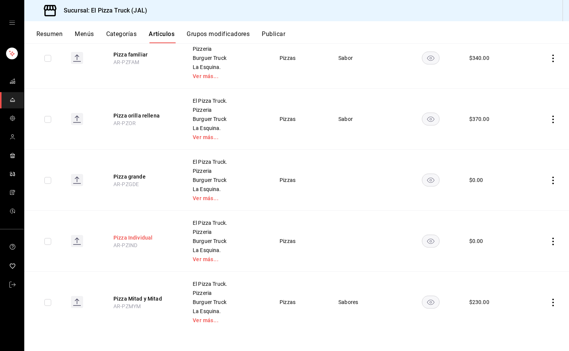
click at [149, 238] on button "Pizza Individual" at bounding box center [143, 238] width 61 height 8
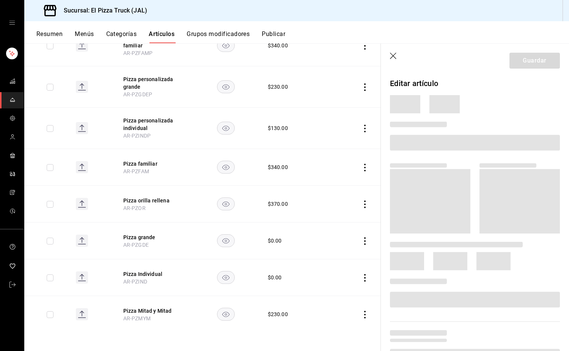
scroll to position [208, 0]
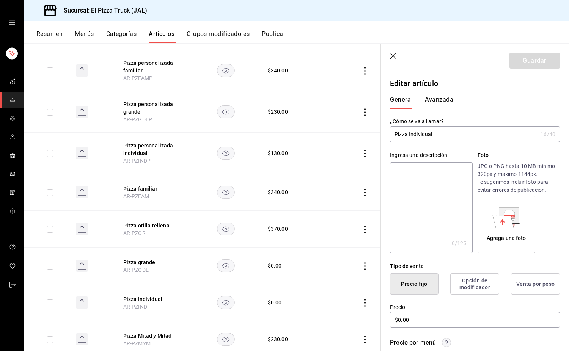
click at [412, 132] on input "Pizza Individual" at bounding box center [463, 134] width 147 height 15
type input "Pizza individual"
click at [534, 55] on button "Guardar" at bounding box center [534, 61] width 50 height 16
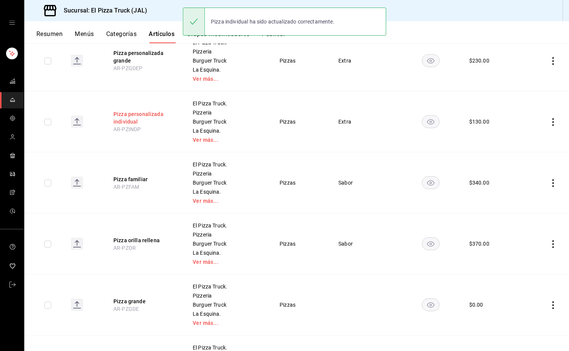
scroll to position [428, 0]
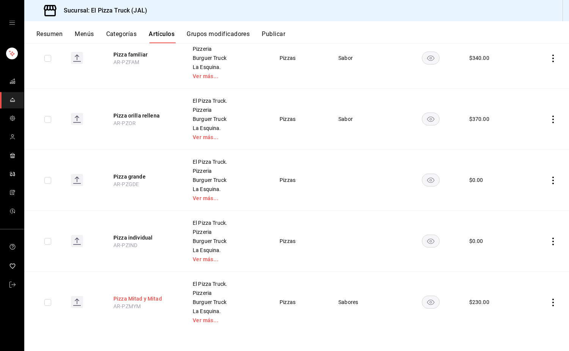
click at [138, 300] on button "Pizza Mitad y Mitad" at bounding box center [143, 299] width 61 height 8
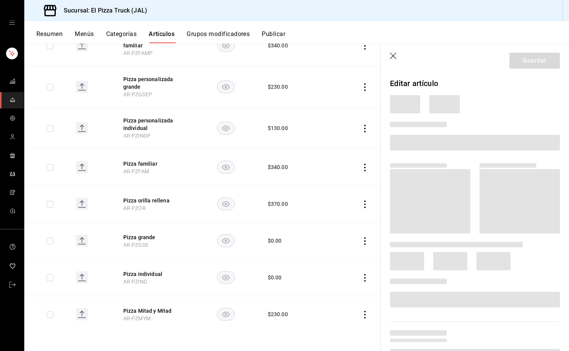
scroll to position [208, 0]
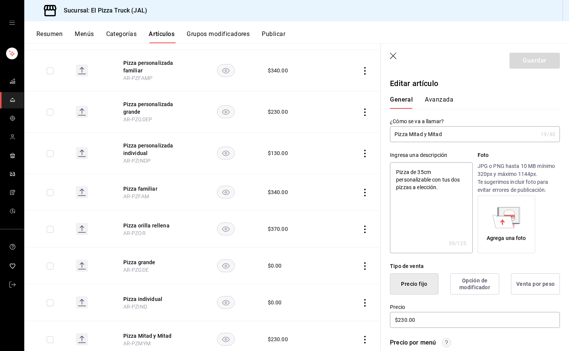
click at [413, 135] on input "Pizza Mitad y Mitad" at bounding box center [463, 134] width 147 height 15
type input "Pizza itad y Mitad"
type textarea "x"
type input "Pizza mitad y Mitad"
type textarea "x"
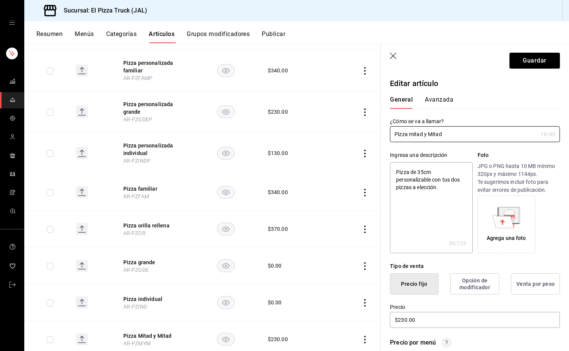
type input "Pizza mitad y itad"
type textarea "x"
type input "Pizza mitad y mitad"
type textarea "x"
type input "Pizza mitad y mitad"
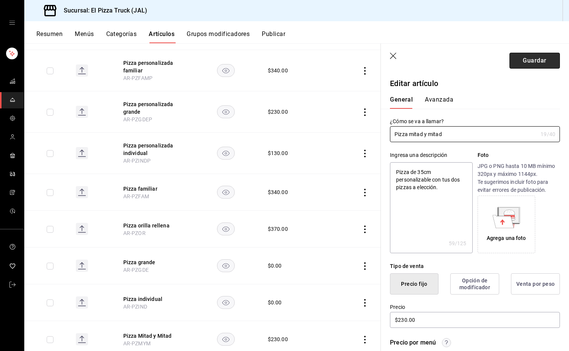
click at [539, 58] on button "Guardar" at bounding box center [534, 61] width 50 height 16
type textarea "x"
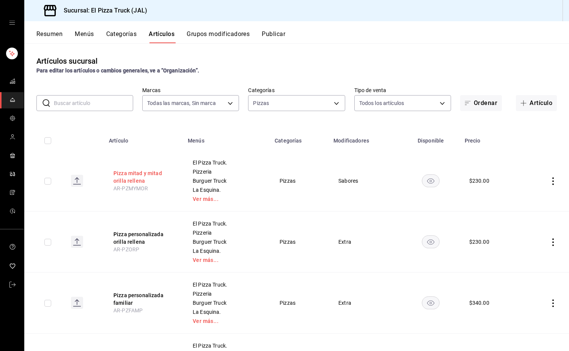
click at [139, 173] on button "Pizza mitad y mitad orilla rellena" at bounding box center [143, 176] width 61 height 15
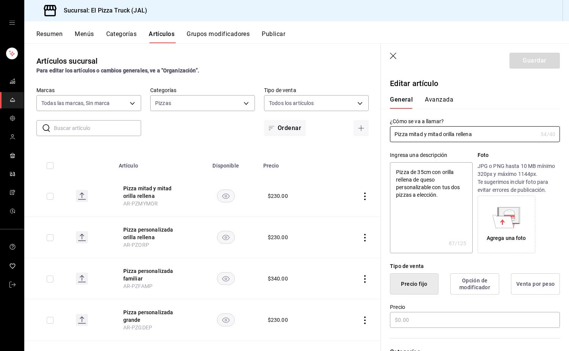
type textarea "x"
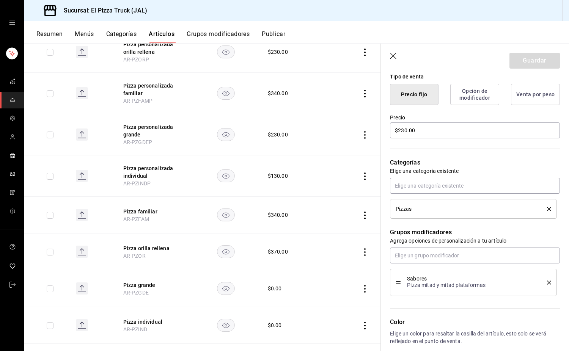
scroll to position [190, 0]
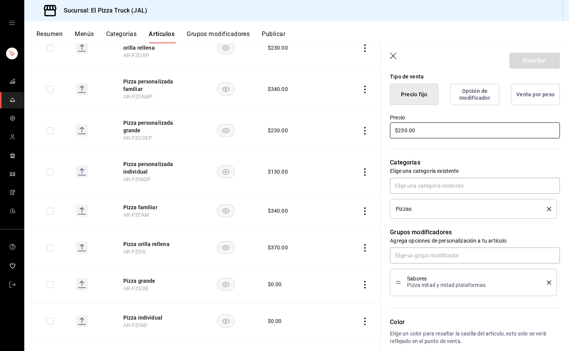
click at [404, 131] on input "$230.00" at bounding box center [475, 130] width 170 height 16
type input "$20.00"
type textarea "x"
type input "$30.00"
type textarea "x"
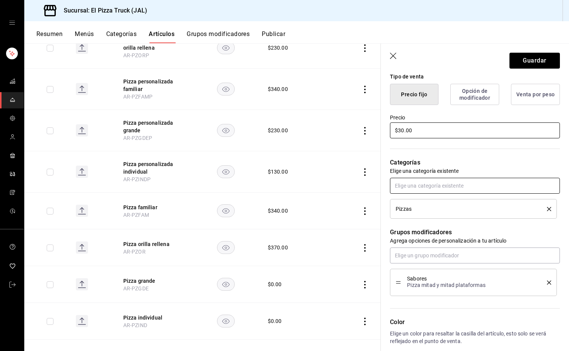
type input "$370.00"
type textarea "x"
type input "$370.00"
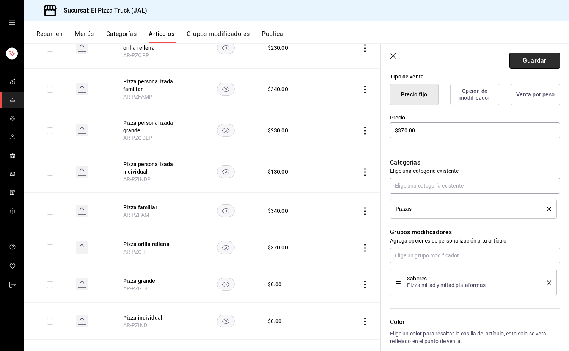
click at [549, 63] on button "Guardar" at bounding box center [534, 61] width 50 height 16
type textarea "x"
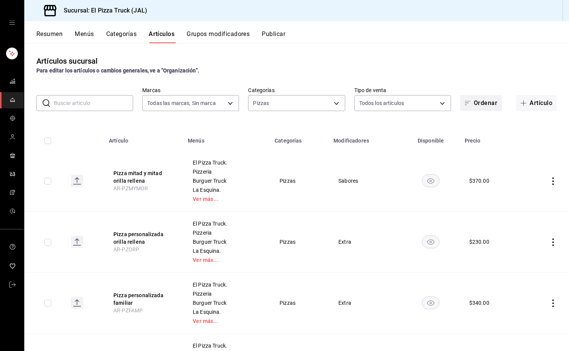
click at [492, 103] on button "Ordenar" at bounding box center [481, 103] width 42 height 16
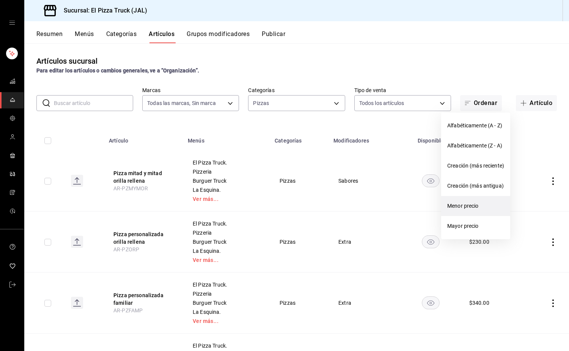
click at [463, 208] on span "Menor precio" at bounding box center [475, 206] width 57 height 8
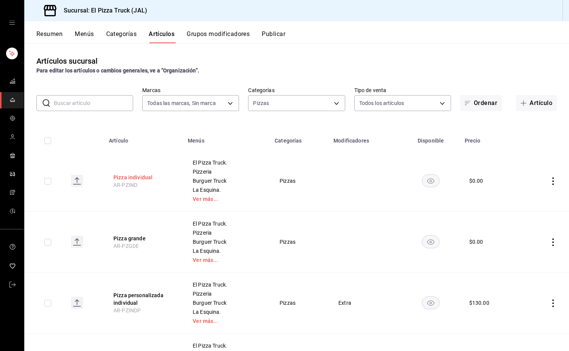
click at [138, 176] on button "Pizza individual" at bounding box center [143, 178] width 61 height 8
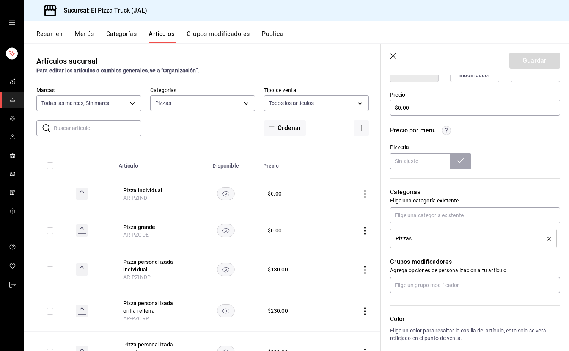
scroll to position [265, 0]
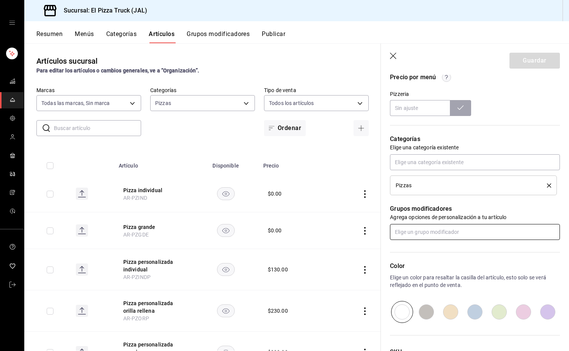
click at [429, 233] on input "text" at bounding box center [475, 232] width 170 height 16
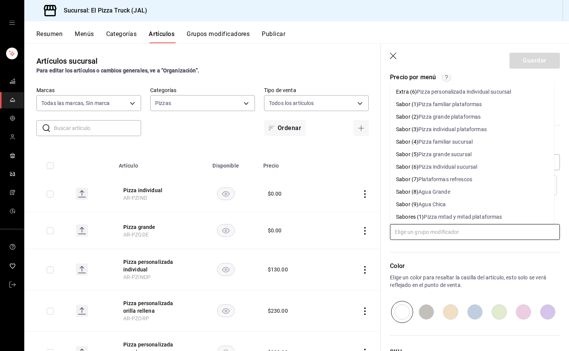
scroll to position [152, 0]
click at [450, 129] on div "Pizza individual plataformas" at bounding box center [452, 129] width 68 height 8
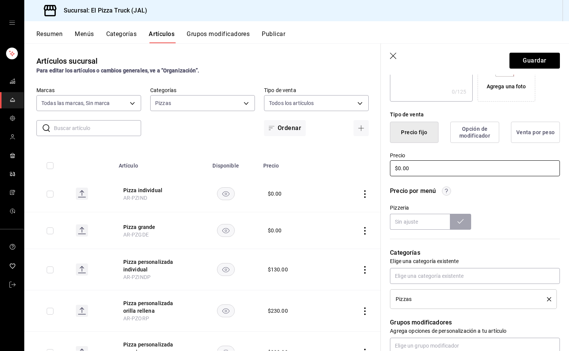
click at [411, 170] on input "$0.00" at bounding box center [475, 168] width 170 height 16
type input "$130.00"
click at [539, 60] on button "Guardar" at bounding box center [534, 61] width 50 height 16
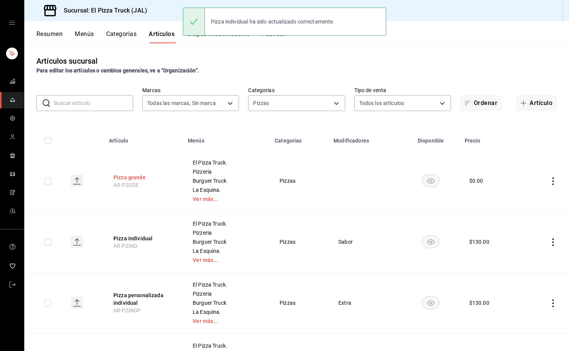
click at [138, 178] on button "Pizza grande" at bounding box center [143, 178] width 61 height 8
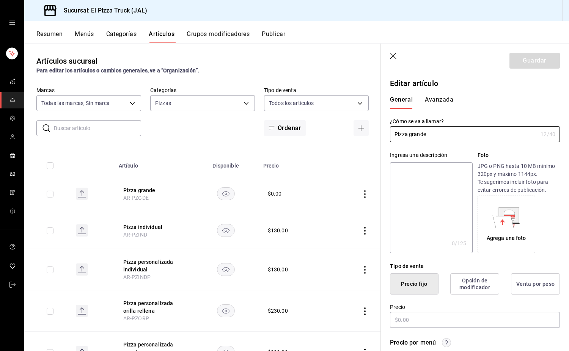
type input "$0.00"
click at [427, 193] on textarea at bounding box center [431, 207] width 82 height 91
paste textarea "Pizza de 41cm con combinación a elegir"
type textarea "Pizza de 41cm con combinación a elegir"
type textarea "x"
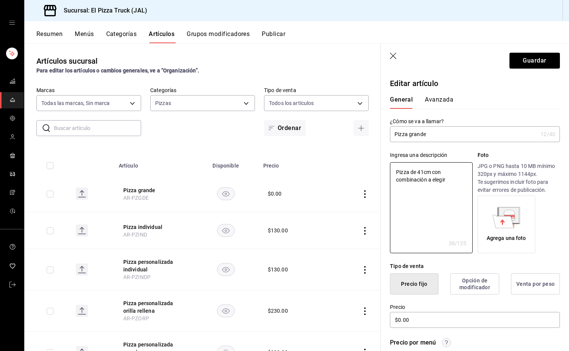
drag, startPoint x: 450, startPoint y: 182, endPoint x: 379, endPoint y: 164, distance: 73.5
click at [379, 164] on main "Artículos sucursal Para editar los artículos o cambios generales, ve a “Organiz…" at bounding box center [296, 197] width 544 height 308
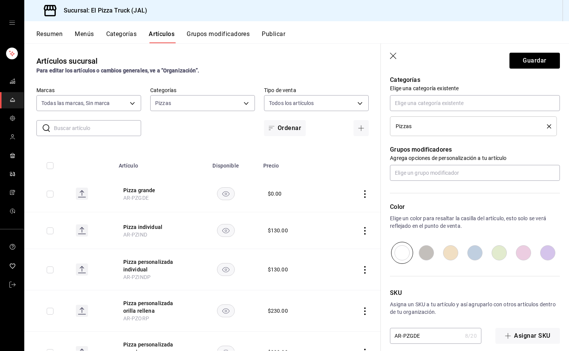
scroll to position [332, 0]
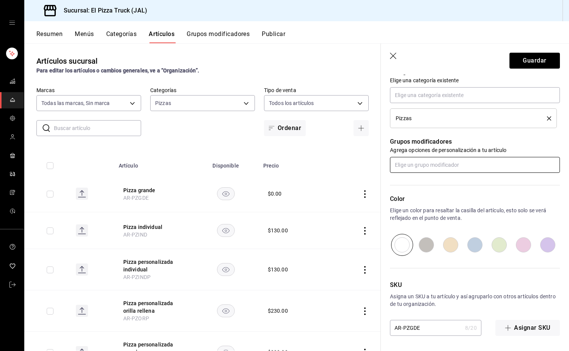
type textarea "Pizza de 41cm con combinación a elegir"
click at [428, 168] on input "text" at bounding box center [475, 165] width 170 height 16
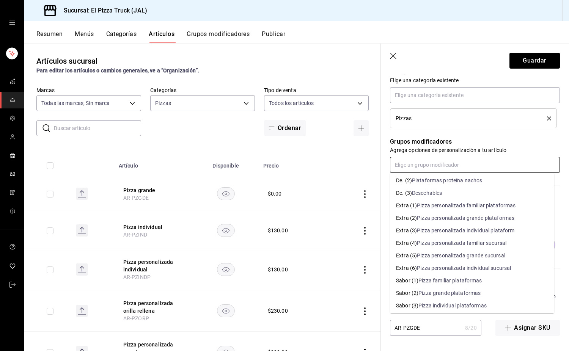
scroll to position [114, 0]
click at [465, 247] on div "Pizza grande plataformas" at bounding box center [449, 244] width 62 height 8
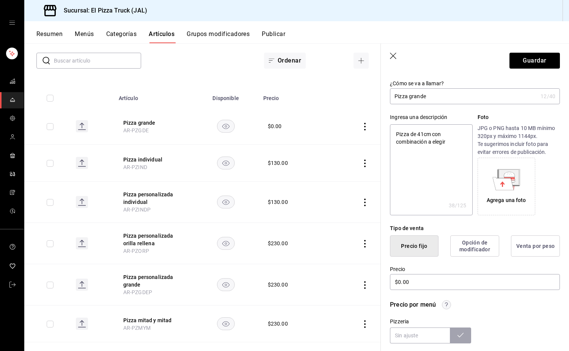
scroll to position [76, 0]
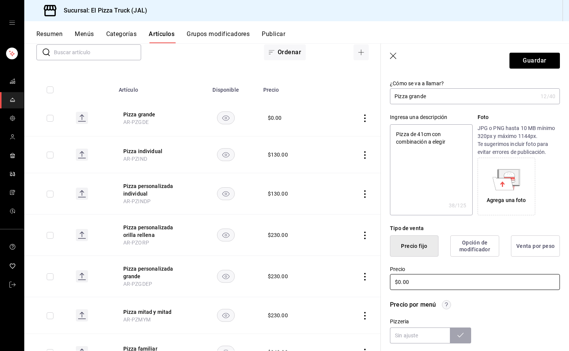
click at [403, 282] on input "$0.00" at bounding box center [475, 282] width 170 height 16
drag, startPoint x: 403, startPoint y: 282, endPoint x: 403, endPoint y: 290, distance: 7.6
click at [403, 282] on input "$0.00" at bounding box center [475, 282] width 170 height 16
type textarea "x"
type input "$23.00"
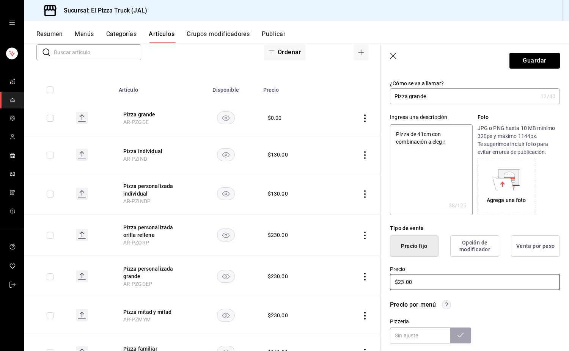
type textarea "x"
type input "$230.00"
click at [529, 63] on button "Guardar" at bounding box center [534, 61] width 50 height 16
type textarea "x"
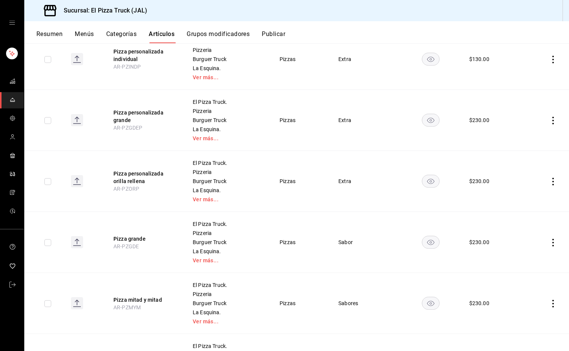
scroll to position [190, 0]
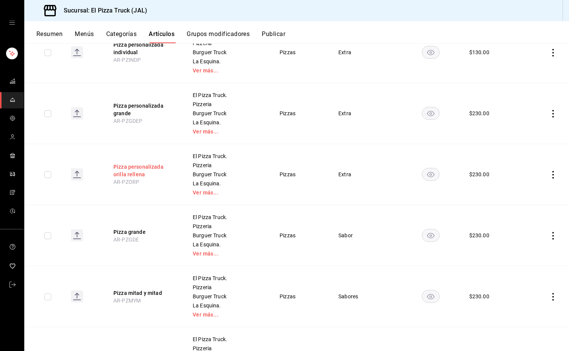
click at [151, 171] on button "Pizza personalizada orilla rellena" at bounding box center [143, 170] width 61 height 15
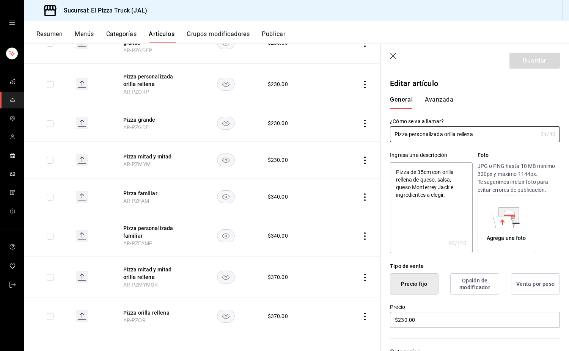
scroll to position [233, 0]
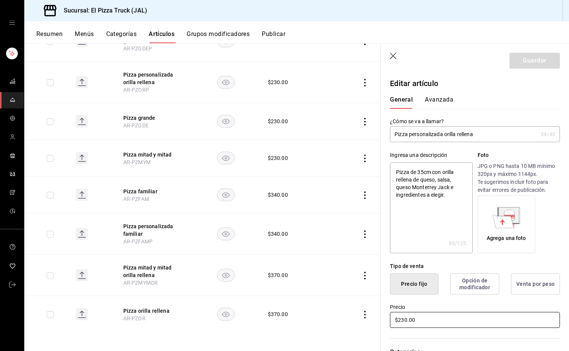
click at [397, 321] on input "$230.00" at bounding box center [475, 320] width 170 height 16
click at [402, 321] on input "$230.00" at bounding box center [475, 320] width 170 height 16
type input "$3.00"
type textarea "x"
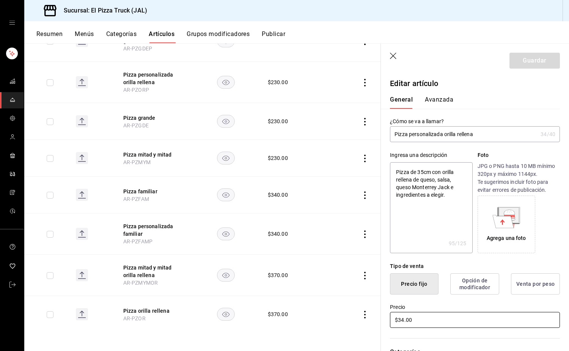
type input "$340.00"
type textarea "x"
type input "$340.00"
click at [530, 60] on button "Guardar" at bounding box center [534, 61] width 50 height 16
type textarea "x"
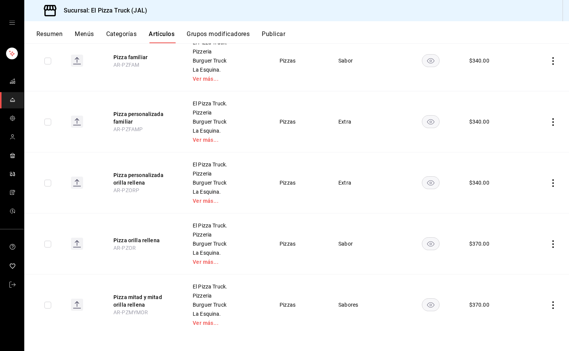
scroll to position [428, 0]
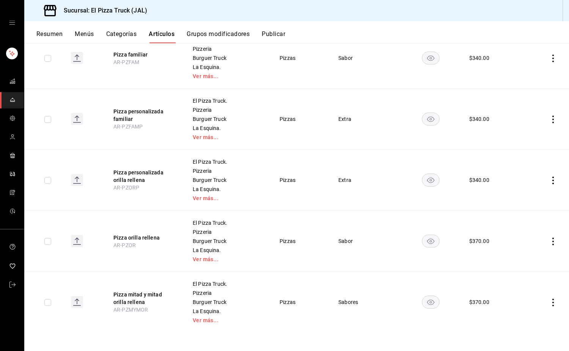
click at [164, 207] on th "Pizza personalizada orilla rellena AR-PZORP" at bounding box center [143, 180] width 79 height 61
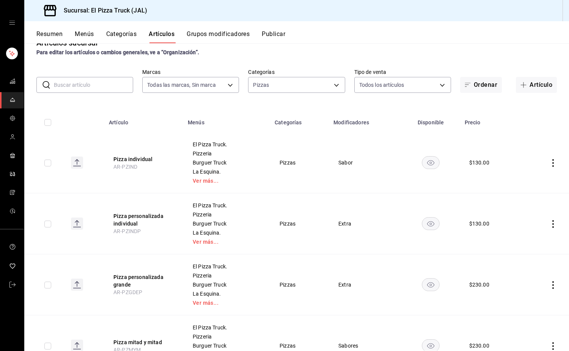
scroll to position [11, 0]
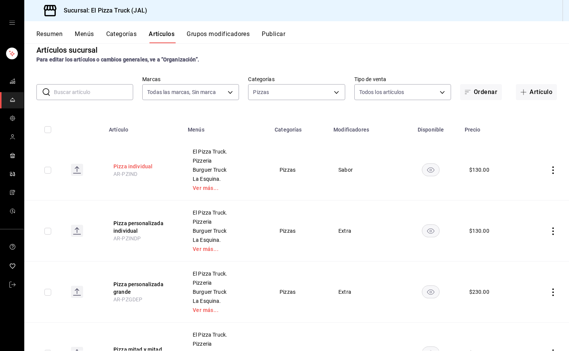
click at [147, 165] on button "Pizza individual" at bounding box center [143, 167] width 61 height 8
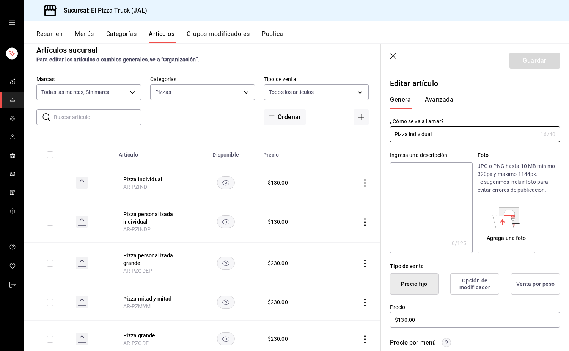
click at [437, 194] on textarea at bounding box center [431, 207] width 82 height 91
click at [138, 337] on button "Pizza grande" at bounding box center [153, 336] width 61 height 8
type textarea "x"
type input "$230.00"
type textarea "x"
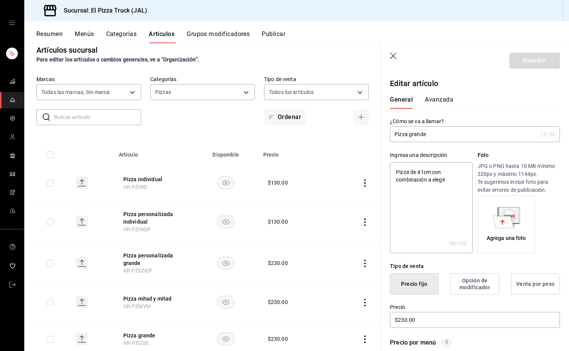
drag, startPoint x: 450, startPoint y: 183, endPoint x: 390, endPoint y: 169, distance: 61.4
click at [390, 169] on textarea "Pizza de 41cm con combinación a elegir" at bounding box center [431, 207] width 82 height 91
click at [422, 171] on textarea "Pizza de 41cm con combinación a elegir" at bounding box center [431, 207] width 82 height 91
type textarea "Pizza de 4cm con combinación a elegir"
type textarea "x"
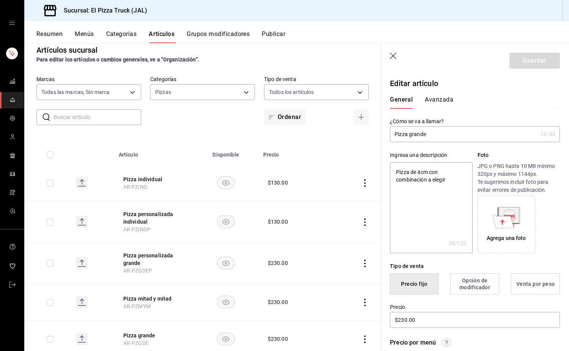
type textarea "Pizza de cm con combinación a elegir"
type textarea "x"
type textarea "Pizza de 3cm con combinación a elegir"
type textarea "x"
type textarea "Pizza de 35cm con combinación a elegir"
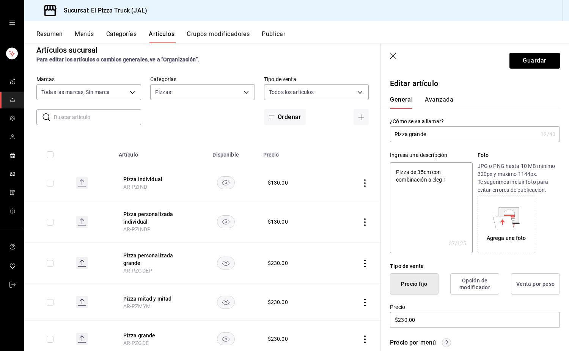
type textarea "x"
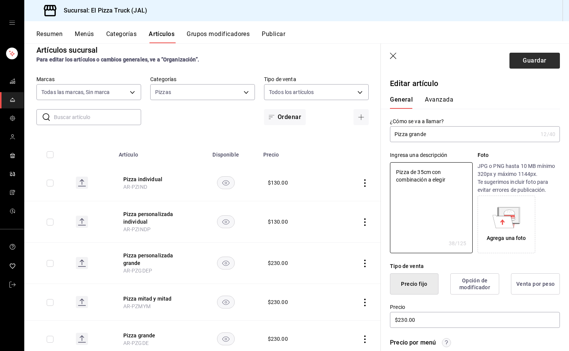
type textarea "Pizza de 35cm con combinación a elegir"
click at [523, 62] on button "Guardar" at bounding box center [534, 61] width 50 height 16
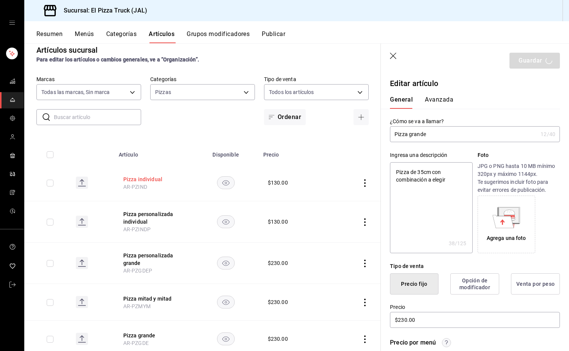
type textarea "x"
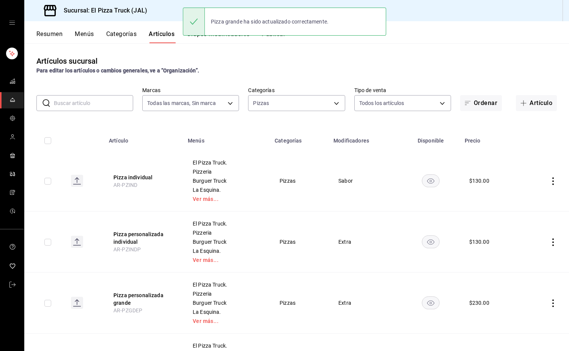
click at [147, 177] on button "Pizza individual" at bounding box center [143, 178] width 61 height 8
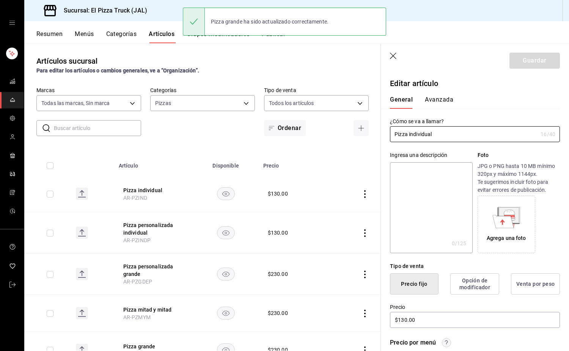
click at [425, 183] on textarea at bounding box center [431, 207] width 82 height 91
paste textarea "Pizza de 41cm con combinación a elegir"
type textarea "Pizza de 41cm con combinación a elegir"
type textarea "x"
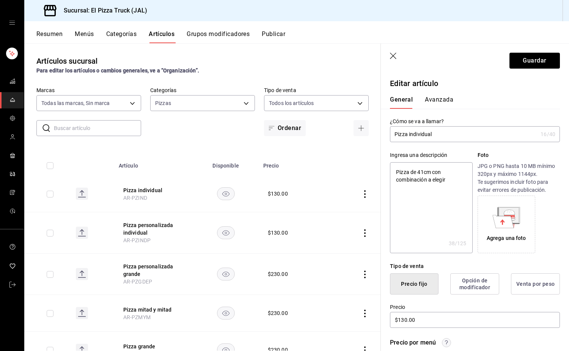
click at [422, 171] on textarea "Pizza de 41cm con combinación a elegir" at bounding box center [431, 207] width 82 height 91
type textarea "Pizza de 4cm con combinación a elegir"
type textarea "x"
type textarea "Pizza de cm con combinación a elegir"
type textarea "x"
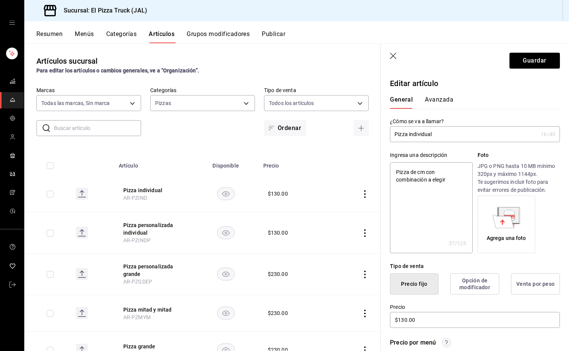
type textarea "Pizza de 2cm con combinación a elegir"
type textarea "x"
type textarea "Pizza de 25cm con combinación a elegir"
type textarea "x"
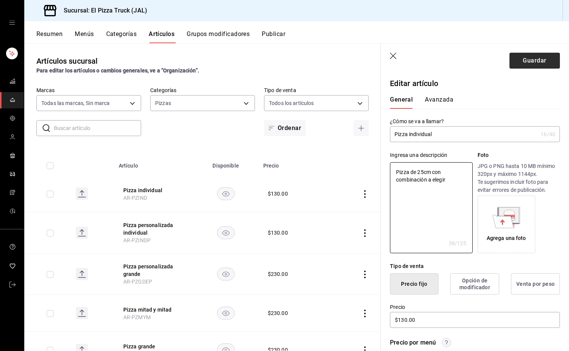
type textarea "Pizza de 25cm con combinación a elegir"
click at [544, 56] on button "Guardar" at bounding box center [534, 61] width 50 height 16
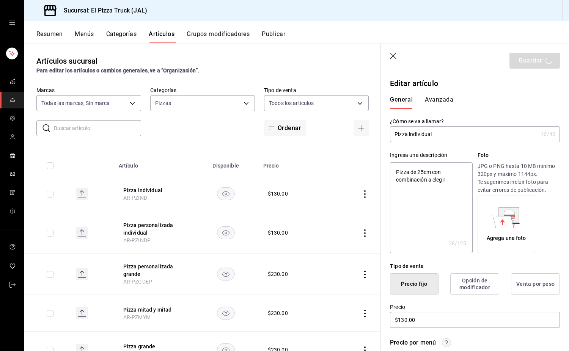
type textarea "x"
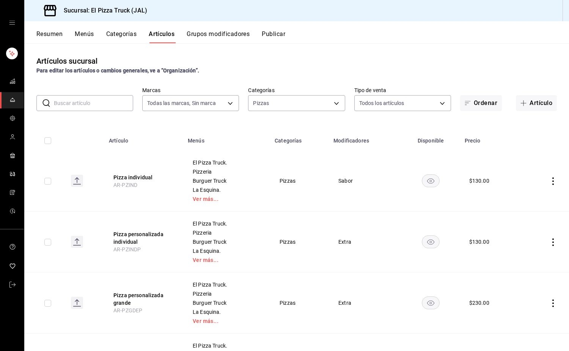
click at [61, 34] on button "Resumen" at bounding box center [49, 36] width 26 height 13
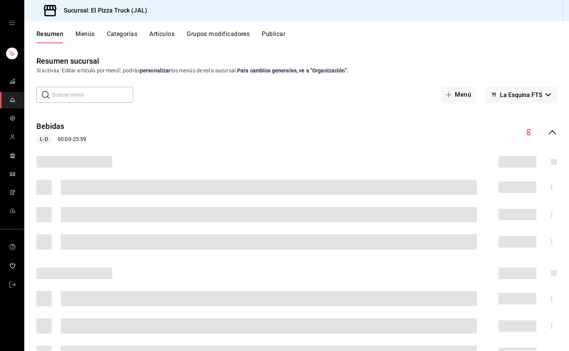
click at [533, 94] on span "La Esquina FTS" at bounding box center [521, 94] width 42 height 7
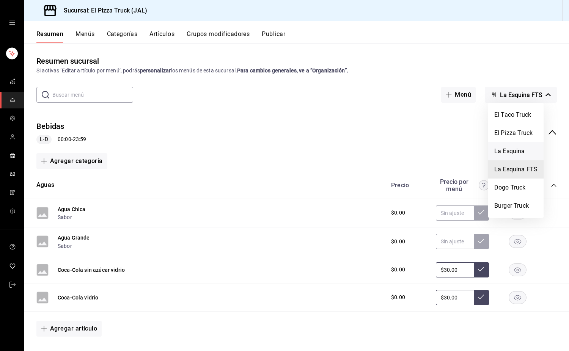
click at [517, 147] on li "La Esquina" at bounding box center [515, 151] width 55 height 18
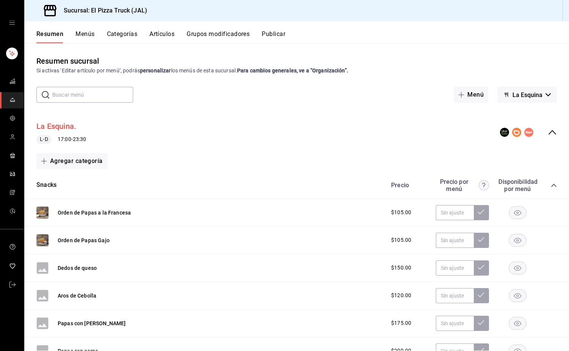
click at [68, 124] on button "La Esquina." at bounding box center [56, 126] width 40 height 11
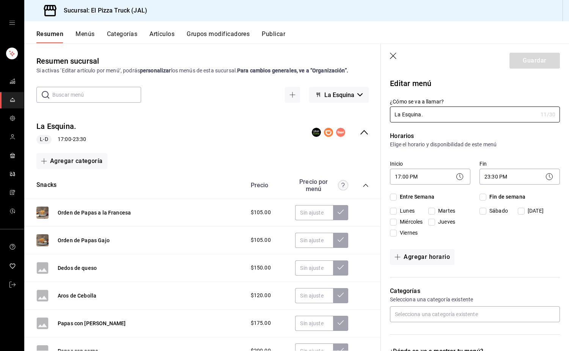
checkbox input "true"
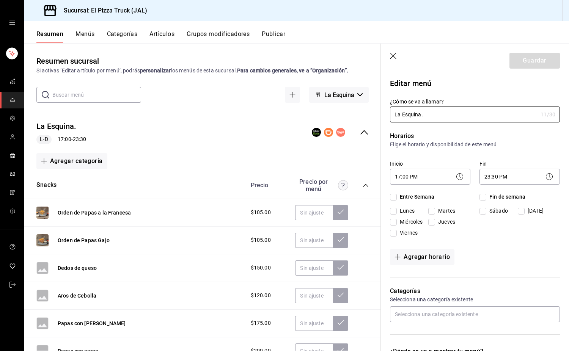
checkbox input "true"
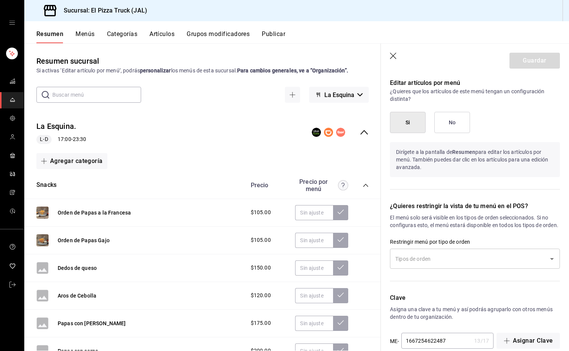
scroll to position [504, 0]
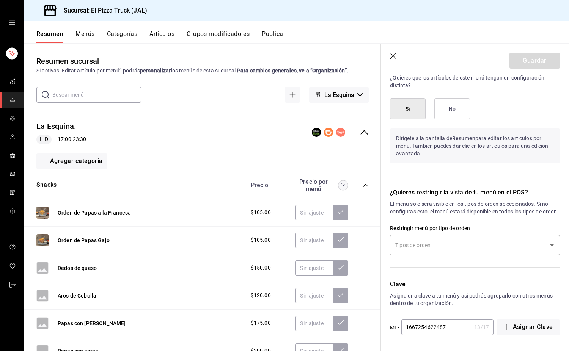
click at [73, 28] on div "Resumen Menús Categorías Artículos Grupos modificadores Publicar" at bounding box center [296, 32] width 544 height 22
click at [86, 31] on button "Menús" at bounding box center [84, 36] width 19 height 13
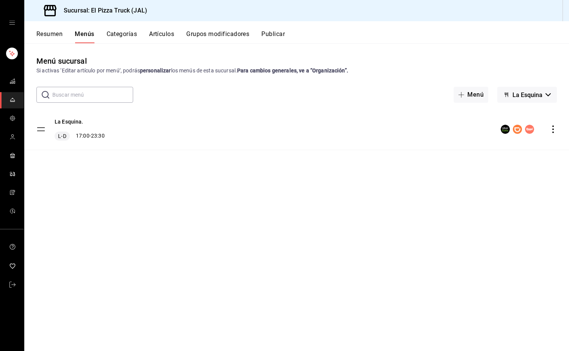
click at [557, 127] on div "La Esquina. L-D 17:00 - 23:30" at bounding box center [296, 129] width 544 height 41
click at [555, 127] on icon "actions" at bounding box center [553, 129] width 8 height 8
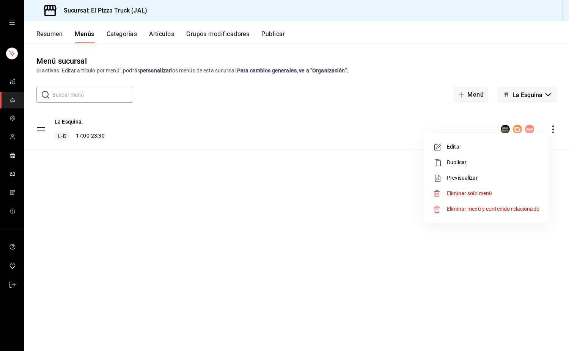
click at [467, 179] on span "Previsualizar" at bounding box center [493, 178] width 92 height 8
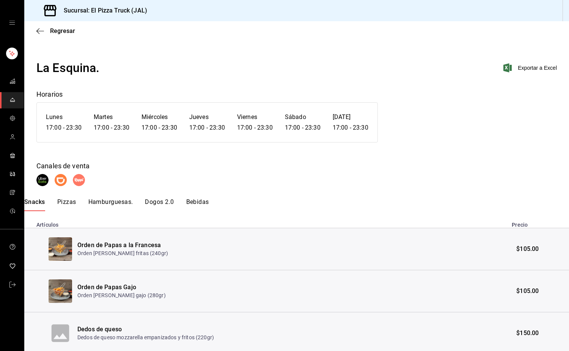
click at [56, 202] on div "Snacks Pizzas Hamburguesas. Dogos 2.0 Bebidas" at bounding box center [296, 204] width 544 height 13
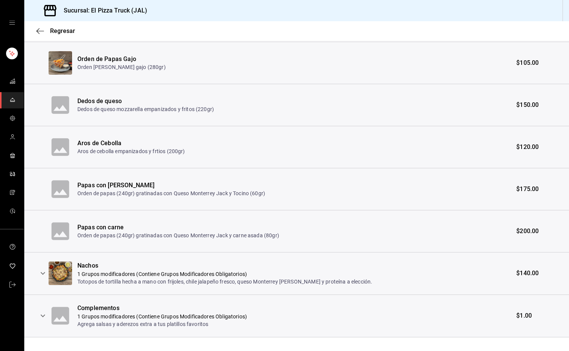
scroll to position [239, 0]
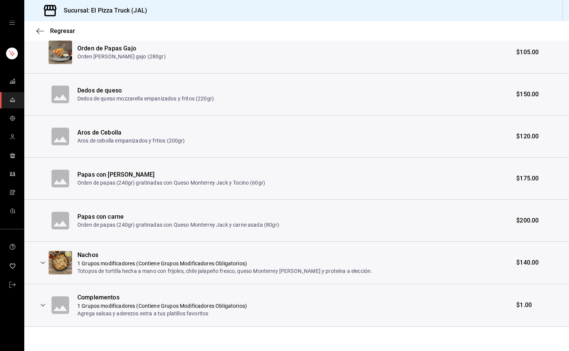
click at [44, 261] on icon "expand row" at bounding box center [42, 262] width 9 height 9
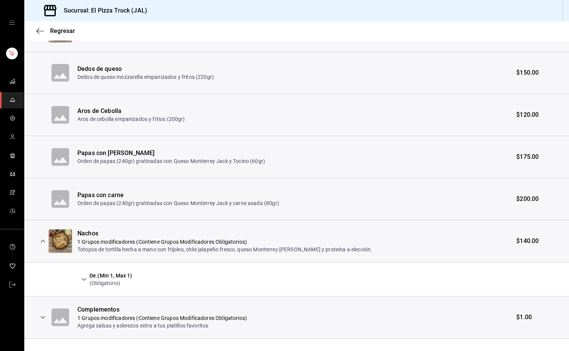
scroll to position [273, 0]
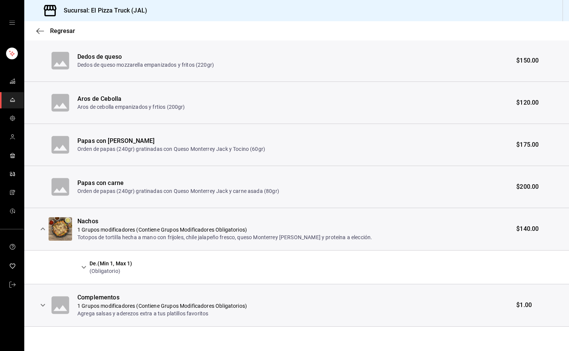
click at [85, 266] on icon "expand row" at bounding box center [83, 267] width 9 height 9
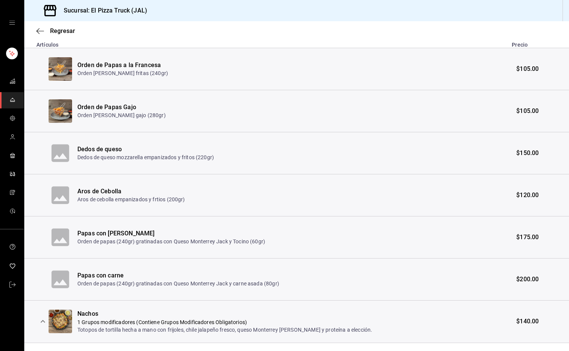
scroll to position [0, 0]
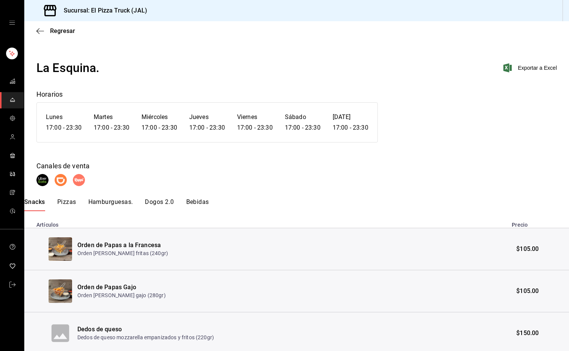
click at [62, 199] on button "Pizzas" at bounding box center [66, 204] width 19 height 13
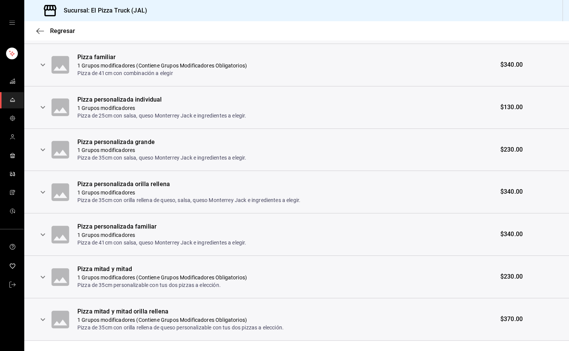
scroll to position [326, 0]
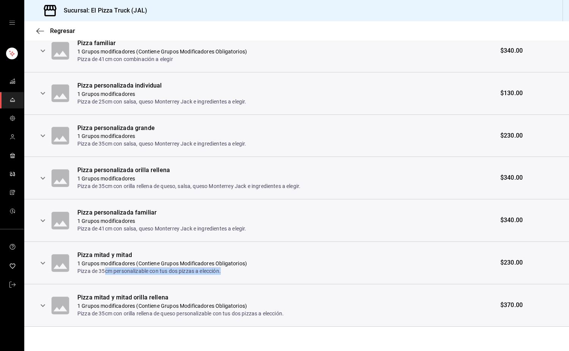
drag, startPoint x: 105, startPoint y: 269, endPoint x: 226, endPoint y: 269, distance: 120.9
click at [226, 269] on p "Pizza de 35cm personalizable con tus dos pizzas a elección." at bounding box center [161, 271] width 169 height 8
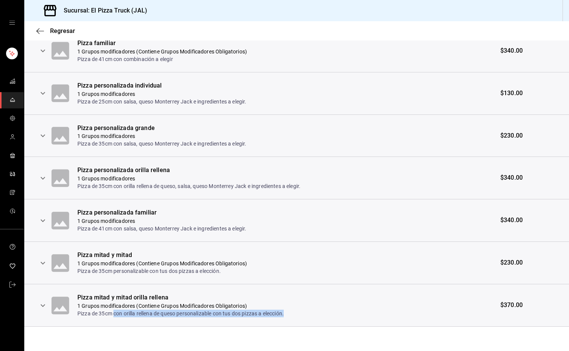
drag, startPoint x: 114, startPoint y: 313, endPoint x: 296, endPoint y: 317, distance: 182.0
click at [296, 317] on th "Pizza mitad y mitad orilla rellena 1 Grupos modificadores (Contiene Grupos Modi…" at bounding box center [284, 305] width 414 height 42
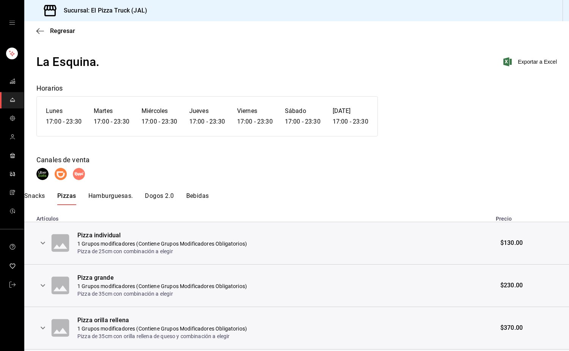
scroll to position [0, 0]
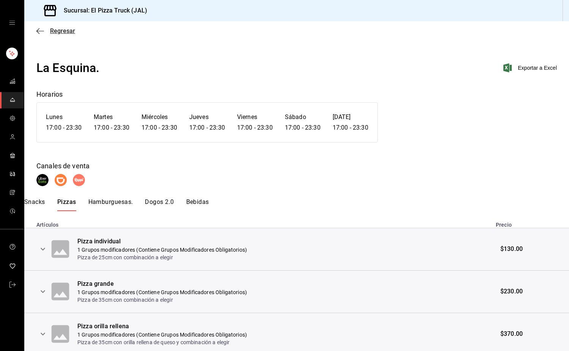
click at [41, 29] on icon "button" at bounding box center [40, 31] width 8 height 7
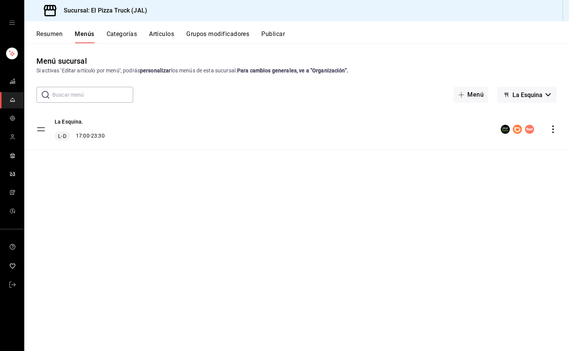
click at [159, 37] on button "Artículos" at bounding box center [161, 36] width 25 height 13
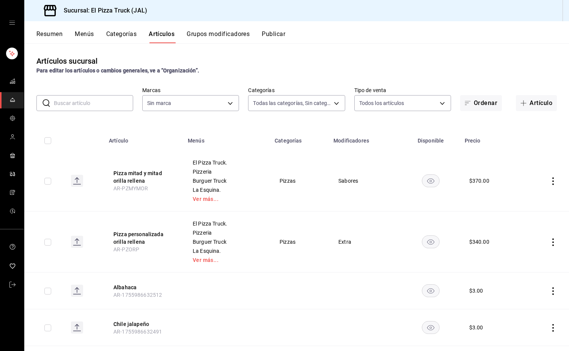
type input "7011110b-ccbe-4c9e-86f6-4a195b2d65b1,5937454d-5871-409b-ab19-0e087f261275,3108b…"
type input "c15787e7-6217-4551-b681-77b679b5e3f3,a441d866-96e6-4057-8867-d7266e748d34,b52d4…"
click at [120, 32] on button "Categorías" at bounding box center [121, 36] width 31 height 13
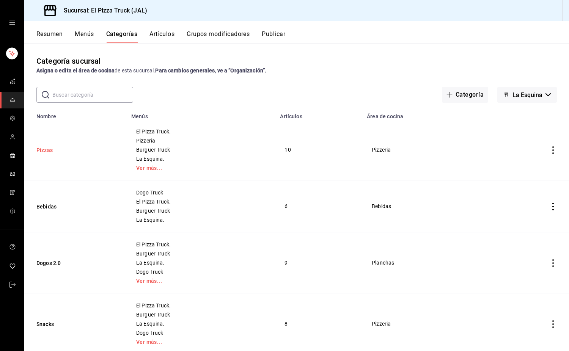
click at [49, 152] on button "Pizzas" at bounding box center [74, 150] width 76 height 8
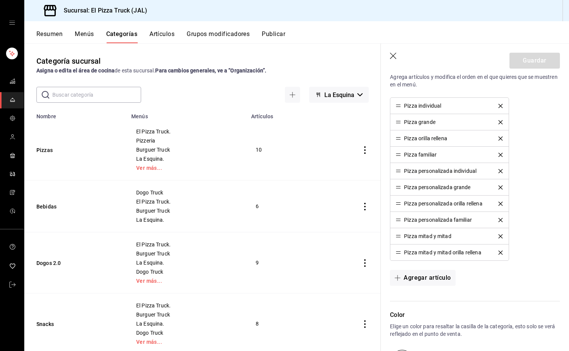
scroll to position [303, 0]
click at [393, 57] on icon "button" at bounding box center [394, 57] width 8 height 8
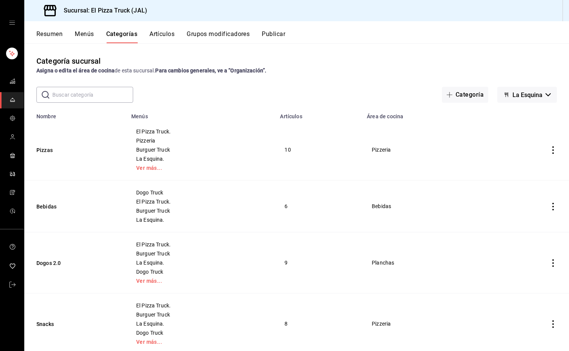
click at [169, 36] on button "Artículos" at bounding box center [161, 36] width 25 height 13
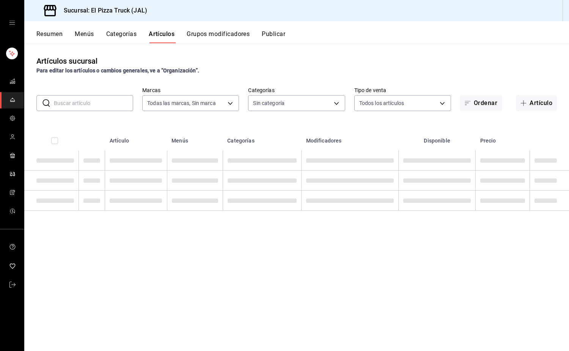
type input "c15787e7-6217-4551-b681-77b679b5e3f3,a441d866-96e6-4057-8867-d7266e748d34,b52d4…"
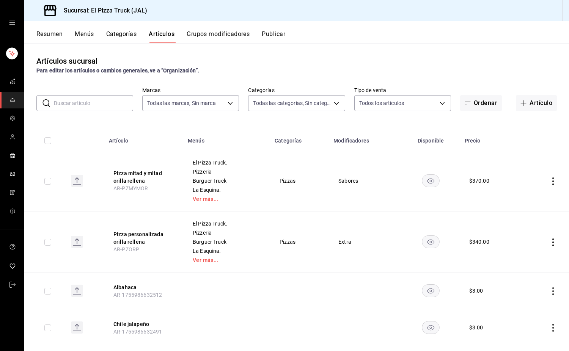
type input "7011110b-ccbe-4c9e-86f6-4a195b2d65b1,5937454d-5871-409b-ab19-0e087f261275,3108b…"
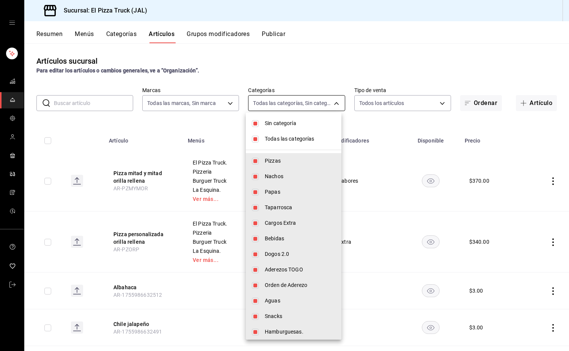
click at [304, 100] on body "Sucursal: El Pizza Truck (JAL) Resumen Menús Categorías Artículos Grupos modifi…" at bounding box center [284, 175] width 569 height 351
click at [420, 99] on div at bounding box center [284, 175] width 569 height 351
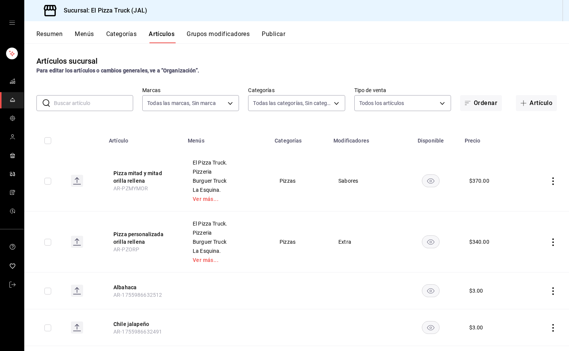
click at [419, 103] on div "Sin categoría Todas las categorías Pizzas Nachos Papas Taparrosca Cargos Extra …" at bounding box center [284, 175] width 569 height 351
click at [397, 104] on body "Sucursal: El Pizza Truck (JAL) Resumen Menús Categorías Artículos Grupos modifi…" at bounding box center [284, 175] width 569 height 351
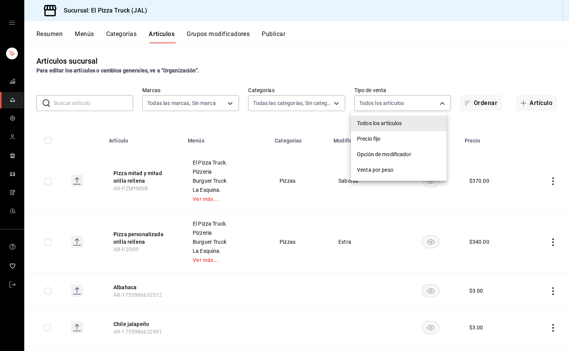
click at [381, 154] on span "Opción de modificador" at bounding box center [398, 154] width 83 height 8
type input "WITHOUT_INDEPENDENT_SALE"
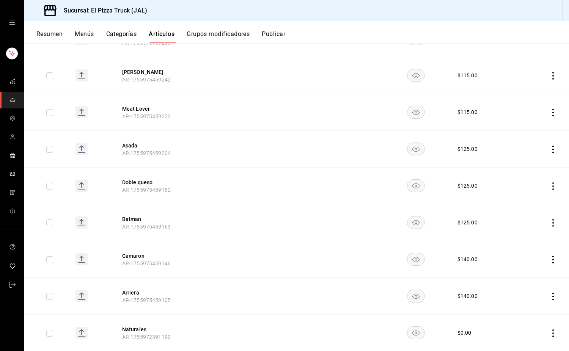
scroll to position [1106, 0]
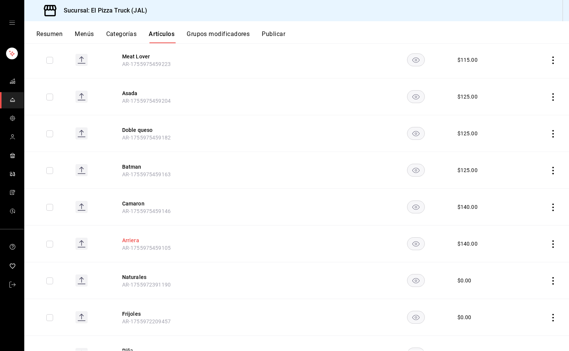
click at [130, 237] on button "Arriera" at bounding box center [152, 241] width 61 height 8
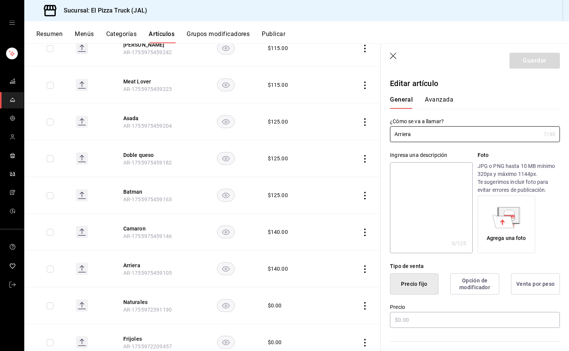
type input "$140.00"
click at [414, 186] on textarea at bounding box center [431, 207] width 82 height 91
type textarea "C"
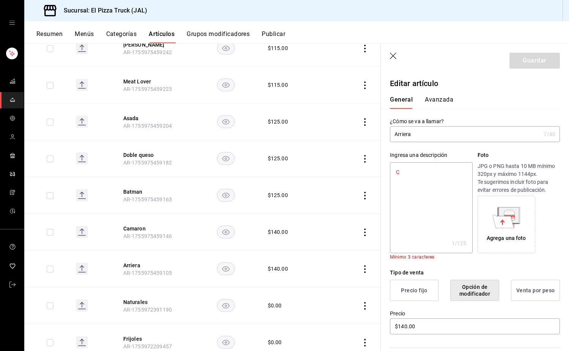
type textarea "x"
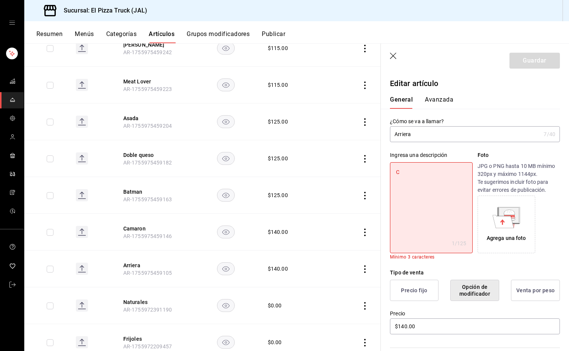
type textarea "Ca"
type textarea "x"
type textarea "Carn"
type textarea "x"
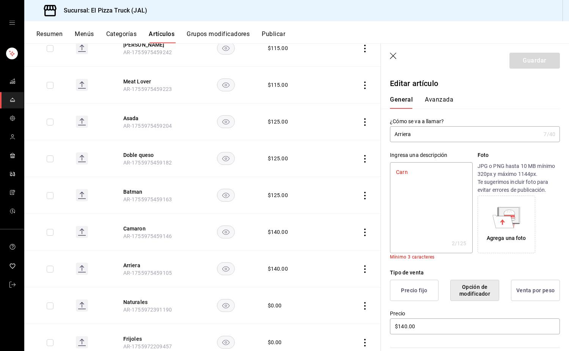
type textarea "Carne"
type textarea "x"
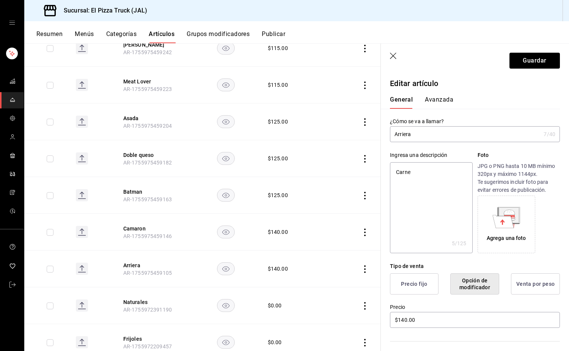
type textarea "Carne"
type textarea "x"
type textarea "Carne a"
type textarea "x"
type textarea "Carne as"
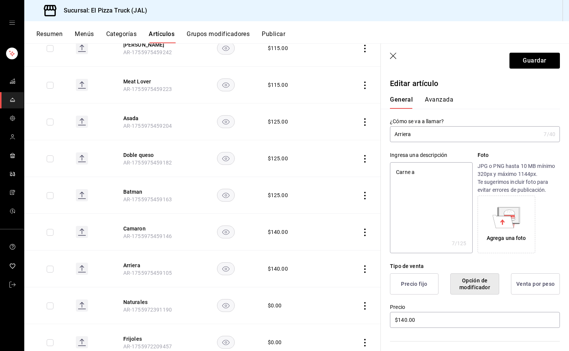
type textarea "x"
type textarea "Carne asa"
type textarea "x"
type textarea "Carne asad"
type textarea "x"
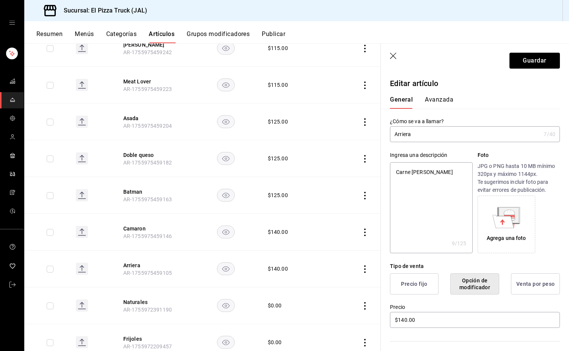
type textarea "[PERSON_NAME]"
type textarea "x"
type textarea "Carne asada,"
type textarea "x"
type textarea "Carne asada,"
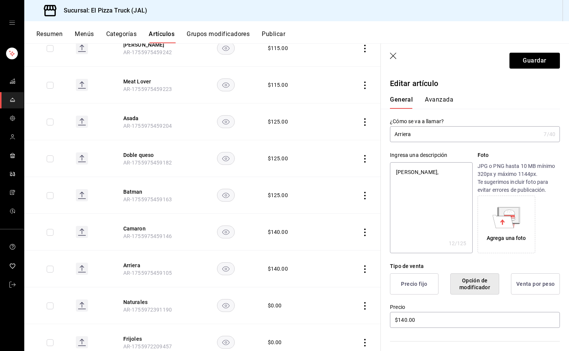
type textarea "x"
type textarea "Carne asada, a"
type textarea "x"
type textarea "Carne asada, ad"
type textarea "x"
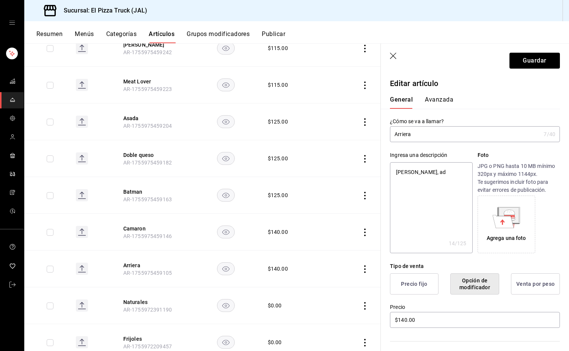
type textarea "Carne asada, ado"
type textarea "x"
type textarea "Carne asada, adob"
type textarea "x"
type textarea "Carne asada, adoba"
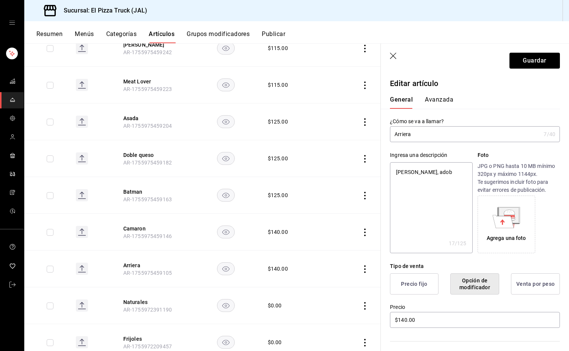
type textarea "x"
type textarea "Carne asada, adobad"
type textarea "x"
type textarea "Carne asada, adobada"
type textarea "x"
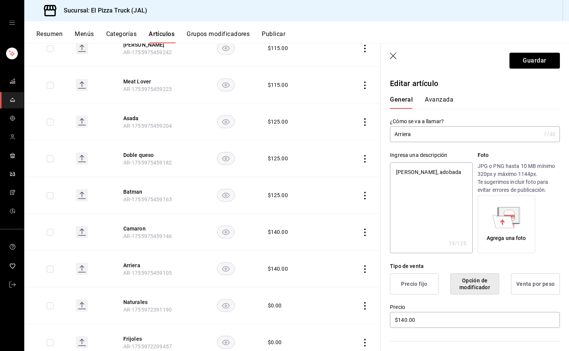
type textarea "Carne asada, adobada"
type textarea "x"
type textarea "Carne asada, adobada y"
type textarea "x"
type textarea "Carne asada, adobada y"
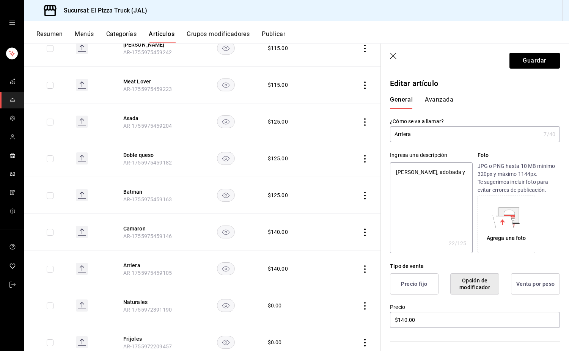
type textarea "x"
type textarea "Carne asada, adobada y c"
type textarea "x"
type textarea "Carne asada, adobada y ch"
type textarea "x"
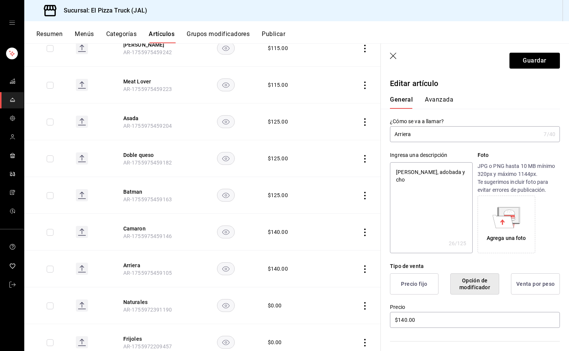
type textarea "Carne asada, adobada y chor"
type textarea "x"
type textarea "Carne asada, adobada y chori"
type textarea "x"
type textarea "Carne asada, adobada y chorio"
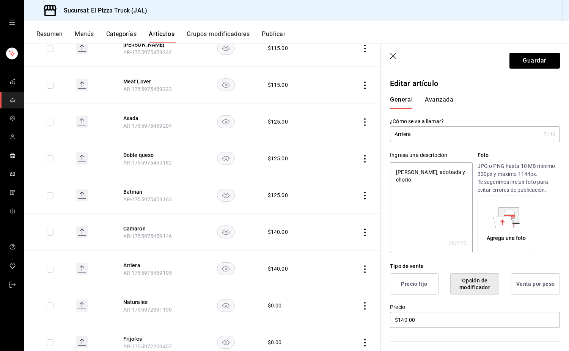
type textarea "x"
type textarea "Carne asada, adobada y chori"
type textarea "x"
type textarea "Carne asada, adobada y chorizo"
type textarea "x"
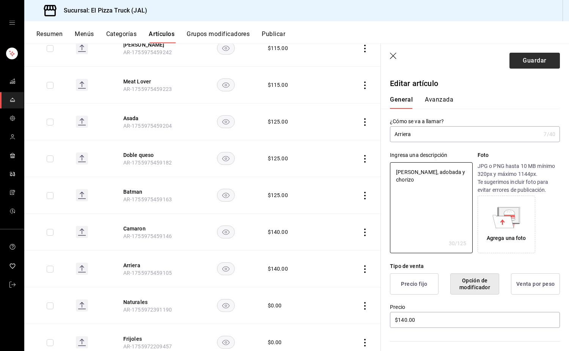
type textarea "Carne asada, adobada y chorizo"
click at [542, 57] on button "Guardar" at bounding box center [534, 61] width 50 height 16
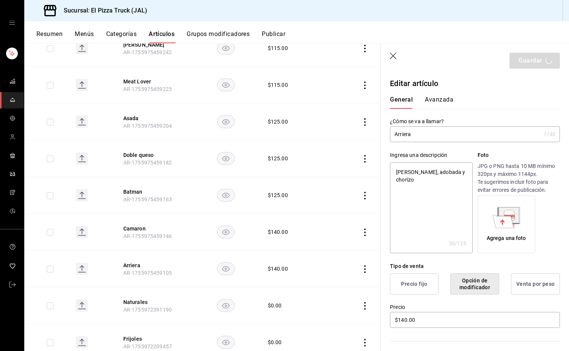
type textarea "x"
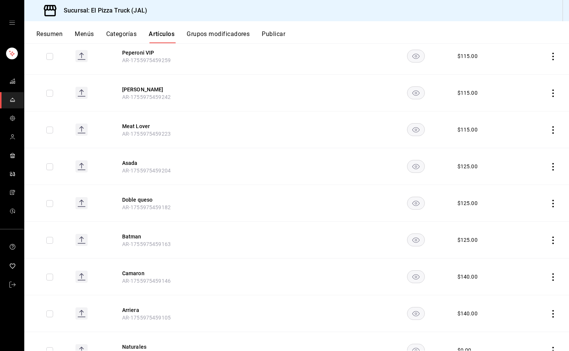
scroll to position [1068, 0]
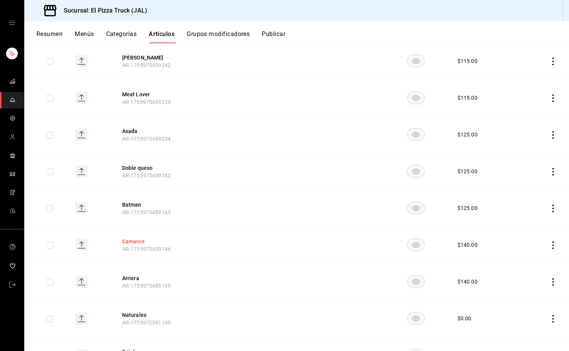
click at [138, 238] on button "Camaron" at bounding box center [152, 242] width 61 height 8
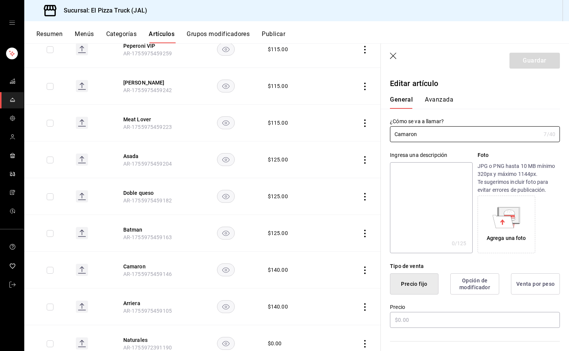
type input "$140.00"
click at [414, 184] on textarea at bounding box center [431, 207] width 82 height 91
type textarea "C"
type textarea "x"
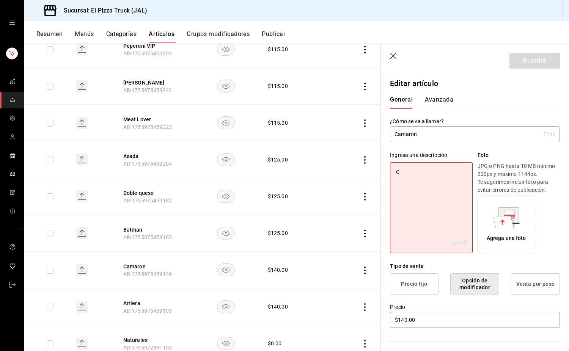
type textarea "Ca"
type textarea "x"
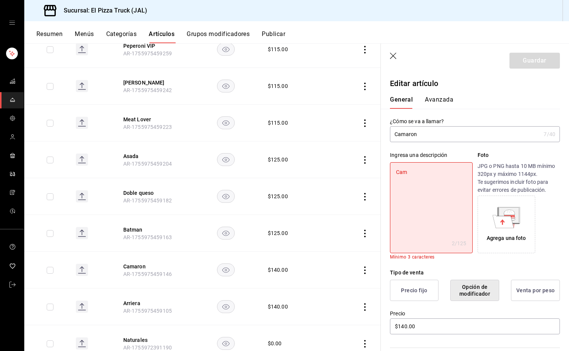
type textarea "Camr"
type textarea "x"
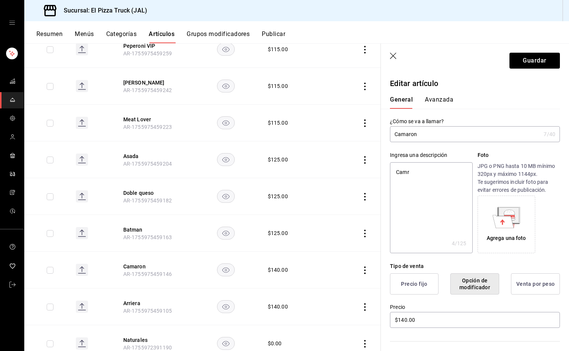
type textarea "Cam"
type textarea "x"
type textarea "Cama"
type textarea "x"
type textarea "Camaro"
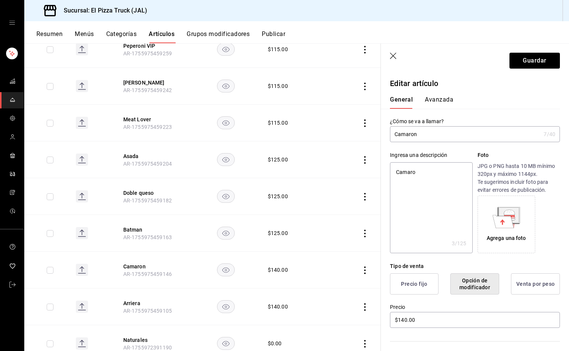
type textarea "x"
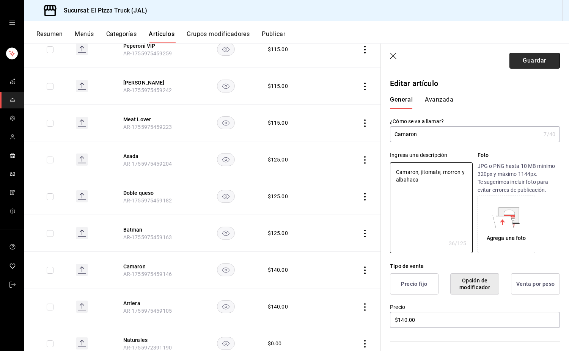
click at [519, 63] on button "Guardar" at bounding box center [534, 61] width 50 height 16
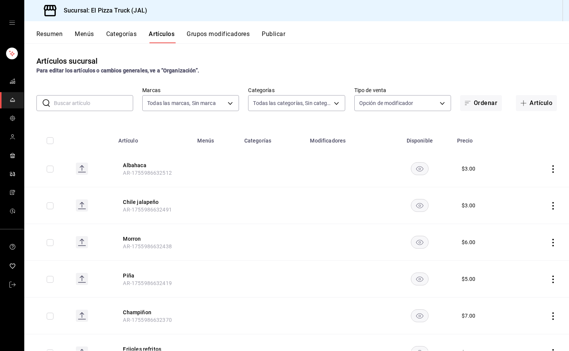
click at [93, 102] on input "text" at bounding box center [93, 103] width 79 height 15
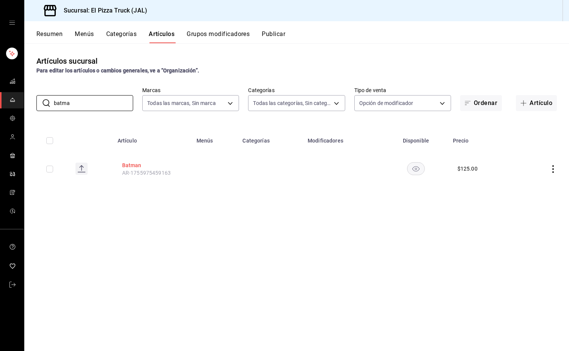
click at [139, 167] on button "Batman" at bounding box center [152, 165] width 61 height 8
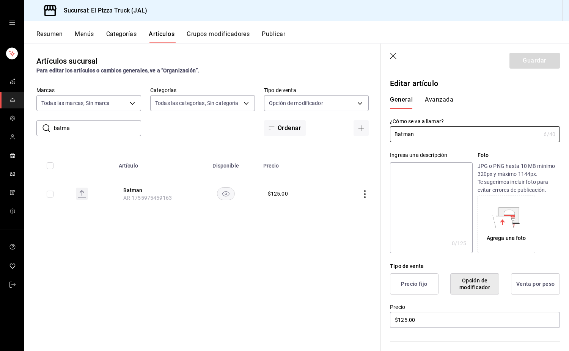
click at [402, 197] on textarea at bounding box center [431, 207] width 82 height 91
click at [523, 57] on button "Guardar" at bounding box center [534, 61] width 50 height 16
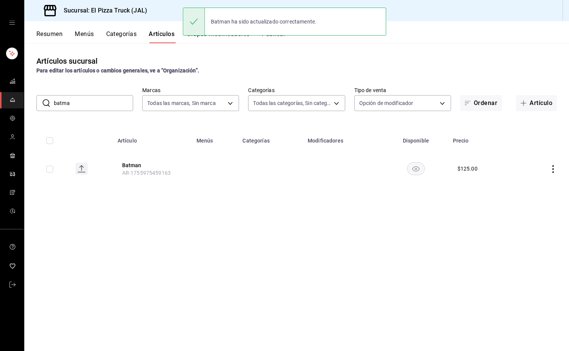
click at [87, 103] on input "batma" at bounding box center [93, 103] width 79 height 15
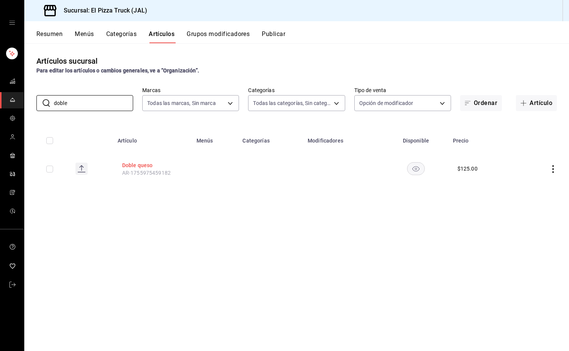
click at [139, 163] on button "Doble queso" at bounding box center [152, 165] width 61 height 8
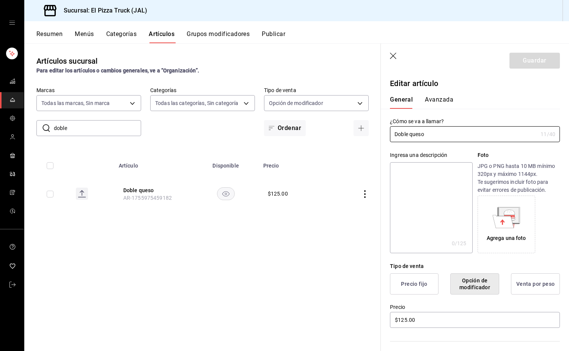
click at [422, 190] on textarea at bounding box center [431, 207] width 82 height 91
click at [456, 171] on textarea "Sencilla con doble porcion de queso" at bounding box center [431, 207] width 82 height 91
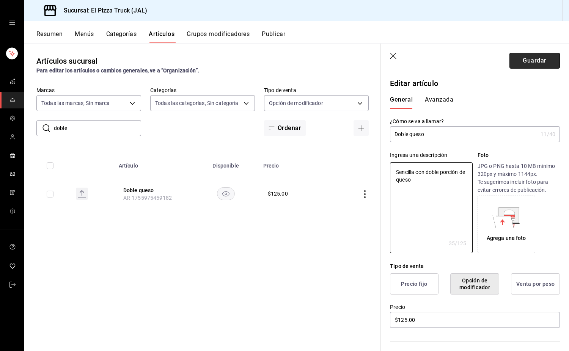
click at [529, 56] on button "Guardar" at bounding box center [534, 61] width 50 height 16
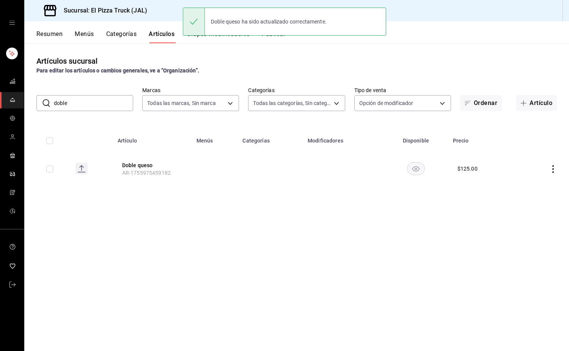
click at [94, 104] on input "doble" at bounding box center [93, 103] width 79 height 15
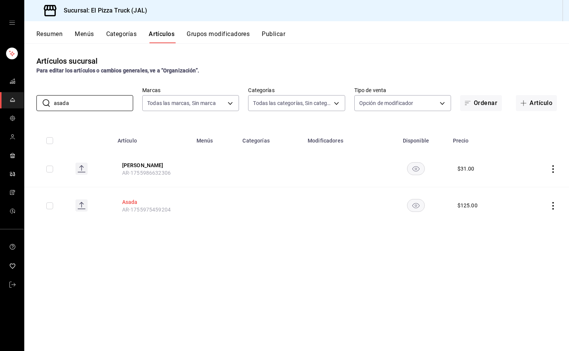
click at [126, 202] on button "Asada" at bounding box center [152, 202] width 61 height 8
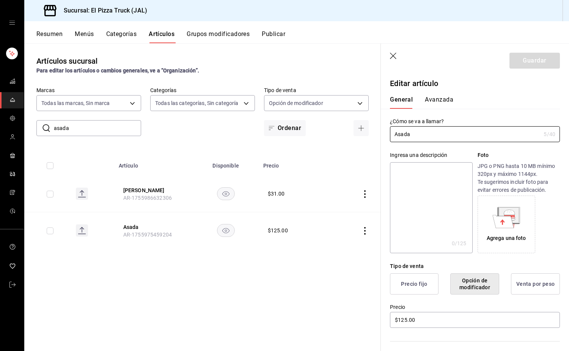
click at [426, 191] on textarea at bounding box center [431, 207] width 82 height 91
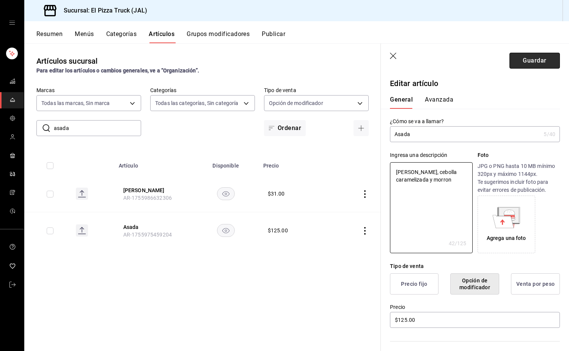
click at [523, 56] on button "Guardar" at bounding box center [534, 61] width 50 height 16
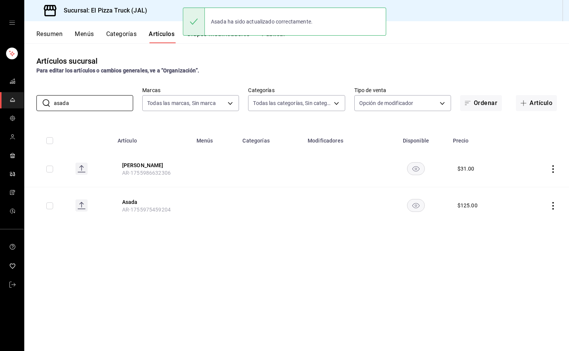
drag, startPoint x: 108, startPoint y: 103, endPoint x: 17, endPoint y: 102, distance: 90.6
click at [17, 102] on div "Sucursal: El Pizza Truck (JAL) Resumen Menús Categorías Artículos Grupos modifi…" at bounding box center [284, 175] width 569 height 351
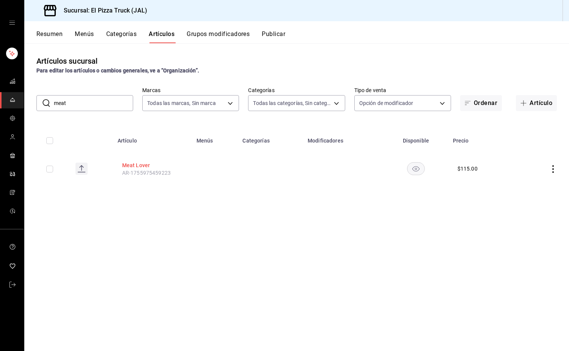
click at [145, 163] on button "Meat Lover" at bounding box center [152, 165] width 61 height 8
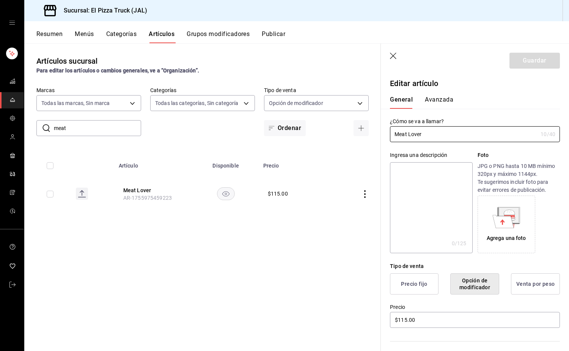
click at [426, 187] on textarea at bounding box center [431, 207] width 82 height 91
click at [423, 176] on textarea "Peperoni, Jamon, Chorizo y tocino" at bounding box center [431, 207] width 82 height 91
click at [525, 63] on button "Guardar" at bounding box center [534, 61] width 50 height 16
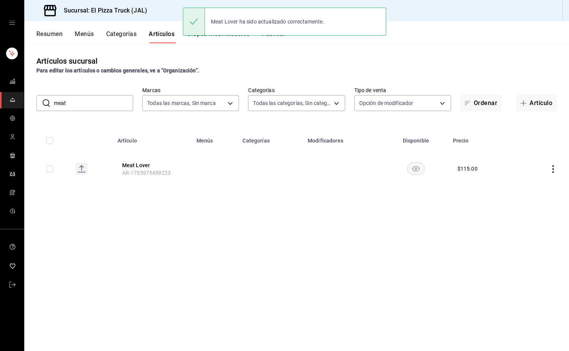
click at [81, 105] on input "meat" at bounding box center [93, 103] width 79 height 15
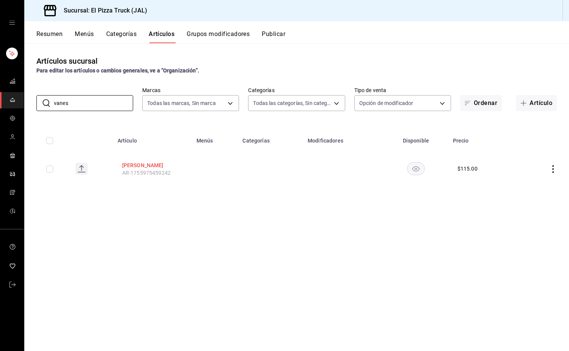
click at [132, 166] on button "Vanessa" at bounding box center [152, 165] width 61 height 8
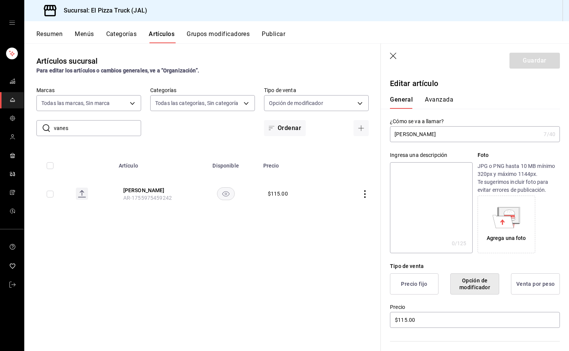
click at [406, 194] on textarea at bounding box center [431, 207] width 82 height 91
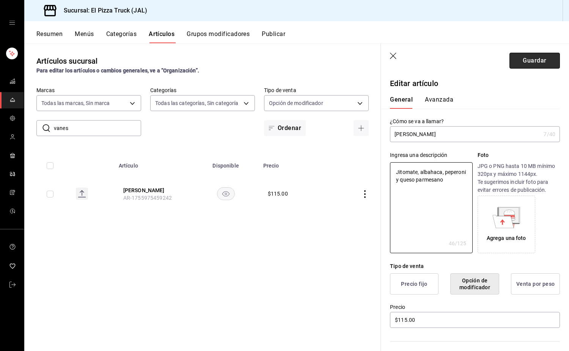
click at [529, 64] on button "Guardar" at bounding box center [534, 61] width 50 height 16
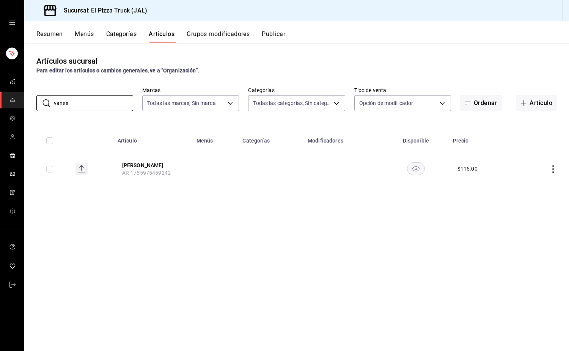
drag, startPoint x: 97, startPoint y: 98, endPoint x: 9, endPoint y: 104, distance: 87.8
click at [9, 104] on div "Sucursal: El Pizza Truck (JAL) Resumen Menús Categorías Artículos Grupos modifi…" at bounding box center [284, 175] width 569 height 351
click at [147, 239] on button "Peperoni VIP" at bounding box center [152, 239] width 61 height 8
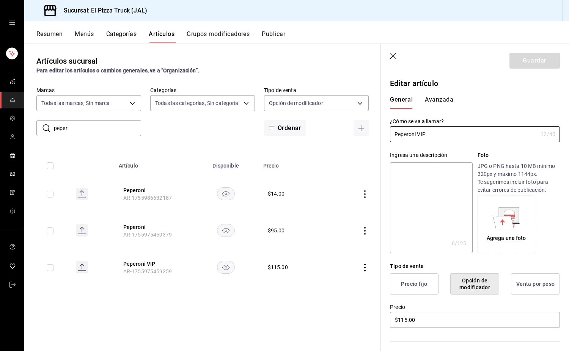
click at [436, 184] on textarea at bounding box center [431, 207] width 82 height 91
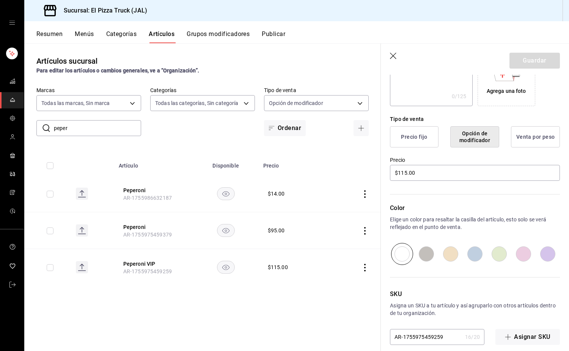
scroll to position [156, 0]
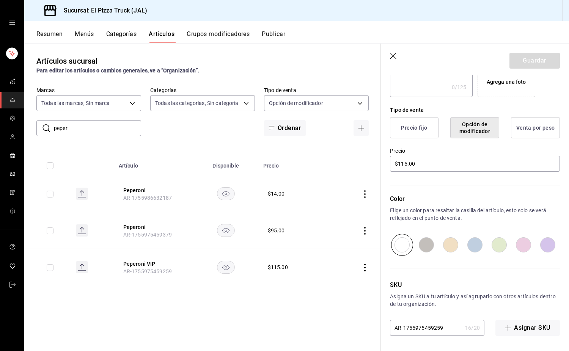
drag, startPoint x: 443, startPoint y: 330, endPoint x: 402, endPoint y: 334, distance: 41.5
click at [402, 334] on input "AR-1755975459259" at bounding box center [426, 327] width 72 height 15
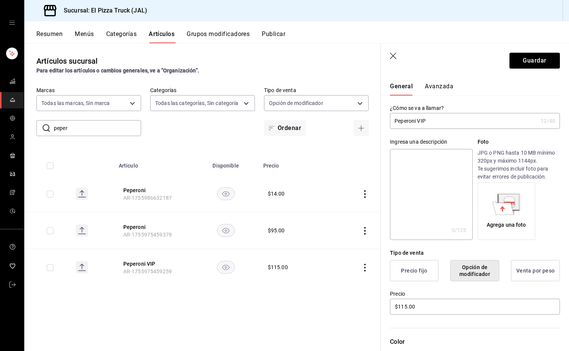
scroll to position [0, 0]
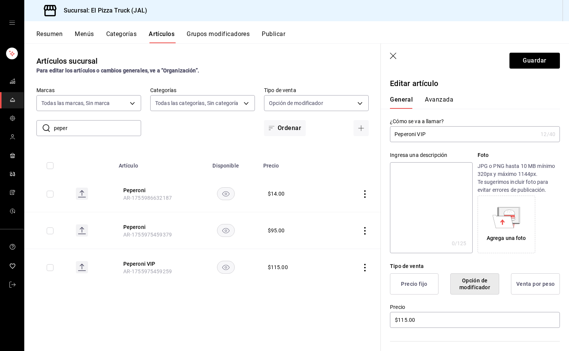
click at [417, 185] on textarea at bounding box center [431, 207] width 82 height 91
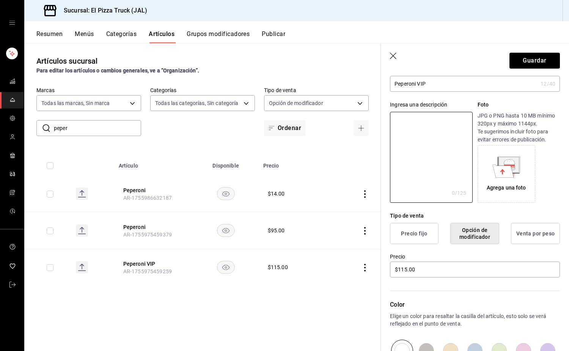
scroll to position [156, 0]
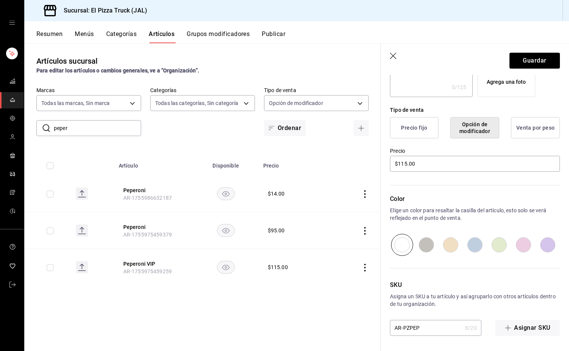
click at [436, 332] on input "AR-PZPEP" at bounding box center [426, 327] width 72 height 15
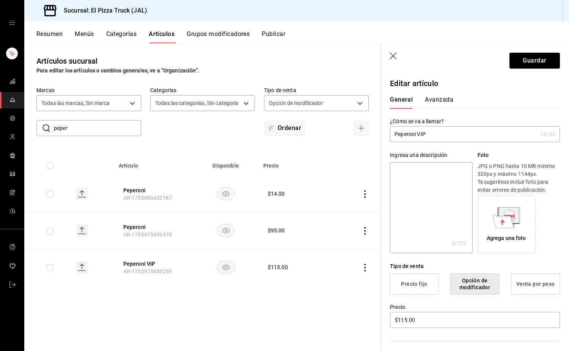
click at [440, 177] on textarea at bounding box center [431, 207] width 82 height 91
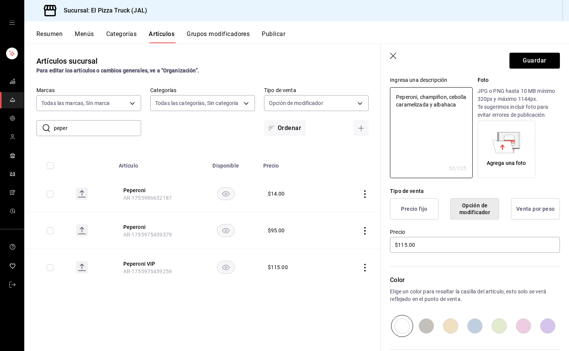
scroll to position [156, 0]
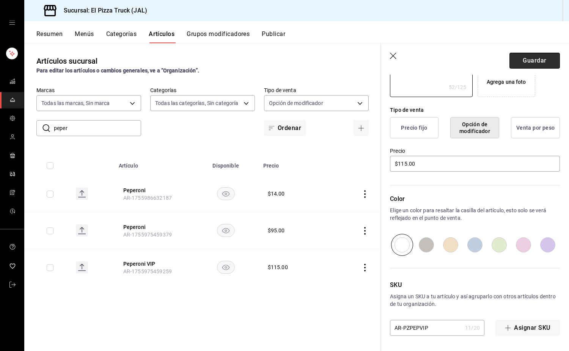
click at [533, 63] on button "Guardar" at bounding box center [534, 61] width 50 height 16
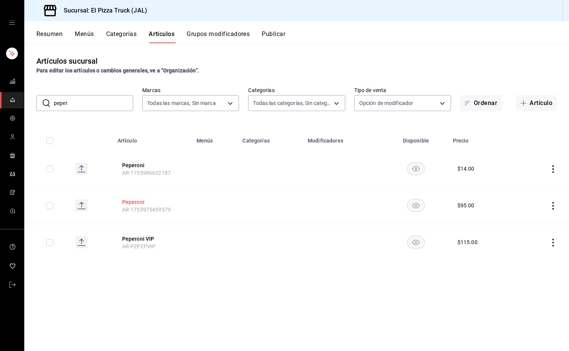
click at [139, 202] on button "Peperoni" at bounding box center [152, 202] width 61 height 8
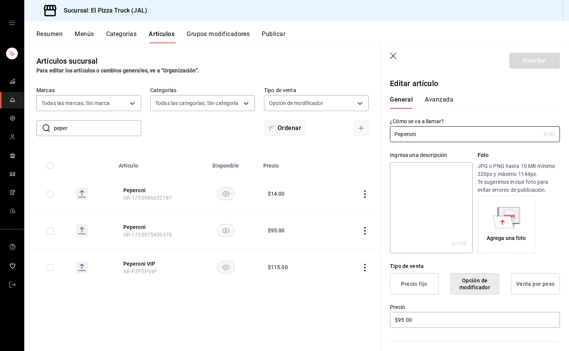
scroll to position [156, 0]
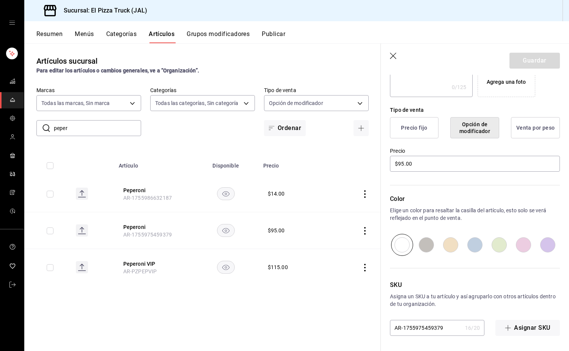
drag, startPoint x: 447, startPoint y: 329, endPoint x: 406, endPoint y: 326, distance: 41.4
click at [406, 326] on input "AR-1755975459379" at bounding box center [426, 327] width 72 height 15
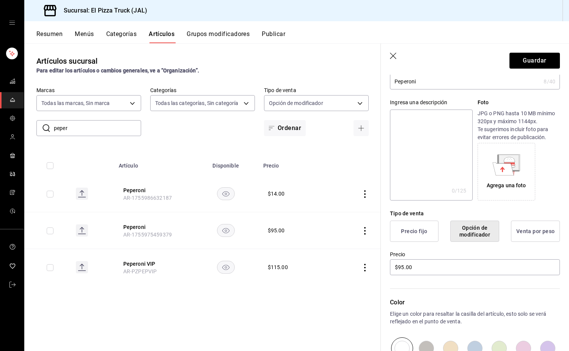
scroll to position [0, 0]
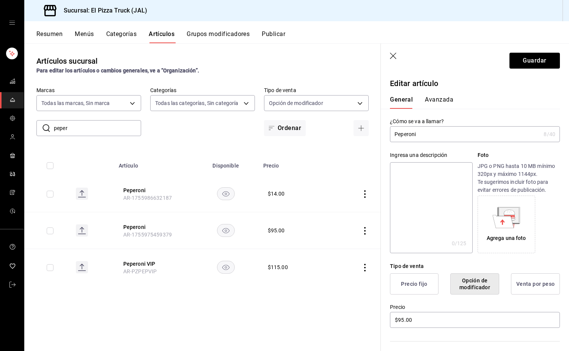
click at [390, 193] on textarea at bounding box center [431, 207] width 82 height 91
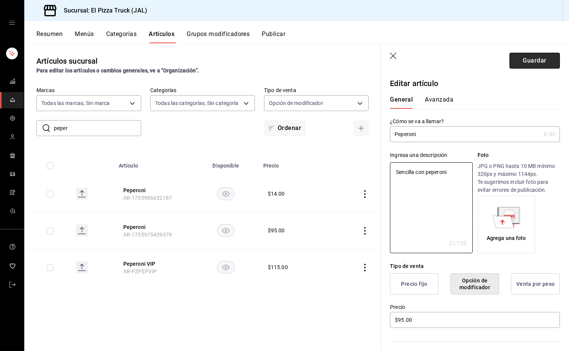
click at [529, 55] on button "Guardar" at bounding box center [534, 61] width 50 height 16
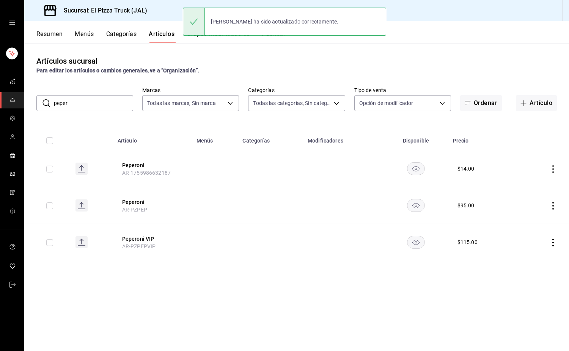
drag, startPoint x: 76, startPoint y: 99, endPoint x: 40, endPoint y: 100, distance: 36.1
click at [40, 100] on div "​ peper ​" at bounding box center [84, 103] width 97 height 16
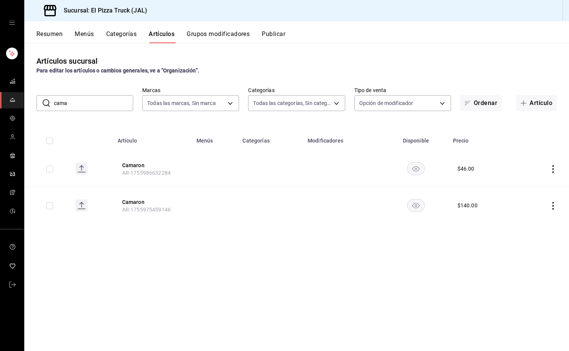
drag, startPoint x: 141, startPoint y: 202, endPoint x: 372, endPoint y: 168, distance: 233.7
click at [141, 202] on button "Camaron" at bounding box center [152, 202] width 61 height 8
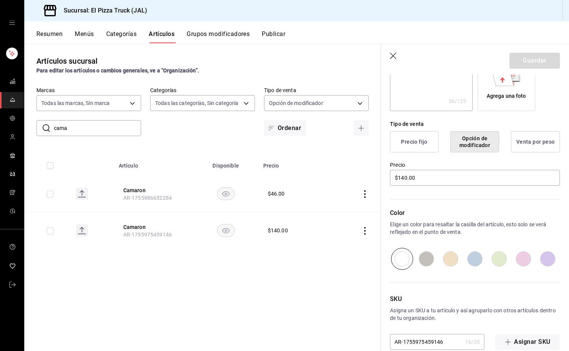
scroll to position [156, 0]
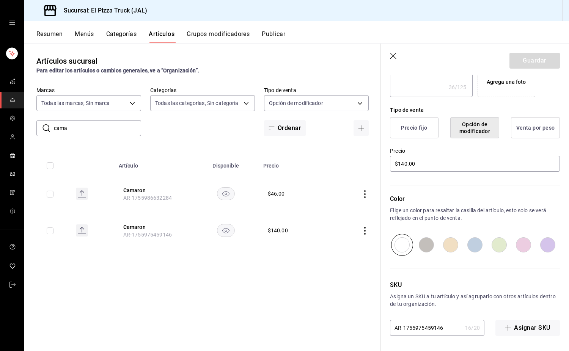
click at [451, 325] on input "AR-1755975459146" at bounding box center [426, 327] width 72 height 15
drag, startPoint x: 393, startPoint y: 332, endPoint x: 405, endPoint y: 330, distance: 12.0
click at [405, 330] on input "AR-1755975459146" at bounding box center [426, 327] width 72 height 15
click at [404, 329] on input "AR-1755975459146" at bounding box center [426, 327] width 72 height 15
drag, startPoint x: 404, startPoint y: 329, endPoint x: 434, endPoint y: 326, distance: 30.1
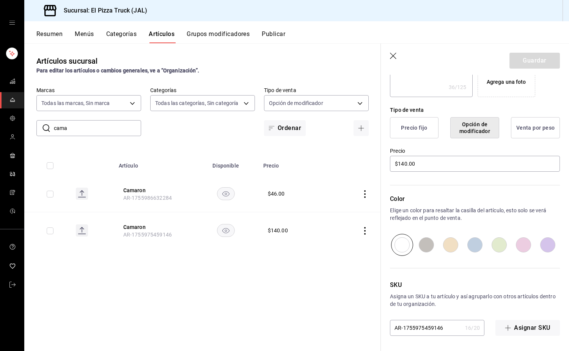
click at [432, 327] on input "AR-1755975459146" at bounding box center [426, 327] width 72 height 15
click at [523, 64] on button "Guardar" at bounding box center [534, 61] width 50 height 16
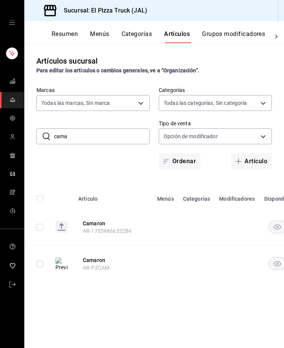
click at [82, 134] on input "cama" at bounding box center [102, 136] width 96 height 15
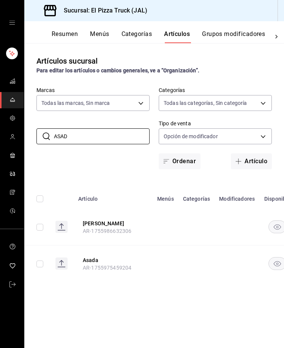
drag, startPoint x: 89, startPoint y: 260, endPoint x: 134, endPoint y: 229, distance: 54.2
click at [89, 260] on button "Asada" at bounding box center [113, 261] width 61 height 8
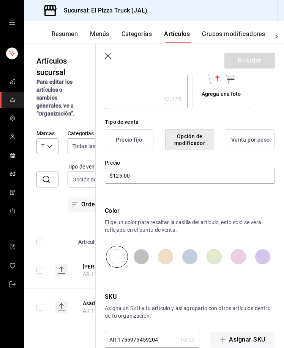
scroll to position [159, 0]
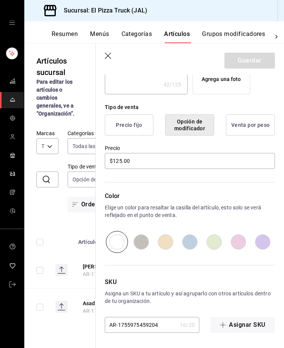
drag, startPoint x: 161, startPoint y: 320, endPoint x: 118, endPoint y: 326, distance: 42.9
click at [118, 326] on input "AR-1755975459204" at bounding box center [141, 325] width 72 height 15
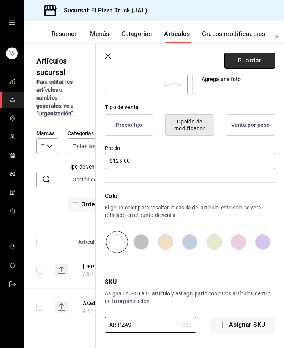
click at [245, 64] on button "Guardar" at bounding box center [249, 61] width 50 height 16
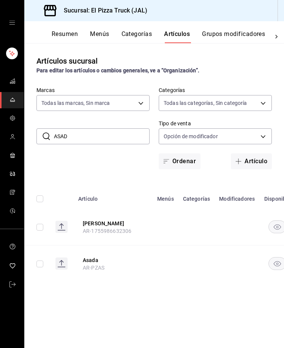
drag, startPoint x: 150, startPoint y: 245, endPoint x: 63, endPoint y: 263, distance: 89.1
click at [63, 263] on tbody "Carne asada AR-1755986632306 $ 31.00 Asada AR-PZAS $ 125.00" at bounding box center [193, 245] width 338 height 73
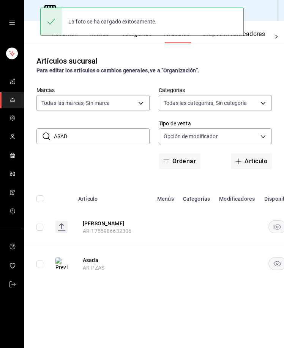
drag, startPoint x: 83, startPoint y: 135, endPoint x: 39, endPoint y: 131, distance: 43.4
click at [39, 131] on div "​ ASAD ​" at bounding box center [92, 136] width 113 height 16
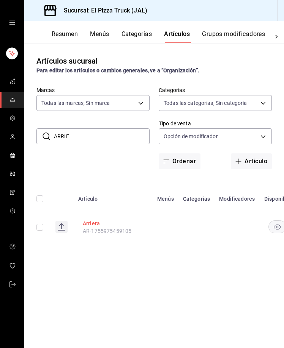
click at [96, 222] on button "Arriera" at bounding box center [113, 224] width 61 height 8
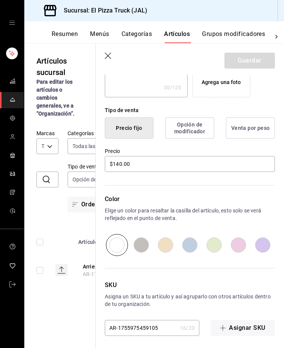
scroll to position [159, 0]
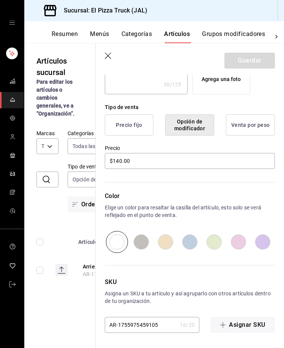
click at [150, 330] on input "AR-1755975459105" at bounding box center [141, 325] width 72 height 15
drag, startPoint x: 161, startPoint y: 327, endPoint x: 119, endPoint y: 324, distance: 41.8
click at [119, 324] on input "AR-1755975459105" at bounding box center [141, 325] width 72 height 15
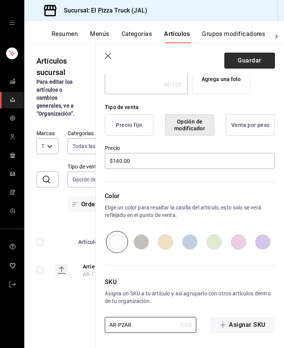
click at [248, 56] on button "Guardar" at bounding box center [249, 61] width 50 height 16
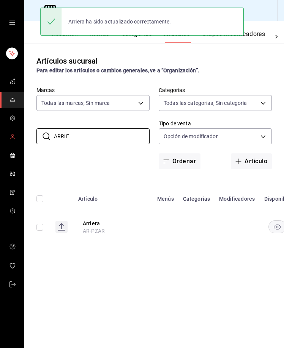
drag, startPoint x: 97, startPoint y: 139, endPoint x: 2, endPoint y: 138, distance: 94.8
click at [2, 138] on div "Sucursal: El Pizza Truck (JAL) Resumen Menús Categorías Artículos Grupos modifi…" at bounding box center [142, 174] width 284 height 348
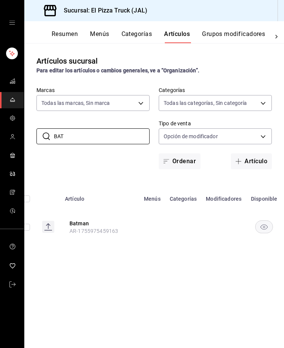
type input "BAT"
drag, startPoint x: 87, startPoint y: 228, endPoint x: 74, endPoint y: 222, distance: 14.1
click at [83, 225] on th "Batman AR-1755975459163" at bounding box center [98, 227] width 79 height 36
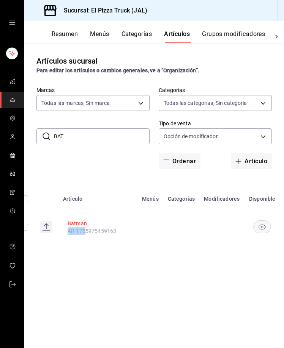
scroll to position [0, 16]
click at [74, 222] on button "Batman" at bounding box center [97, 224] width 61 height 8
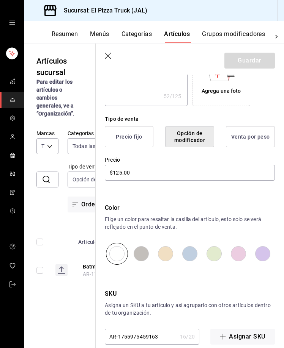
scroll to position [159, 0]
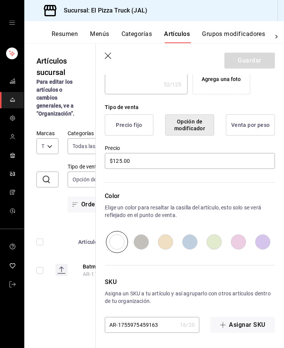
drag, startPoint x: 160, startPoint y: 331, endPoint x: 118, endPoint y: 326, distance: 41.5
click at [118, 326] on input "AR-1755975459163" at bounding box center [141, 325] width 72 height 15
type input "AR-P"
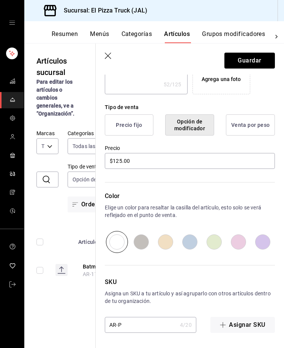
type textarea "x"
type input "AR-PZ"
type textarea "x"
type input "AR-PZB"
type textarea "x"
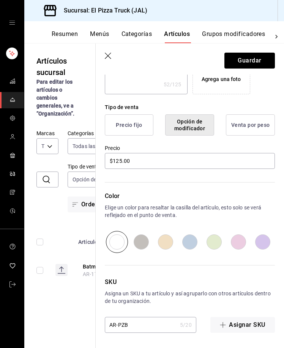
type input "AR-PZBA"
type textarea "x"
type input "AR-PZBAT"
type textarea "x"
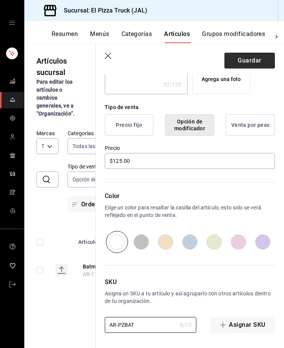
type input "AR-PZBAT"
click at [239, 63] on button "Guardar" at bounding box center [249, 61] width 50 height 16
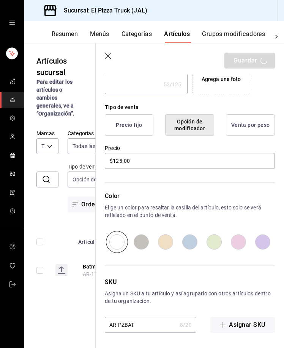
type textarea "x"
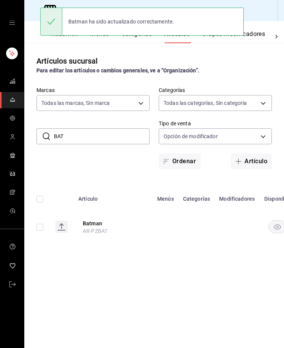
click at [90, 138] on input "BAT" at bounding box center [102, 136] width 96 height 15
type input "B"
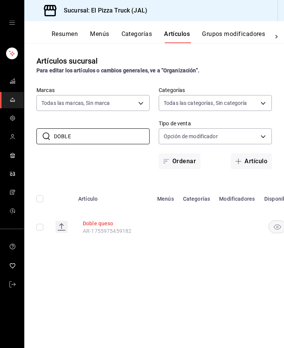
type input "DOBLE"
drag, startPoint x: 94, startPoint y: 221, endPoint x: 175, endPoint y: 243, distance: 84.8
click at [94, 221] on button "Doble queso" at bounding box center [113, 224] width 61 height 8
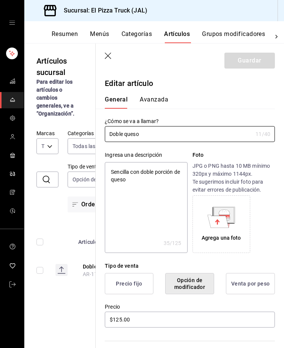
scroll to position [159, 0]
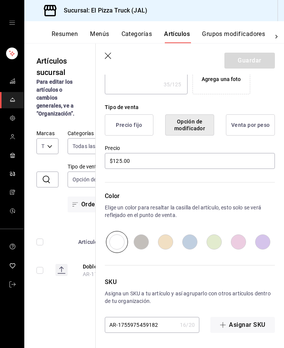
click at [135, 323] on input "AR-1755975459182" at bounding box center [141, 325] width 72 height 15
click at [152, 327] on input "AR-1755975459182" at bounding box center [141, 325] width 72 height 15
click at [150, 326] on input "AR-1755975459182" at bounding box center [141, 325] width 72 height 15
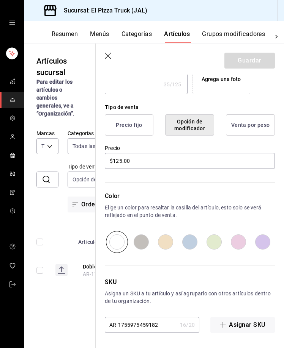
type input "AR-P"
type textarea "x"
type input "AR-PZ"
type textarea "x"
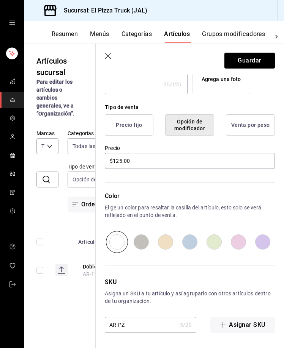
type input "AR-PZD"
type textarea "x"
type input "AR-PZDQ"
type textarea "x"
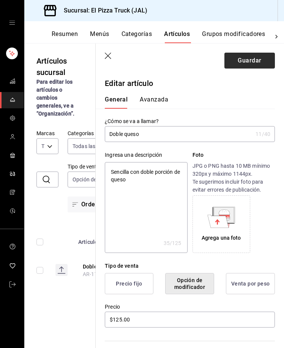
type input "AR-PZDQ"
click at [237, 58] on button "Guardar" at bounding box center [249, 61] width 50 height 16
type textarea "x"
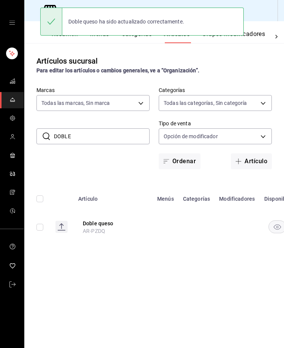
click at [109, 136] on input "DOBLE" at bounding box center [102, 136] width 96 height 15
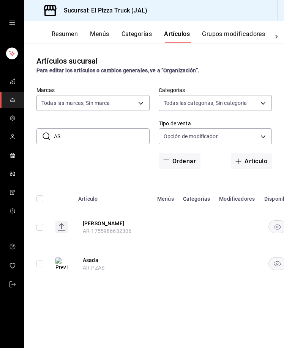
type input "A"
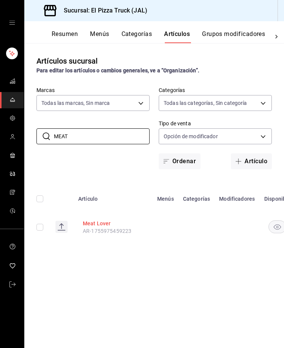
type input "MEAT"
click at [102, 221] on button "Meat Lover" at bounding box center [113, 224] width 61 height 8
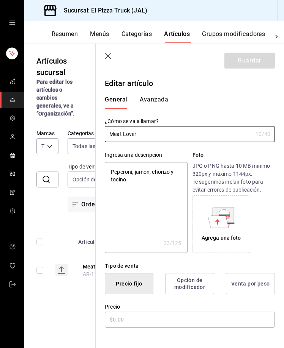
type textarea "x"
type input "$115.00"
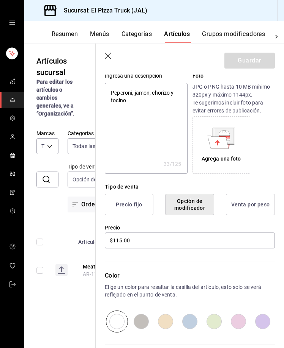
scroll to position [159, 0]
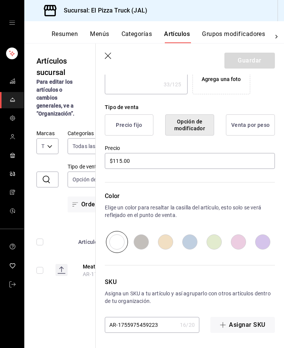
click at [155, 329] on input "AR-1755975459223" at bounding box center [141, 325] width 72 height 15
drag, startPoint x: 124, startPoint y: 330, endPoint x: 120, endPoint y: 328, distance: 4.2
click at [120, 328] on input "AR-1755975459223" at bounding box center [141, 325] width 72 height 15
click at [127, 327] on input "AR-1755975459223" at bounding box center [141, 325] width 72 height 15
click at [126, 328] on input "AR-1755975459223" at bounding box center [141, 325] width 72 height 15
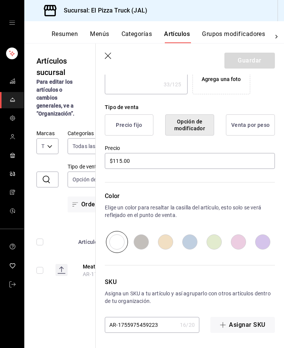
type textarea "x"
type input "AR-P"
type textarea "x"
type input "AR-PZ"
type textarea "x"
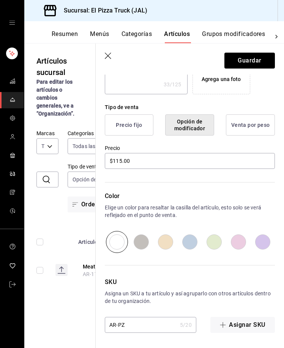
type input "AR-PZM"
type textarea "x"
type input "AR-PZMT"
type textarea "x"
type input "AR-PZM"
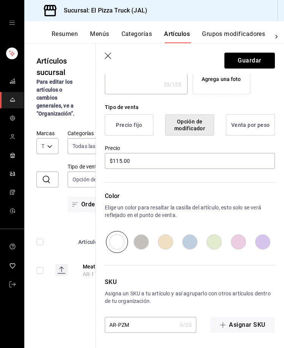
type textarea "x"
type input "AR-PZML"
type textarea "x"
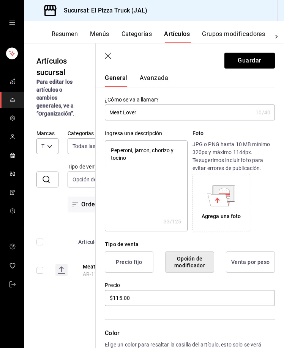
scroll to position [0, 0]
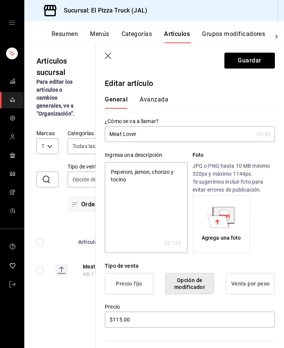
type input "AR-PZML"
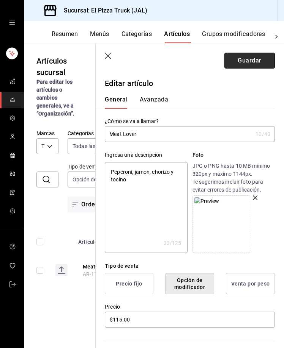
click at [249, 67] on button "Guardar" at bounding box center [249, 61] width 50 height 16
type textarea "x"
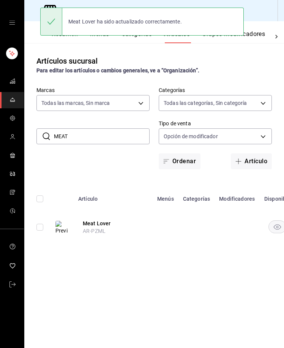
click at [105, 138] on input "MEAT" at bounding box center [102, 136] width 96 height 15
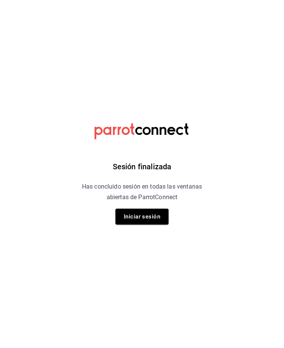
click at [155, 213] on button "Iniciar sesión" at bounding box center [141, 217] width 53 height 16
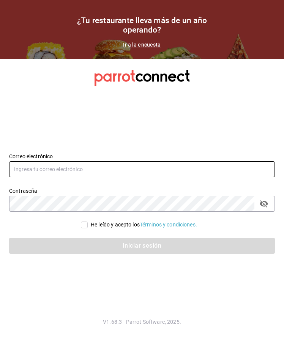
click at [136, 173] on input "text" at bounding box center [141, 169] width 265 height 16
type input "[EMAIL_ADDRESS][DOMAIN_NAME]"
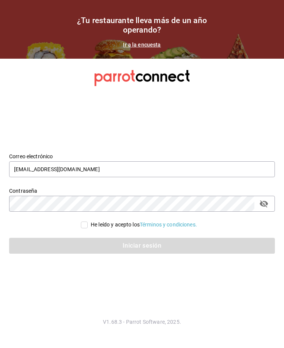
click at [85, 226] on input "He leído y acepto los Términos y condiciones." at bounding box center [84, 225] width 7 height 7
checkbox input "true"
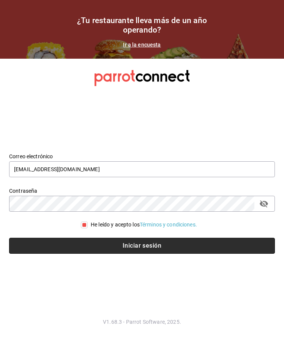
click at [138, 244] on button "Iniciar sesión" at bounding box center [141, 246] width 265 height 16
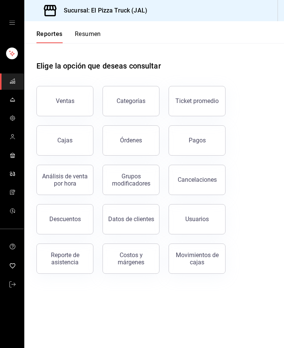
click at [88, 33] on button "Resumen" at bounding box center [88, 36] width 26 height 13
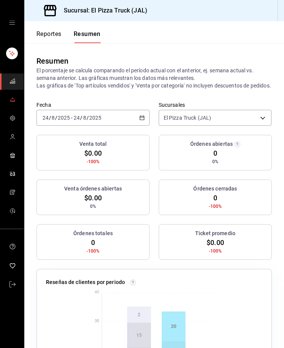
click at [13, 99] on icon "mailbox folders" at bounding box center [12, 98] width 1 height 1
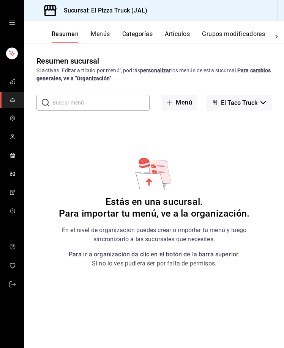
click at [173, 34] on button "Artículos" at bounding box center [177, 36] width 25 height 13
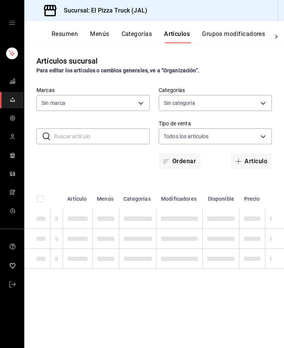
type input "c15787e7-6217-4551-b681-77b679b5e3f3,a441d866-96e6-4057-8867-d7266e748d34,b52d4…"
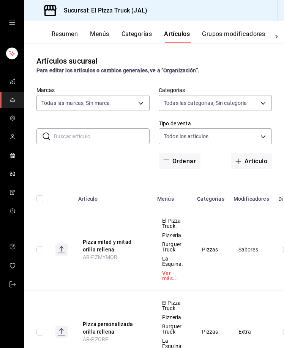
type input "7011110b-ccbe-4c9e-86f6-4a195b2d65b1,5937454d-5871-409b-ab19-0e087f261275,3108b…"
click at [65, 138] on input "text" at bounding box center [102, 136] width 96 height 15
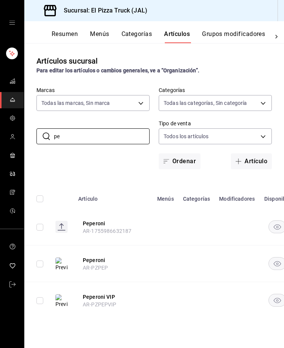
type input "p"
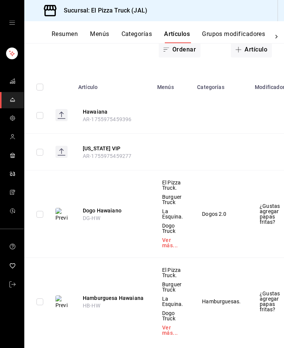
scroll to position [133, 0]
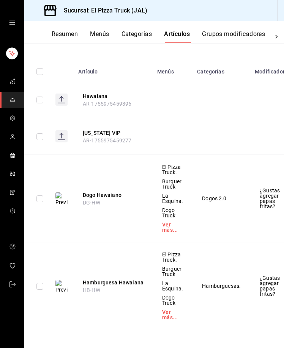
type input "hawa"
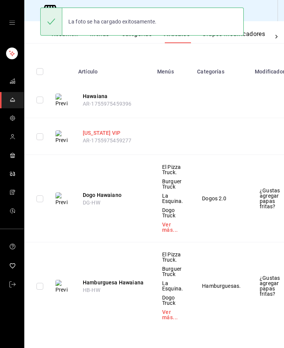
click at [96, 129] on button "[US_STATE] VIP" at bounding box center [113, 133] width 61 height 8
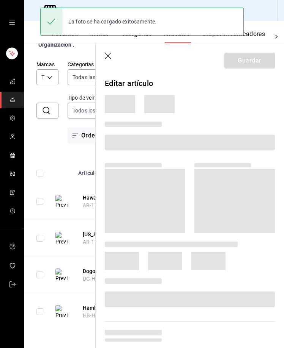
scroll to position [26, 0]
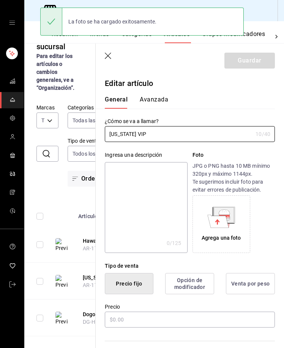
type input "$115.00"
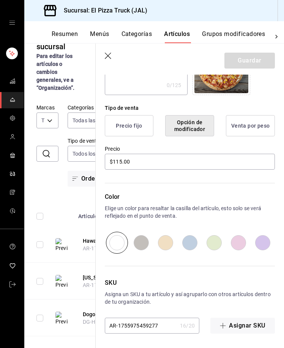
scroll to position [159, 0]
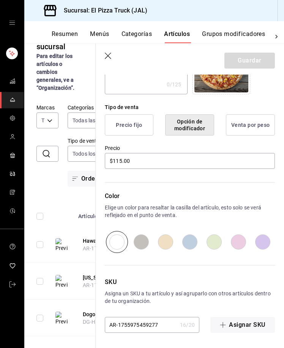
click at [147, 323] on input "AR-1755975459277" at bounding box center [141, 325] width 72 height 15
click at [150, 324] on input "AR-1755975459277" at bounding box center [141, 325] width 72 height 15
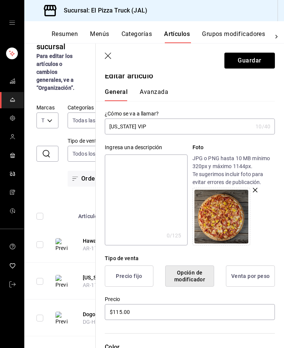
scroll to position [7, 0]
type input "AR-PZHAWVIP"
click at [147, 211] on textarea at bounding box center [146, 200] width 82 height 91
type textarea "j"
type textarea "x"
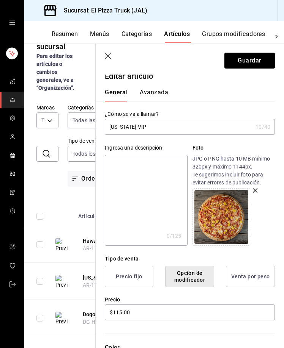
type textarea "J"
type textarea "x"
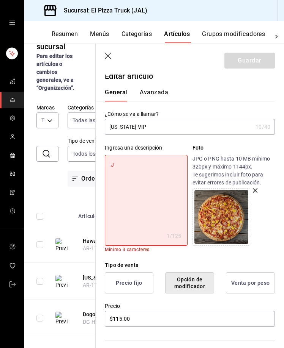
type textarea "[PERSON_NAME]"
type textarea "x"
type textarea "Jam"
type textarea "x"
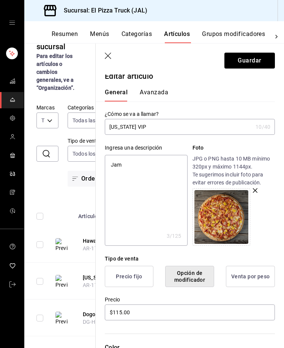
type textarea "Jamo"
type textarea "x"
type textarea "Jamon"
type textarea "x"
type textarea "Jamon"
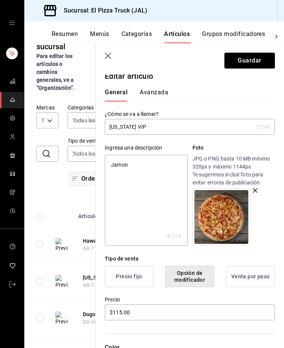
type textarea "x"
type textarea "Jamon"
type textarea "x"
type textarea "Jamon,"
type textarea "x"
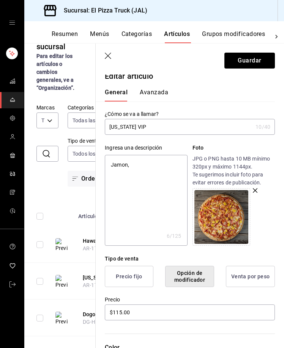
type textarea "Jamon,"
type textarea "x"
type textarea "Jamon, p"
type textarea "x"
type textarea "Jamon, pi"
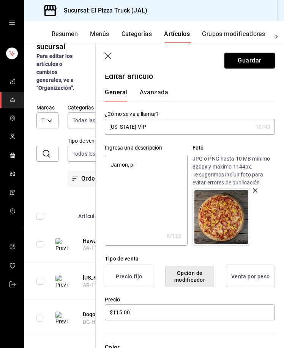
type textarea "x"
type textarea "Jamon, piñ"
type textarea "x"
type textarea "Jamon, piña"
type textarea "x"
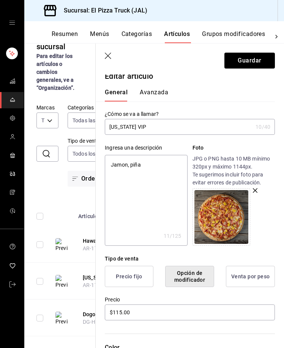
type textarea "Jamon, piña,"
type textarea "x"
type textarea "Jamon, piña,"
type textarea "x"
type textarea "Jamon, piña, c"
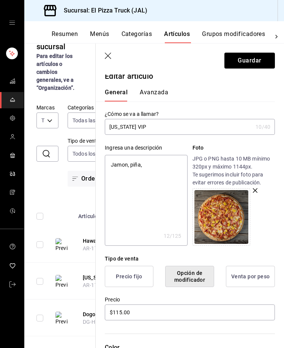
type textarea "x"
type textarea "Jamon, piña, ce"
type textarea "x"
type textarea "Jamon, piña, ceb"
type textarea "x"
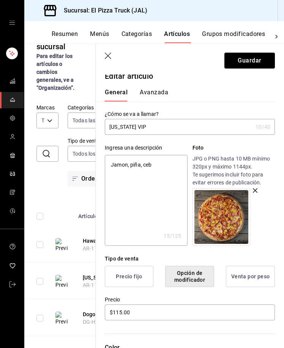
type textarea "Jamon, piña, cebo"
type textarea "x"
type textarea "Jamon, piña, cebol"
type textarea "x"
type textarea "Jamon, piña, ceboll"
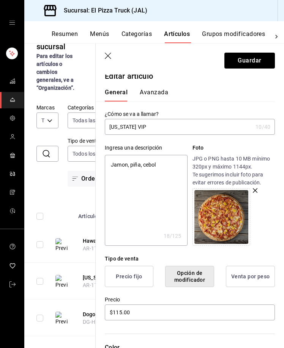
type textarea "x"
type textarea "Jamon, piña, cebolla"
type textarea "x"
type textarea "Jamon, piña, cebolla"
type textarea "x"
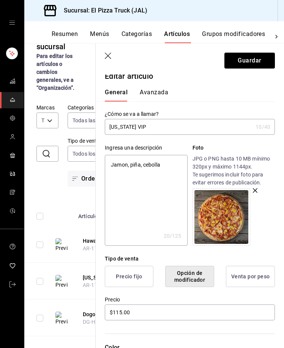
type textarea "Jamon, piña, cebolla c"
type textarea "x"
type textarea "Jamon, piña, cebolla ca"
type textarea "x"
type textarea "Jamon, piña, cebolla car"
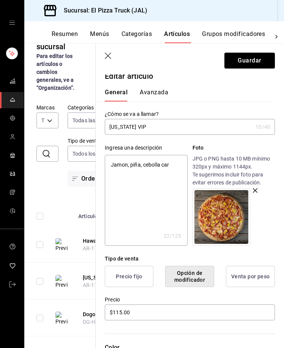
type textarea "x"
type textarea "Jamon, piña, cebolla cara"
type textarea "x"
type textarea "Jamon, piña, cebolla [PERSON_NAME]"
type textarea "x"
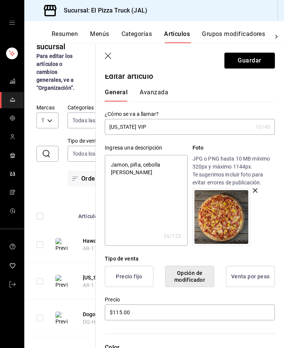
type textarea "Jamon, piña, cebolla carame"
type textarea "x"
type textarea "Jamon, piña, cebolla caramel"
type textarea "x"
type textarea "Jamon, piña, cebolla carameli"
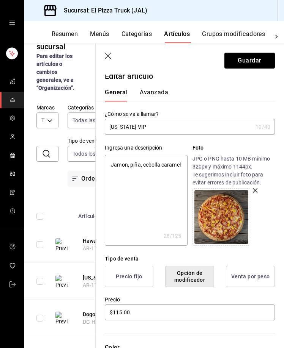
type textarea "x"
type textarea "Jamon, piña, cebolla carameliz"
type textarea "x"
type textarea "Jamon, piña, cebolla carameliza"
type textarea "x"
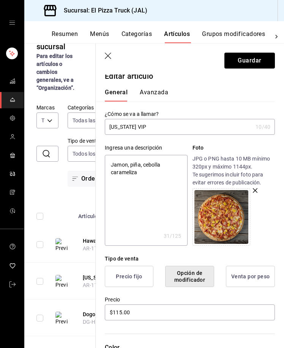
type textarea "Jamon, piña, cebolla carameliz"
type textarea "x"
type textarea "Jamon, piña, cebolla carameliza"
type textarea "x"
type textarea "Jamon, piña, cebolla caramelizad"
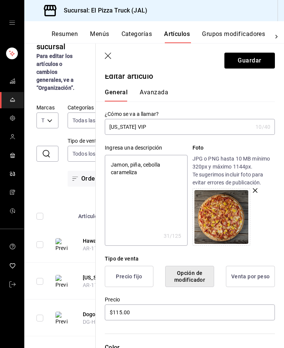
type textarea "x"
type textarea "Jamon, piña, cebolla caramelizada"
type textarea "x"
type textarea "Jamon, piña, cebolla caramelizada"
type textarea "x"
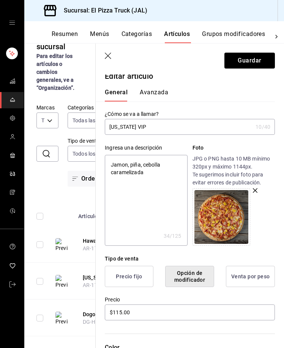
type textarea "Jamon, piña, cebolla caramelizada y"
type textarea "x"
type textarea "Jamon, piña, cebolla caramelizada y"
type textarea "x"
type textarea "Jamon, piña, cebolla caramelizada y t"
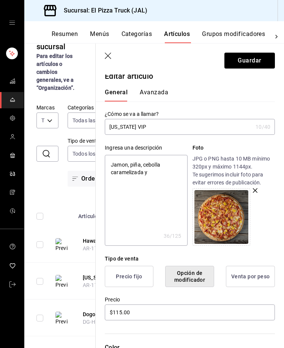
type textarea "x"
type textarea "Jamon, piña, cebolla caramelizada y toc"
type textarea "x"
type textarea "Jamon, piña, cebolla caramelizada y toci"
type textarea "x"
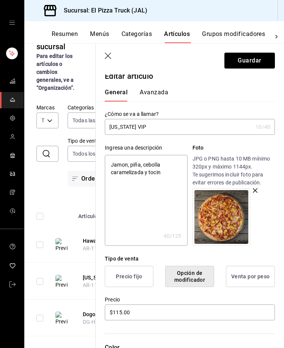
type textarea "Jamon, piña, cebolla caramelizada y tocin"
type textarea "x"
type textarea "Jamon, piña, cebolla caramelizada y tocin o"
type textarea "x"
type textarea "Jamon, piña, cebolla caramelizada y tocin"
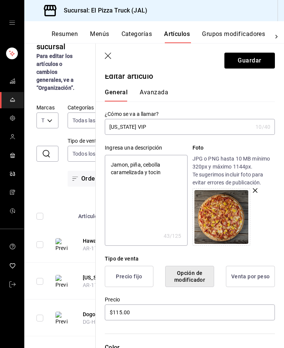
type textarea "x"
type textarea "Jamon, piña, cebolla caramelizada y tocin"
type textarea "x"
type textarea "Jamon, piña, cebolla caramelizada y tocinn"
type textarea "x"
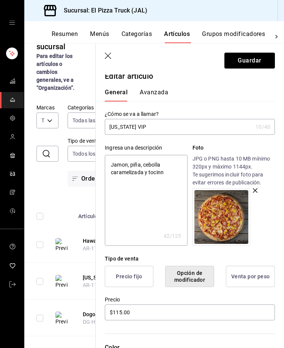
type textarea "Jamon, piña, cebolla caramelizada y tocinn0"
type textarea "x"
type textarea "Jamon, piña, cebolla caramelizada y tocinn"
type textarea "x"
type textarea "Jamon, piña, cebolla caramelizada y tocin"
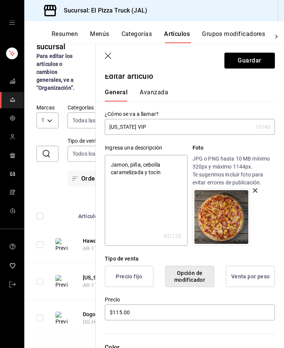
type textarea "x"
type textarea "Jamon, piña, cebolla caramelizada y tocino"
type textarea "x"
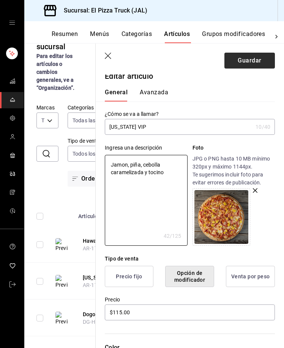
type textarea "Jamon, piña, cebolla caramelizada y tocino"
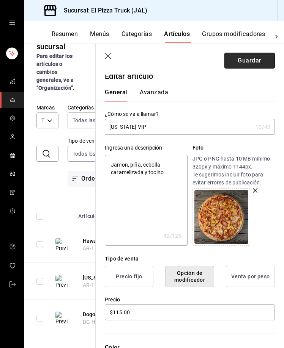
click at [247, 64] on button "Guardar" at bounding box center [249, 61] width 50 height 16
type textarea "x"
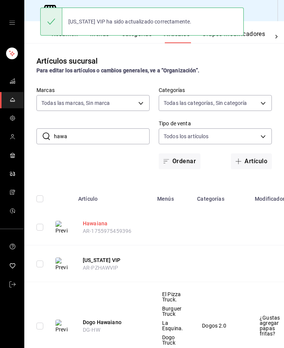
click at [86, 224] on button "Hawaiana" at bounding box center [113, 224] width 61 height 8
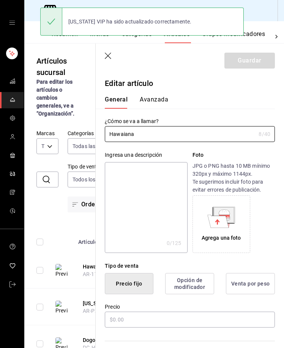
type input "$95.00"
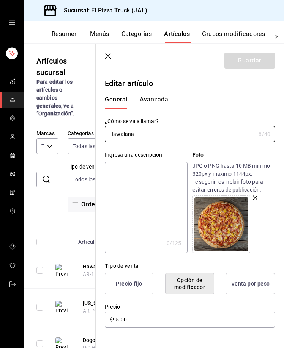
click at [152, 208] on textarea at bounding box center [146, 207] width 82 height 91
type textarea "C"
type textarea "x"
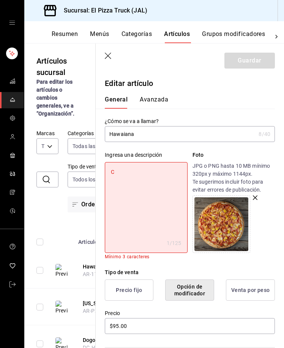
type textarea "Cl"
type textarea "x"
type textarea "Cla"
type textarea "x"
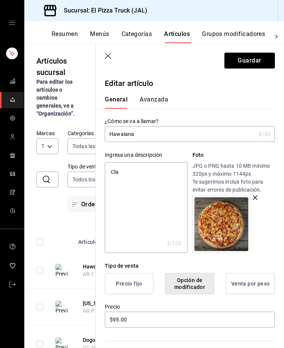
type textarea "Clas"
type textarea "x"
type textarea "Clasic"
type textarea "x"
type textarea "Clasica"
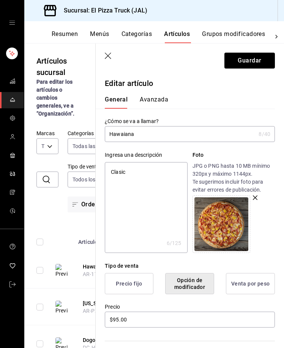
type textarea "x"
type textarea "Clasica"
type textarea "x"
type textarea "Clasica c"
type textarea "x"
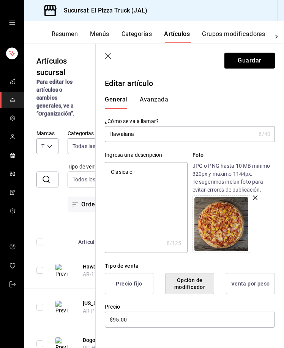
type textarea "Clasica co"
type textarea "x"
type textarea "Clasica con"
type textarea "x"
type textarea "Clasica con"
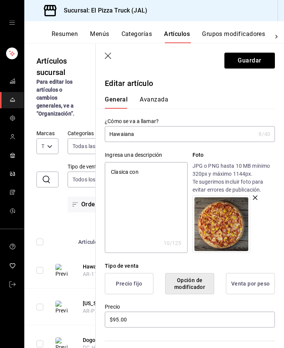
type textarea "x"
type textarea "Clasica con k"
type textarea "x"
type textarea "Clasica con"
type textarea "x"
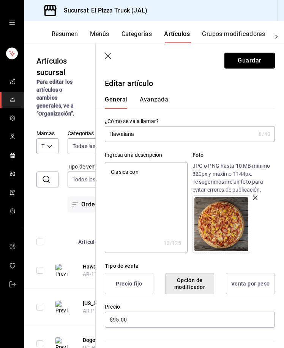
type textarea "Clasica con j"
type textarea "x"
type textarea "Clasica con [PERSON_NAME]"
type textarea "x"
type textarea "Clasica con jam"
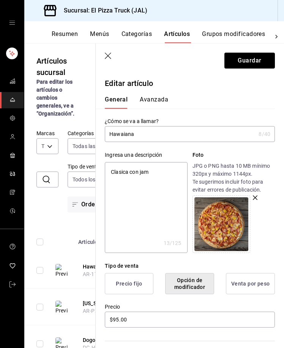
type textarea "x"
type textarea "Clasica con jamo"
type textarea "x"
type textarea "Clasica con jamon"
type textarea "x"
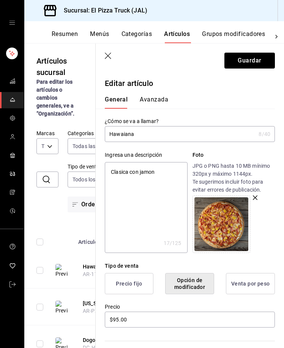
type textarea "Clasica con jamon"
type textarea "x"
type textarea "Clasica con jamon y"
type textarea "x"
type textarea "Clasica con jamon y"
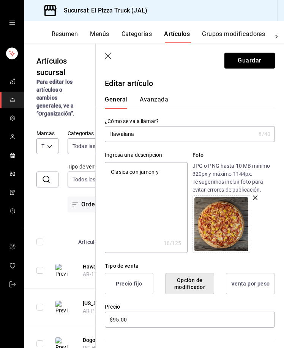
type textarea "x"
type textarea "Clasica con jamon y p"
type textarea "x"
type textarea "Clasica con jamon y pi"
type textarea "x"
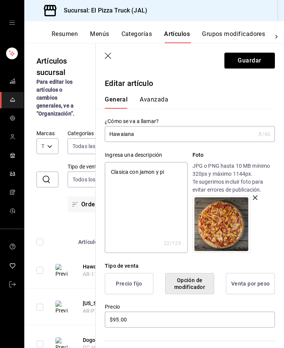
type textarea "Clasica con jamon y piñ"
type textarea "x"
type textarea "Clasica con jamon y piña"
type textarea "x"
click at [146, 174] on textarea "Clasica con jamon y piña" at bounding box center [146, 207] width 82 height 91
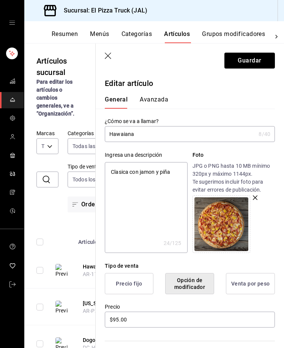
type textarea "Clasica con jamón y piña"
type textarea "x"
click at [118, 176] on textarea "Clasica con jamón y piña" at bounding box center [146, 207] width 82 height 91
type textarea "Clásica con jamón y piña"
type textarea "x"
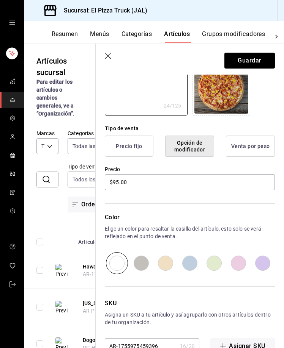
scroll to position [159, 0]
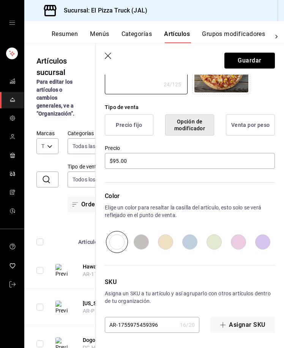
type textarea "Clásica con jamón y piña"
click at [151, 327] on input "AR-1755975459396" at bounding box center [141, 325] width 72 height 15
type textarea "x"
type input "AR-P"
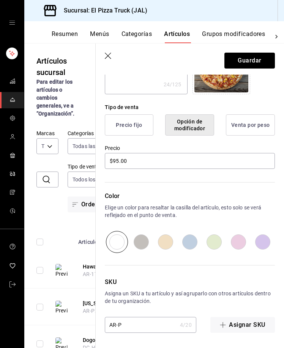
type textarea "x"
type input "AR-PZ"
type textarea "x"
type input "AR-PZH"
type textarea "x"
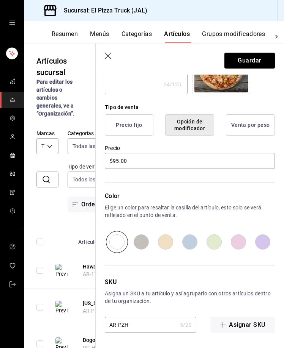
type input "AR-PZHA"
type textarea "x"
type input "AR-PZHAW"
type textarea "x"
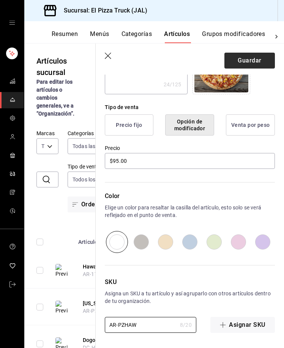
type input "AR-PZHAW"
click at [230, 57] on button "Guardar" at bounding box center [249, 61] width 50 height 16
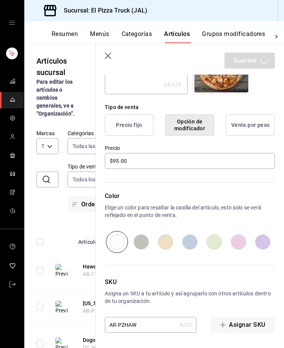
type textarea "x"
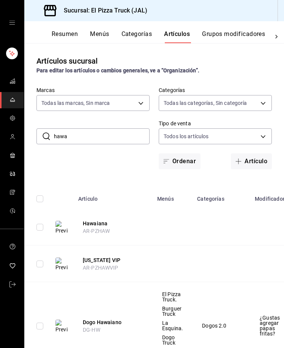
click at [66, 138] on input "hawa" at bounding box center [102, 136] width 96 height 15
click at [72, 137] on input "hawa" at bounding box center [102, 136] width 96 height 15
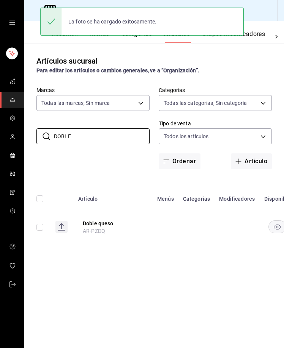
drag, startPoint x: 78, startPoint y: 140, endPoint x: 30, endPoint y: 139, distance: 48.2
click at [30, 139] on div "​ DOBLE ​ Marcas Todas las marcas, Sin marca c15787e7-6217-4551-b681-77b679b5e3…" at bounding box center [153, 128] width 259 height 83
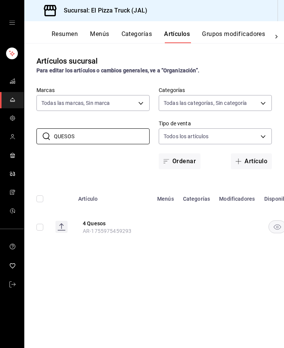
type input "QUESOS"
click at [93, 223] on button "4 Quesos" at bounding box center [110, 223] width 61 height 8
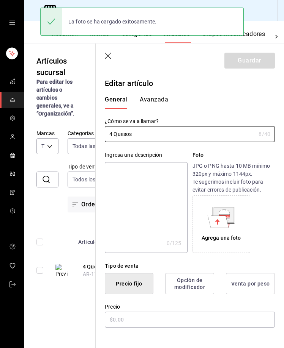
type input "$105.00"
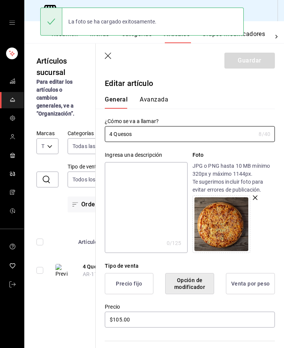
click at [155, 172] on textarea at bounding box center [146, 207] width 82 height 91
type textarea "q"
type textarea "x"
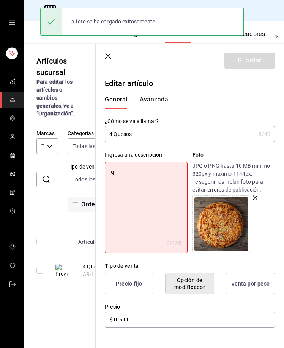
type textarea "qU"
type textarea "x"
type textarea "qUE"
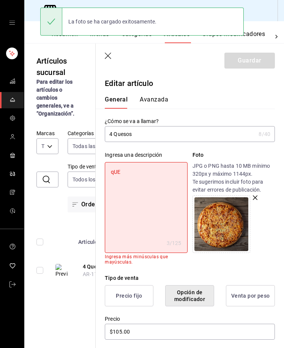
type textarea "x"
type textarea "qUES"
type textarea "x"
type textarea "qUESO"
type textarea "x"
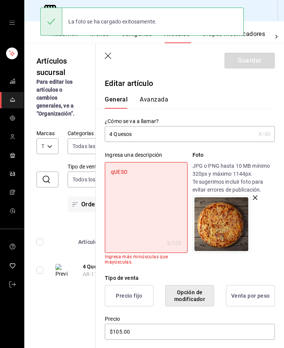
type textarea "qUESO"
type textarea "x"
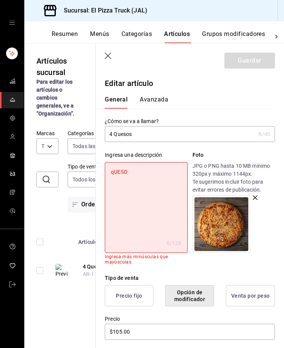
type textarea "qUESO"
type textarea "x"
type textarea "q"
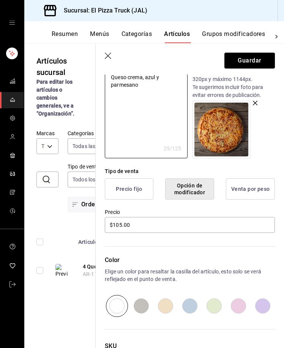
scroll to position [159, 0]
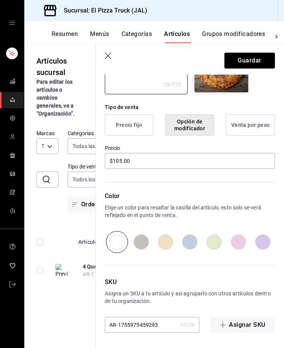
click at [142, 328] on input "AR-1755975459293" at bounding box center [141, 325] width 72 height 15
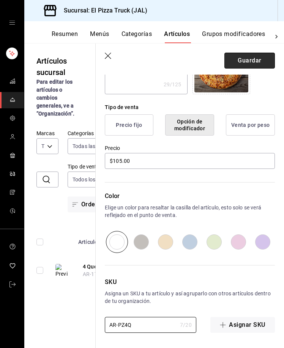
click at [246, 55] on button "Guardar" at bounding box center [249, 61] width 50 height 16
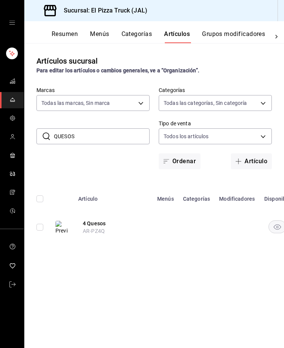
click at [81, 135] on input "QUESOS" at bounding box center [102, 136] width 96 height 15
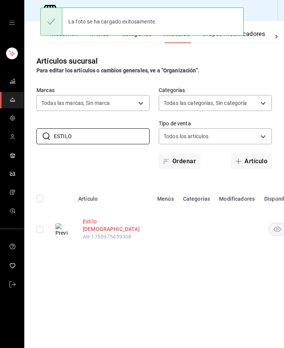
click at [105, 221] on button "Estilo pastor" at bounding box center [113, 225] width 61 height 15
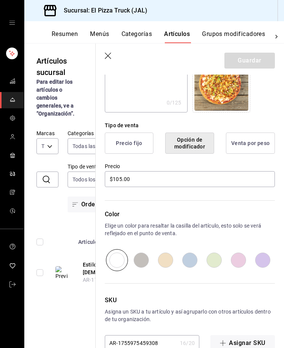
scroll to position [159, 0]
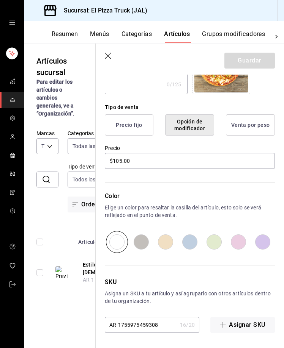
click at [144, 323] on input "AR-1755975459308" at bounding box center [141, 325] width 72 height 15
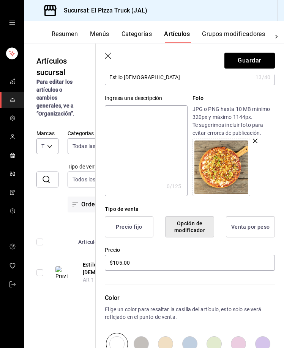
scroll to position [0, 0]
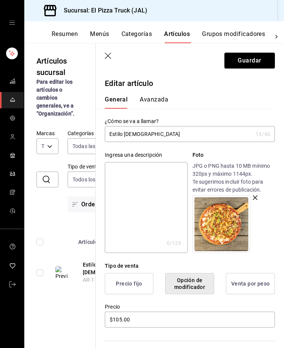
click at [158, 185] on textarea at bounding box center [146, 207] width 82 height 91
click at [153, 190] on textarea at bounding box center [146, 207] width 82 height 91
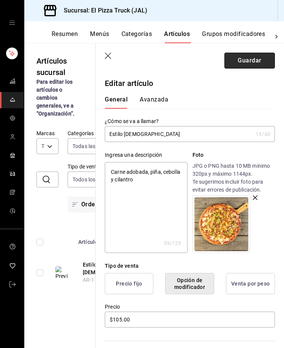
click at [253, 60] on button "Guardar" at bounding box center [249, 61] width 50 height 16
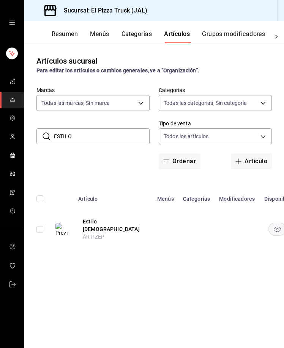
drag, startPoint x: 82, startPoint y: 133, endPoint x: 39, endPoint y: 133, distance: 43.2
click at [39, 133] on div "​ ESTILO ​" at bounding box center [92, 136] width 113 height 16
drag, startPoint x: 94, startPoint y: 221, endPoint x: 280, endPoint y: 202, distance: 187.4
click at [94, 221] on button "Vegetariana" at bounding box center [113, 224] width 61 height 8
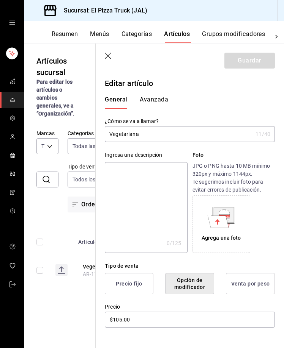
click at [86, 160] on div "​ vegetar ​ Marcas Todas las marcas, Sin marca c15787e7-6217-4551-b681-77b679b5…" at bounding box center [59, 171] width 71 height 83
click at [122, 167] on textarea at bounding box center [146, 207] width 82 height 91
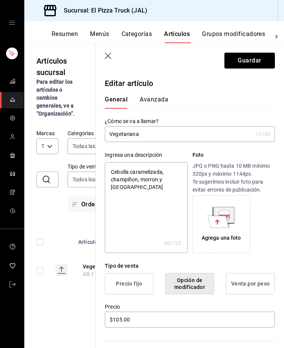
click at [119, 182] on textarea "Cebolla caramelizada, champiñon, morron y jitomate" at bounding box center [146, 207] width 82 height 91
click at [151, 182] on textarea "Cebolla caramelizada, champiñón, morron y jitomate" at bounding box center [146, 207] width 82 height 91
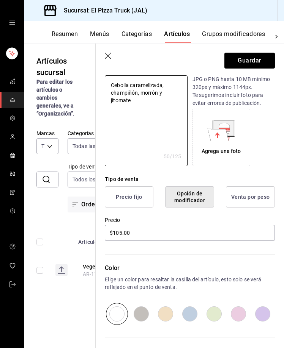
scroll to position [159, 0]
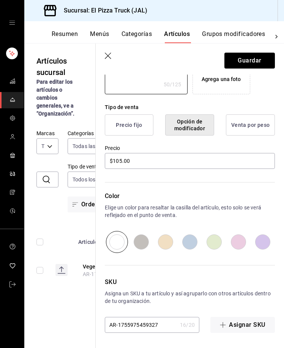
click at [163, 332] on input "AR-1755975459327" at bounding box center [141, 325] width 72 height 15
click at [140, 330] on input "AR-1755975459327" at bounding box center [141, 325] width 72 height 15
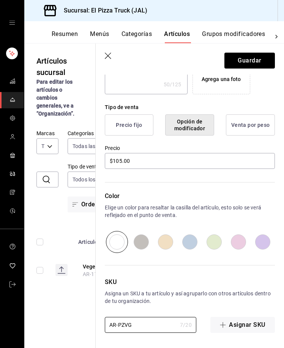
scroll to position [0, 0]
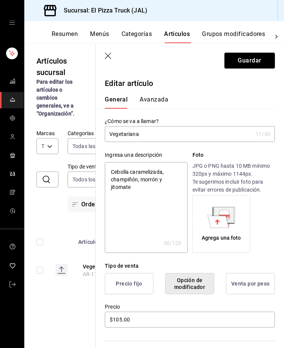
click at [218, 236] on div "Agrega una foto" at bounding box center [220, 238] width 39 height 8
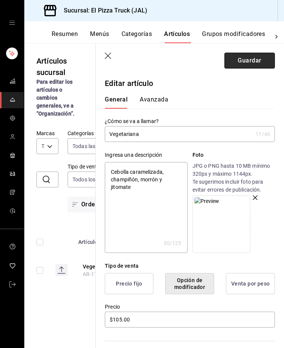
click at [243, 59] on button "Guardar" at bounding box center [249, 61] width 50 height 16
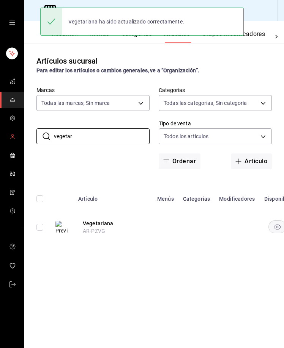
drag, startPoint x: 94, startPoint y: 140, endPoint x: 22, endPoint y: 144, distance: 72.1
click at [22, 144] on div "Sucursal: El Pizza Truck (JAL) Resumen Menús Categorías Artículos Grupos modifi…" at bounding box center [142, 174] width 284 height 348
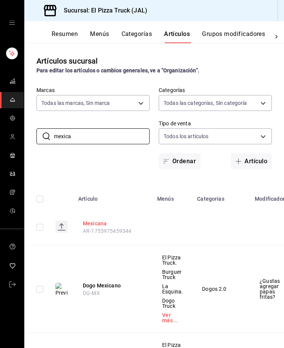
click at [92, 222] on button "Mexicana" at bounding box center [113, 224] width 61 height 8
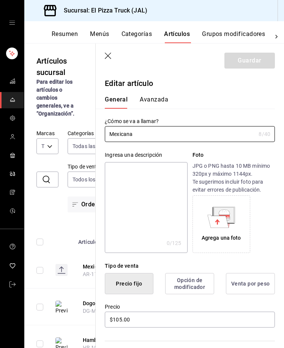
scroll to position [159, 0]
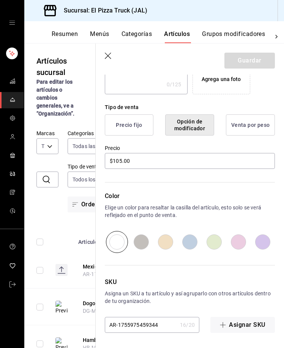
click at [142, 326] on input "AR-1755975459344" at bounding box center [141, 325] width 72 height 15
click at [142, 327] on input "AR-1755975459344" at bounding box center [141, 325] width 72 height 15
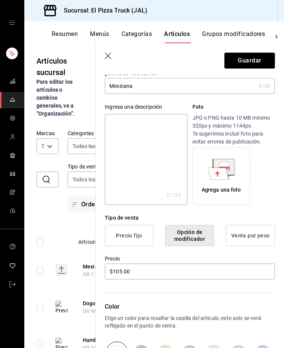
scroll to position [0, 0]
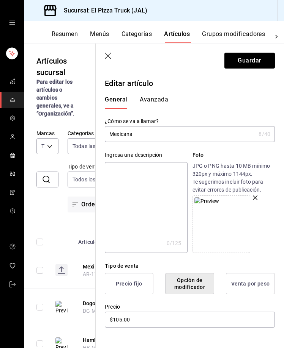
click at [137, 211] on textarea at bounding box center [146, 207] width 82 height 91
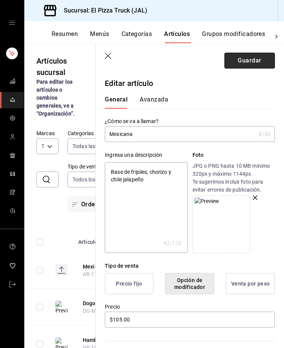
click at [235, 66] on button "Guardar" at bounding box center [249, 61] width 50 height 16
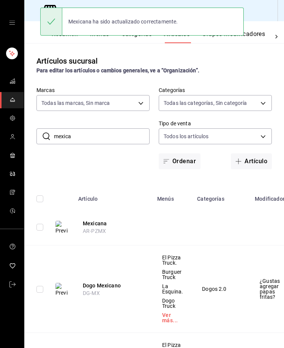
click at [102, 141] on input "mexica" at bounding box center [102, 136] width 96 height 15
click at [101, 140] on input "mexica" at bounding box center [102, 136] width 96 height 15
click at [88, 138] on input "mexica" at bounding box center [102, 136] width 96 height 15
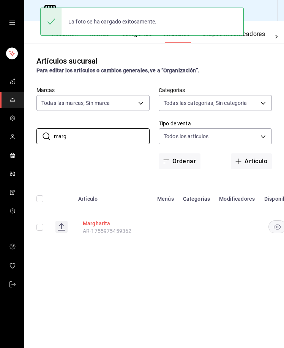
click at [96, 224] on button "Margharita" at bounding box center [113, 224] width 61 height 8
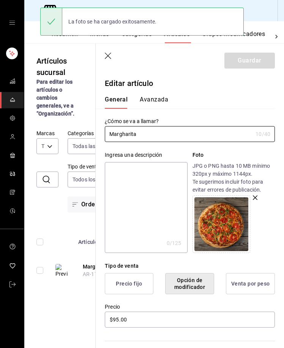
click at [151, 207] on textarea at bounding box center [146, 207] width 82 height 91
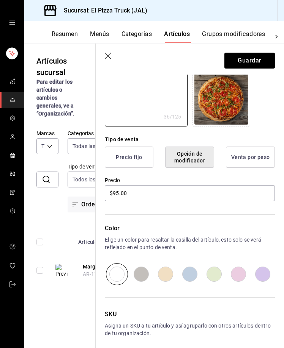
scroll to position [159, 0]
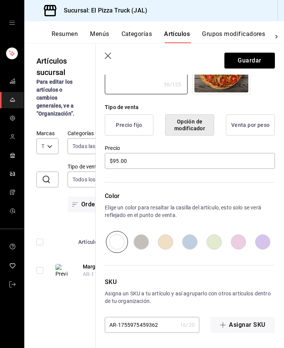
click at [150, 326] on input "AR-1755975459362" at bounding box center [141, 325] width 72 height 15
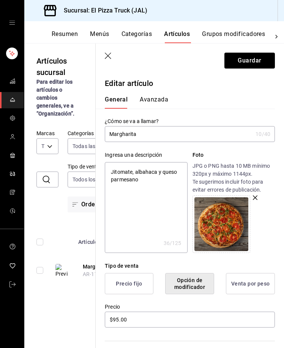
scroll to position [139, 0]
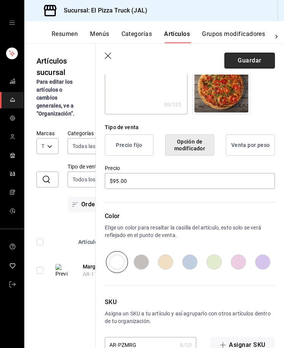
click at [259, 66] on button "Guardar" at bounding box center [249, 61] width 50 height 16
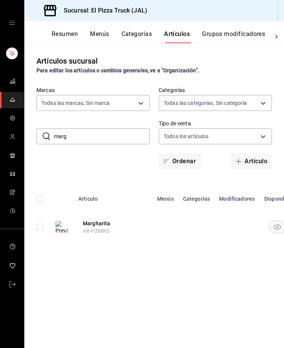
click at [82, 134] on input "marg" at bounding box center [102, 136] width 96 height 15
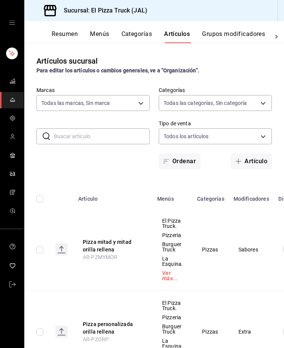
click at [83, 140] on input "text" at bounding box center [102, 136] width 96 height 15
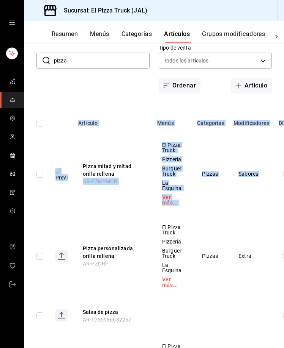
scroll to position [0, 97]
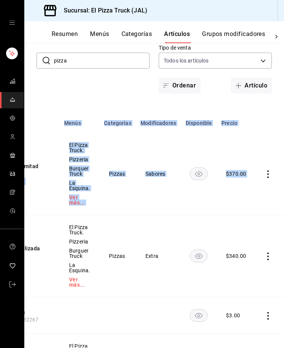
drag, startPoint x: 142, startPoint y: 247, endPoint x: 385, endPoint y: 72, distance: 299.3
click at [283, 72] on html "Sucursal: El Pizza Truck (JAL) Resumen Menús Categorías Artículos Grupos modifi…" at bounding box center [142, 174] width 284 height 348
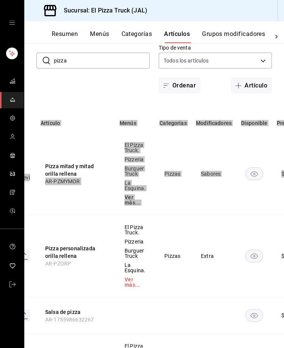
scroll to position [0, 0]
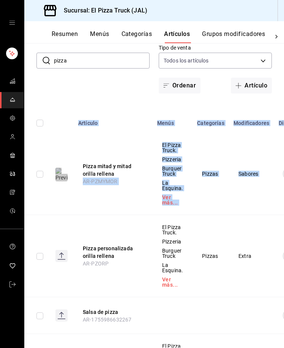
click at [125, 221] on th "Pizza personalizada orilla rellena AR-PZORP" at bounding box center [113, 256] width 79 height 82
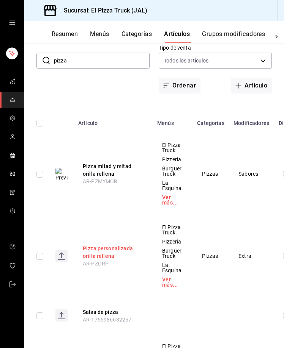
click at [91, 246] on button "Pizza personalizada orilla rellena" at bounding box center [113, 252] width 61 height 15
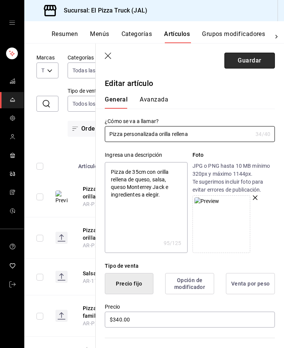
click at [246, 58] on button "Guardar" at bounding box center [249, 61] width 50 height 16
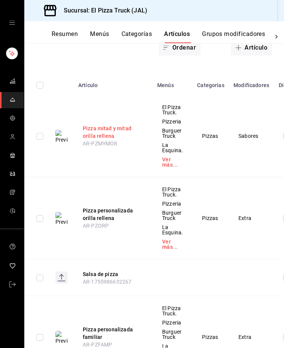
scroll to position [76, 0]
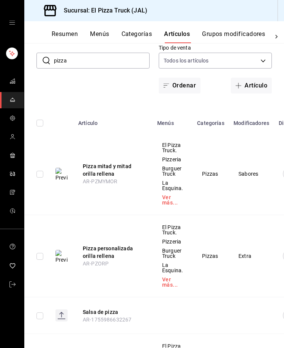
drag, startPoint x: 81, startPoint y: 68, endPoint x: 30, endPoint y: 69, distance: 51.2
click at [30, 69] on div "​ pizza ​ Marcas Todas las marcas, Sin marca c15787e7-6217-4551-b681-77b679b5e3…" at bounding box center [153, 52] width 259 height 83
drag, startPoint x: 78, startPoint y: 64, endPoint x: 30, endPoint y: 69, distance: 48.7
click at [30, 69] on div "​ pizza ​ Marcas Todas las marcas, Sin marca c15787e7-6217-4551-b681-77b679b5e3…" at bounding box center [153, 52] width 259 height 83
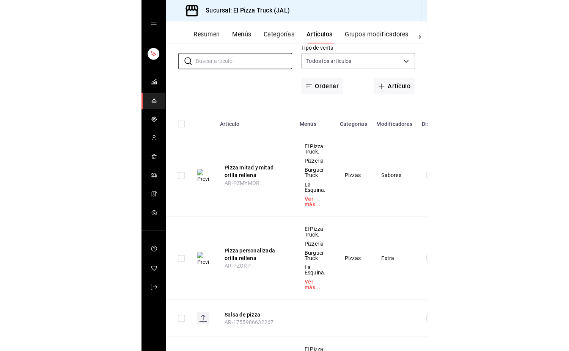
scroll to position [0, 0]
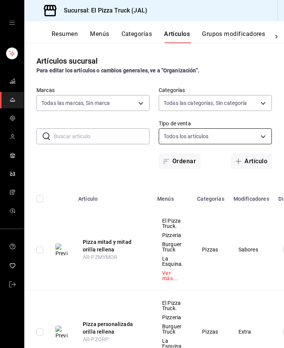
click at [235, 130] on body "Sucursal: El Pizza Truck (JAL) Resumen Menús Categorías Artículos Grupos modifi…" at bounding box center [142, 174] width 284 height 348
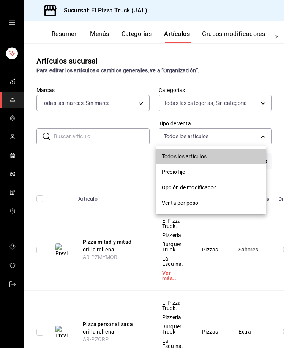
click at [210, 31] on div at bounding box center [142, 174] width 284 height 348
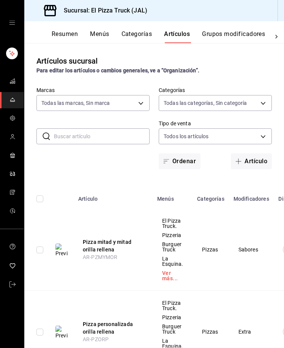
click at [219, 33] on button "Grupos modificadores" at bounding box center [233, 36] width 63 height 13
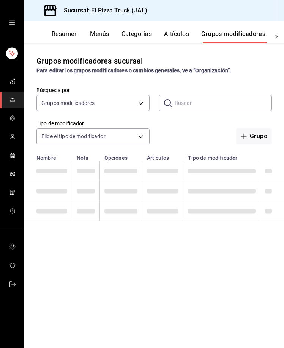
click at [174, 30] on div "Resumen Menús Categorías Artículos Grupos modificadores Publicar" at bounding box center [153, 32] width 259 height 22
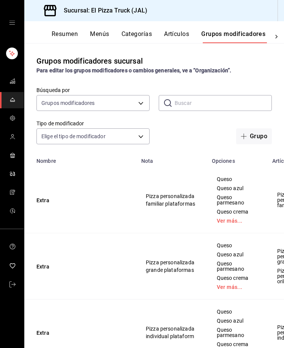
click at [182, 39] on button "Artículos" at bounding box center [176, 36] width 25 height 13
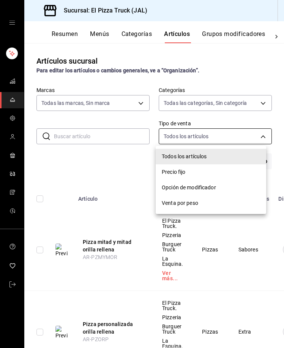
click at [171, 137] on body "Sucursal: El Pizza Truck (JAL) Resumen Menús Categorías Artículos Grupos modifi…" at bounding box center [142, 174] width 284 height 348
click at [205, 101] on div at bounding box center [142, 174] width 284 height 348
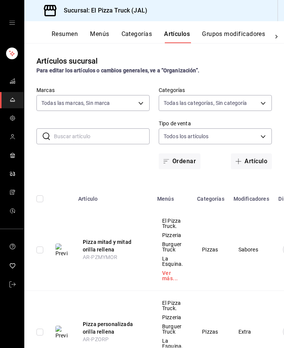
click at [205, 101] on div "Todos los artículos Precio fijo Opción de modificador Venta por peso" at bounding box center [142, 174] width 284 height 348
click at [205, 101] on body "Sucursal: El Pizza Truck (JAL) Resumen Menús Categorías Artículos Grupos modifi…" at bounding box center [142, 174] width 284 height 348
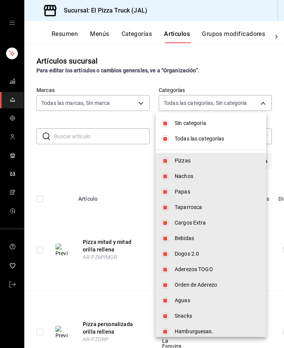
click at [188, 134] on li "Todas las categorías" at bounding box center [210, 139] width 110 height 16
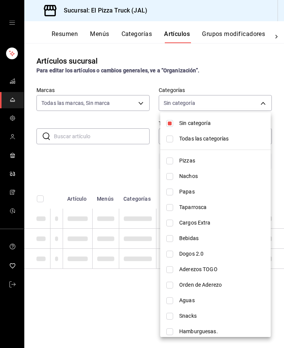
click at [190, 119] on li "Sin categoría" at bounding box center [215, 124] width 110 height 16
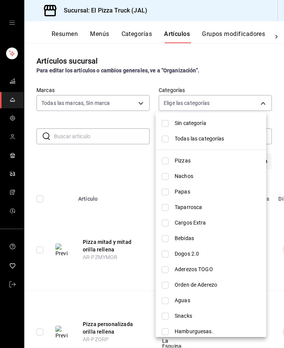
click at [178, 318] on span "Snacks" at bounding box center [216, 316] width 85 height 8
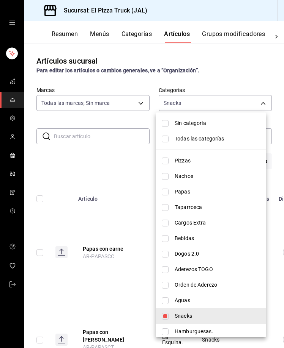
click at [127, 166] on div at bounding box center [142, 174] width 284 height 348
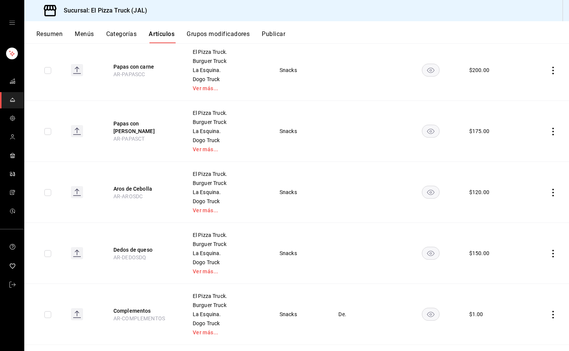
scroll to position [76, 0]
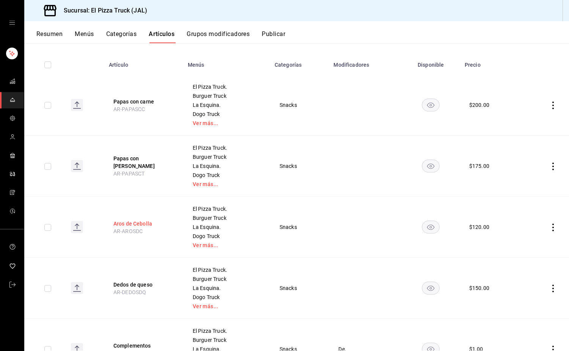
click at [154, 221] on button "Aros de Cebolla" at bounding box center [143, 224] width 61 height 8
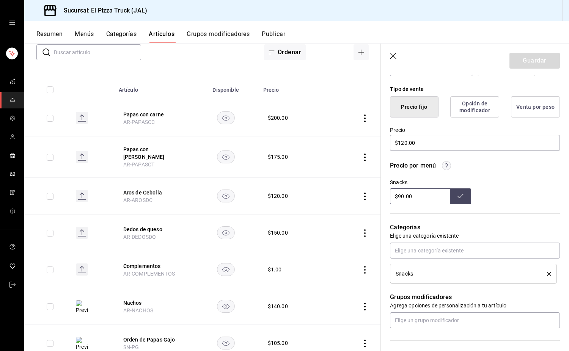
scroll to position [152, 0]
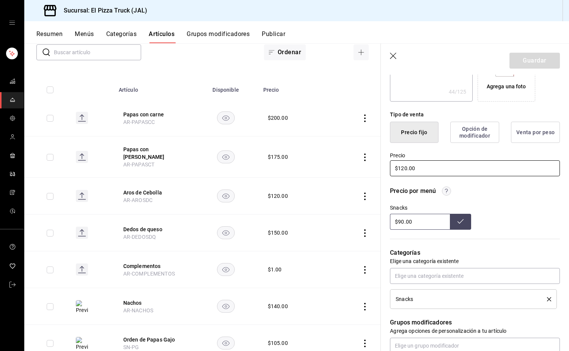
click at [283, 172] on input "$120.00" at bounding box center [475, 168] width 170 height 16
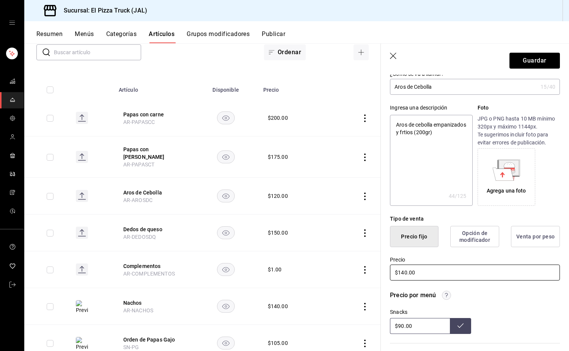
scroll to position [0, 0]
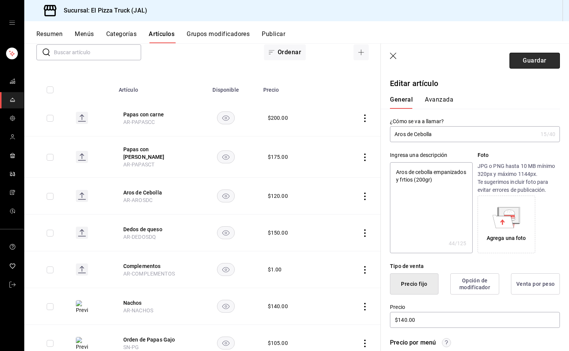
click at [283, 62] on button "Guardar" at bounding box center [534, 61] width 50 height 16
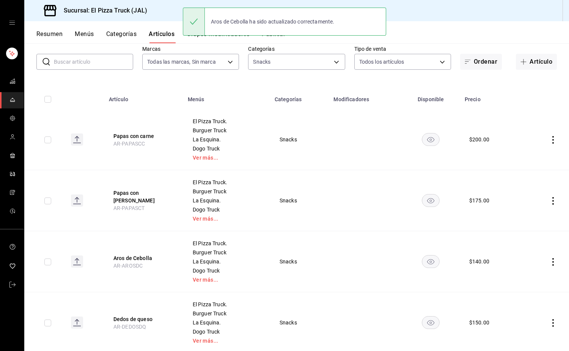
scroll to position [76, 0]
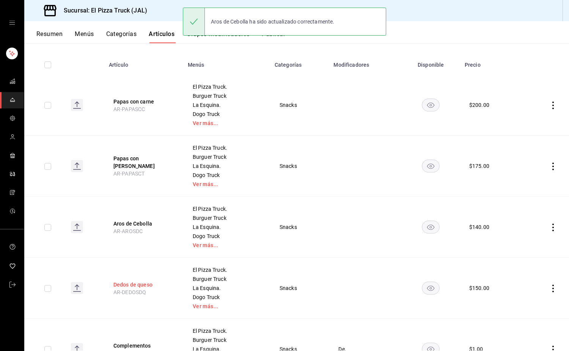
click at [140, 285] on button "Dedos de queso" at bounding box center [143, 285] width 61 height 8
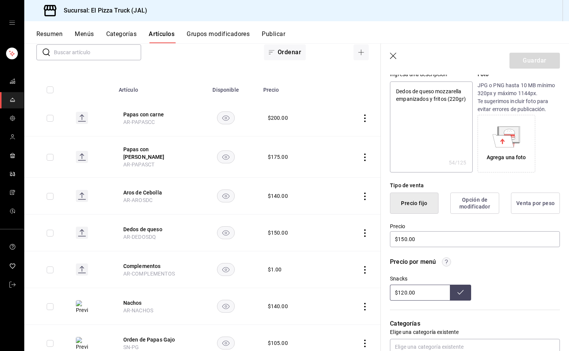
scroll to position [190, 0]
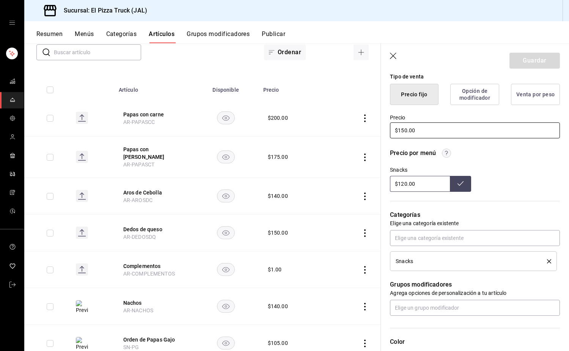
click at [283, 130] on input "$150.00" at bounding box center [475, 130] width 170 height 16
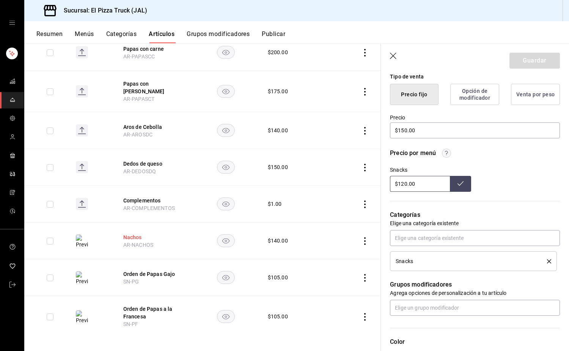
click at [135, 233] on button "Nachos" at bounding box center [153, 237] width 61 height 8
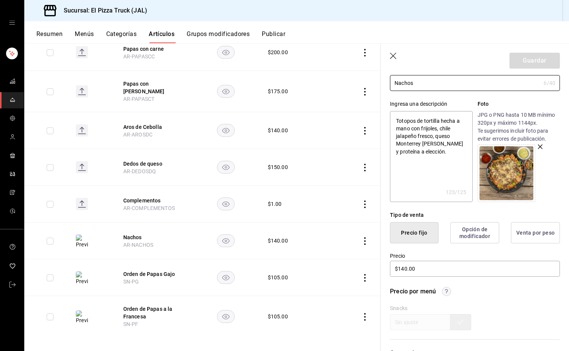
scroll to position [76, 0]
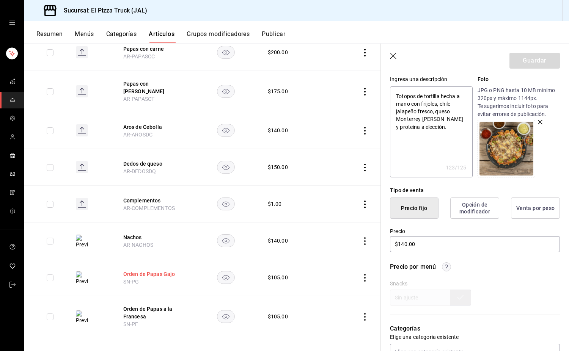
click at [162, 272] on button "Orden de Papas Gajo" at bounding box center [153, 274] width 61 height 8
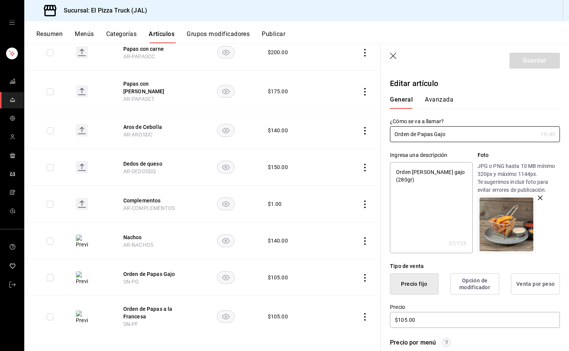
scroll to position [152, 0]
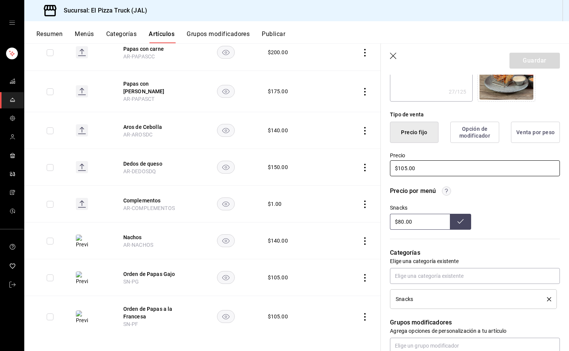
click at [283, 165] on input "$105.00" at bounding box center [475, 168] width 170 height 16
click at [283, 65] on button "Guardar" at bounding box center [534, 61] width 50 height 16
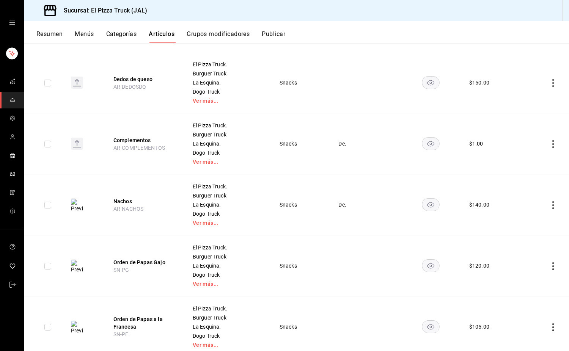
scroll to position [306, 0]
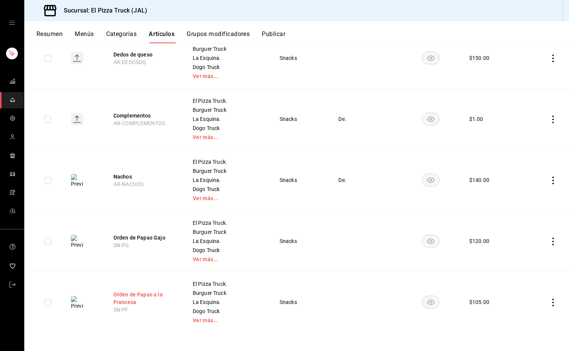
click at [147, 298] on button "Orden de Papas a la Francesa" at bounding box center [143, 298] width 61 height 15
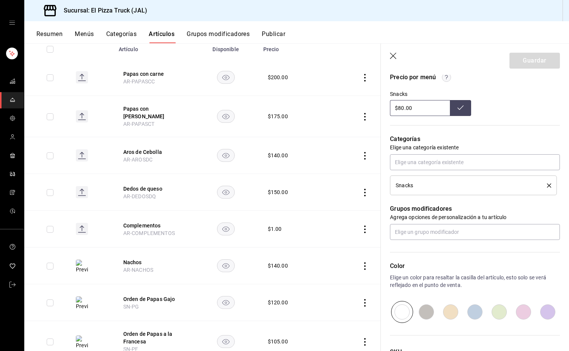
scroll to position [114, 0]
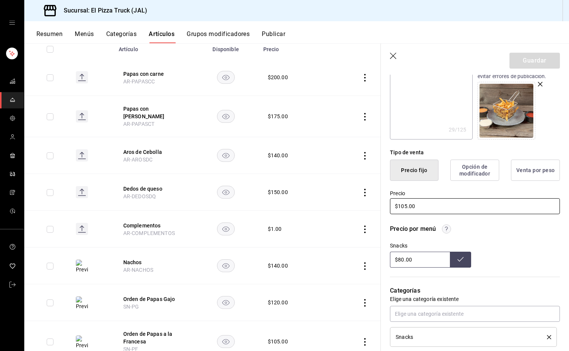
click at [283, 208] on input "$105.00" at bounding box center [475, 206] width 170 height 16
click at [283, 61] on button "Guardar" at bounding box center [534, 61] width 50 height 16
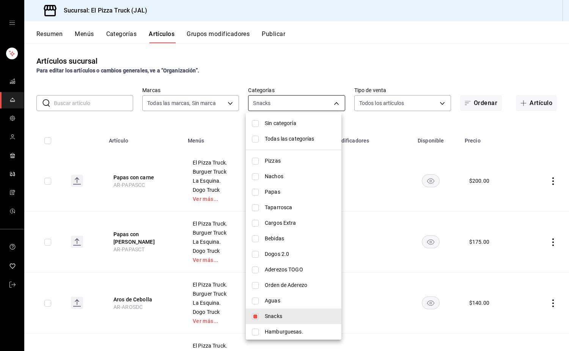
click at [283, 99] on body "Sucursal: El Pizza Truck (JAL) Resumen Menús Categorías Artículos Grupos modifi…" at bounding box center [284, 175] width 569 height 351
click at [273, 236] on span "Bebidas" at bounding box center [300, 239] width 71 height 8
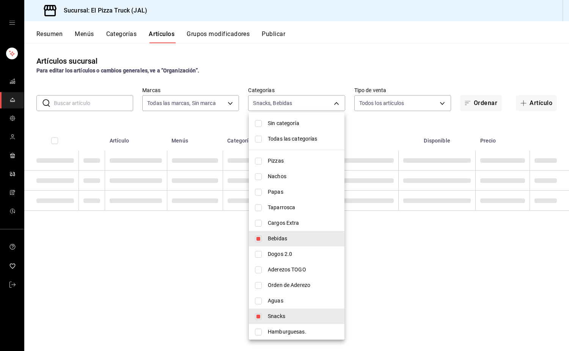
click at [256, 318] on input "checkbox" at bounding box center [258, 316] width 7 height 7
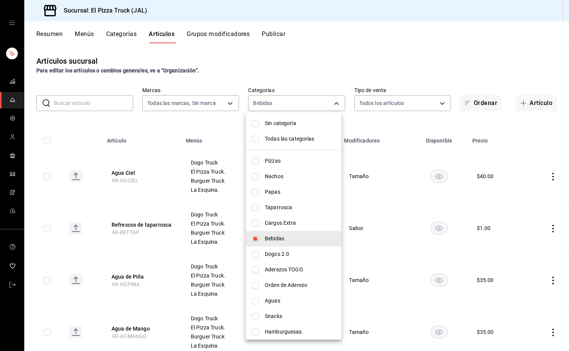
click at [283, 128] on div at bounding box center [284, 175] width 569 height 351
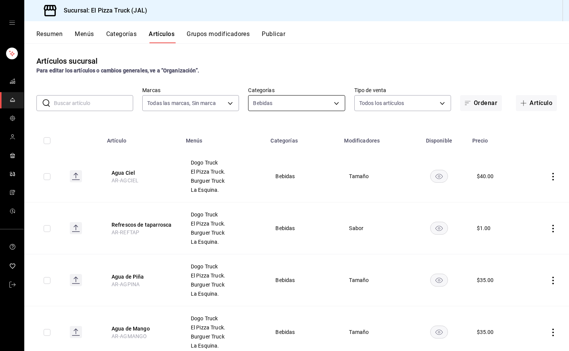
click at [282, 100] on body "Sucursal: El Pizza Truck (JAL) Resumen Menús Categorías Artículos Grupos modifi…" at bounding box center [284, 175] width 569 height 351
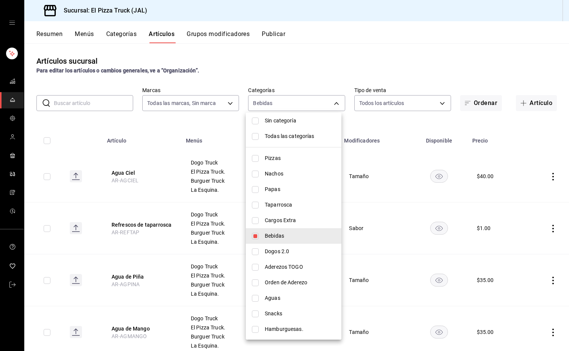
scroll to position [3, 0]
click at [280, 327] on span "Hamburguesas." at bounding box center [300, 329] width 71 height 8
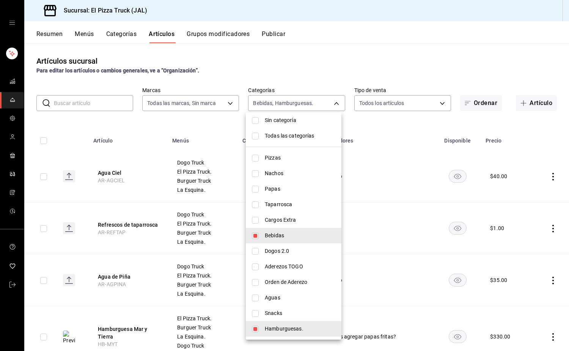
click at [257, 233] on input "checkbox" at bounding box center [255, 235] width 7 height 7
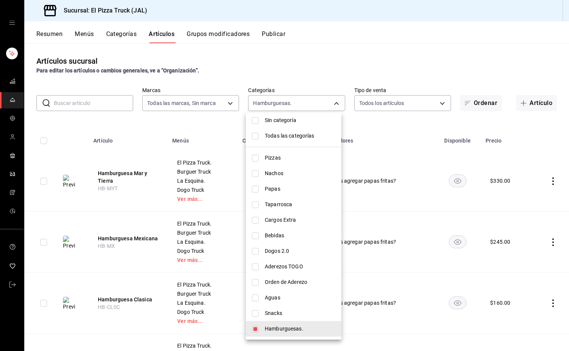
click at [283, 130] on div at bounding box center [284, 175] width 569 height 351
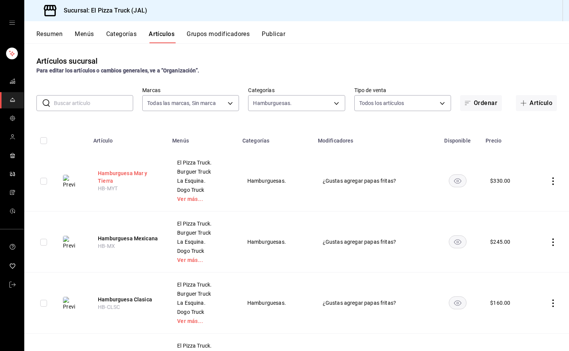
click at [118, 174] on button "Hamburguesa Mar y Tierra" at bounding box center [128, 176] width 61 height 15
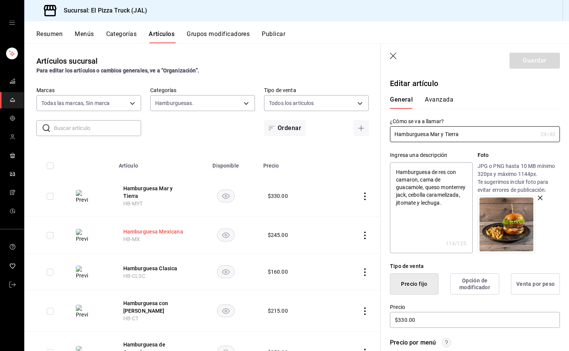
click at [153, 234] on button "Hamburguesa Mexicana" at bounding box center [153, 232] width 61 height 8
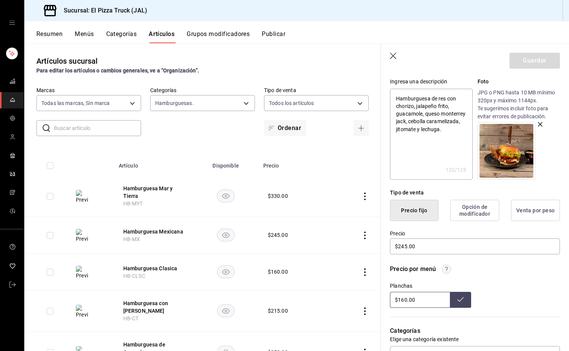
scroll to position [76, 0]
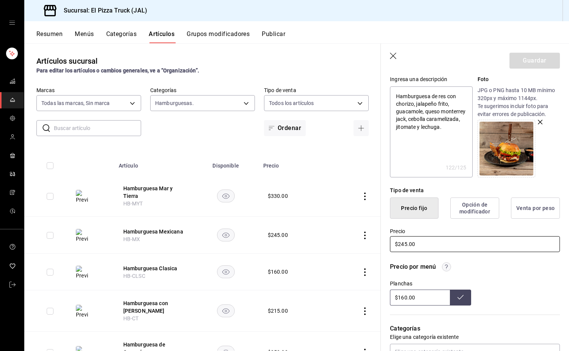
click at [283, 244] on input "$245.00" at bounding box center [475, 244] width 170 height 16
click at [283, 53] on button "Guardar" at bounding box center [534, 61] width 50 height 16
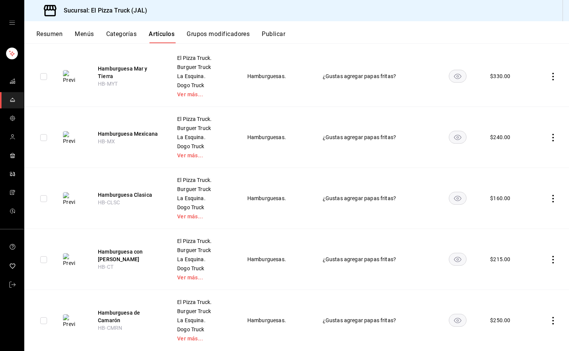
scroll to position [114, 0]
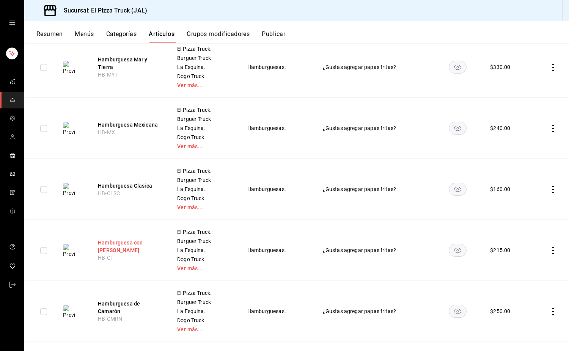
click at [124, 245] on button "Hamburguesa con [PERSON_NAME]" at bounding box center [128, 246] width 61 height 15
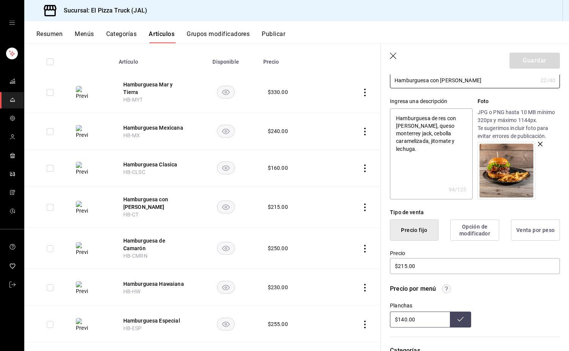
scroll to position [114, 0]
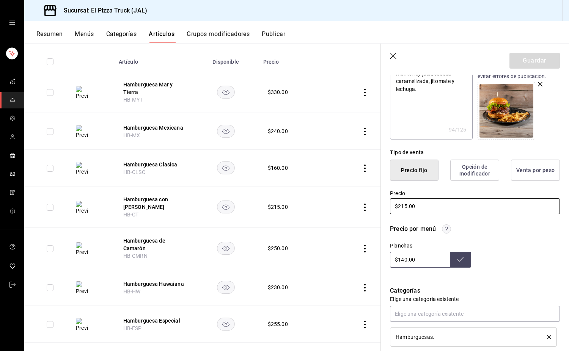
click at [283, 207] on input "$215.00" at bounding box center [475, 206] width 170 height 16
click at [283, 63] on button "Guardar" at bounding box center [534, 61] width 50 height 16
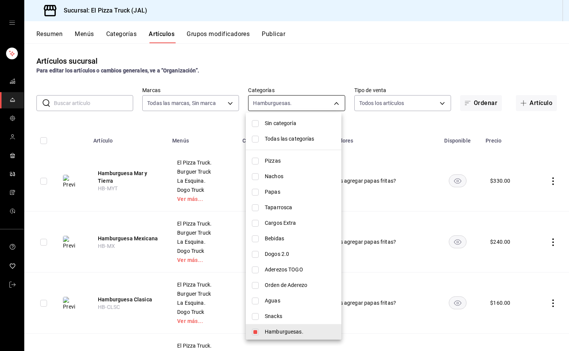
click at [273, 98] on body "Sucursal: El Pizza Truck (JAL) Resumen Menús Categorías Artículos Grupos modifi…" at bounding box center [284, 175] width 569 height 351
click at [262, 331] on li "Hamburguesas." at bounding box center [294, 332] width 96 height 16
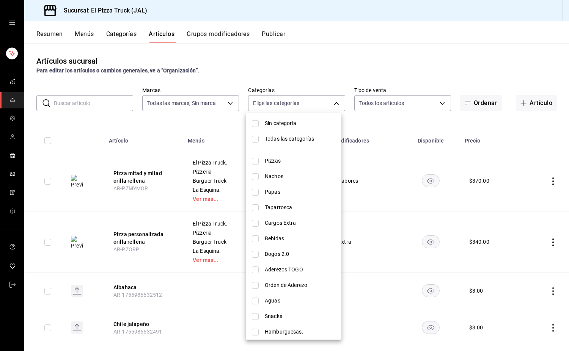
click at [251, 254] on li "Dogos 2.0" at bounding box center [294, 254] width 96 height 16
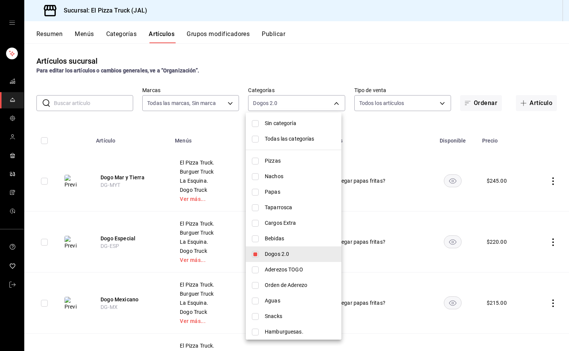
click at [283, 135] on div at bounding box center [284, 175] width 569 height 351
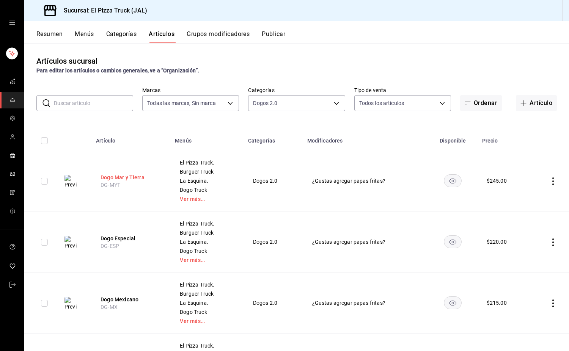
click at [120, 175] on button "Dogo Mar y Tierra" at bounding box center [130, 178] width 61 height 8
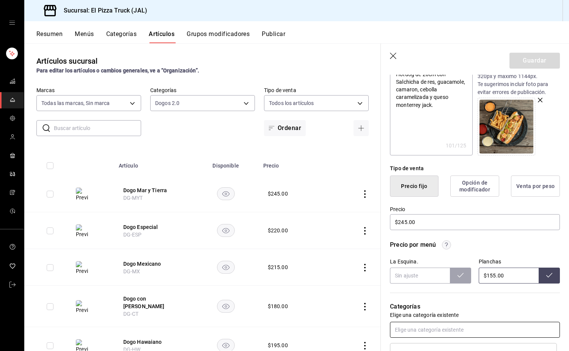
scroll to position [152, 0]
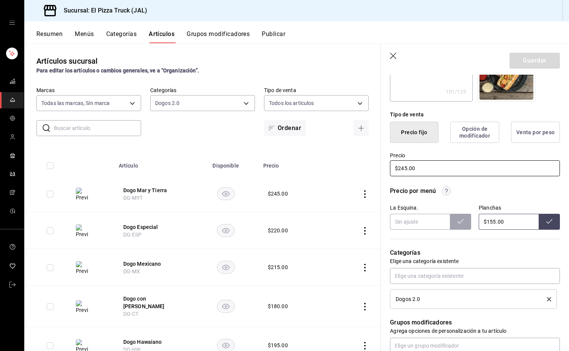
click at [283, 168] on input "$245.00" at bounding box center [475, 168] width 170 height 16
click at [283, 60] on button "Guardar" at bounding box center [534, 61] width 50 height 16
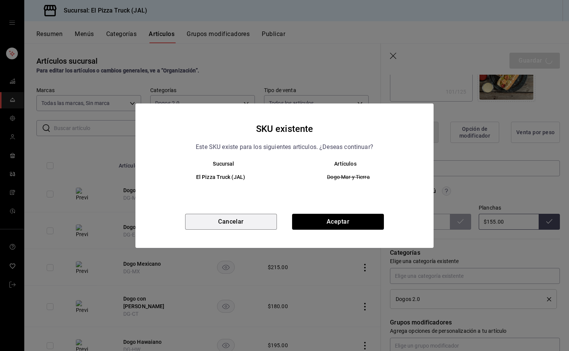
drag, startPoint x: 260, startPoint y: 223, endPoint x: 420, endPoint y: 238, distance: 160.3
click at [260, 223] on button "Cancelar" at bounding box center [231, 222] width 92 height 16
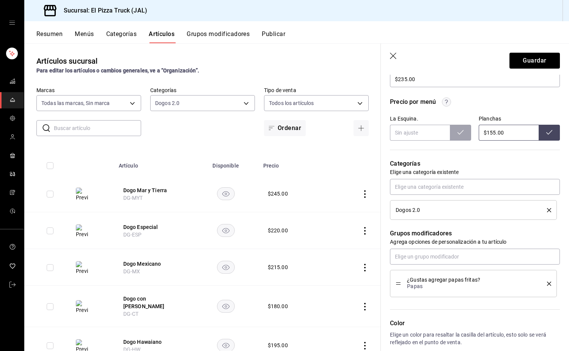
scroll to position [365, 0]
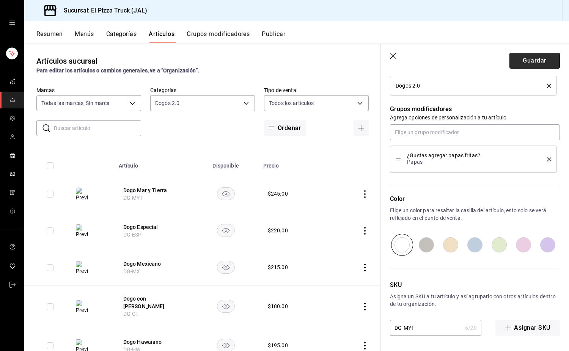
click at [283, 62] on button "Guardar" at bounding box center [534, 61] width 50 height 16
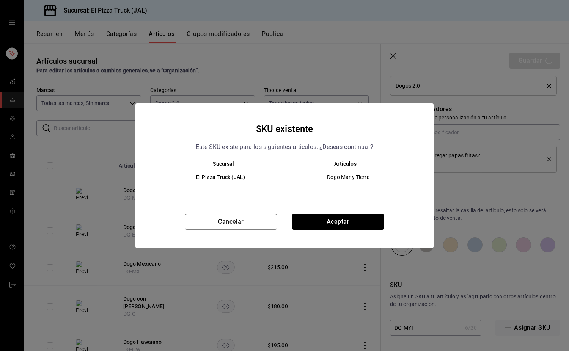
click at [283, 215] on button "Aceptar" at bounding box center [338, 222] width 92 height 16
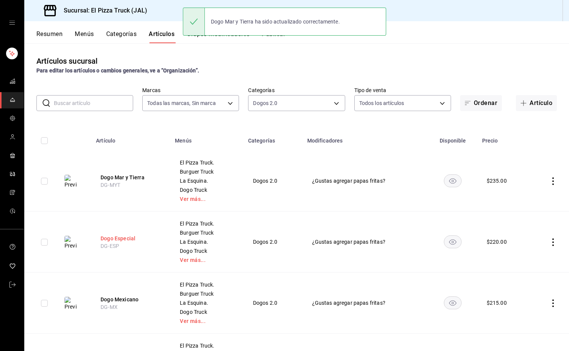
click at [125, 237] on button "Dogo Especial" at bounding box center [130, 239] width 61 height 8
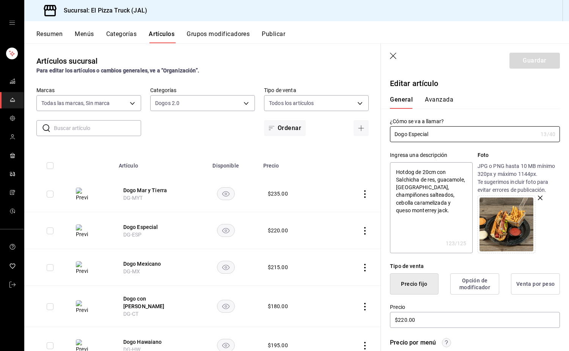
click at [283, 53] on icon "button" at bounding box center [394, 57] width 8 height 8
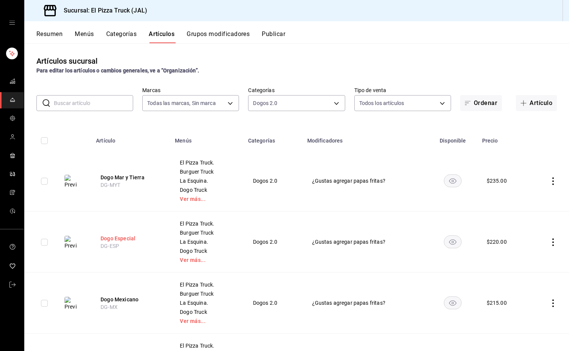
click at [133, 240] on button "Dogo Especial" at bounding box center [130, 239] width 61 height 8
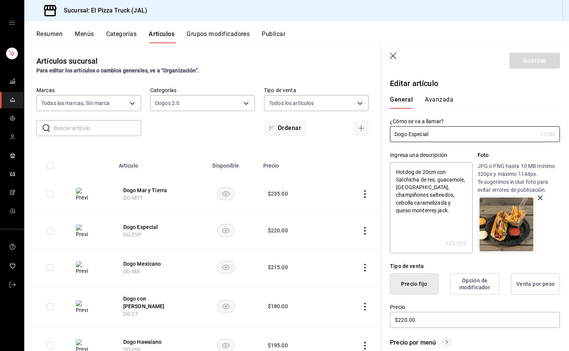
scroll to position [152, 0]
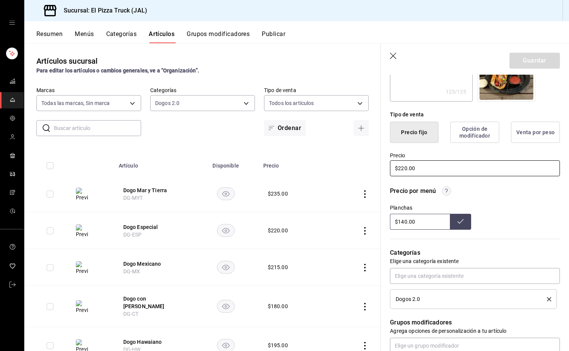
drag, startPoint x: 404, startPoint y: 168, endPoint x: 405, endPoint y: 190, distance: 22.8
click at [283, 168] on input "$220.00" at bounding box center [475, 168] width 170 height 16
click at [283, 63] on button "Guardar" at bounding box center [534, 61] width 50 height 16
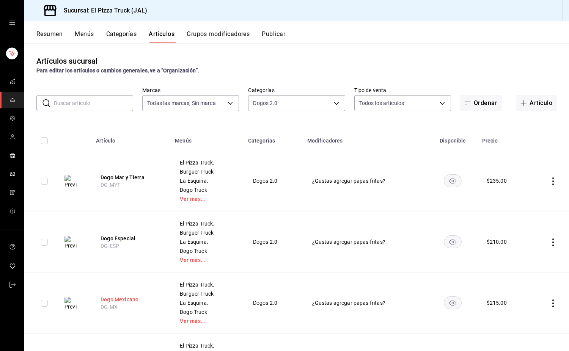
click at [137, 296] on button "Dogo Mexicano" at bounding box center [130, 300] width 61 height 8
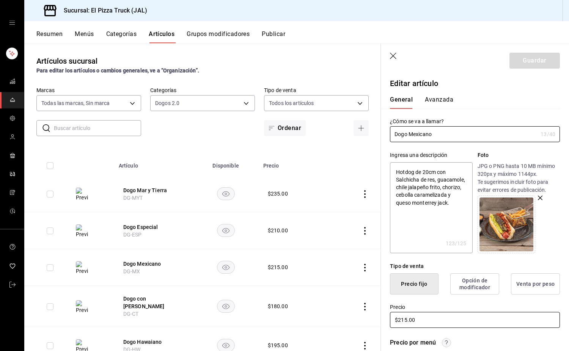
click at [283, 315] on input "$215.00" at bounding box center [475, 320] width 170 height 16
click at [283, 63] on button "Guardar" at bounding box center [534, 61] width 50 height 16
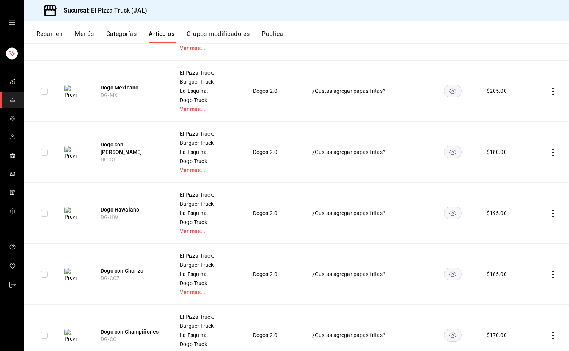
scroll to position [227, 0]
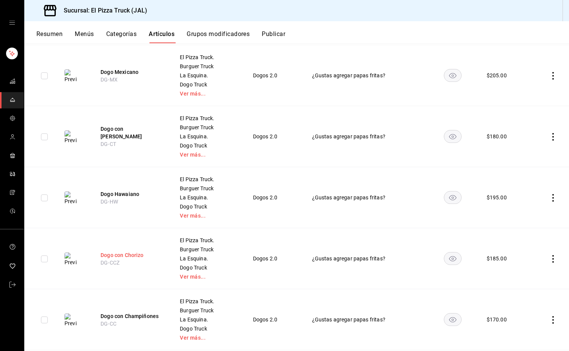
click at [133, 251] on button "Dogo con Chorizo" at bounding box center [130, 255] width 61 height 8
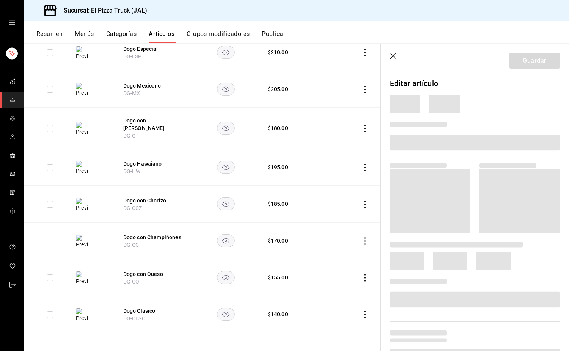
scroll to position [149, 0]
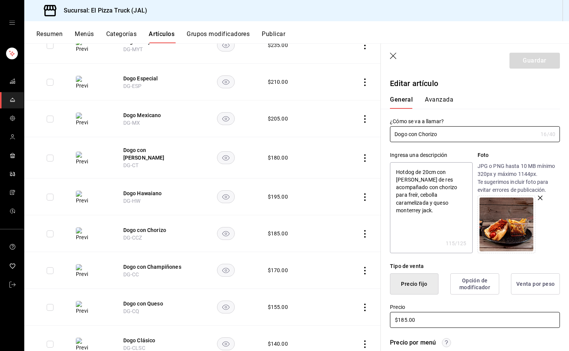
click at [283, 317] on input "$185.00" at bounding box center [475, 320] width 170 height 16
click at [283, 65] on button "Guardar" at bounding box center [534, 61] width 50 height 16
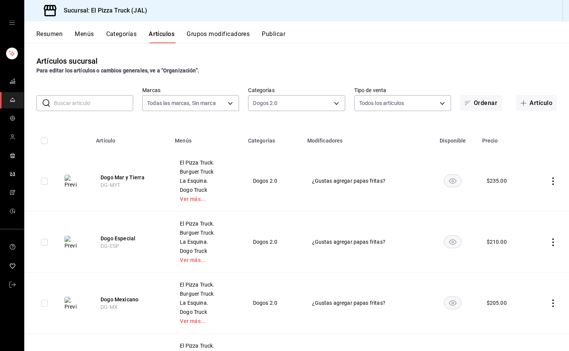
click at [227, 39] on button "Grupos modificadores" at bounding box center [217, 36] width 63 height 13
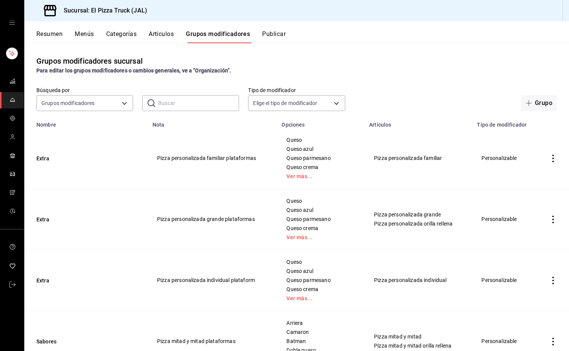
click at [127, 34] on button "Categorías" at bounding box center [121, 36] width 31 height 13
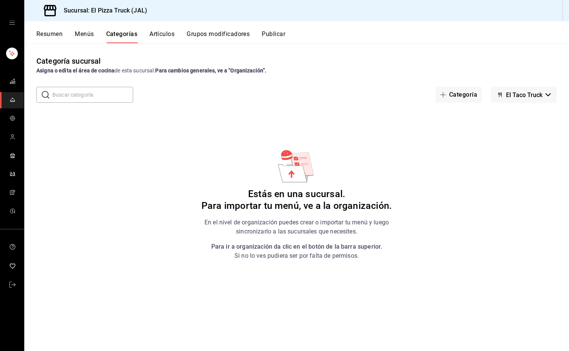
click at [283, 94] on icon "button" at bounding box center [547, 94] width 5 height 3
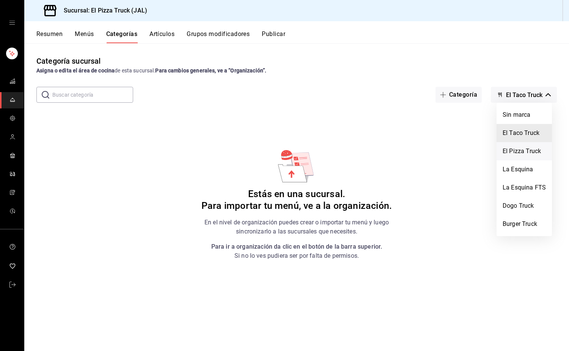
click at [283, 154] on li "El Pizza Truck" at bounding box center [523, 151] width 55 height 18
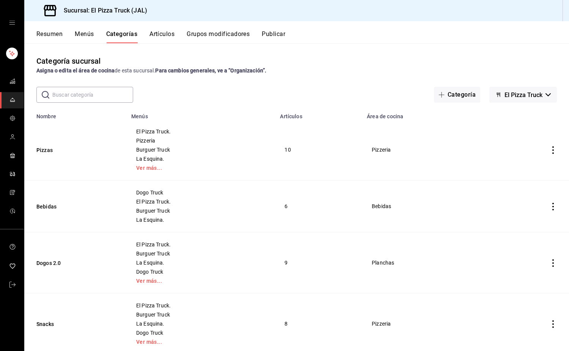
click at [283, 94] on span "El Pizza Truck" at bounding box center [523, 94] width 38 height 7
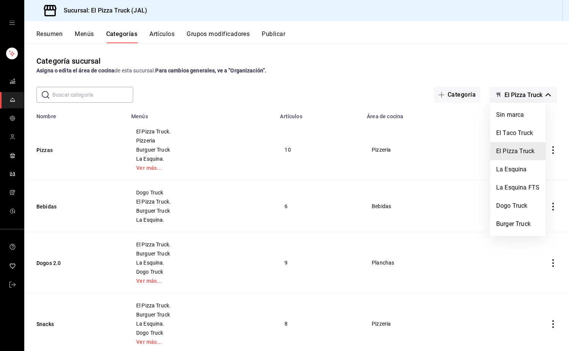
click at [283, 65] on div at bounding box center [284, 175] width 569 height 351
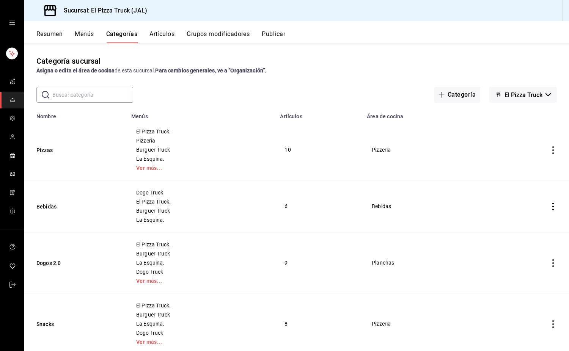
click at [91, 34] on button "Menús" at bounding box center [84, 36] width 19 height 13
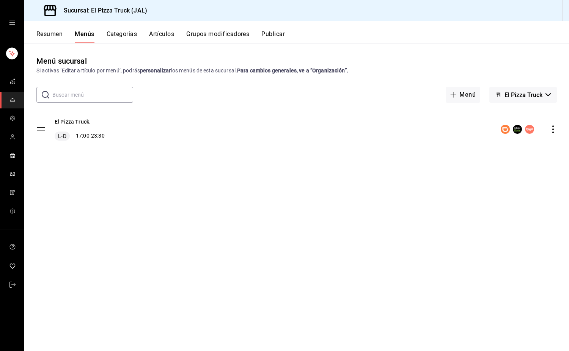
click at [283, 129] on icon "actions" at bounding box center [553, 129] width 8 height 8
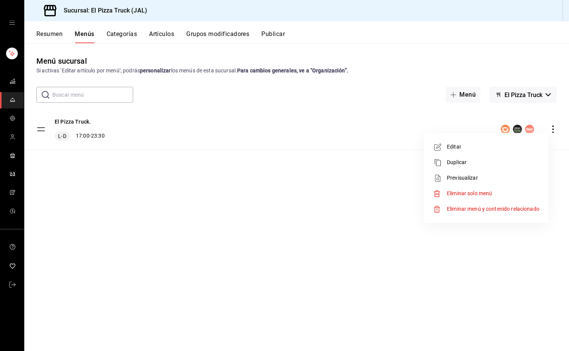
click at [283, 177] on span "Previsualizar" at bounding box center [493, 178] width 92 height 8
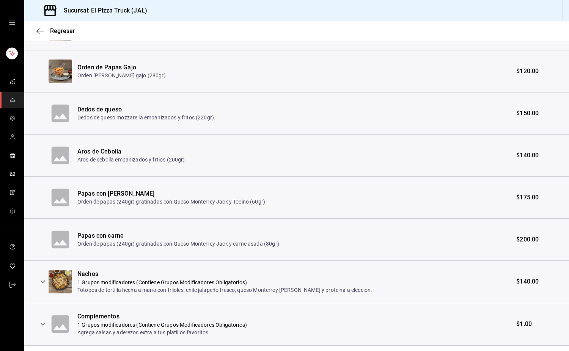
scroll to position [239, 0]
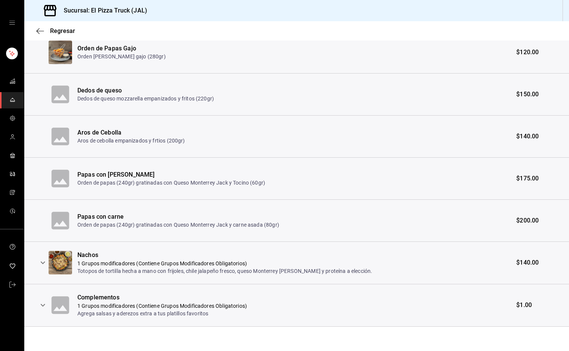
click at [41, 262] on icon "expand row" at bounding box center [42, 262] width 9 height 9
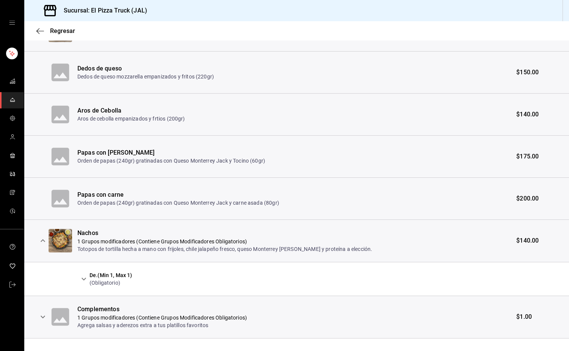
scroll to position [273, 0]
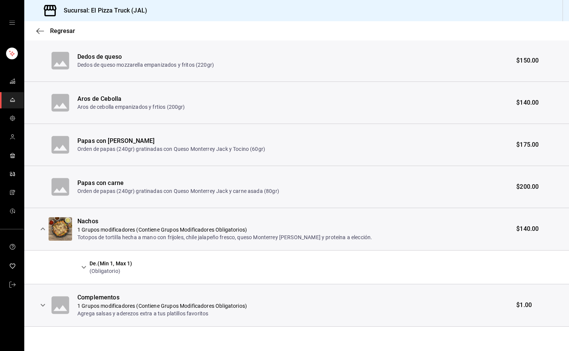
click at [83, 266] on icon "expand row" at bounding box center [83, 267] width 9 height 9
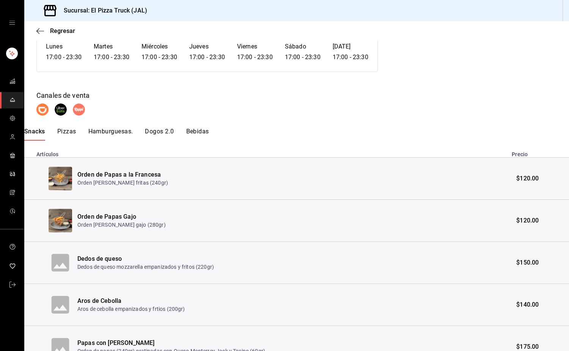
scroll to position [0, 0]
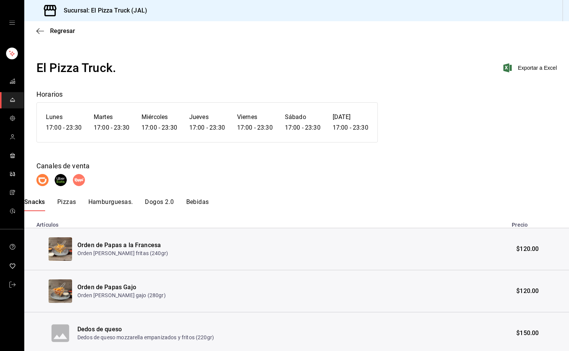
click at [67, 199] on button "Pizzas" at bounding box center [66, 204] width 19 height 13
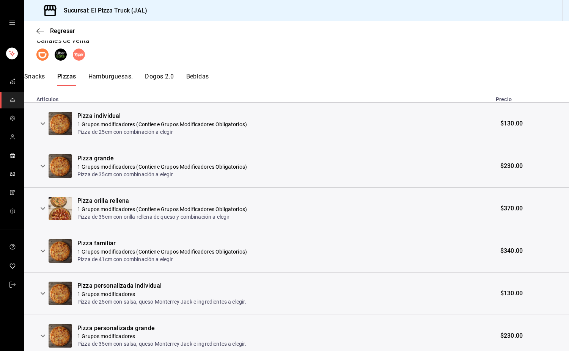
scroll to position [23, 0]
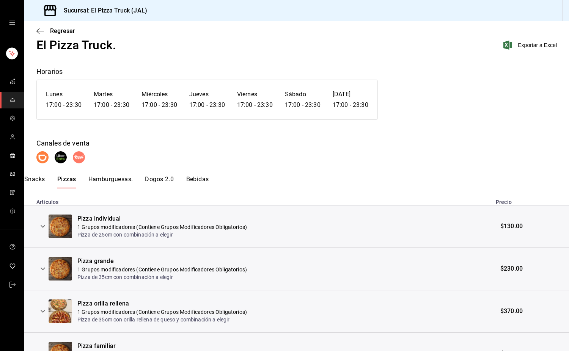
click at [109, 179] on button "Hamburguesas." at bounding box center [110, 181] width 45 height 13
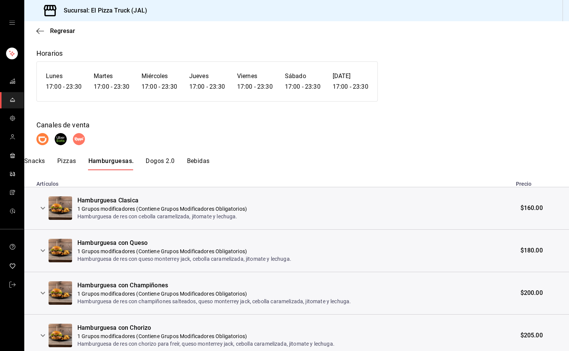
scroll to position [114, 0]
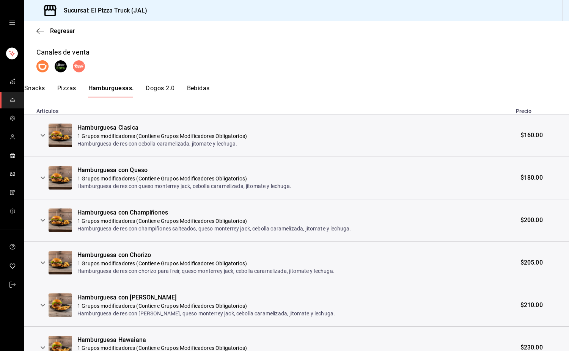
click at [42, 133] on icon "expand row" at bounding box center [42, 135] width 9 height 9
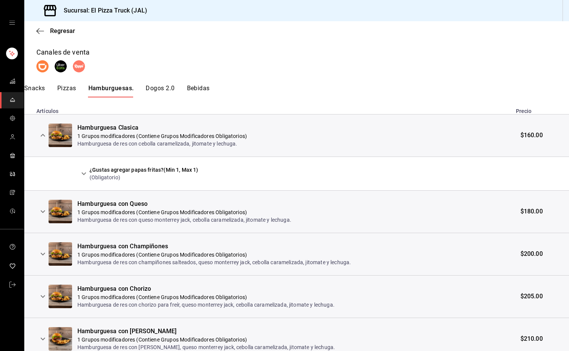
click at [93, 173] on div "¿Gustas agregar papas fritas? (Min 1, Max 1)" at bounding box center [143, 170] width 108 height 8
click at [83, 174] on icon "expand row" at bounding box center [83, 173] width 9 height 9
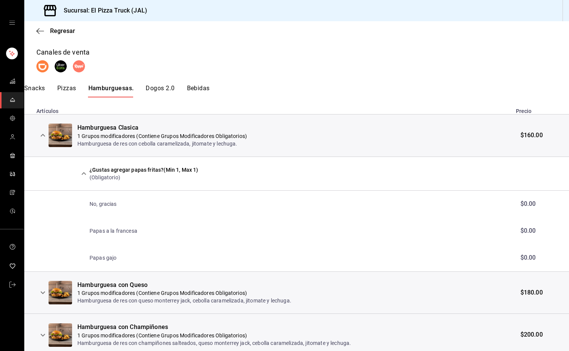
drag, startPoint x: 121, startPoint y: 229, endPoint x: 227, endPoint y: 240, distance: 106.0
click at [122, 229] on p "Papas a la francesa" at bounding box center [113, 231] width 48 height 8
click at [283, 240] on td "Papas a la francesa" at bounding box center [294, 231] width 434 height 27
drag, startPoint x: 508, startPoint y: 229, endPoint x: 517, endPoint y: 226, distance: 9.4
click at [283, 227] on tr "Papas a la francesa $0.00" at bounding box center [296, 231] width 544 height 27
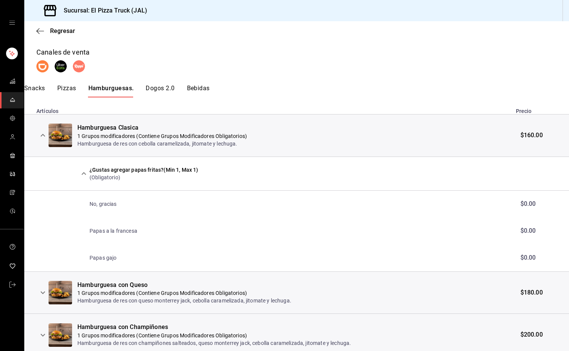
click at [283, 226] on td "$0.00" at bounding box center [540, 231] width 58 height 27
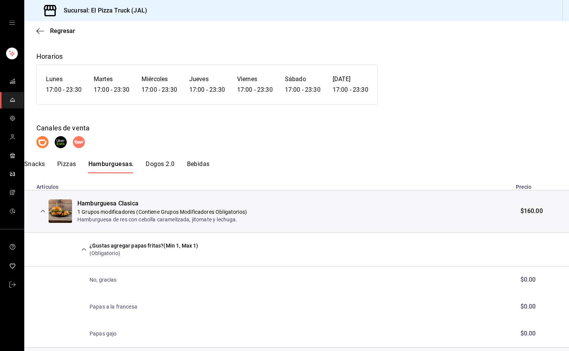
scroll to position [0, 0]
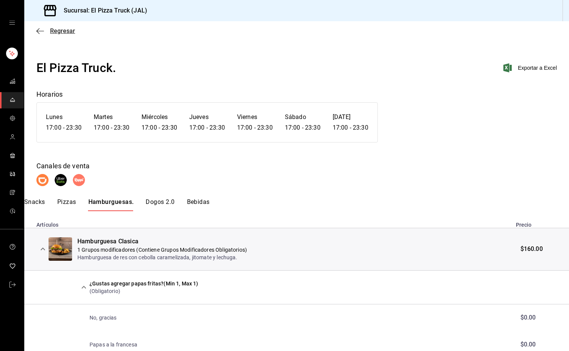
click at [40, 29] on icon "button" at bounding box center [40, 31] width 8 height 7
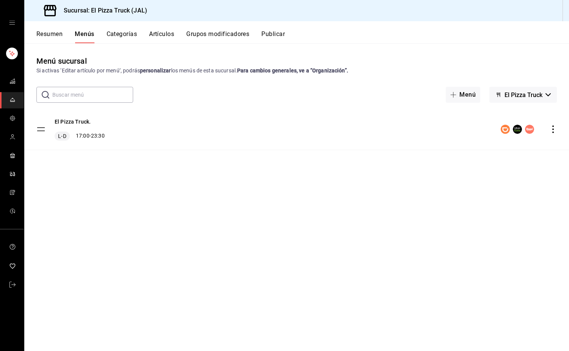
click at [283, 127] on icon "actions" at bounding box center [553, 129] width 8 height 8
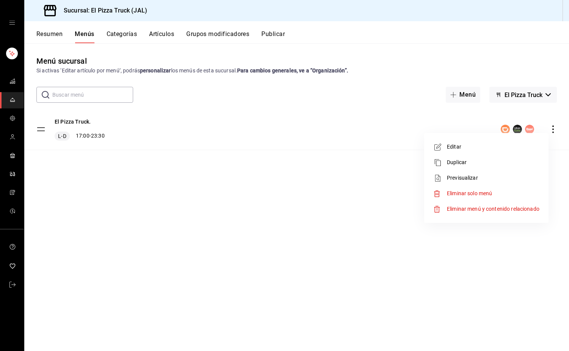
drag, startPoint x: 424, startPoint y: 97, endPoint x: 425, endPoint y: 91, distance: 6.1
drag, startPoint x: 425, startPoint y: 91, endPoint x: 474, endPoint y: 63, distance: 56.7
click at [283, 66] on div at bounding box center [284, 175] width 569 height 351
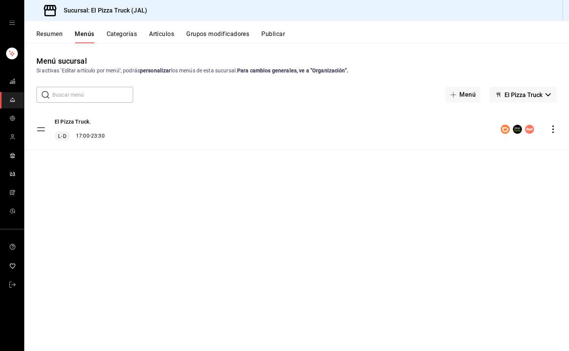
click at [283, 134] on div "El Pizza Truck. L-D 17:00 - 23:30" at bounding box center [296, 129] width 544 height 41
click at [283, 128] on icon "actions" at bounding box center [553, 129] width 8 height 8
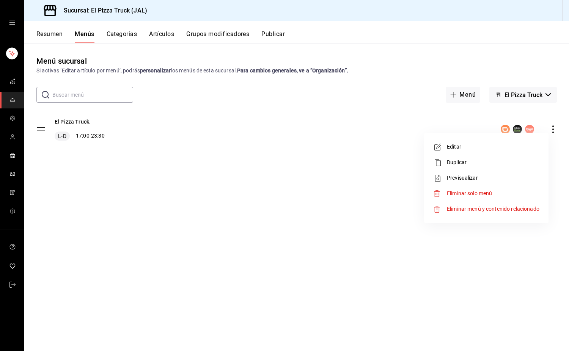
click at [283, 179] on span "Previsualizar" at bounding box center [493, 178] width 92 height 8
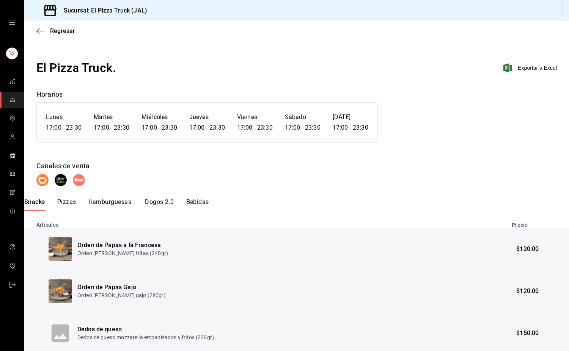
click at [122, 205] on button "Hamburguesas." at bounding box center [110, 204] width 45 height 13
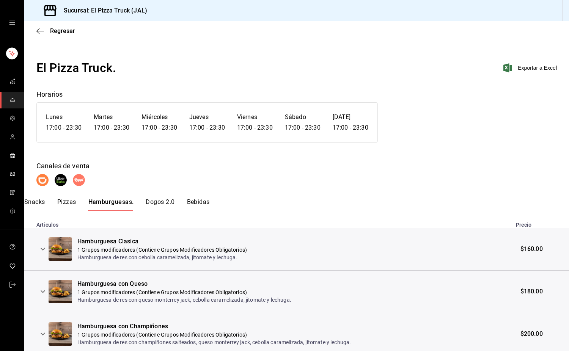
click at [44, 251] on icon "expand row" at bounding box center [42, 248] width 9 height 9
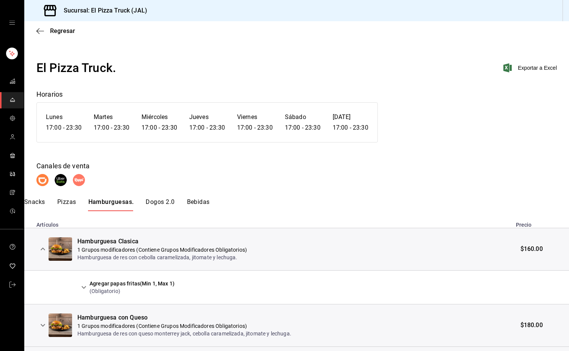
click at [81, 288] on icon "expand row" at bounding box center [83, 287] width 9 height 9
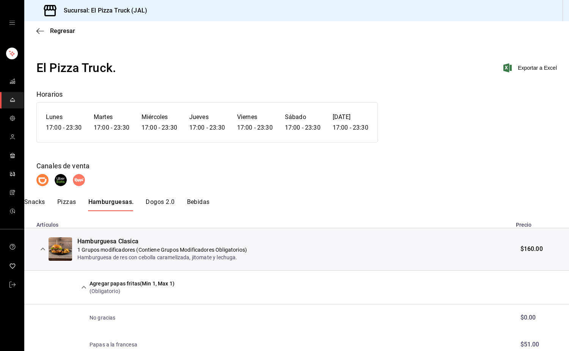
click at [161, 205] on button "Dogos 2.0" at bounding box center [160, 204] width 29 height 13
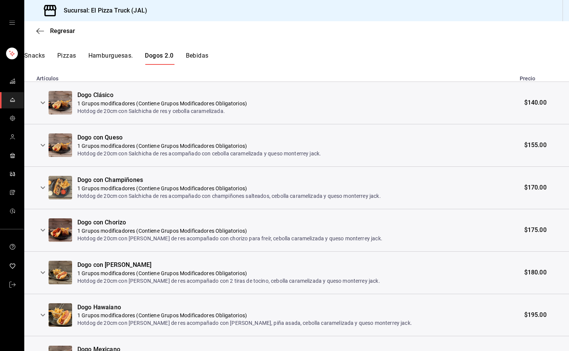
scroll to position [152, 0]
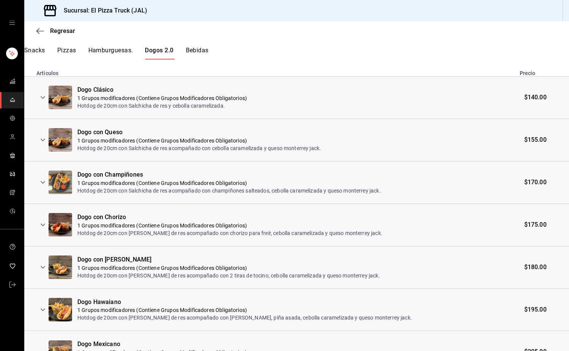
click at [40, 99] on icon "expand row" at bounding box center [42, 97] width 9 height 9
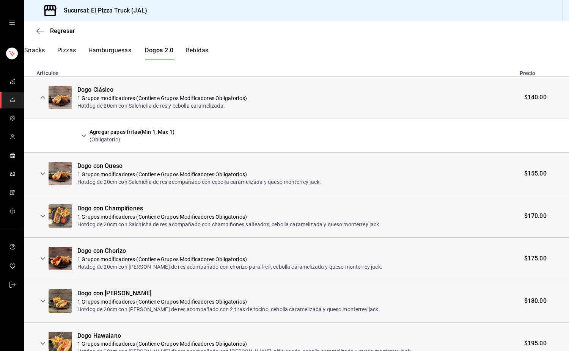
click at [86, 132] on icon "expand row" at bounding box center [83, 135] width 9 height 9
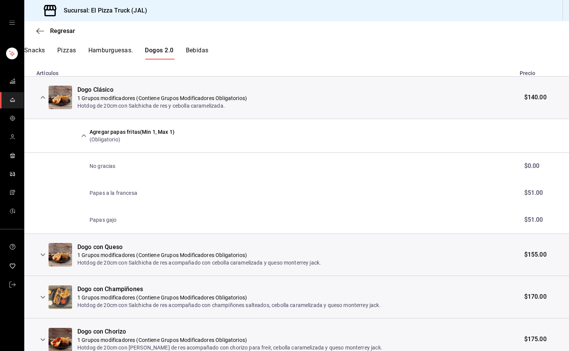
click at [197, 49] on button "Bebidas" at bounding box center [197, 53] width 23 height 13
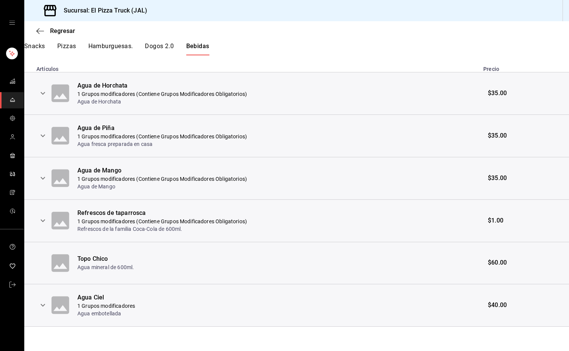
scroll to position [156, 0]
click at [43, 305] on icon "expand row" at bounding box center [42, 305] width 9 height 9
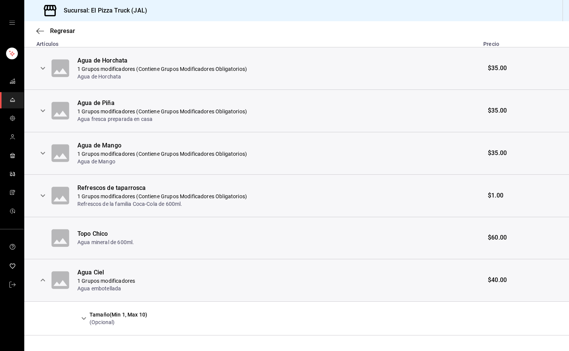
scroll to position [190, 0]
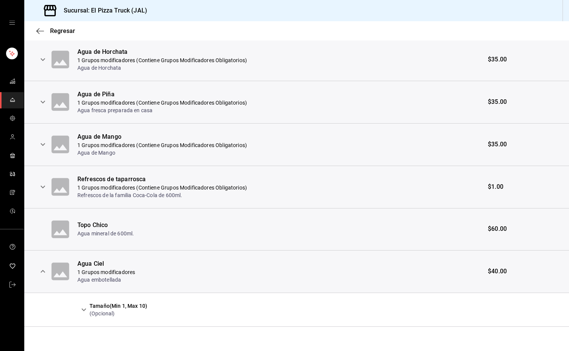
click at [88, 310] on button "expand row" at bounding box center [83, 309] width 13 height 13
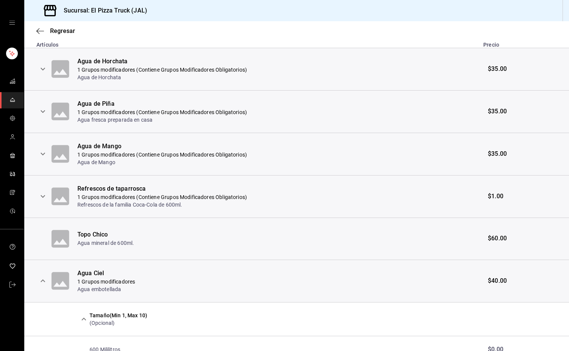
scroll to position [243, 0]
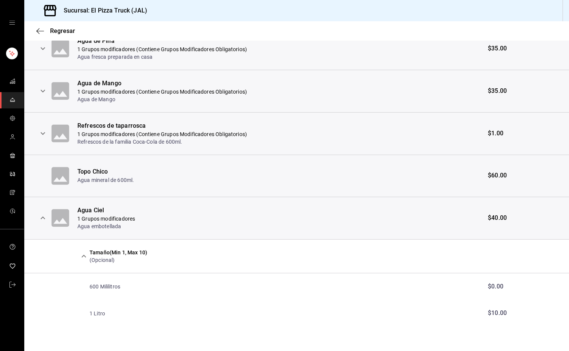
click at [38, 130] on button "expand row" at bounding box center [42, 133] width 13 height 13
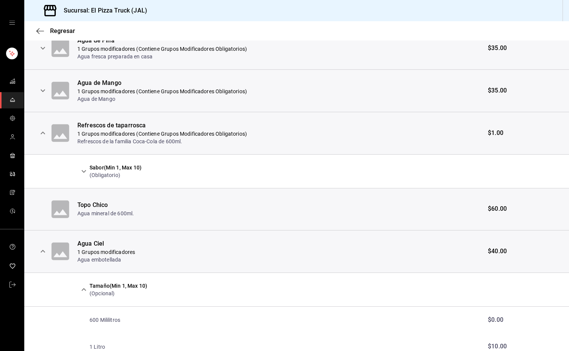
click at [79, 173] on button "expand row" at bounding box center [83, 171] width 13 height 13
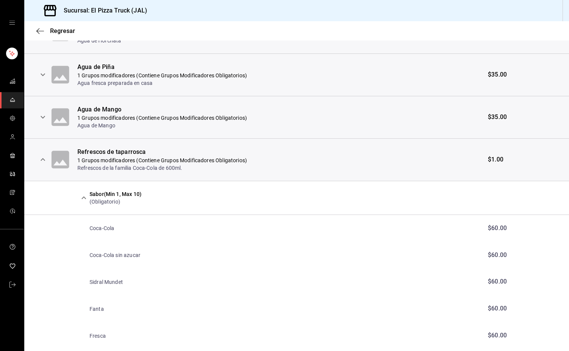
scroll to position [0, 0]
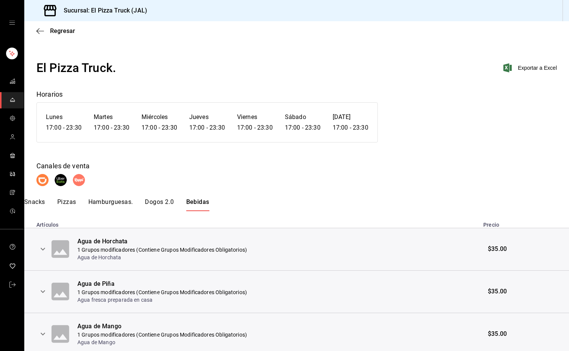
click at [35, 30] on div "Regresar" at bounding box center [296, 30] width 544 height 19
click at [41, 26] on div "Regresar" at bounding box center [296, 30] width 544 height 19
click at [39, 27] on div "Regresar" at bounding box center [296, 30] width 544 height 19
click at [40, 29] on icon "button" at bounding box center [40, 31] width 8 height 7
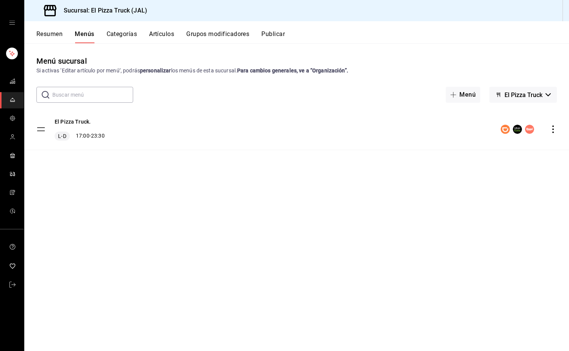
click at [223, 37] on button "Grupos modificadores" at bounding box center [217, 36] width 63 height 13
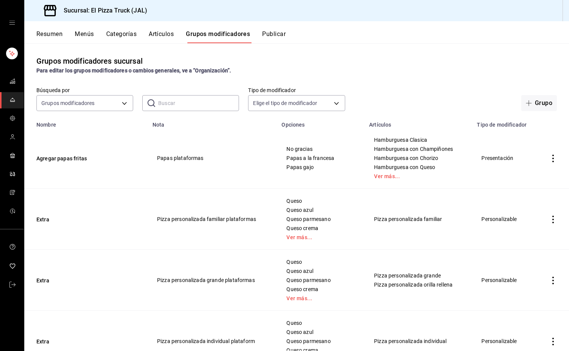
click at [194, 105] on input "text" at bounding box center [198, 103] width 81 height 15
click at [283, 84] on div "Grupos modificadores sucursal Para editar los grupos modificadores o cambios ge…" at bounding box center [296, 196] width 544 height 307
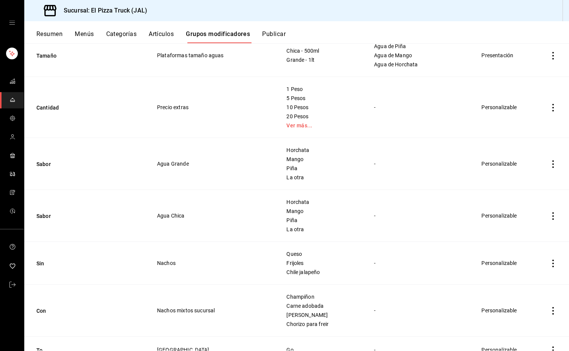
scroll to position [1347, 0]
click at [42, 168] on button "Sabor" at bounding box center [81, 165] width 91 height 8
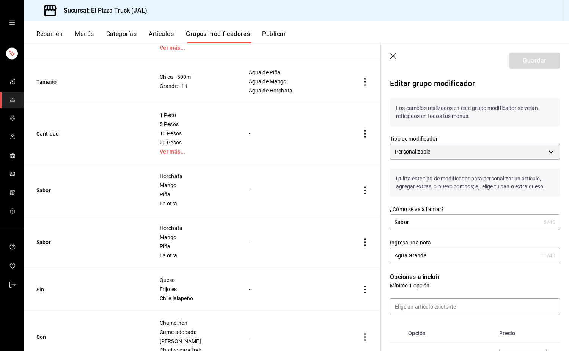
click at [283, 56] on icon "button" at bounding box center [393, 56] width 6 height 6
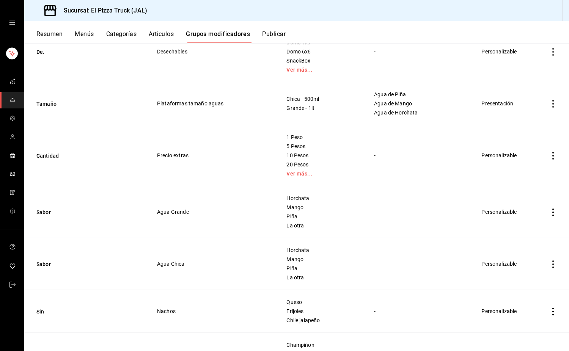
scroll to position [1272, 0]
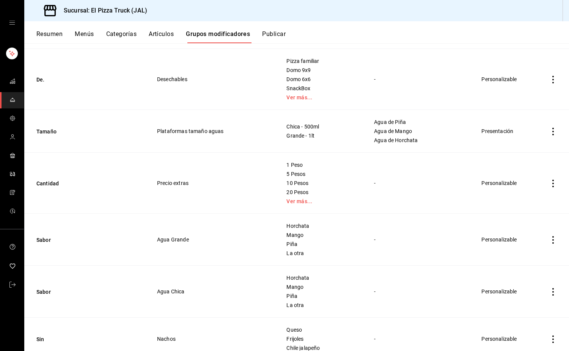
click at [283, 132] on icon "actions" at bounding box center [553, 132] width 8 height 8
click at [283, 108] on div at bounding box center [284, 175] width 569 height 351
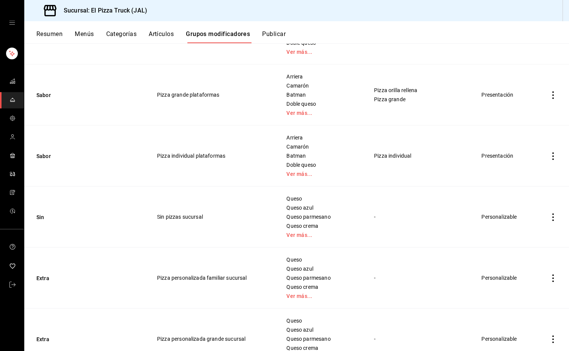
scroll to position [0, 0]
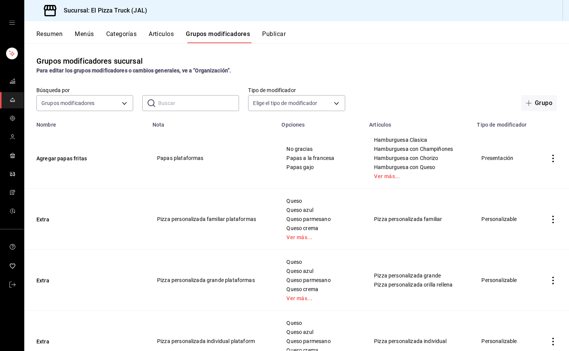
click at [283, 102] on button "Grupo" at bounding box center [539, 103] width 36 height 16
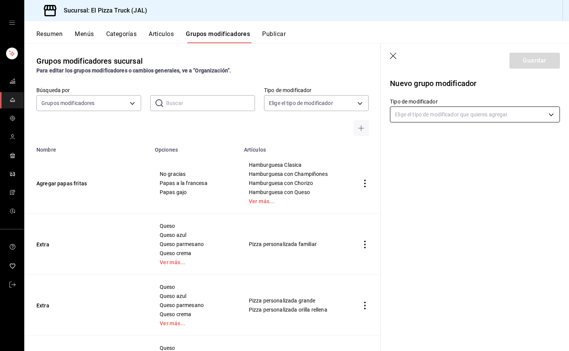
click at [283, 112] on body "Sucursal: El Pizza Truck (JAL) Resumen Menús Categorías Artículos Grupos modifi…" at bounding box center [284, 175] width 569 height 351
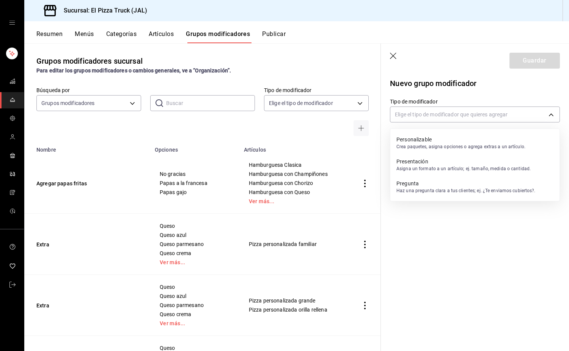
click at [283, 166] on p "Asigna un formato a un artículo; ej. tamaño, medida o cantidad." at bounding box center [463, 168] width 134 height 7
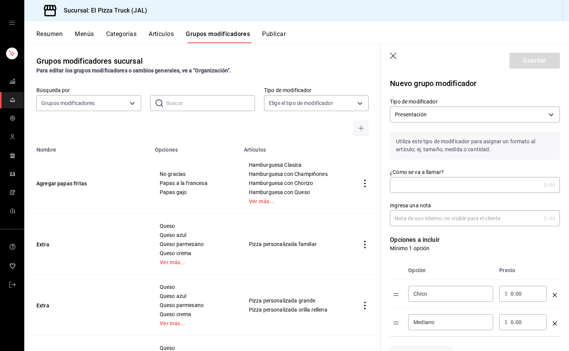
click at [283, 188] on input "¿Cómo se va a llamar?" at bounding box center [465, 184] width 150 height 15
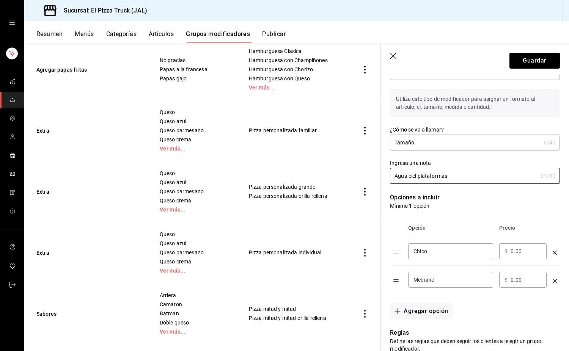
scroll to position [76, 0]
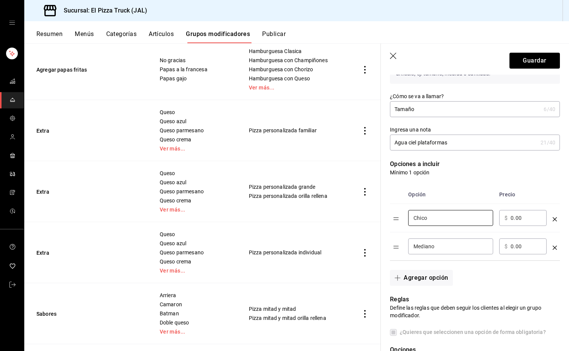
drag, startPoint x: 420, startPoint y: 220, endPoint x: 395, endPoint y: 221, distance: 25.0
click at [283, 221] on tr "Chico ​ ​ $ 0.00 ​" at bounding box center [475, 218] width 170 height 28
drag, startPoint x: 435, startPoint y: 250, endPoint x: 396, endPoint y: 249, distance: 38.7
click at [283, 249] on tr "Mediano ​ ​ $ 0.00 ​" at bounding box center [475, 246] width 170 height 28
drag, startPoint x: 511, startPoint y: 243, endPoint x: 518, endPoint y: 250, distance: 9.4
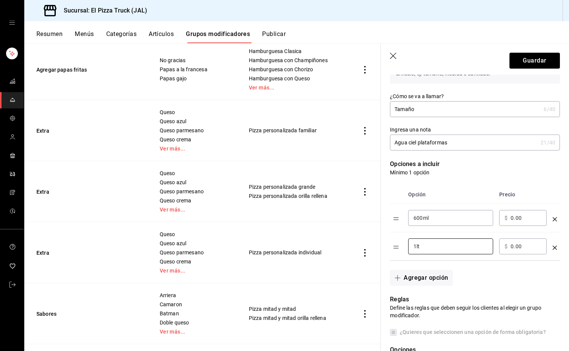
click at [283, 243] on input "0.00" at bounding box center [525, 247] width 31 height 8
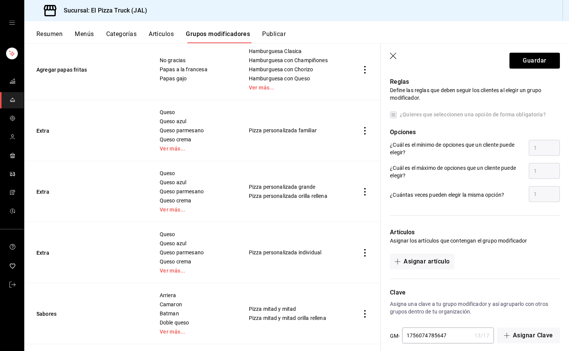
scroll to position [302, 0]
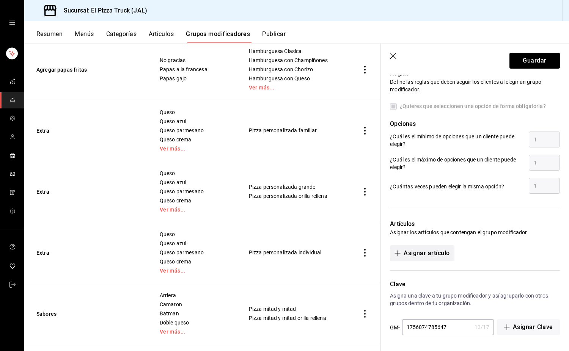
click at [283, 254] on button "Asignar artículo" at bounding box center [422, 253] width 64 height 16
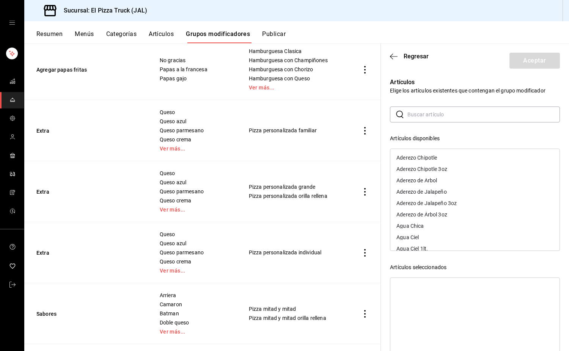
click at [283, 116] on input "text" at bounding box center [483, 114] width 152 height 15
click at [283, 166] on div "Agua Ciel" at bounding box center [474, 168] width 169 height 11
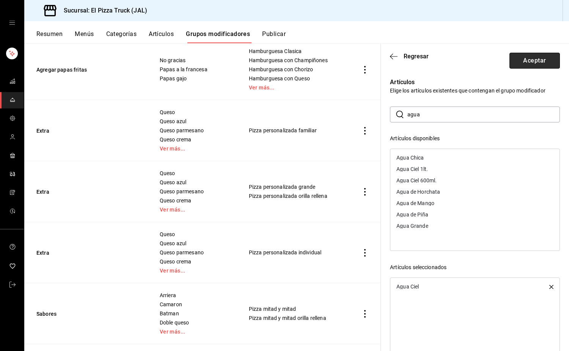
click at [283, 58] on button "Aceptar" at bounding box center [534, 61] width 50 height 16
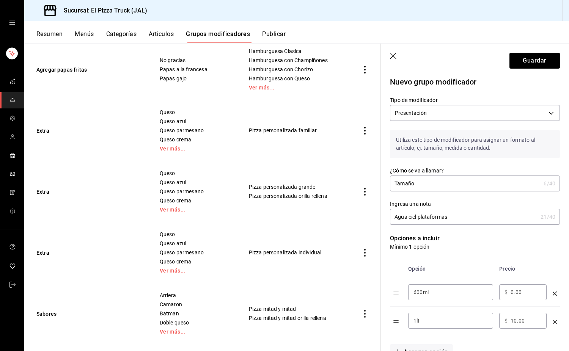
scroll to position [0, 0]
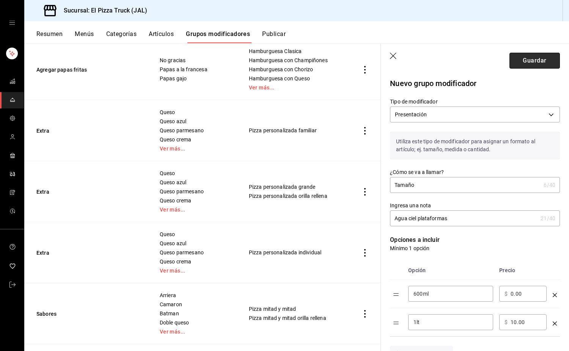
click at [283, 66] on button "Guardar" at bounding box center [534, 61] width 50 height 16
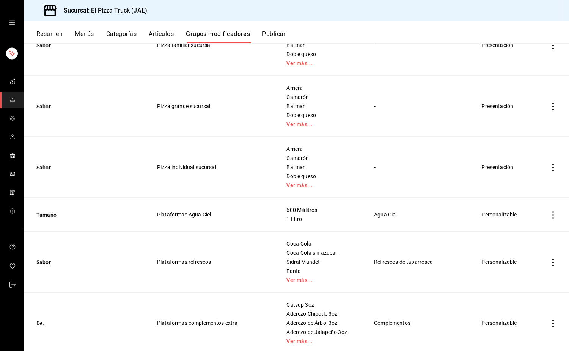
scroll to position [948, 0]
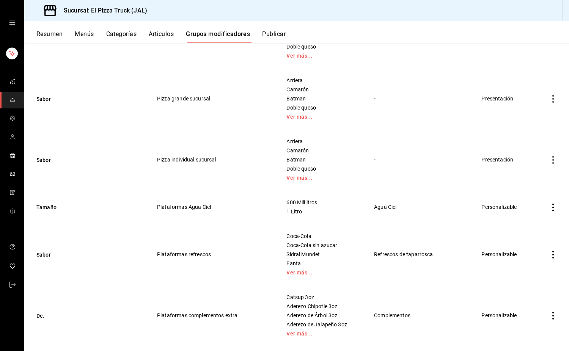
click at [283, 207] on icon "actions" at bounding box center [553, 208] width 8 height 8
click at [283, 253] on li "Eliminar" at bounding box center [517, 257] width 45 height 16
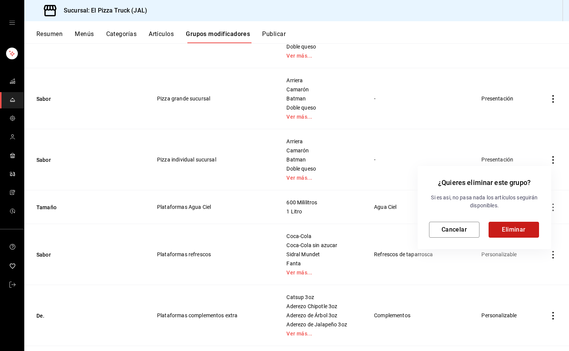
click at [283, 224] on button "Eliminar" at bounding box center [513, 230] width 50 height 16
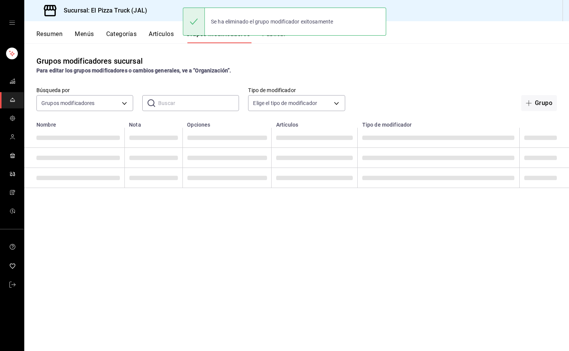
scroll to position [0, 0]
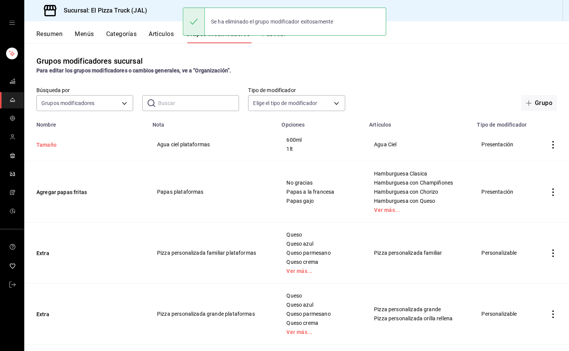
click at [50, 145] on button "Tamaño" at bounding box center [81, 145] width 91 height 8
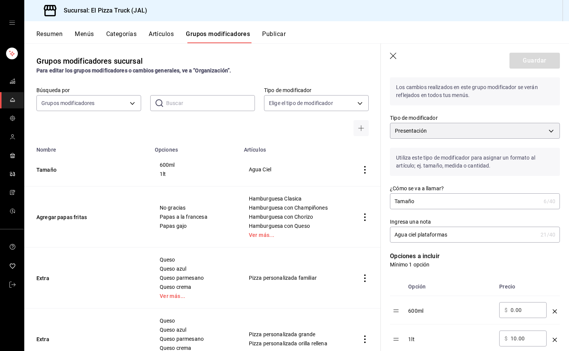
scroll to position [114, 0]
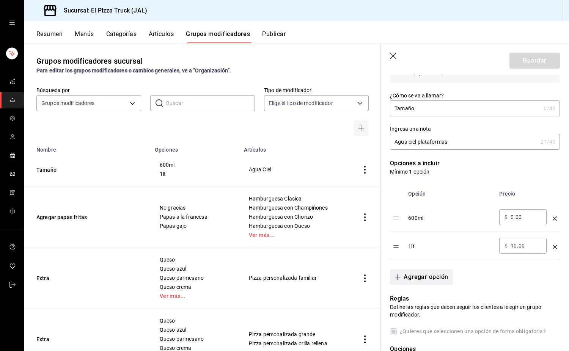
click at [283, 273] on button "Agregar opción" at bounding box center [421, 277] width 63 height 16
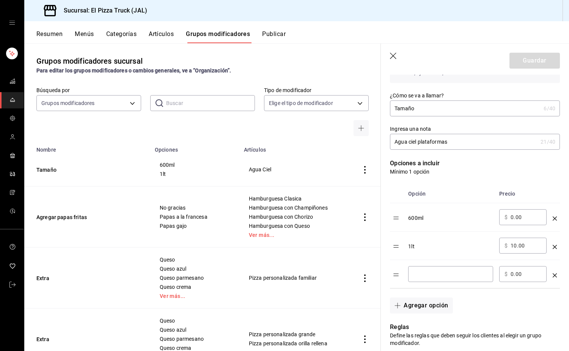
click at [283, 273] on input "optionsTable" at bounding box center [450, 274] width 74 height 8
click at [283, 307] on button "Agregar opción" at bounding box center [421, 306] width 63 height 16
click at [283, 274] on icon "optionsTable" at bounding box center [554, 275] width 4 height 4
click at [283, 277] on icon "optionsTable" at bounding box center [554, 275] width 4 height 4
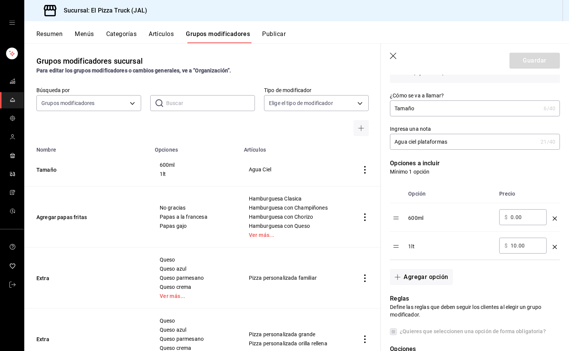
click at [283, 53] on icon "button" at bounding box center [394, 57] width 8 height 8
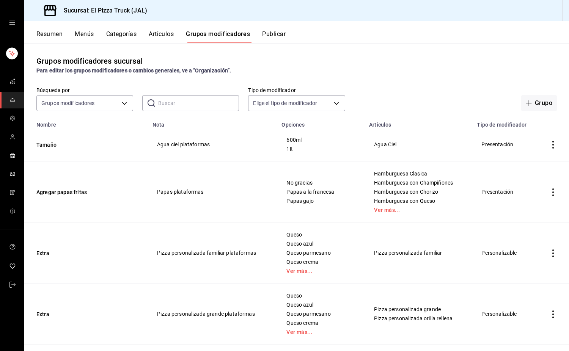
click at [172, 32] on button "Artículos" at bounding box center [161, 36] width 25 height 13
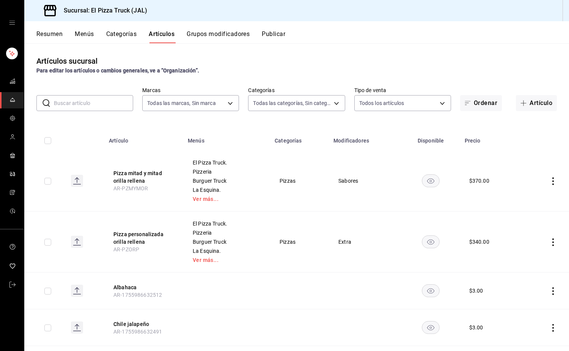
click at [92, 105] on input "text" at bounding box center [93, 103] width 79 height 15
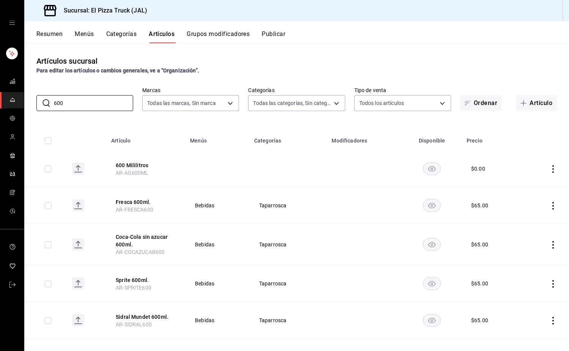
click at [283, 167] on td at bounding box center [544, 168] width 48 height 37
click at [283, 169] on icon "actions" at bounding box center [553, 169] width 2 height 8
click at [283, 218] on span "Eliminar" at bounding box center [523, 218] width 19 height 6
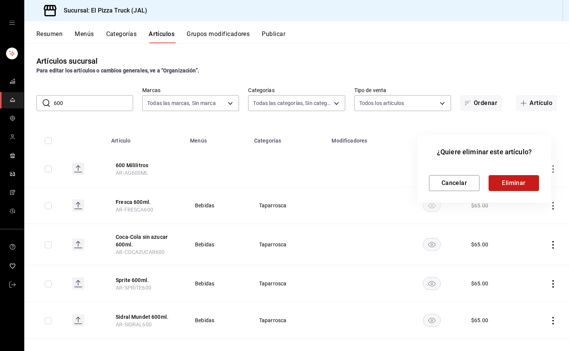
click at [283, 180] on button "Eliminar" at bounding box center [513, 183] width 50 height 16
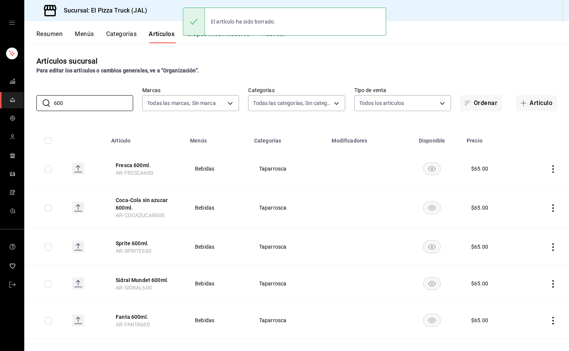
drag, startPoint x: 73, startPoint y: 103, endPoint x: 24, endPoint y: 100, distance: 49.0
click at [24, 100] on div "Sucursal: El Pizza Truck (JAL) Resumen Menús Categorías Artículos Grupos modifi…" at bounding box center [284, 175] width 569 height 351
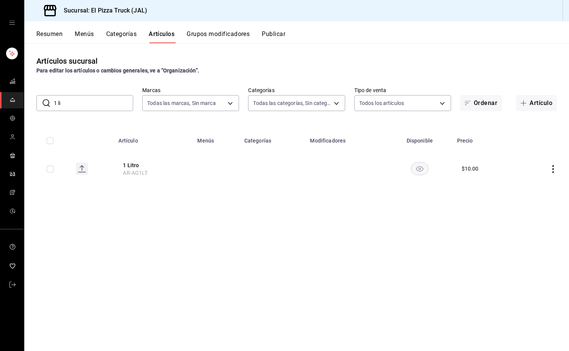
click at [283, 168] on td at bounding box center [542, 168] width 52 height 36
click at [283, 168] on icon "actions" at bounding box center [553, 169] width 8 height 8
click at [283, 221] on span "Eliminar" at bounding box center [530, 218] width 20 height 8
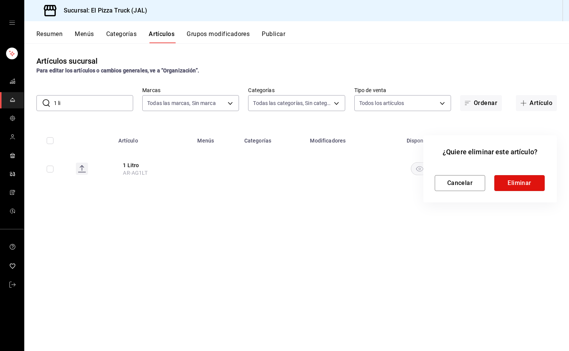
click at [283, 187] on button "Eliminar" at bounding box center [519, 183] width 50 height 16
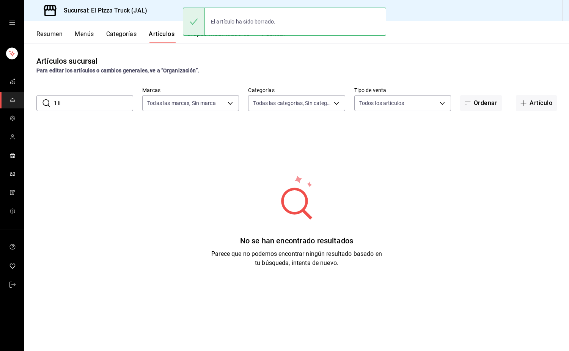
click at [238, 39] on button "Grupos modificadores" at bounding box center [217, 36] width 63 height 13
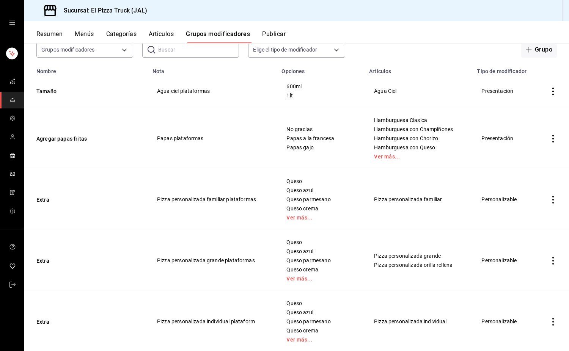
scroll to position [190, 0]
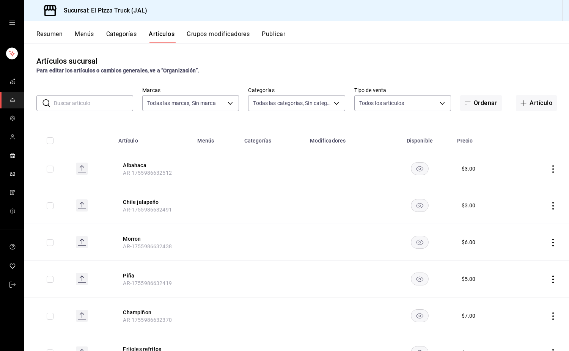
click at [212, 31] on button "Grupos modificadores" at bounding box center [217, 36] width 63 height 13
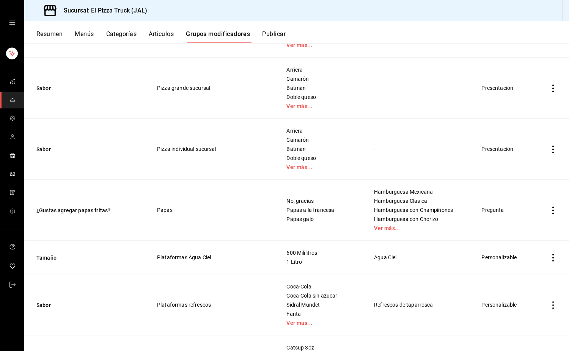
scroll to position [872, 0]
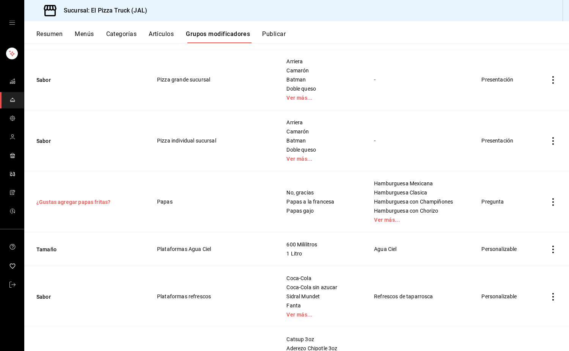
click at [104, 201] on button "¿Gustas agregar papas fritas?" at bounding box center [81, 202] width 91 height 8
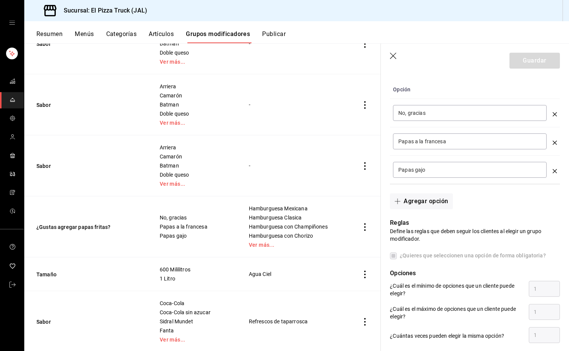
scroll to position [227, 0]
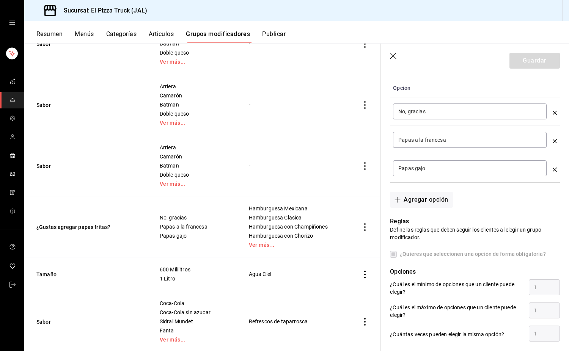
click at [394, 55] on icon "button" at bounding box center [394, 57] width 8 height 8
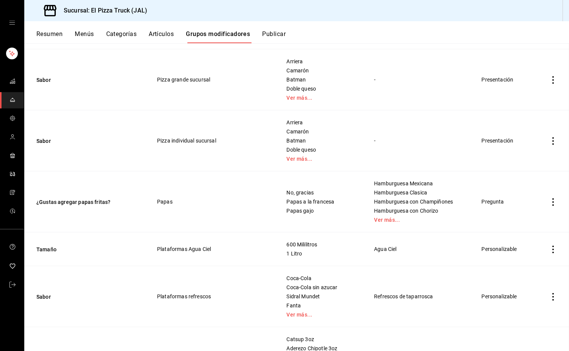
scroll to position [890, 0]
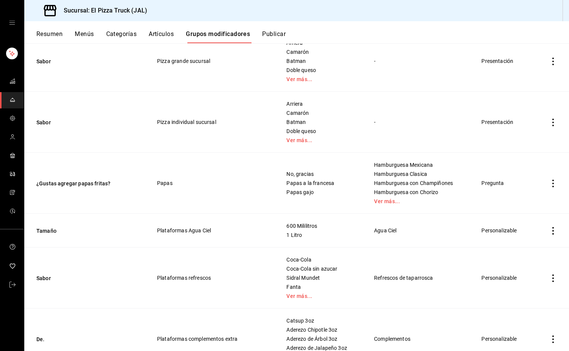
click at [549, 182] on icon "actions" at bounding box center [553, 184] width 8 height 8
click at [519, 238] on li "Eliminar" at bounding box center [517, 233] width 45 height 16
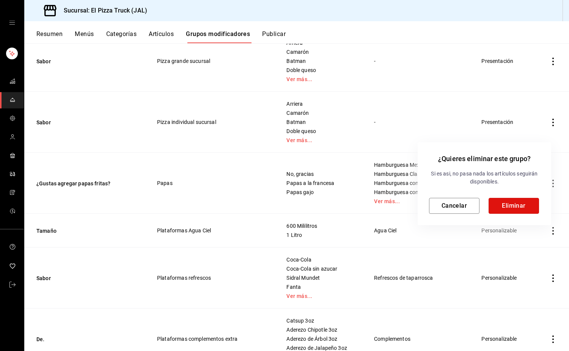
click at [518, 205] on button "Eliminar" at bounding box center [513, 206] width 50 height 16
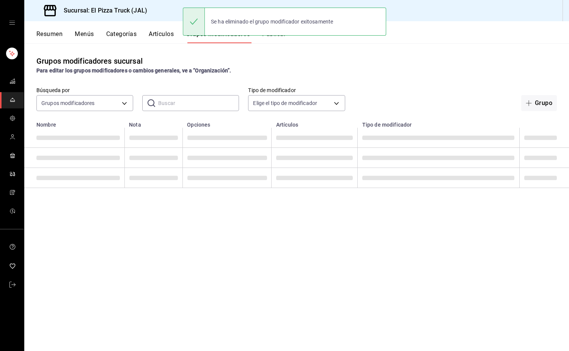
scroll to position [0, 0]
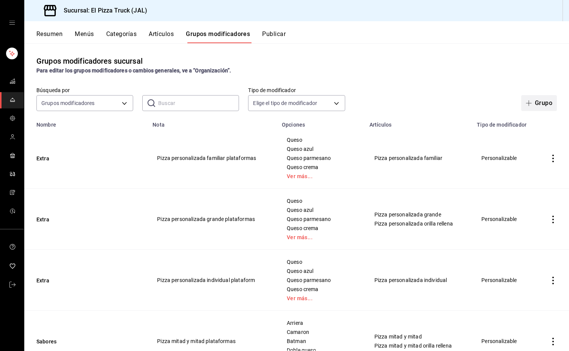
click at [545, 105] on button "Grupo" at bounding box center [539, 103] width 36 height 16
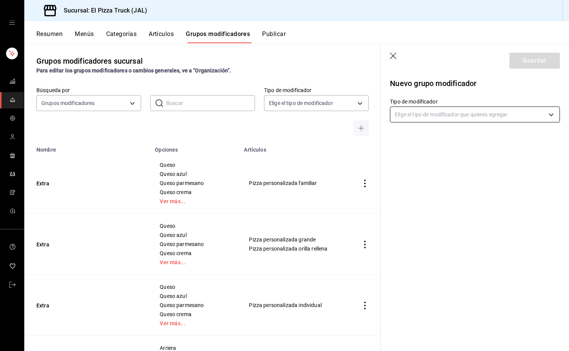
click at [431, 121] on body "Sucursal: El Pizza Truck (JAL) Resumen Menús Categorías Artículos Grupos modifi…" at bounding box center [284, 175] width 569 height 351
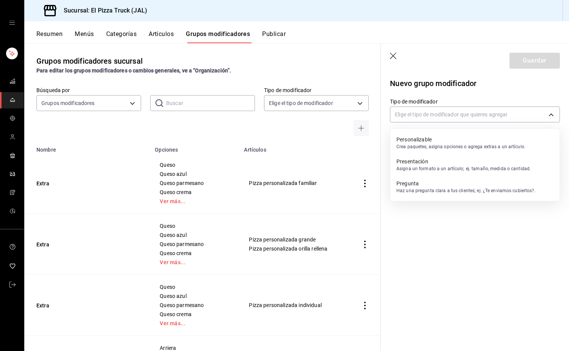
click at [434, 173] on div "Presentación Asigna un formato a un artículo; ej. tamaño, medida o cantidad." at bounding box center [463, 164] width 134 height 17
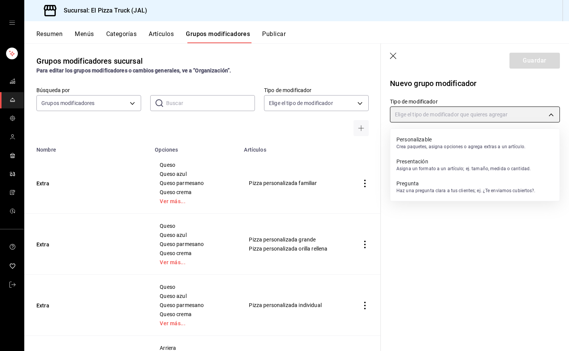
type input "PRESENTATION"
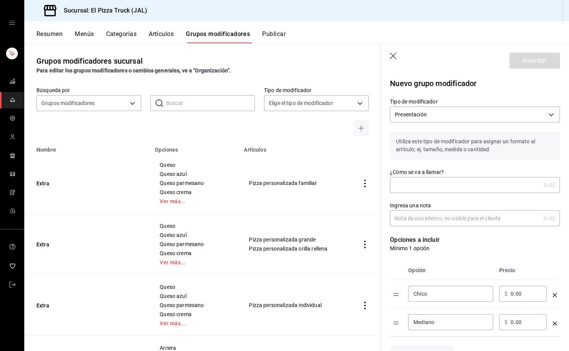
click at [419, 185] on input "¿Cómo se va a llamar?" at bounding box center [465, 184] width 150 height 15
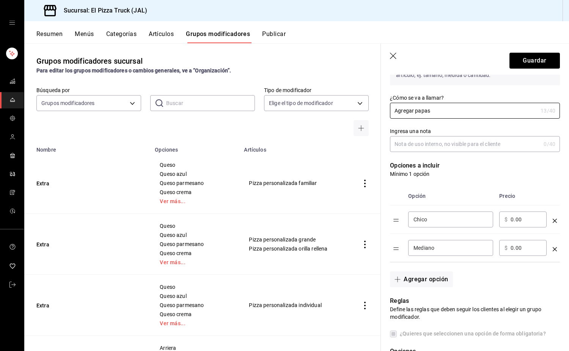
scroll to position [76, 0]
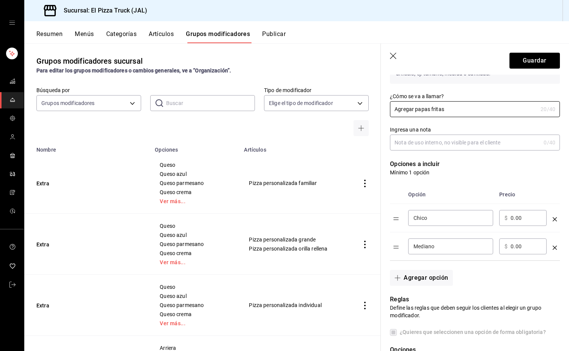
type input "Agregar papas fritas"
click at [486, 218] on input "Chico" at bounding box center [450, 218] width 74 height 8
type input "C"
type input "No gracias"
click at [472, 244] on input "Mediano" at bounding box center [450, 247] width 74 height 8
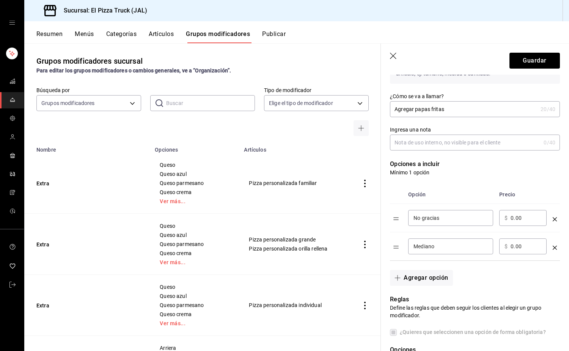
click at [472, 244] on input "Mediano" at bounding box center [450, 247] width 74 height 8
type input "Papas a la francesa"
click at [446, 147] on input "Ingresa una nota" at bounding box center [465, 142] width 150 height 15
type input "p"
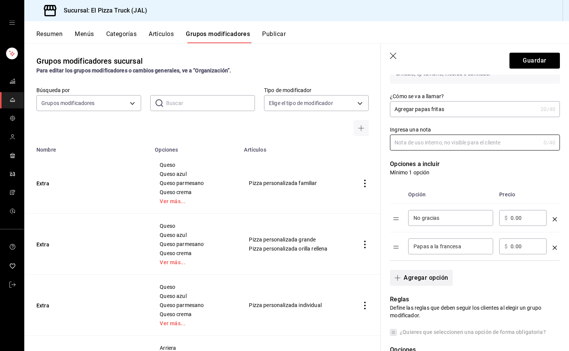
click at [436, 277] on button "Agregar opción" at bounding box center [421, 278] width 63 height 16
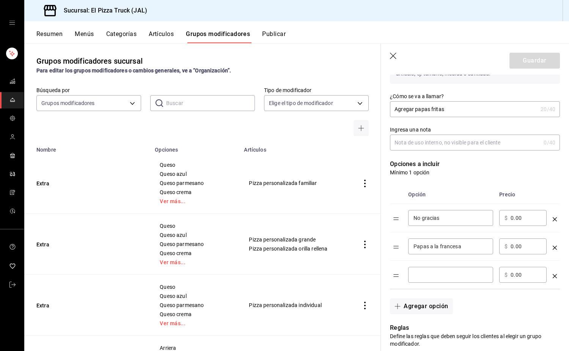
click at [445, 279] on div "​" at bounding box center [450, 275] width 85 height 16
type input "Papas gajo"
click at [512, 250] on input "0.00" at bounding box center [525, 247] width 31 height 8
type input "51.00"
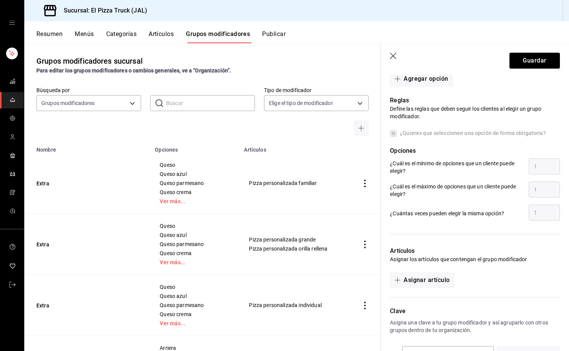
scroll to position [331, 0]
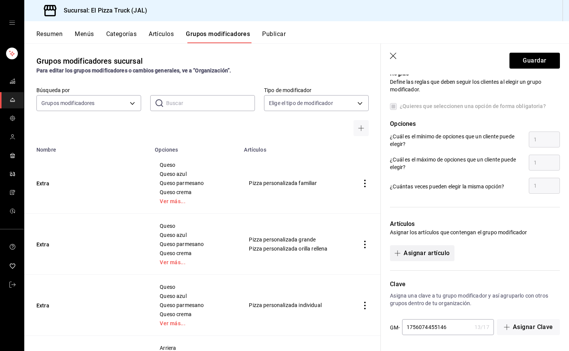
type input "51.00"
click at [445, 251] on button "Asignar artículo" at bounding box center [422, 253] width 64 height 16
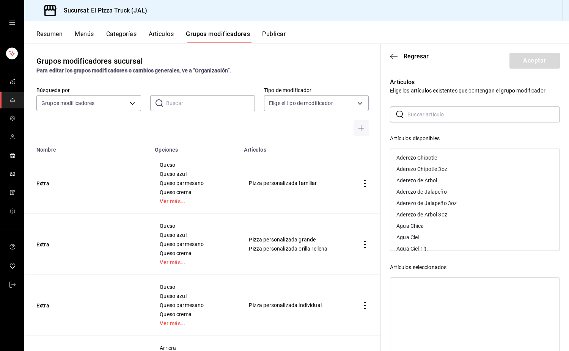
click at [427, 111] on input "text" at bounding box center [483, 114] width 152 height 15
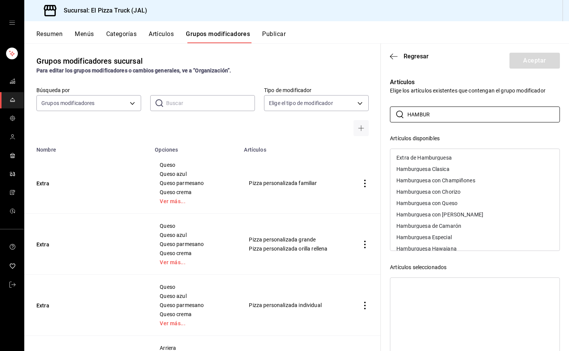
click at [458, 171] on div "Hamburguesa Clasica" at bounding box center [474, 168] width 169 height 11
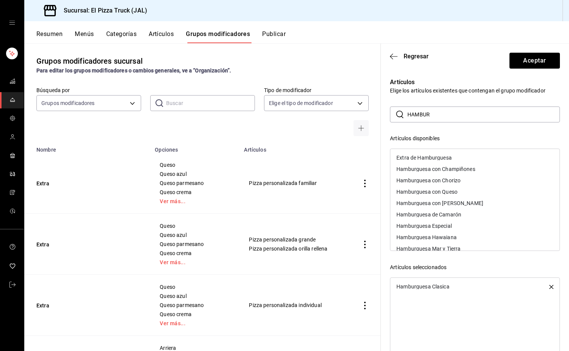
click at [458, 171] on div "Hamburguesa con Champiñones" at bounding box center [435, 168] width 79 height 5
click at [458, 170] on div "Hamburguesa con Chorizo" at bounding box center [428, 168] width 64 height 5
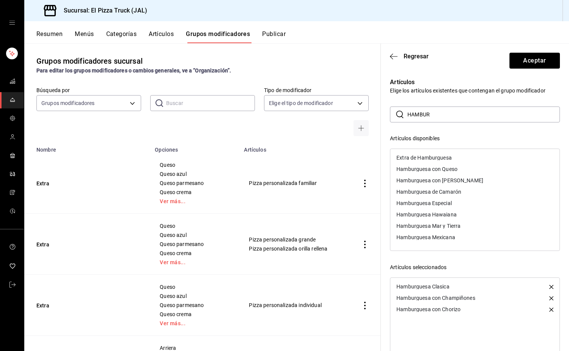
click at [458, 170] on div "Hamburguesa con Queso" at bounding box center [474, 168] width 169 height 11
click at [458, 170] on div "Hamburguesa con [PERSON_NAME]" at bounding box center [474, 168] width 169 height 11
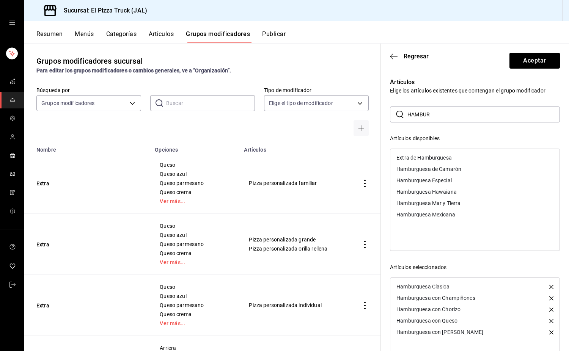
click at [458, 169] on div "Hamburguesa de Camarón" at bounding box center [428, 168] width 65 height 5
click at [458, 169] on div "Hamburguesa Especial" at bounding box center [474, 168] width 169 height 11
click at [458, 169] on div "Hamburguesa Hawaiana" at bounding box center [474, 168] width 169 height 11
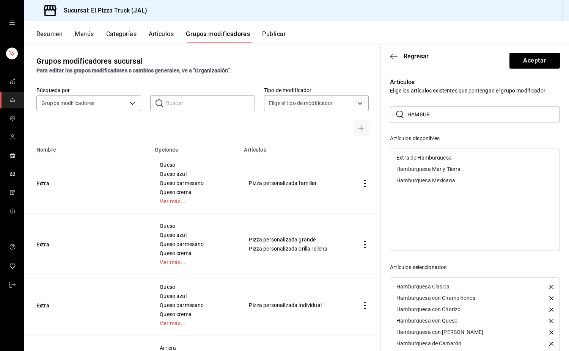
click at [458, 169] on div "Hamburguesa Mar y Tierra" at bounding box center [428, 168] width 64 height 5
click at [458, 168] on div "Hamburguesa Mexicana" at bounding box center [474, 168] width 169 height 11
drag, startPoint x: 442, startPoint y: 117, endPoint x: 382, endPoint y: 113, distance: 59.7
click at [382, 113] on div "Artículos Elige los artículos existentes que contengan el grupo modificador ​ H…" at bounding box center [470, 223] width 179 height 309
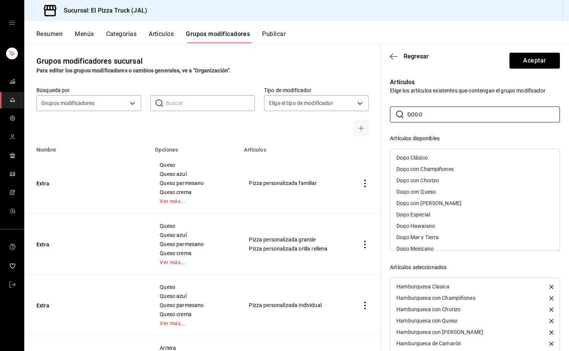
type input "DOGO"
click at [434, 157] on div "Dogo Clásico" at bounding box center [474, 157] width 169 height 11
click at [434, 157] on div "Dogo con Champiñones" at bounding box center [424, 157] width 57 height 5
click at [434, 157] on div "Dogo con Chorizo" at bounding box center [417, 157] width 42 height 5
click at [434, 157] on div "Dogo con Queso" at bounding box center [415, 157] width 39 height 5
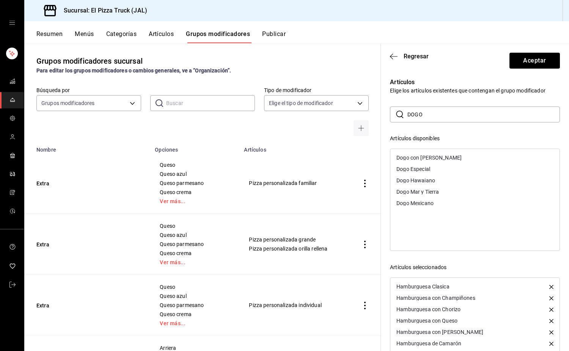
click at [434, 157] on div "Dogo con [PERSON_NAME]" at bounding box center [428, 157] width 65 height 5
click at [434, 157] on div "Dogo Especial" at bounding box center [474, 157] width 169 height 11
click at [434, 156] on div "Dogo Hawaiano" at bounding box center [474, 157] width 169 height 11
click at [434, 156] on div "Dogo Mar y Tierra" at bounding box center [417, 157] width 42 height 5
click at [434, 156] on div "Dogo Mexicano" at bounding box center [474, 157] width 169 height 11
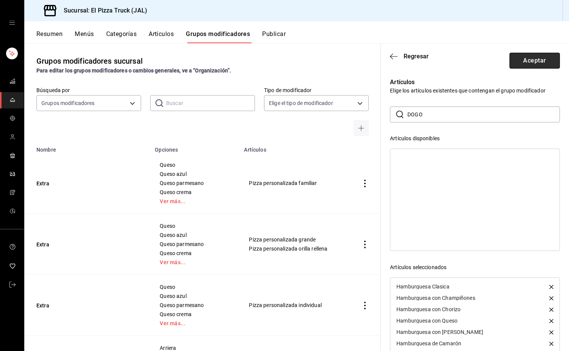
click at [536, 60] on button "Aceptar" at bounding box center [534, 61] width 50 height 16
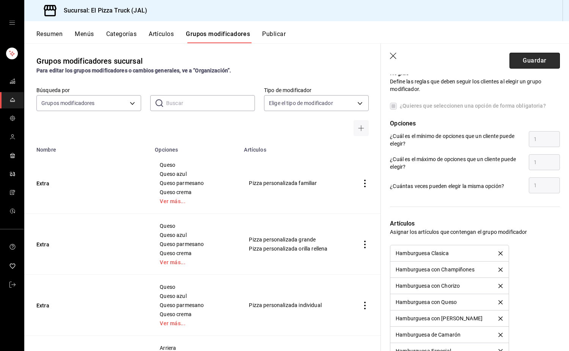
click at [537, 56] on button "Guardar" at bounding box center [534, 61] width 50 height 16
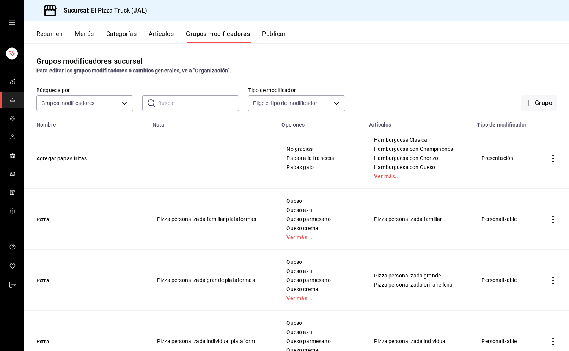
click at [74, 165] on td "Agregar papas fritas" at bounding box center [86, 158] width 124 height 61
click at [75, 161] on button "Agregar papas fritas" at bounding box center [81, 159] width 91 height 8
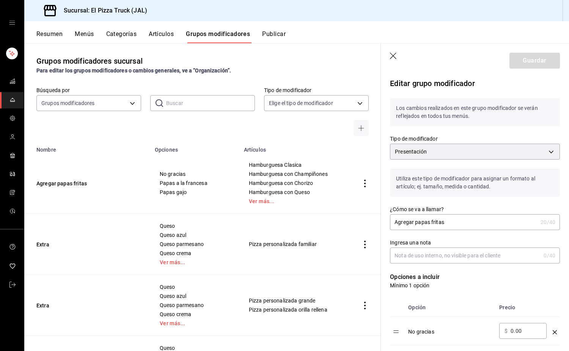
click at [436, 252] on input "Ingresa una nota" at bounding box center [465, 255] width 150 height 15
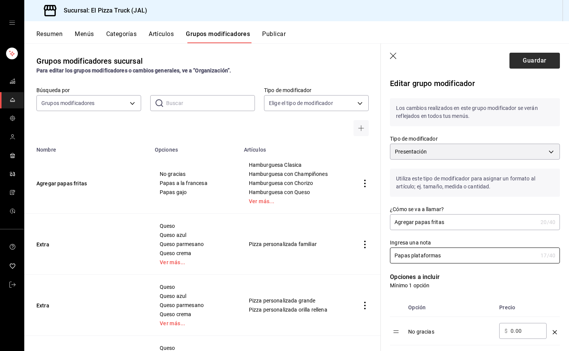
type input "Papas plataformas"
click at [537, 63] on button "Guardar" at bounding box center [534, 61] width 50 height 16
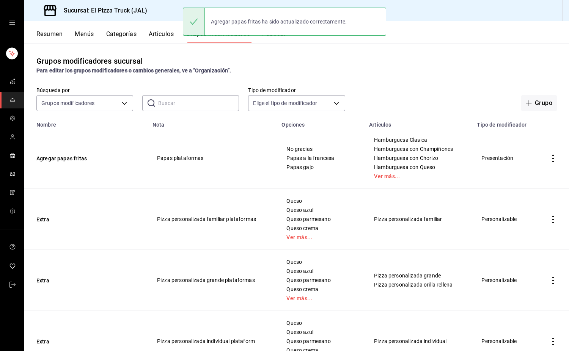
drag, startPoint x: 532, startPoint y: 56, endPoint x: 440, endPoint y: 23, distance: 97.7
click at [440, 23] on div "Resumen Menús Categorías Artículos Grupos modificadores Publicar" at bounding box center [296, 32] width 544 height 22
click at [91, 35] on button "Menús" at bounding box center [84, 36] width 19 height 13
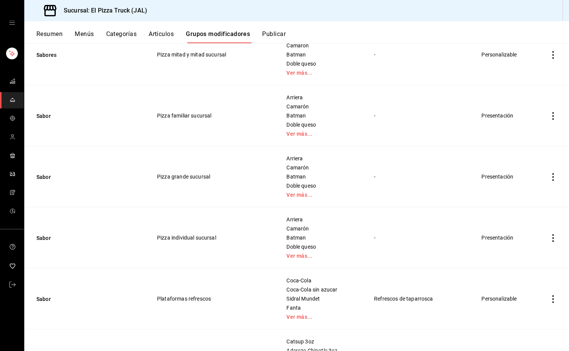
scroll to position [948, 0]
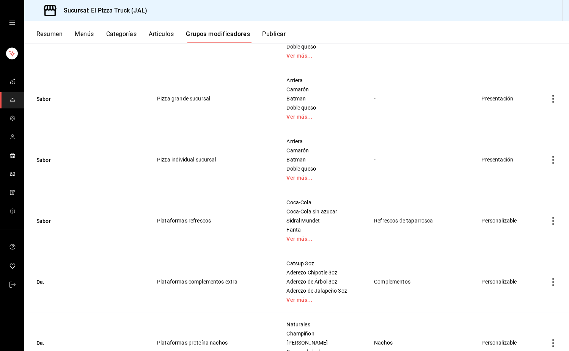
click at [288, 243] on td "Coca-Cola Coca-Cola sin azucar Sidral [PERSON_NAME] Ver más..." at bounding box center [321, 220] width 88 height 61
click at [302, 237] on link "Ver más..." at bounding box center [320, 238] width 69 height 5
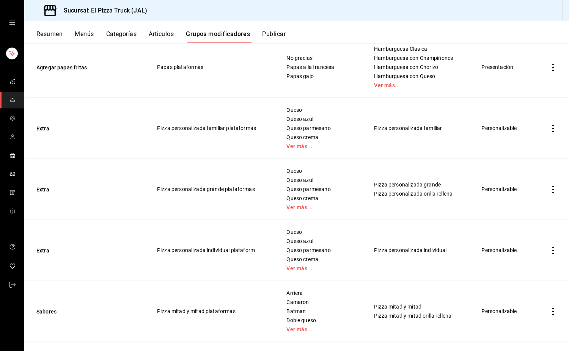
scroll to position [0, 0]
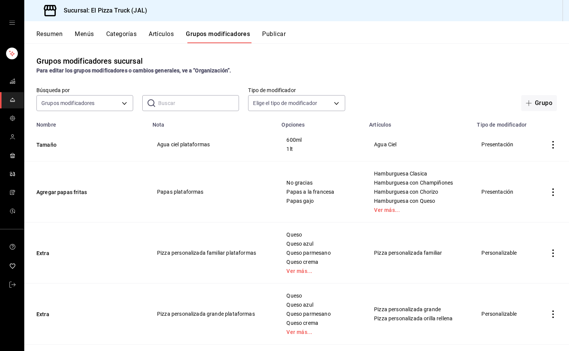
click at [528, 99] on button "Grupo" at bounding box center [539, 103] width 36 height 16
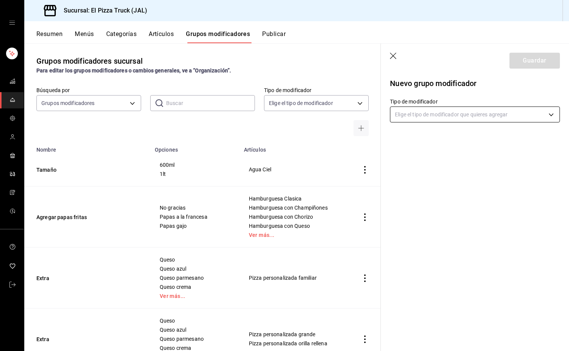
click at [515, 109] on body "Sucursal: El Pizza Truck (JAL) Resumen Menús Categorías Artículos Grupos modifi…" at bounding box center [284, 175] width 569 height 351
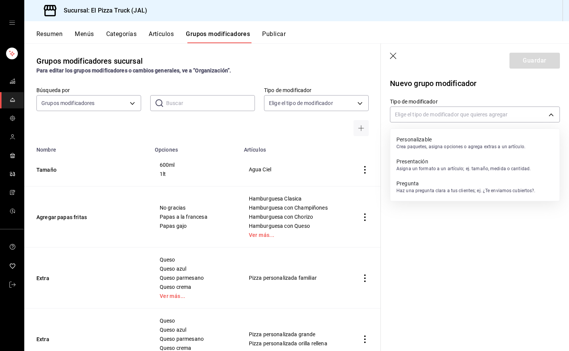
click at [431, 165] on p "Presentación" at bounding box center [463, 162] width 134 height 8
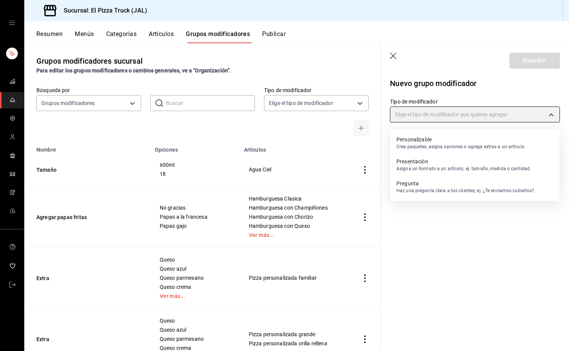
type input "PRESENTATION"
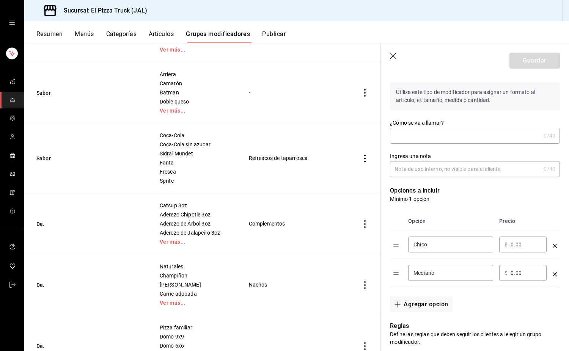
scroll to position [76, 0]
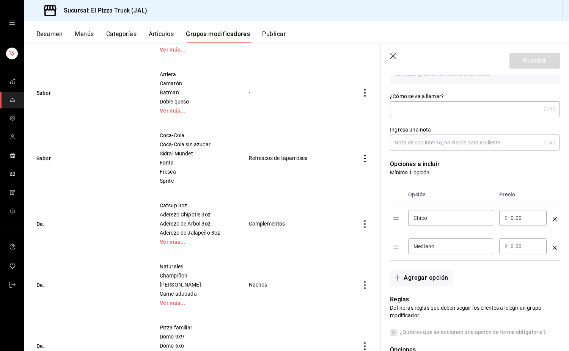
click at [449, 226] on div "Chico ​" at bounding box center [450, 218] width 85 height 16
type input "Coca-Cola"
click at [445, 243] on input "Mediano" at bounding box center [450, 247] width 74 height 8
type input "Coca-Cola sin azucar"
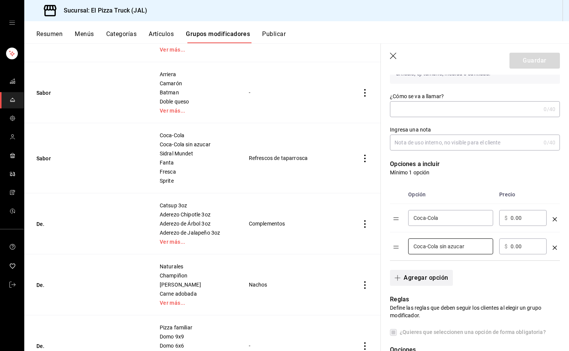
click at [439, 282] on button "Agregar opción" at bounding box center [421, 278] width 63 height 16
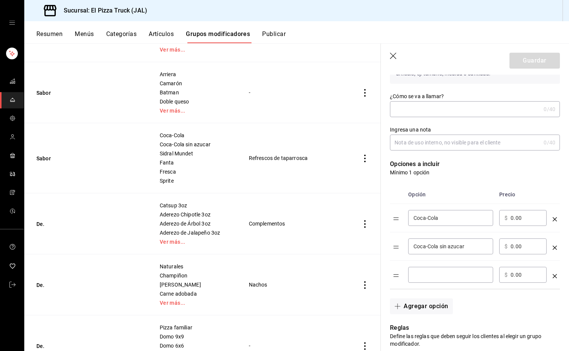
click at [433, 279] on div "​" at bounding box center [450, 275] width 85 height 16
type input "Sidral Mundet"
click at [426, 310] on button "Agregar opción" at bounding box center [421, 306] width 63 height 16
click at [436, 302] on input "optionsTable" at bounding box center [450, 303] width 74 height 8
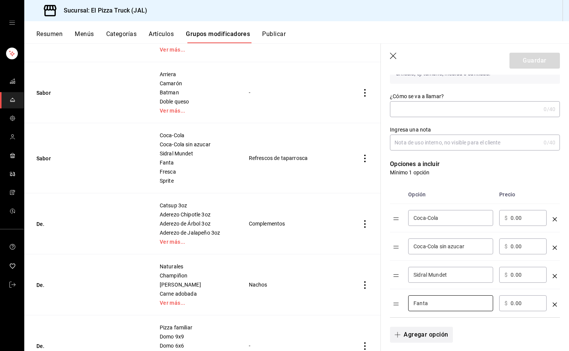
type input "Fanta"
click at [440, 334] on button "Agregar opción" at bounding box center [421, 335] width 63 height 16
click at [442, 325] on div "​" at bounding box center [450, 332] width 85 height 16
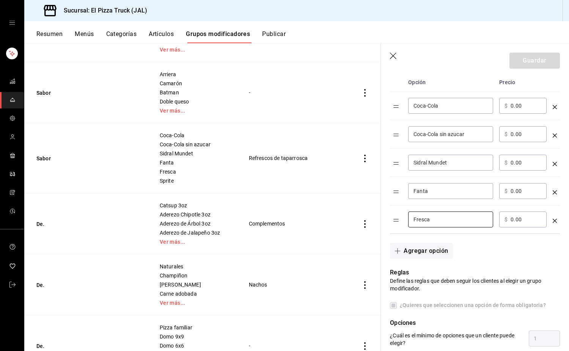
scroll to position [190, 0]
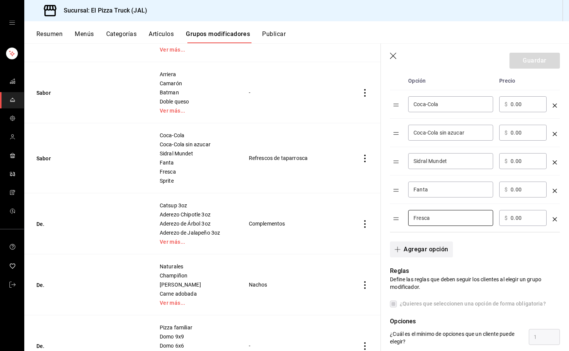
type input "Fresca"
click at [436, 246] on button "Agregar opción" at bounding box center [421, 249] width 63 height 16
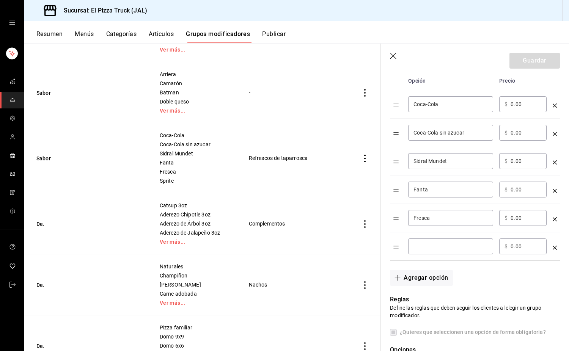
click at [432, 241] on div "​" at bounding box center [450, 246] width 85 height 16
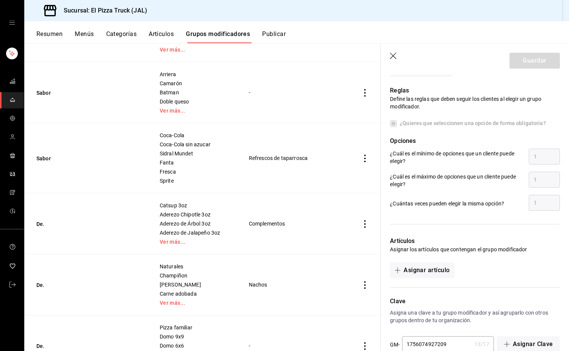
scroll to position [416, 0]
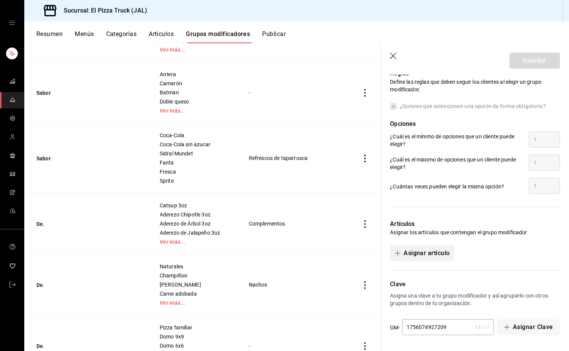
type input "Sprite"
click at [430, 251] on button "Asignar artículo" at bounding box center [422, 253] width 64 height 16
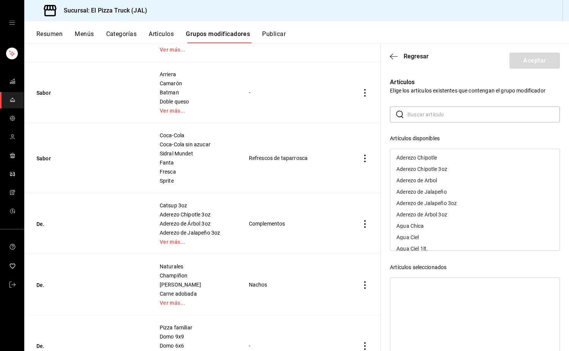
click at [431, 116] on input "text" at bounding box center [483, 114] width 152 height 15
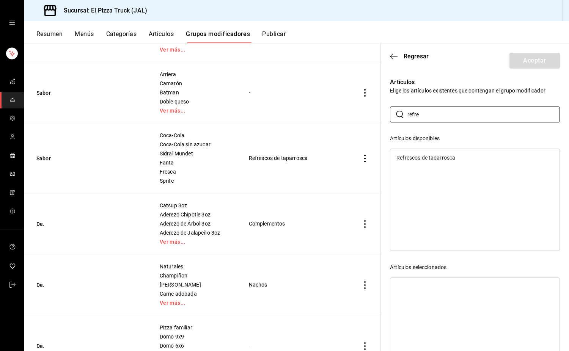
type input "refre"
click at [430, 158] on div "Refrescos de taparrosca" at bounding box center [425, 157] width 59 height 5
click at [531, 59] on button "Aceptar" at bounding box center [534, 61] width 50 height 16
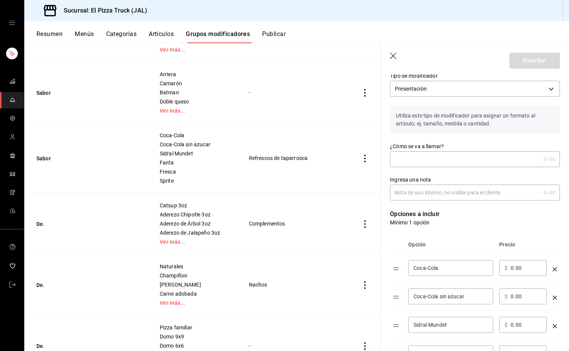
scroll to position [0, 0]
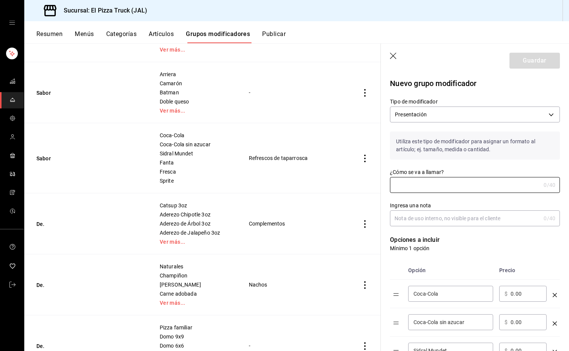
drag, startPoint x: 473, startPoint y: 186, endPoint x: 370, endPoint y: 188, distance: 102.7
click at [368, 189] on main "Grupos modificadores sucursal Para editar los grupos modificadores o cambios ge…" at bounding box center [296, 197] width 544 height 308
type input "Sabor"
click at [520, 212] on input "Ingresa una nota" at bounding box center [465, 218] width 150 height 15
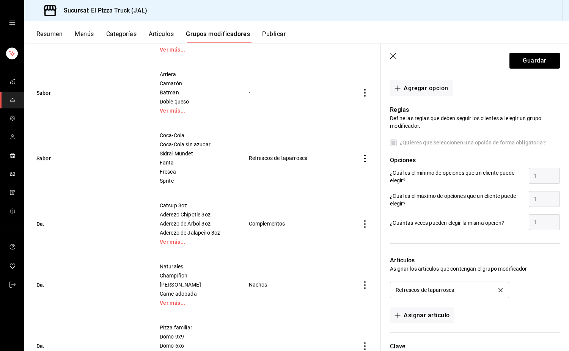
scroll to position [442, 0]
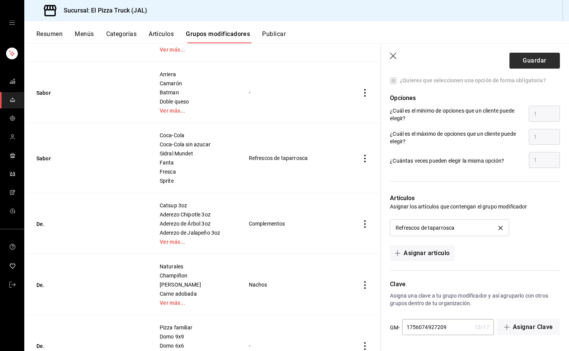
type input "Refrescos plataformas"
click at [529, 60] on button "Guardar" at bounding box center [534, 61] width 50 height 16
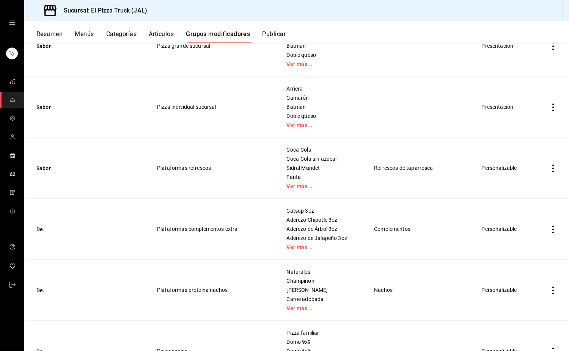
scroll to position [1029, 0]
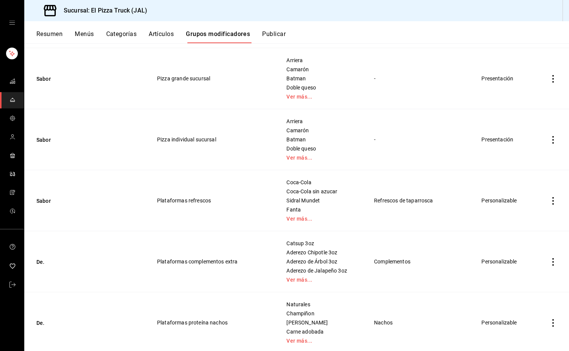
click at [549, 199] on icon "actions" at bounding box center [553, 201] width 8 height 8
click at [516, 253] on li "Eliminar" at bounding box center [517, 250] width 45 height 16
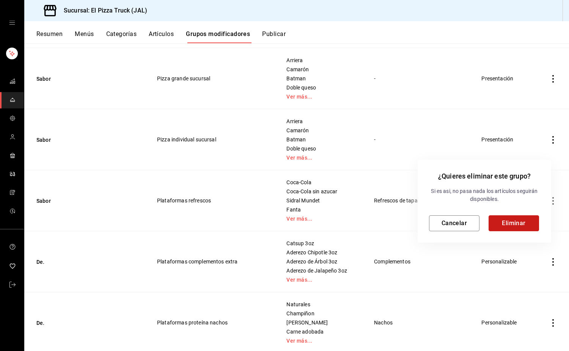
click at [512, 225] on button "Eliminar" at bounding box center [513, 223] width 50 height 16
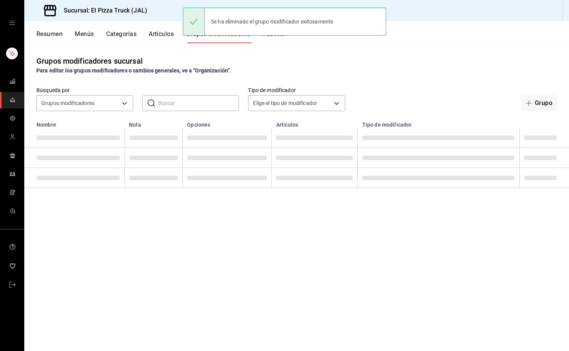
scroll to position [0, 0]
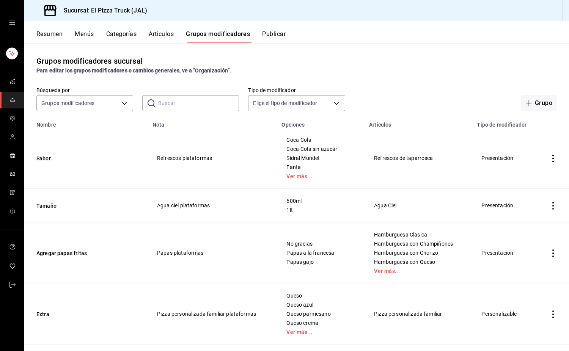
click at [167, 38] on button "Artículos" at bounding box center [161, 36] width 25 height 13
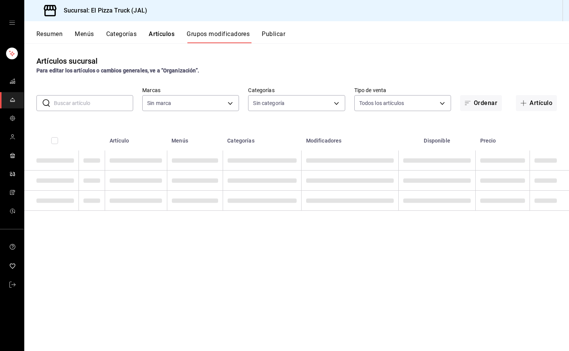
type input "c15787e7-6217-4551-b681-77b679b5e3f3,a441d866-96e6-4057-8867-d7266e748d34,b52d4…"
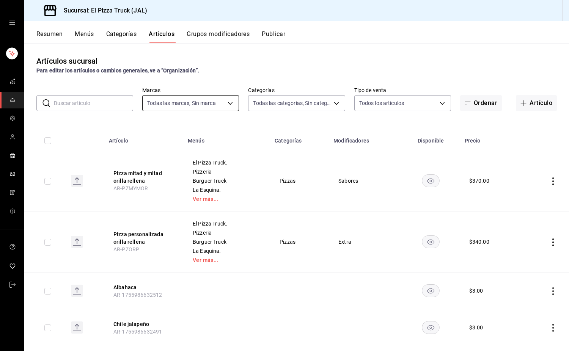
type input "7011110b-ccbe-4c9e-86f6-4a195b2d65b1,5937454d-5871-409b-ab19-0e087f261275,3108b…"
click at [96, 96] on input "text" at bounding box center [93, 103] width 79 height 15
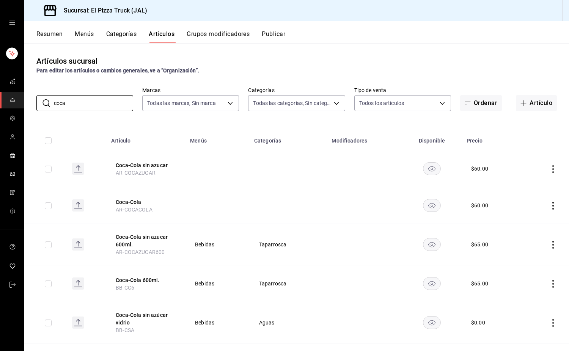
click at [549, 206] on icon "actions" at bounding box center [553, 206] width 8 height 8
click at [520, 257] on span "Eliminar" at bounding box center [523, 254] width 19 height 6
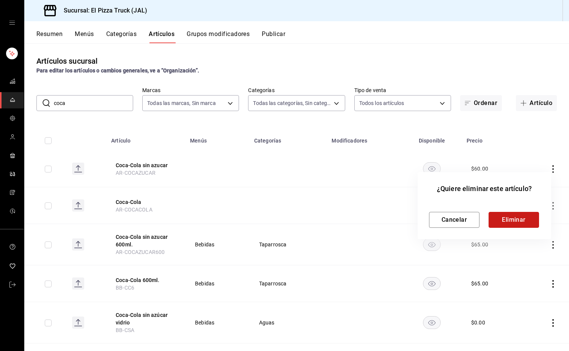
click at [530, 222] on button "Eliminar" at bounding box center [513, 220] width 50 height 16
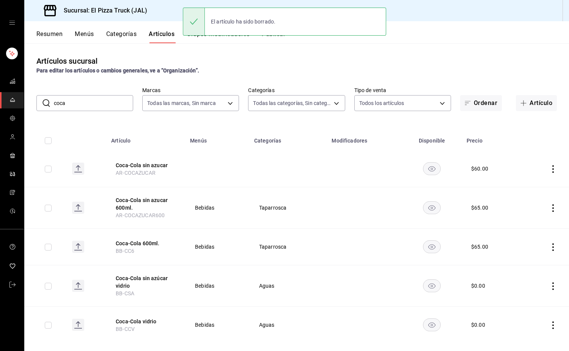
click at [551, 168] on td at bounding box center [544, 168] width 48 height 37
click at [549, 168] on icon "actions" at bounding box center [553, 169] width 8 height 8
click at [533, 218] on span "Eliminar" at bounding box center [523, 218] width 19 height 6
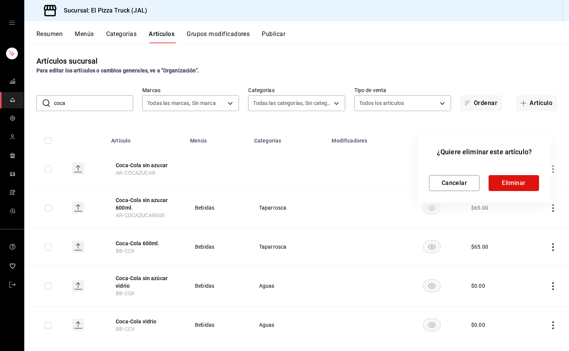
click at [501, 183] on button "Eliminar" at bounding box center [513, 183] width 50 height 16
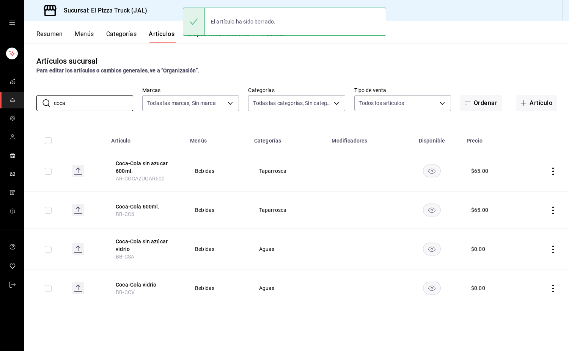
click at [83, 99] on input "coca" at bounding box center [93, 103] width 79 height 15
type input "c"
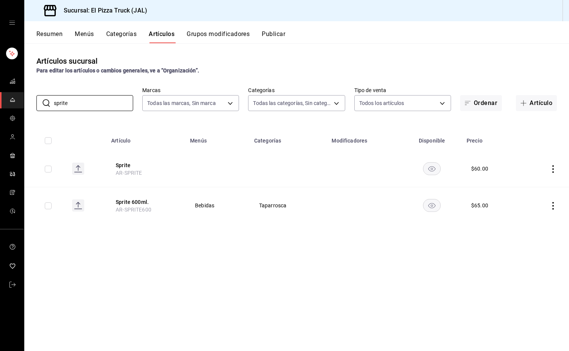
click at [554, 171] on icon "actions" at bounding box center [553, 169] width 8 height 8
click at [536, 216] on span "Eliminar" at bounding box center [529, 218] width 19 height 6
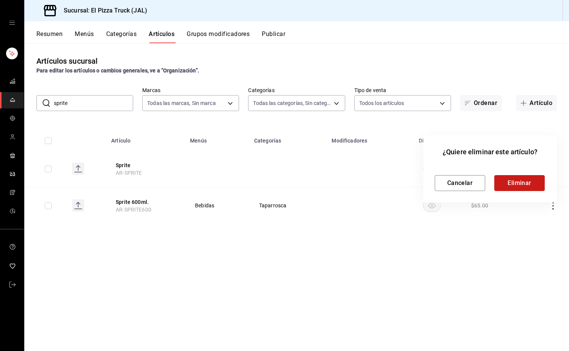
click at [534, 185] on button "Eliminar" at bounding box center [519, 183] width 50 height 16
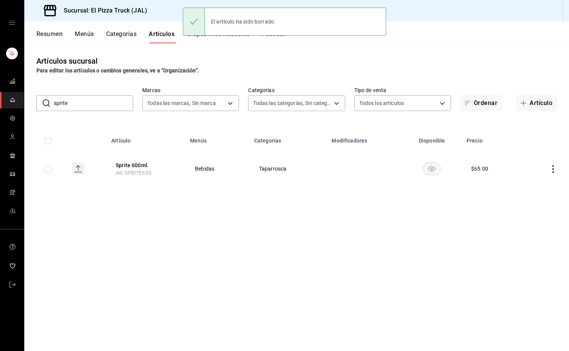
click at [105, 98] on input "sprite" at bounding box center [93, 103] width 79 height 15
type input "s"
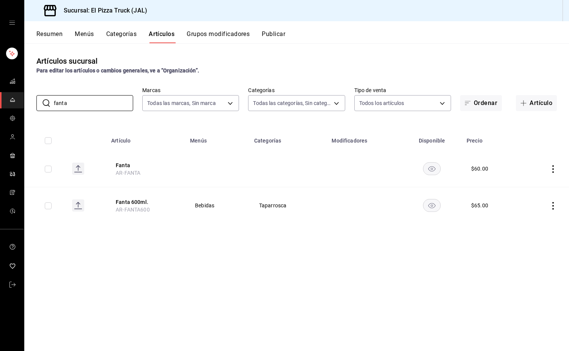
type input "fanta"
click at [553, 165] on icon "actions" at bounding box center [553, 169] width 2 height 8
click at [536, 219] on span "Eliminar" at bounding box center [529, 218] width 19 height 6
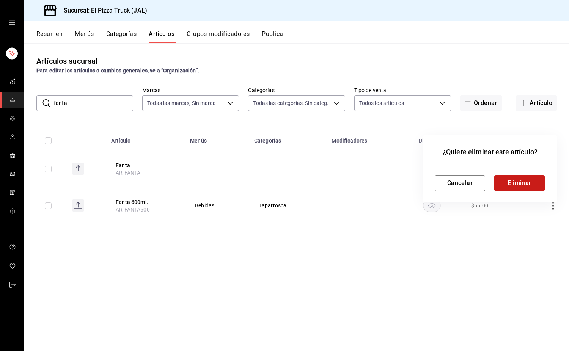
click at [524, 185] on button "Eliminar" at bounding box center [519, 183] width 50 height 16
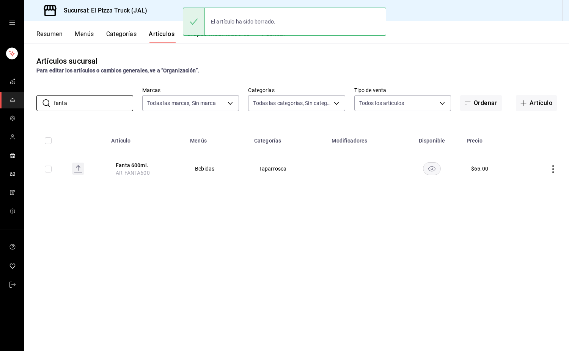
drag, startPoint x: 63, startPoint y: 108, endPoint x: 12, endPoint y: 105, distance: 51.6
click at [12, 105] on div "Sucursal: El Pizza Truck (JAL) Resumen Menús Categorías Artículos Grupos modifi…" at bounding box center [284, 175] width 569 height 351
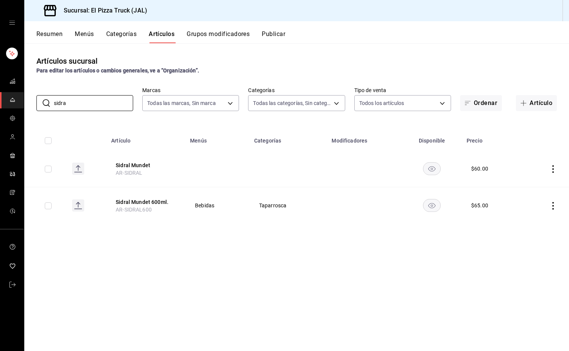
type input "sidra"
click at [552, 170] on icon "actions" at bounding box center [553, 169] width 8 height 8
click at [541, 220] on li "Eliminar" at bounding box center [522, 218] width 45 height 16
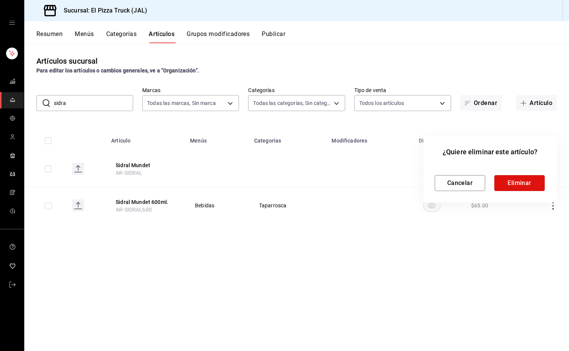
drag, startPoint x: 517, startPoint y: 184, endPoint x: 462, endPoint y: 170, distance: 56.6
click at [517, 184] on button "Eliminar" at bounding box center [519, 183] width 50 height 16
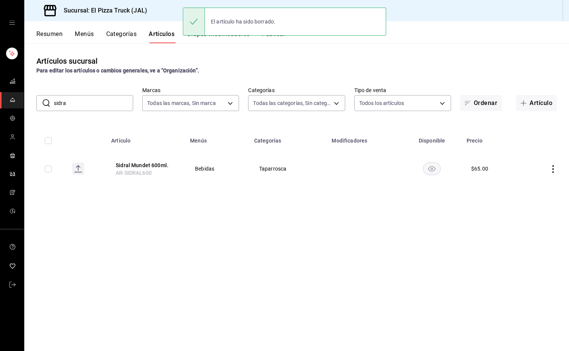
drag, startPoint x: 104, startPoint y: 100, endPoint x: 60, endPoint y: 104, distance: 43.8
click at [74, 102] on input "sidra" at bounding box center [93, 103] width 79 height 15
click at [75, 103] on input "sidra" at bounding box center [93, 103] width 79 height 15
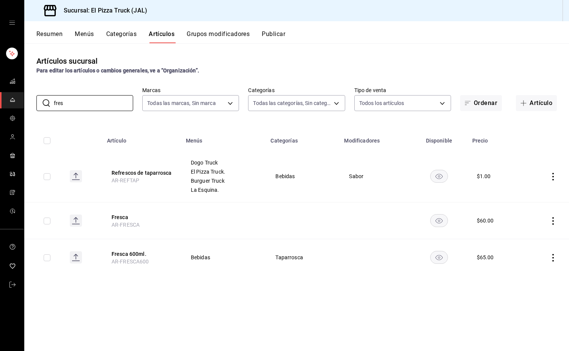
click at [555, 221] on icon "actions" at bounding box center [553, 221] width 8 height 8
click at [531, 271] on span "Eliminar" at bounding box center [529, 269] width 19 height 6
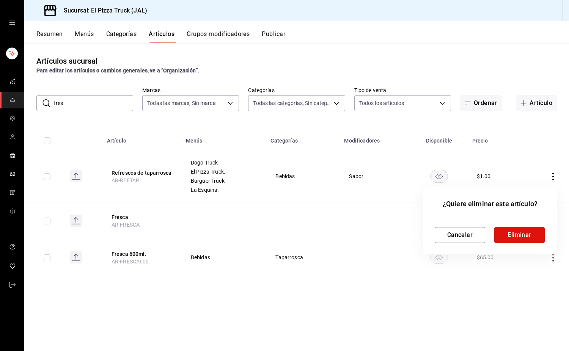
click at [523, 238] on button "Eliminar" at bounding box center [519, 235] width 50 height 16
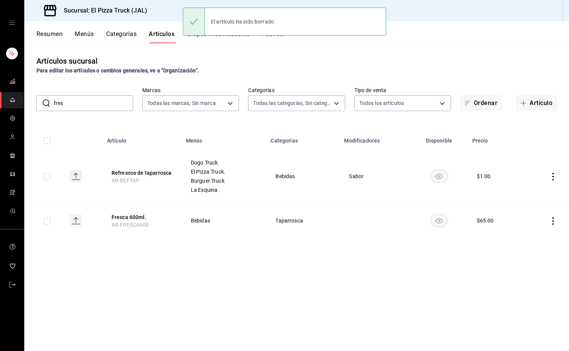
click at [89, 103] on input "fres" at bounding box center [93, 103] width 79 height 15
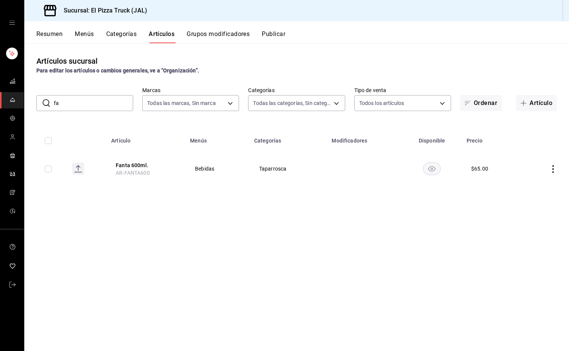
type input "f"
type input "s"
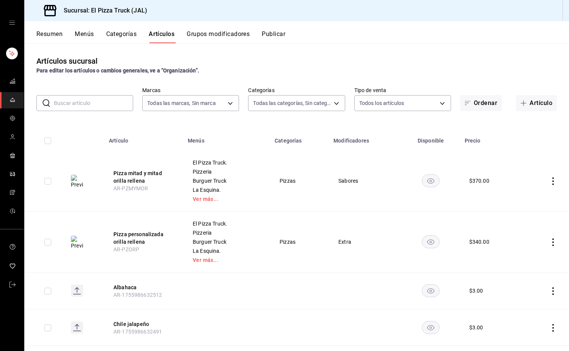
click at [77, 33] on button "Menús" at bounding box center [84, 36] width 19 height 13
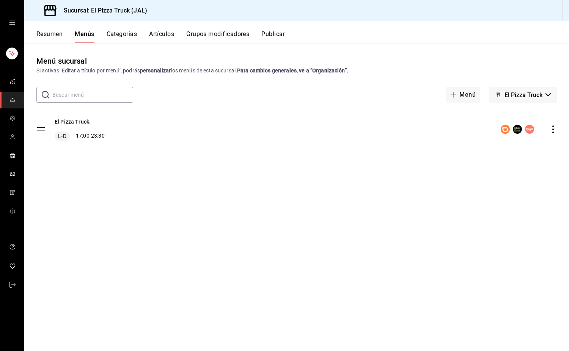
click at [550, 124] on div "El Pizza Truck. L-D 17:00 - 23:30" at bounding box center [296, 129] width 544 height 41
click at [554, 126] on icon "actions" at bounding box center [553, 129] width 8 height 8
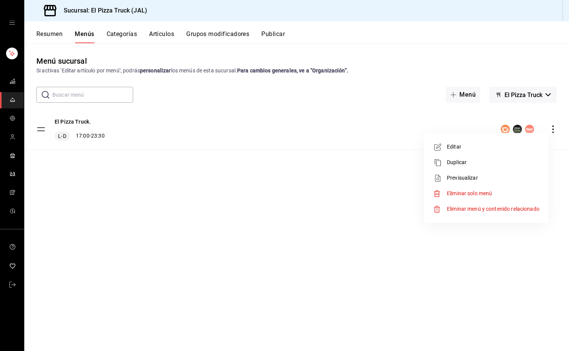
click at [472, 174] on span "Previsualizar" at bounding box center [493, 178] width 92 height 8
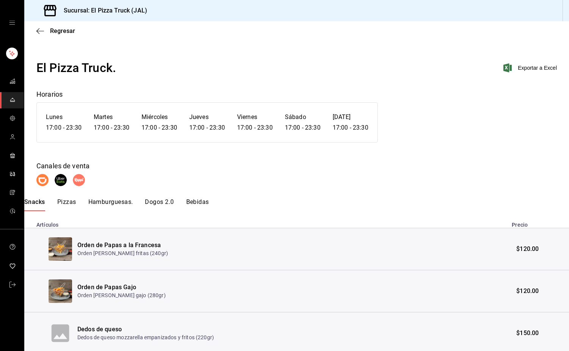
click at [162, 199] on button "Dogos 2.0" at bounding box center [159, 204] width 29 height 13
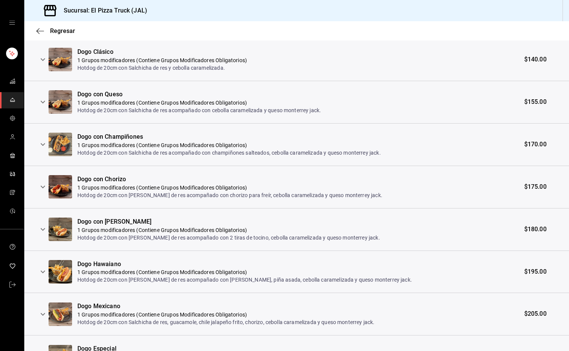
scroll to position [76, 0]
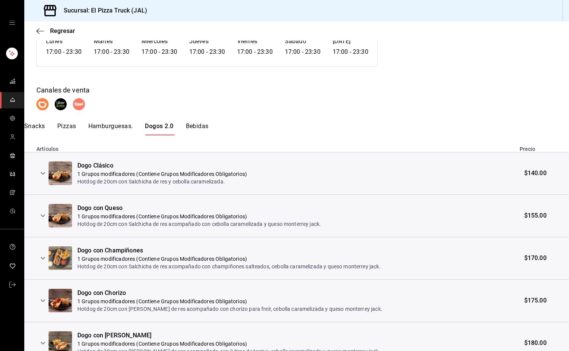
click at [200, 122] on div "El Pizza Truck. Exportar a Excel Horarios Lunes 17:00 - 23:30 Martes 17:00 - 23…" at bounding box center [296, 258] width 544 height 551
click at [207, 128] on button "Bebidas" at bounding box center [197, 128] width 23 height 13
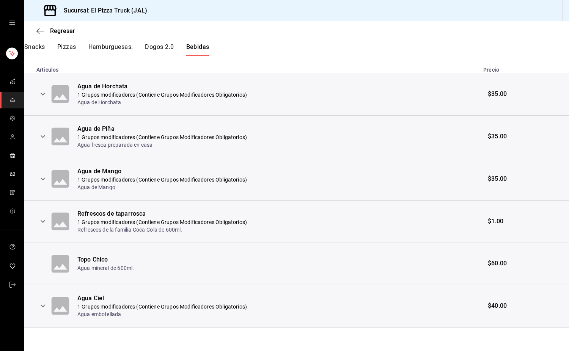
scroll to position [156, 0]
click at [41, 31] on icon "button" at bounding box center [40, 31] width 8 height 0
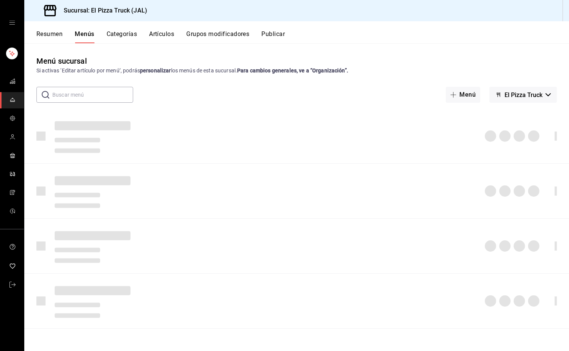
click at [171, 34] on button "Artículos" at bounding box center [161, 36] width 25 height 13
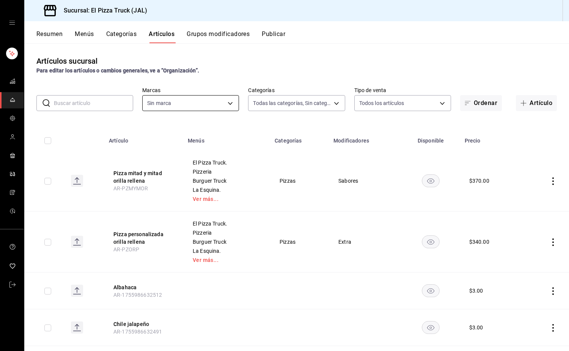
type input "7011110b-ccbe-4c9e-86f6-4a195b2d65b1,5937454d-5871-409b-ab19-0e087f261275,3108b…"
type input "c15787e7-6217-4551-b681-77b679b5e3f3,a441d866-96e6-4057-8867-d7266e748d34,b52d4…"
click at [99, 104] on input "text" at bounding box center [93, 103] width 79 height 15
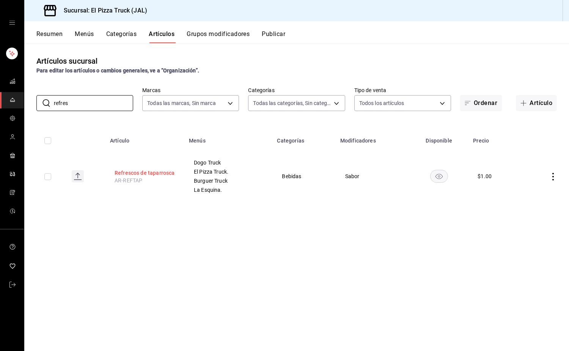
type input "refres"
click at [165, 174] on button "Refrescos de taparrosca" at bounding box center [144, 173] width 61 height 8
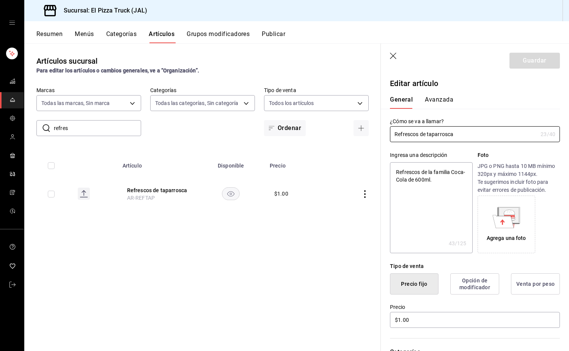
scroll to position [152, 0]
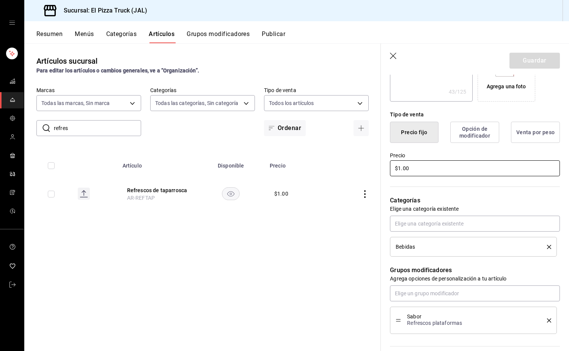
click at [399, 166] on input "$1.00" at bounding box center [475, 168] width 170 height 16
type textarea "x"
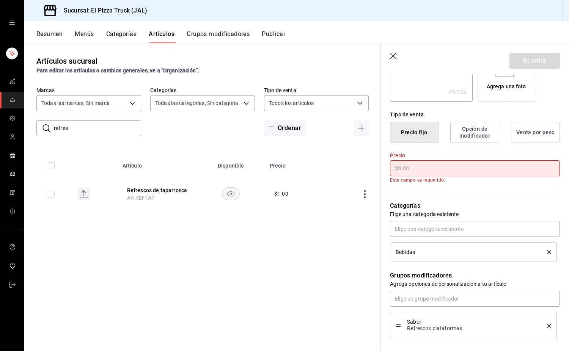
type input "$6.00"
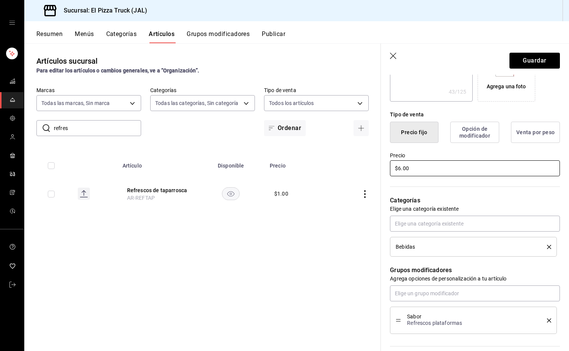
type textarea "x"
type input "$60.00"
click at [546, 60] on button "Guardar" at bounding box center [534, 61] width 50 height 16
type textarea "x"
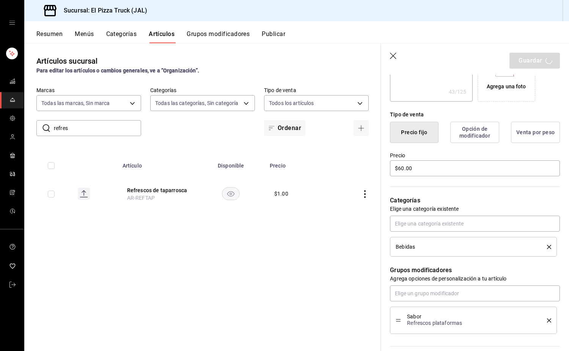
type input "AR-1756075273242"
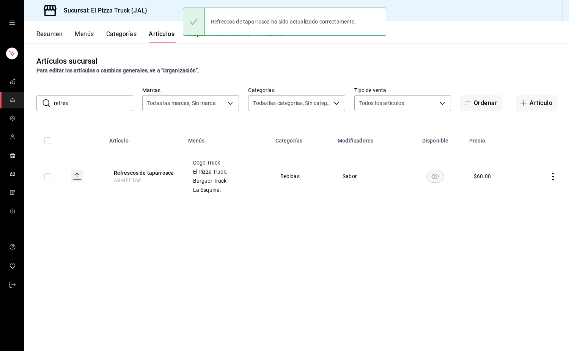
click at [91, 34] on button "Menús" at bounding box center [84, 36] width 19 height 13
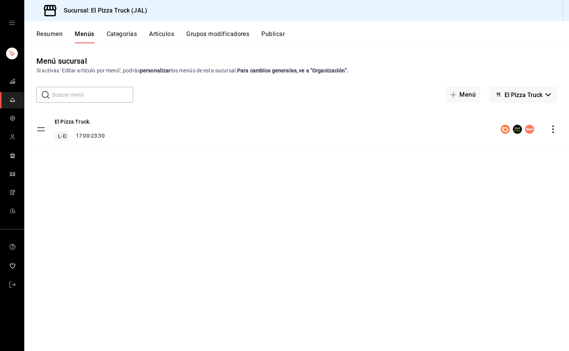
click at [64, 118] on div "El Pizza Truck. L-D 17:00 - 23:30" at bounding box center [296, 129] width 544 height 41
click at [67, 119] on button "El Pizza Truck." at bounding box center [73, 122] width 36 height 8
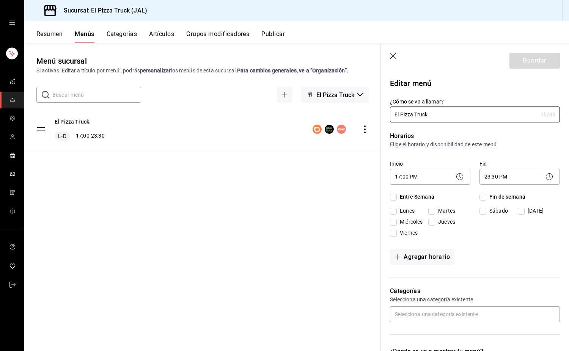
checkbox input "true"
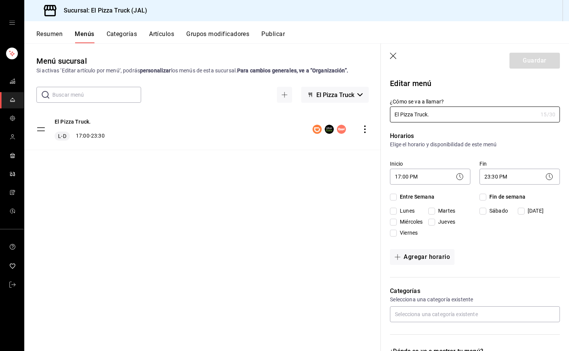
checkbox input "true"
click at [402, 174] on body "Sucursal: El Pizza Truck (JAL) Resumen Menús Categorías Artículos Grupos modifi…" at bounding box center [284, 175] width 569 height 351
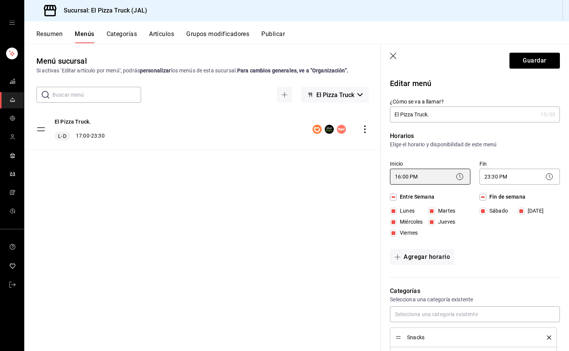
scroll to position [277, 0]
click at [401, 177] on body "Sucursal: El Pizza Truck (JAL) Resumen Menús Categorías Artículos Grupos modifi…" at bounding box center [284, 175] width 569 height 351
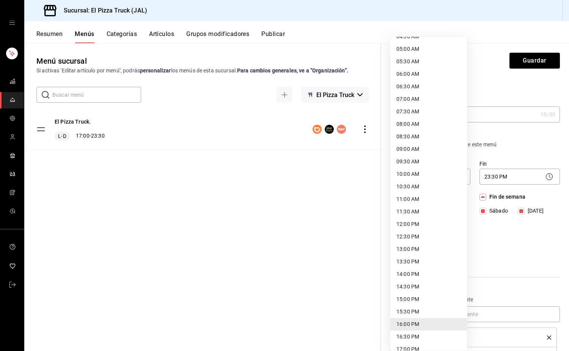
scroll to position [116, 0]
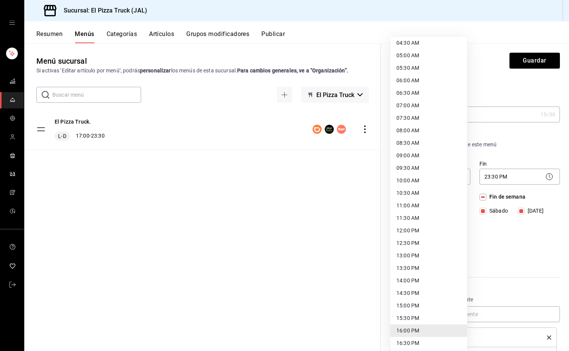
click at [410, 241] on li "12:30 PM" at bounding box center [428, 243] width 77 height 13
type input "12:30"
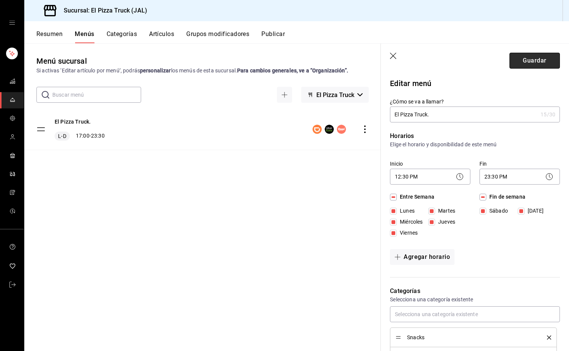
click at [545, 60] on button "Guardar" at bounding box center [534, 61] width 50 height 16
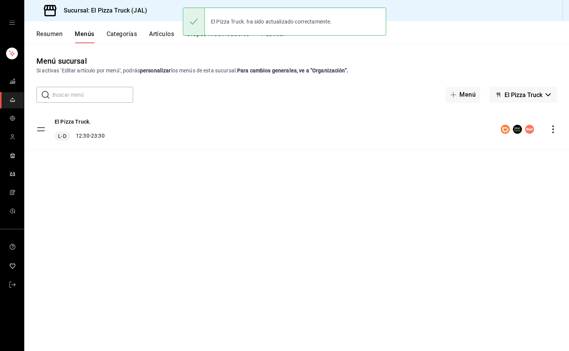
click at [529, 92] on span "El Pizza Truck" at bounding box center [523, 94] width 38 height 7
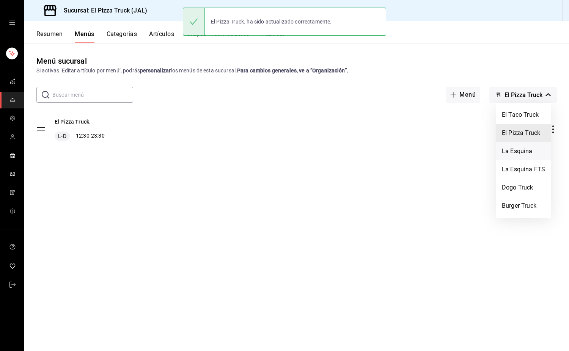
click at [520, 152] on li "La Esquina" at bounding box center [522, 151] width 55 height 18
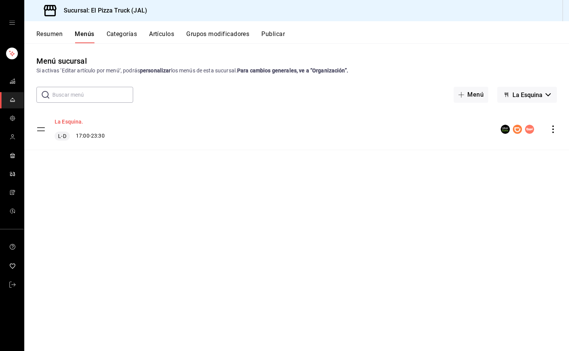
click at [75, 123] on button "La Esquina." at bounding box center [69, 122] width 29 height 8
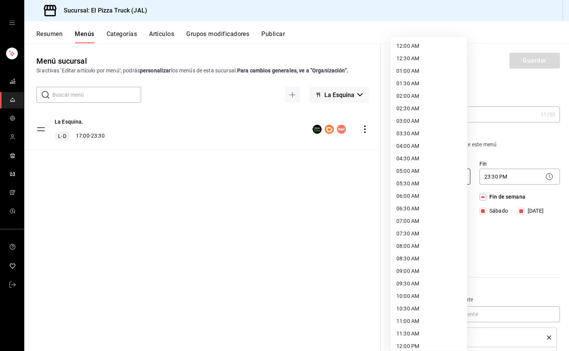
click at [426, 176] on body "Sucursal: El Pizza Truck (JAL) Resumen Menús Categorías Artículos Grupos modifi…" at bounding box center [284, 175] width 569 height 351
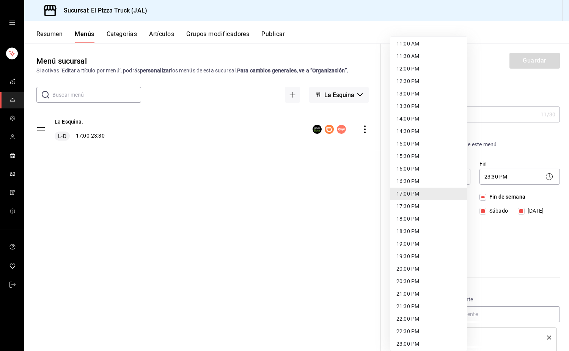
scroll to position [240, 0]
click at [413, 120] on li "12:30 PM" at bounding box center [428, 119] width 77 height 13
type input "12:30"
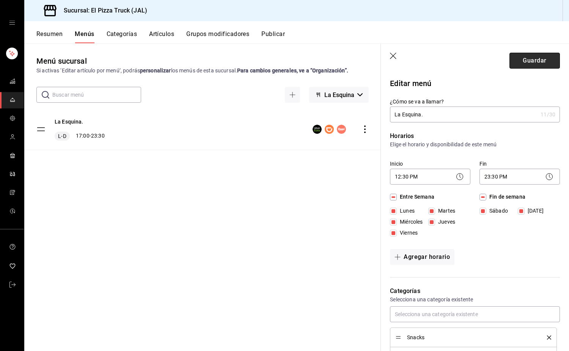
click at [536, 62] on button "Guardar" at bounding box center [534, 61] width 50 height 16
checkbox input "false"
type input "1756075301954"
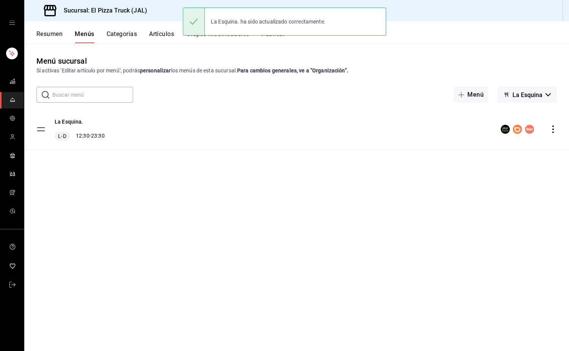
click at [539, 96] on span "La Esquina" at bounding box center [527, 94] width 30 height 7
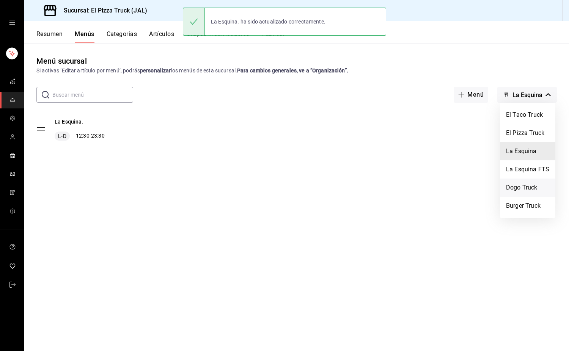
click at [521, 190] on li "Dogo Truck" at bounding box center [527, 188] width 55 height 18
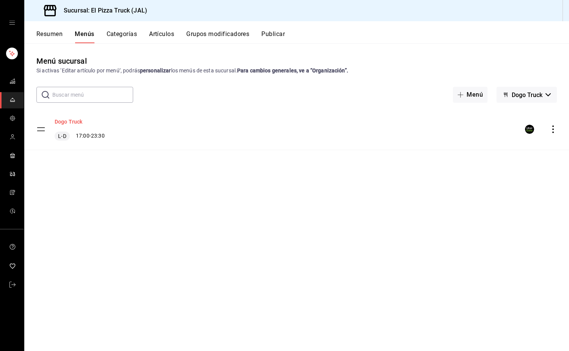
click at [76, 122] on button "Dogo Truck" at bounding box center [69, 122] width 28 height 8
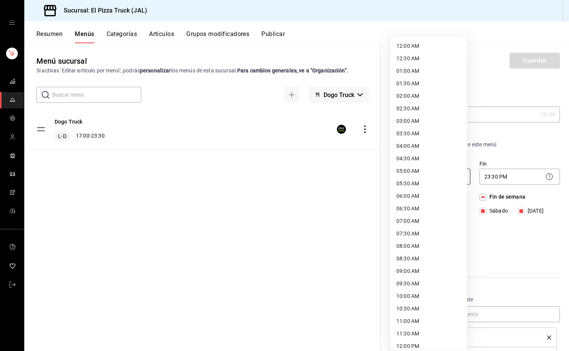
click at [440, 176] on body "Sucursal: El Pizza Truck (JAL) Resumen Menús Categorías Artículos Grupos modifi…" at bounding box center [284, 175] width 569 height 351
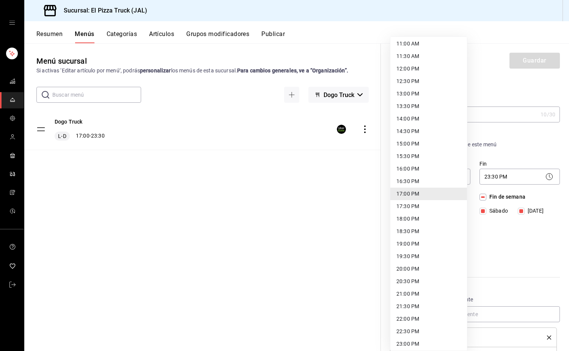
click at [412, 78] on li "12:30 PM" at bounding box center [428, 81] width 77 height 13
type input "12:30"
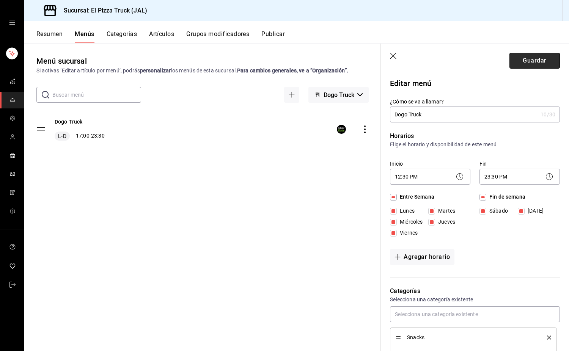
click at [537, 58] on button "Guardar" at bounding box center [534, 61] width 50 height 16
checkbox input "false"
type input "1756075311455"
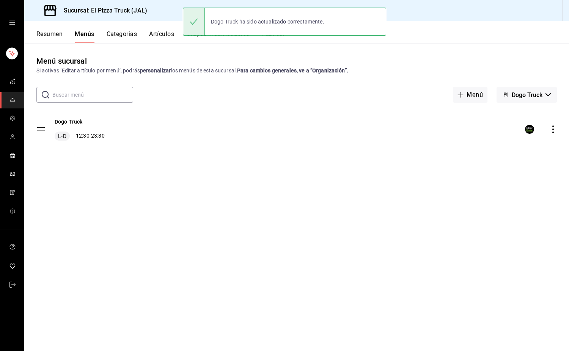
click at [545, 91] on button "Dogo Truck" at bounding box center [526, 95] width 60 height 16
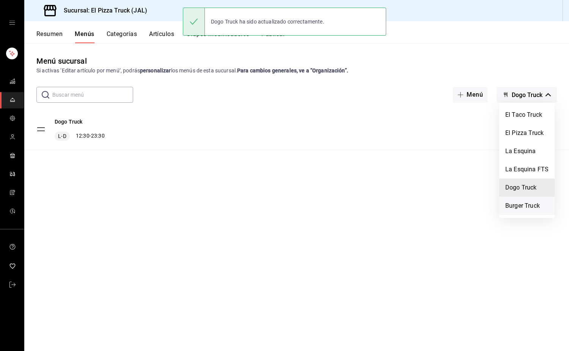
click at [522, 202] on li "Burger Truck" at bounding box center [526, 206] width 55 height 18
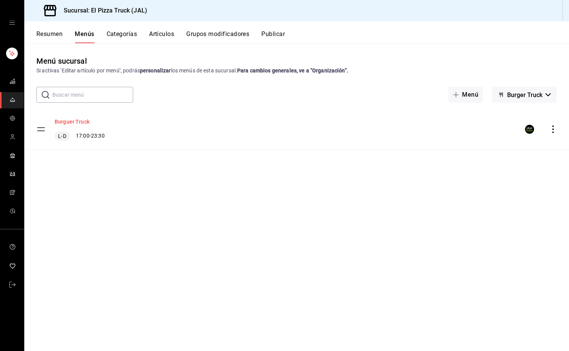
click at [88, 124] on button "Burguer Truck" at bounding box center [72, 122] width 35 height 8
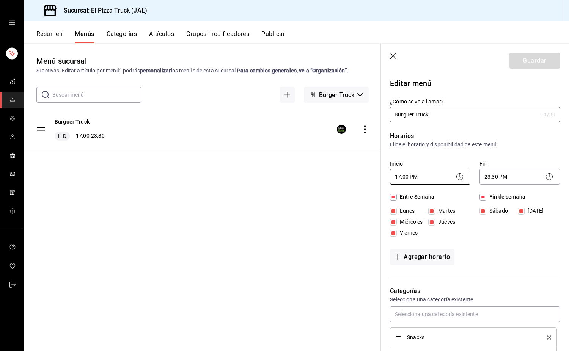
click at [437, 177] on body "Sucursal: El Pizza Truck (JAL) Resumen Menús Categorías Artículos Grupos modifi…" at bounding box center [284, 175] width 569 height 351
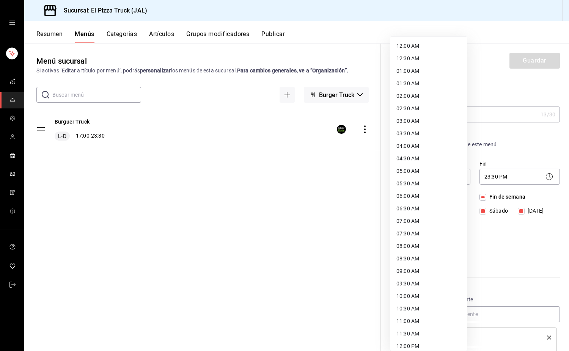
scroll to position [277, 0]
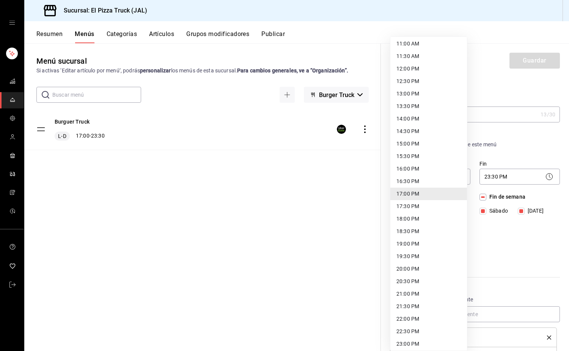
click at [411, 76] on li "12:30 PM" at bounding box center [428, 81] width 77 height 13
type input "12:30"
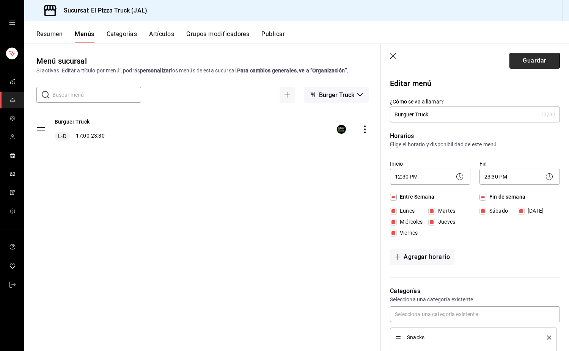
click at [541, 55] on button "Guardar" at bounding box center [534, 61] width 50 height 16
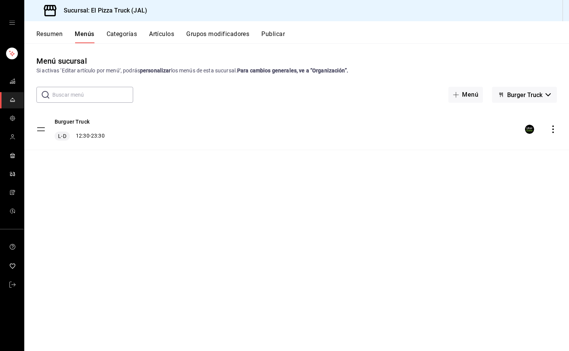
click at [51, 35] on button "Resumen" at bounding box center [49, 36] width 26 height 13
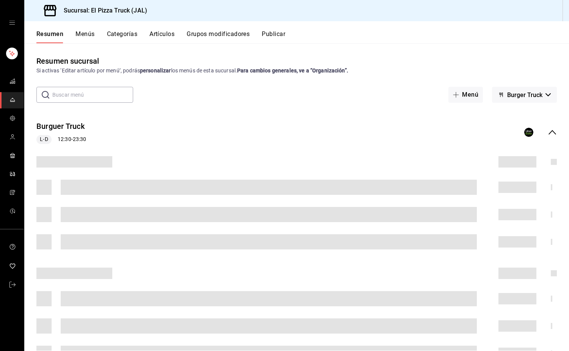
click at [85, 36] on button "Menús" at bounding box center [84, 36] width 19 height 13
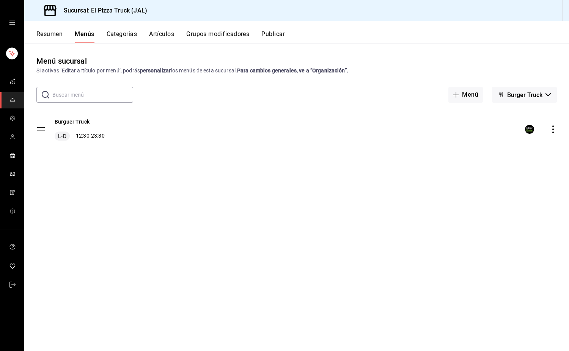
click at [280, 31] on button "Publicar" at bounding box center [273, 36] width 24 height 13
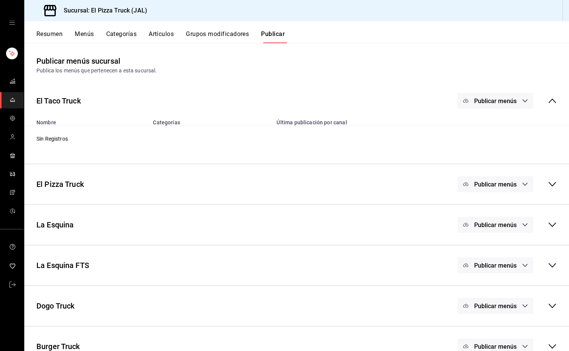
click at [493, 98] on div "Publicar menús" at bounding box center [495, 101] width 76 height 16
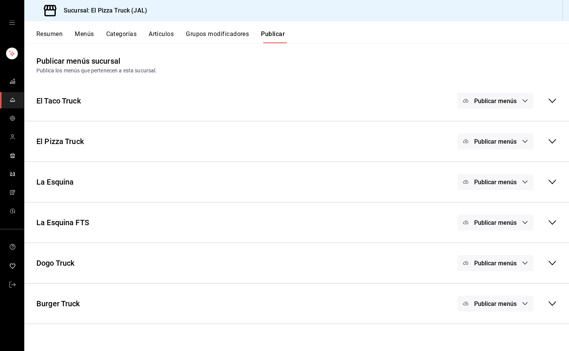
click at [520, 100] on div "Publicar menús" at bounding box center [495, 101] width 76 height 16
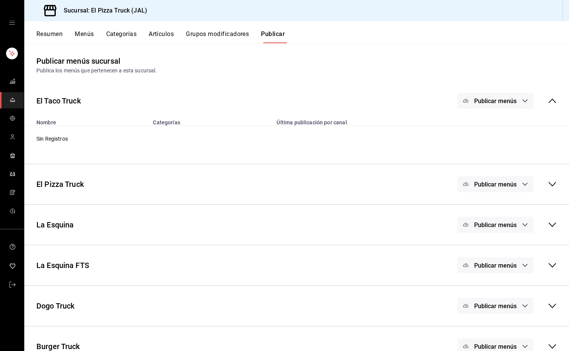
click at [511, 103] on div "Publicar menús" at bounding box center [495, 101] width 76 height 16
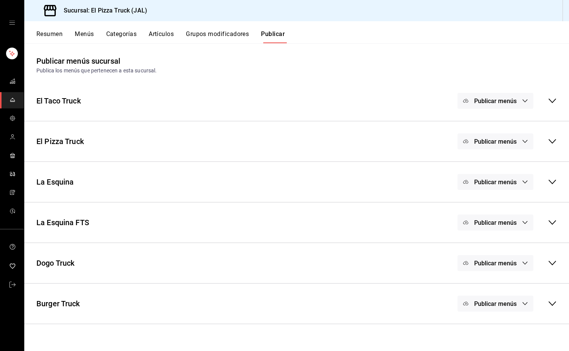
click at [498, 139] on span "Publicar menús" at bounding box center [495, 141] width 42 height 7
click at [503, 160] on li "DiDi Food" at bounding box center [495, 165] width 56 height 21
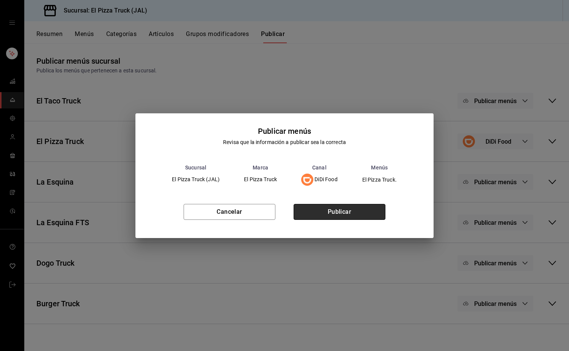
click at [355, 210] on button "Publicar" at bounding box center [339, 212] width 92 height 16
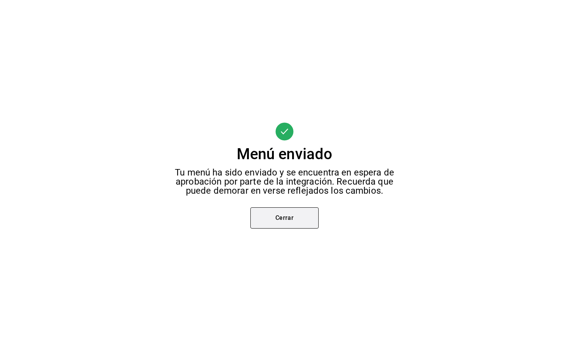
click at [293, 209] on button "Cerrar" at bounding box center [284, 217] width 68 height 21
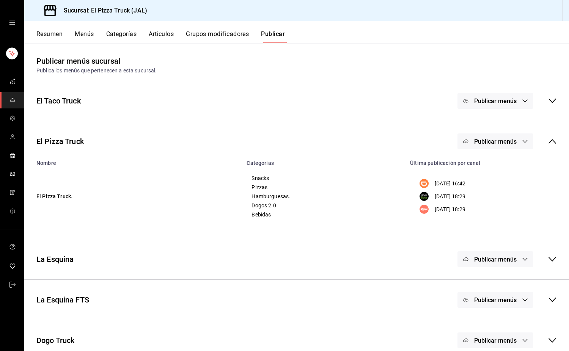
click at [503, 140] on span "Publicar menús" at bounding box center [495, 141] width 42 height 7
click at [493, 186] on span "Uber Eats" at bounding box center [500, 187] width 23 height 8
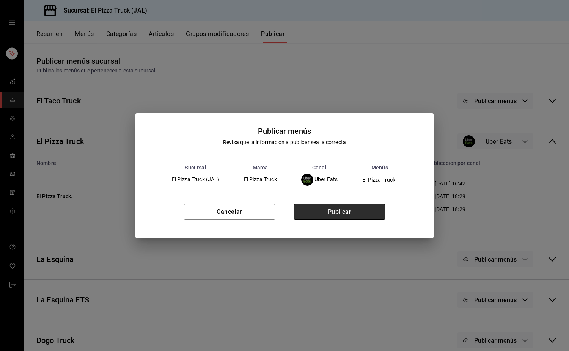
click at [373, 216] on button "Publicar" at bounding box center [339, 212] width 92 height 16
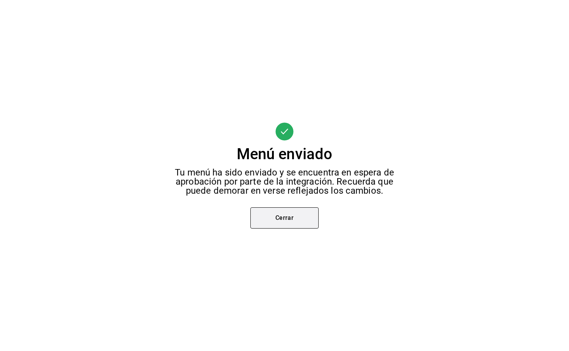
click at [286, 213] on button "Cerrar" at bounding box center [284, 217] width 68 height 21
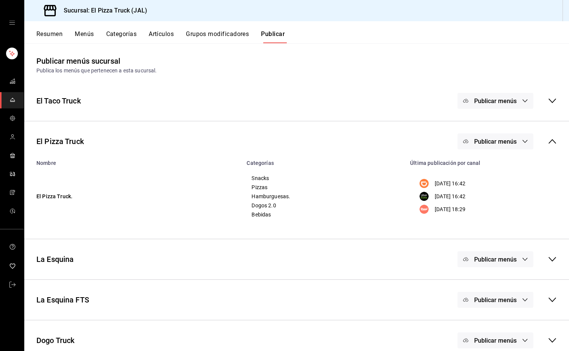
click at [504, 143] on span "Publicar menús" at bounding box center [495, 141] width 42 height 7
click at [481, 211] on div at bounding box center [477, 208] width 21 height 12
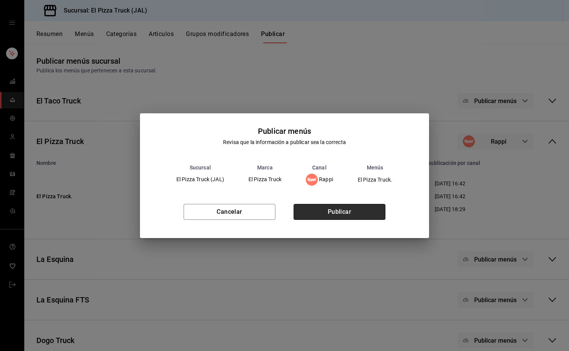
click at [356, 212] on button "Publicar" at bounding box center [339, 212] width 92 height 16
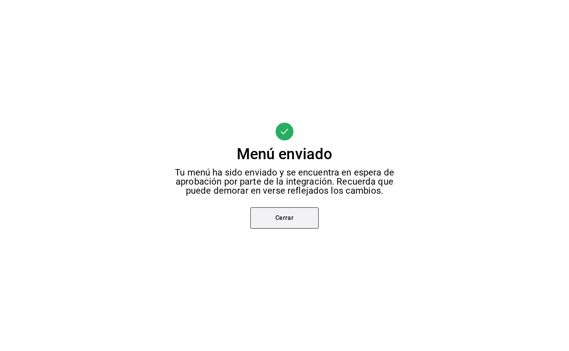
click at [288, 218] on button "Cerrar" at bounding box center [284, 217] width 68 height 21
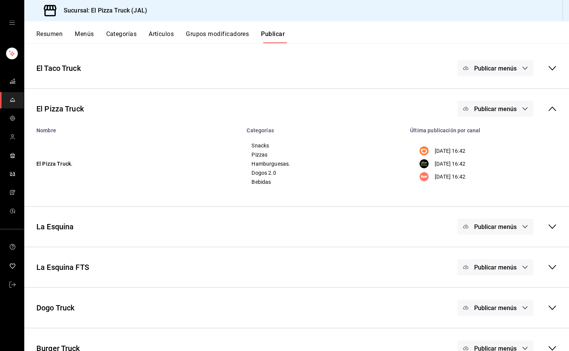
scroll to position [51, 0]
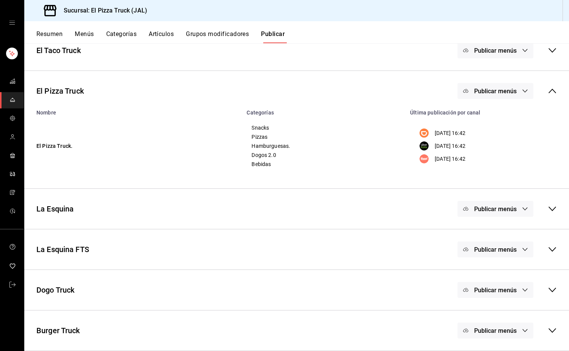
click at [490, 212] on span "Publicar menús" at bounding box center [495, 208] width 42 height 7
click at [497, 238] on li "Uber Eats" at bounding box center [489, 233] width 56 height 21
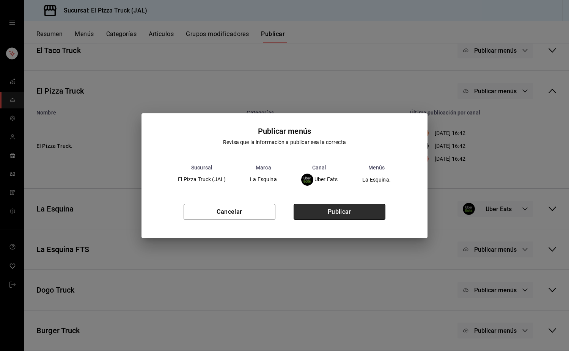
click at [331, 213] on button "Publicar" at bounding box center [339, 212] width 92 height 16
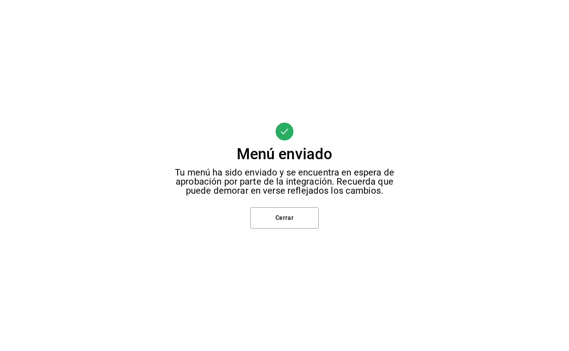
scroll to position [0, 0]
click at [305, 216] on button "Cerrar" at bounding box center [284, 217] width 68 height 21
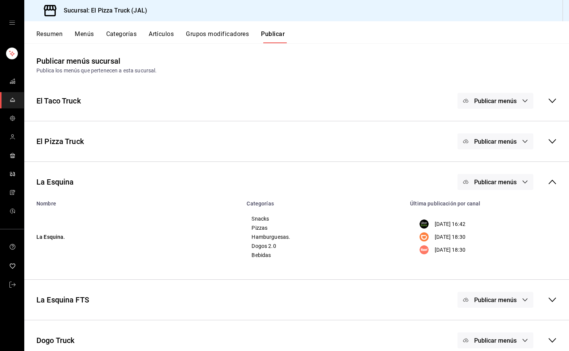
click at [495, 182] on span "Publicar menús" at bounding box center [495, 182] width 42 height 7
click at [481, 221] on li "DiDi Food" at bounding box center [489, 227] width 56 height 21
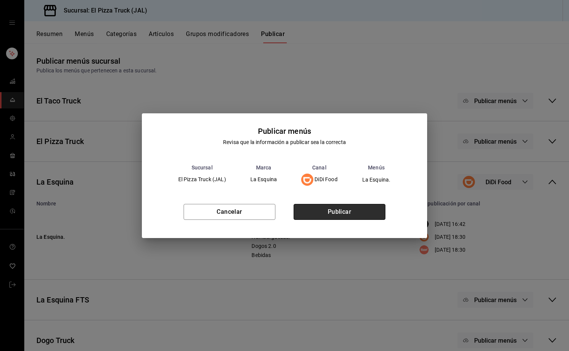
click at [349, 210] on button "Publicar" at bounding box center [339, 212] width 92 height 16
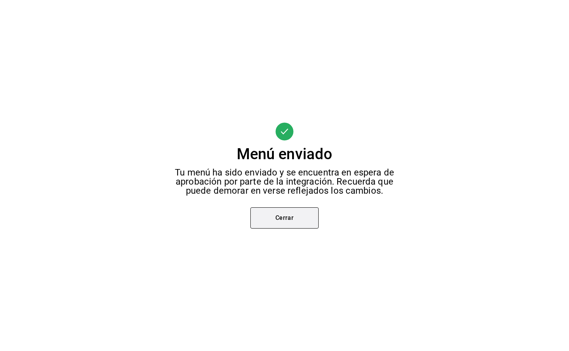
click at [299, 218] on button "Cerrar" at bounding box center [284, 217] width 68 height 21
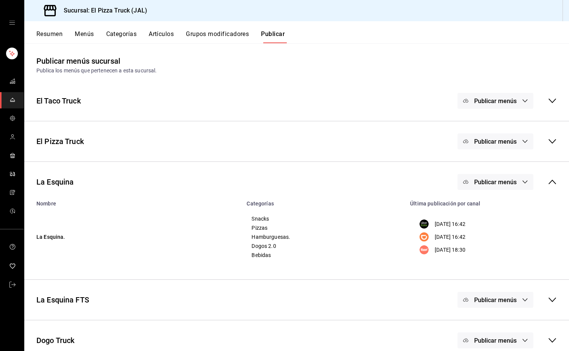
click at [509, 182] on span "Publicar menús" at bounding box center [495, 182] width 42 height 7
click at [486, 244] on div at bounding box center [477, 249] width 21 height 12
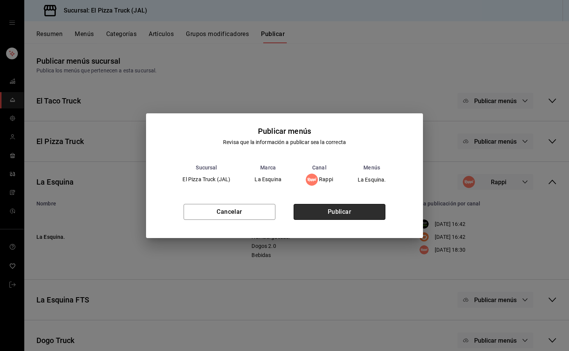
click at [361, 216] on button "Publicar" at bounding box center [339, 212] width 92 height 16
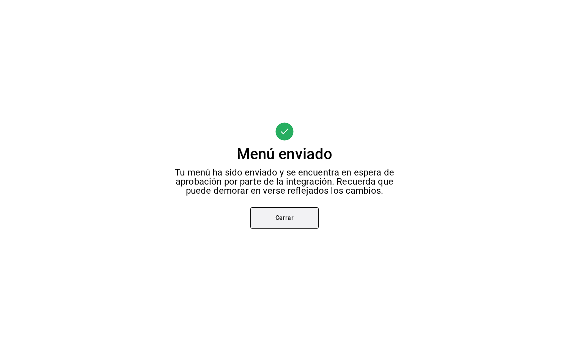
click at [305, 214] on button "Cerrar" at bounding box center [284, 217] width 68 height 21
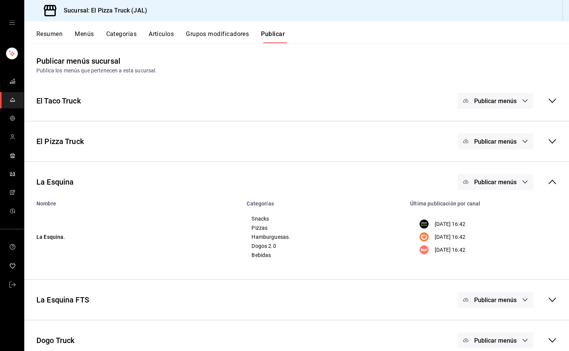
scroll to position [51, 0]
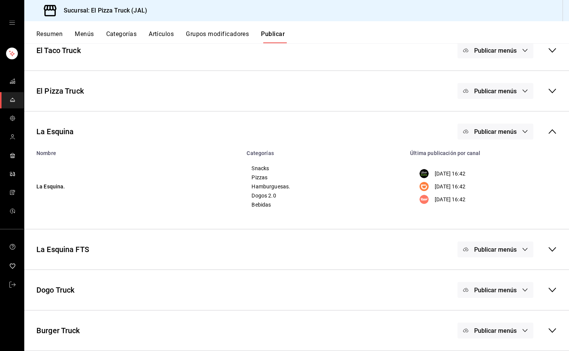
click at [508, 284] on button "Publicar menús" at bounding box center [495, 290] width 76 height 16
click at [494, 315] on span "Uber Eats" at bounding box center [500, 315] width 23 height 8
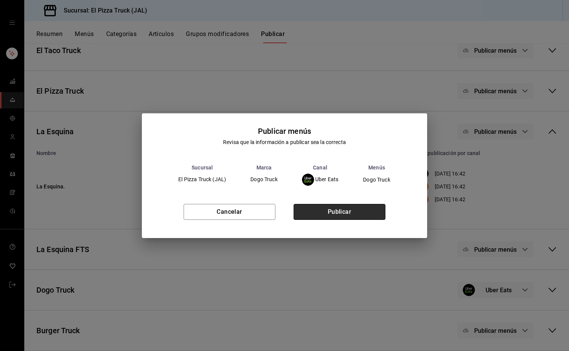
click at [367, 218] on button "Publicar" at bounding box center [339, 212] width 92 height 16
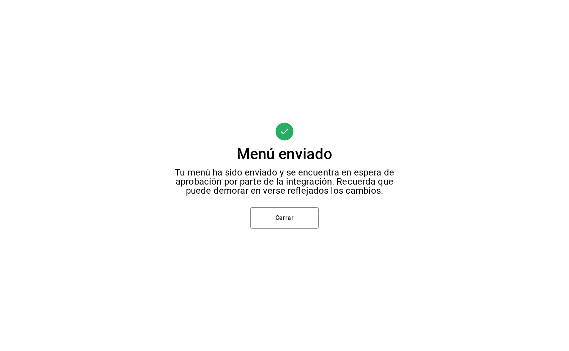
scroll to position [0, 0]
click at [300, 221] on button "Cerrar" at bounding box center [284, 217] width 68 height 21
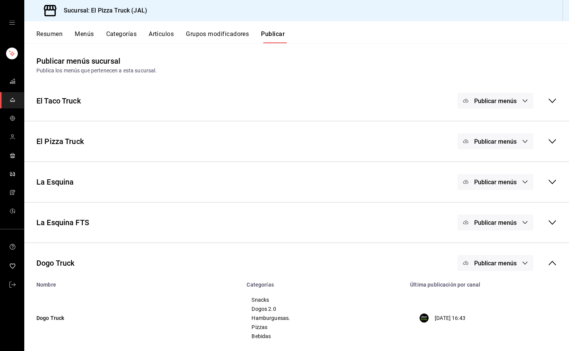
scroll to position [51, 0]
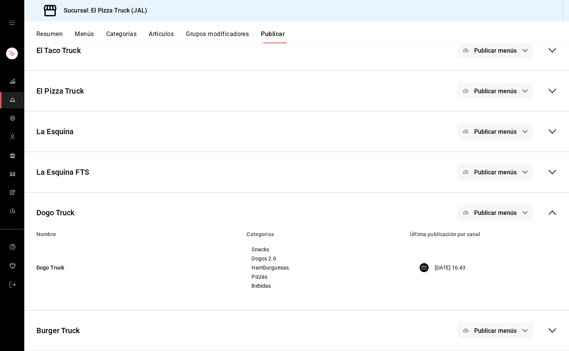
click at [495, 328] on span "Publicar menús" at bounding box center [495, 330] width 42 height 7
click at [496, 337] on span "Uber Eats" at bounding box center [500, 335] width 23 height 8
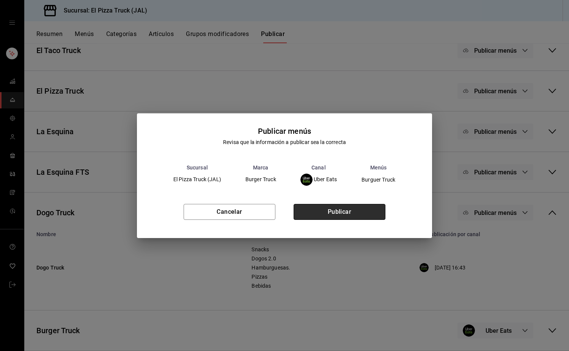
click at [356, 213] on button "Publicar" at bounding box center [339, 212] width 92 height 16
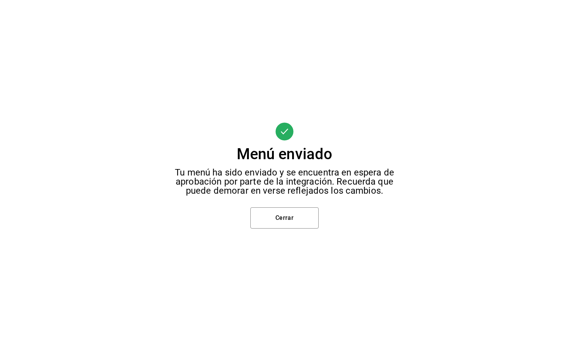
scroll to position [0, 0]
click at [276, 218] on button "Cerrar" at bounding box center [284, 217] width 68 height 21
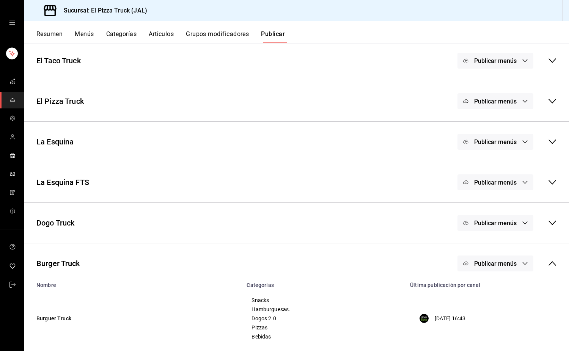
scroll to position [51, 0]
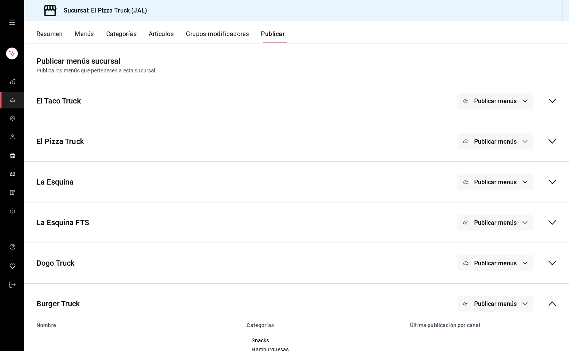
click at [89, 33] on button "Menús" at bounding box center [84, 36] width 19 height 13
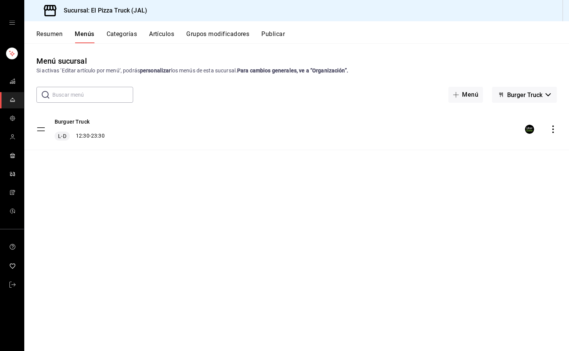
click at [539, 98] on span "Burger Truck" at bounding box center [524, 94] width 35 height 7
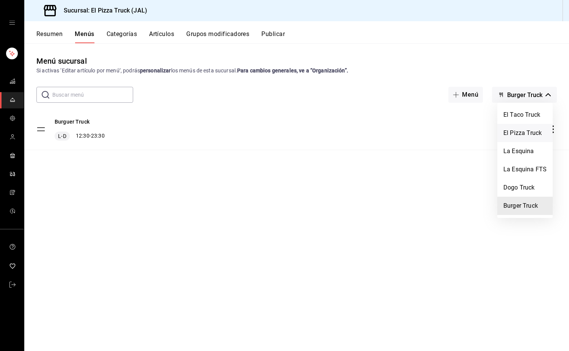
click at [525, 129] on li "El Pizza Truck" at bounding box center [524, 133] width 55 height 18
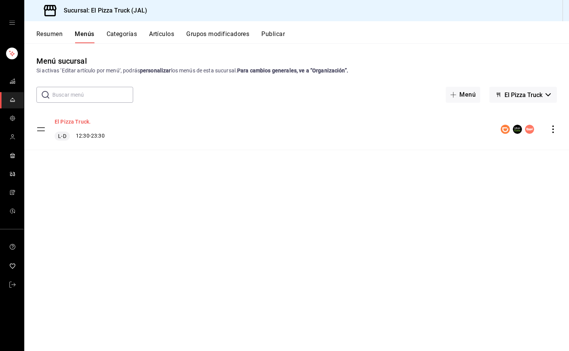
click at [72, 121] on button "El Pizza Truck." at bounding box center [73, 122] width 36 height 8
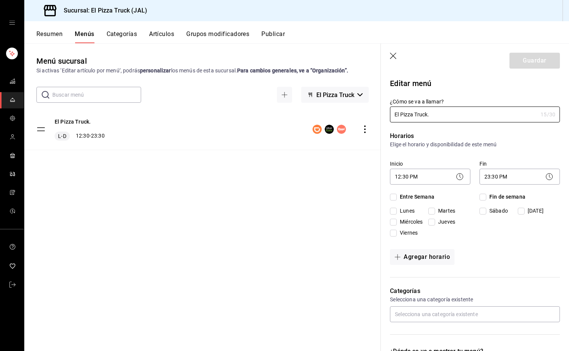
checkbox input "true"
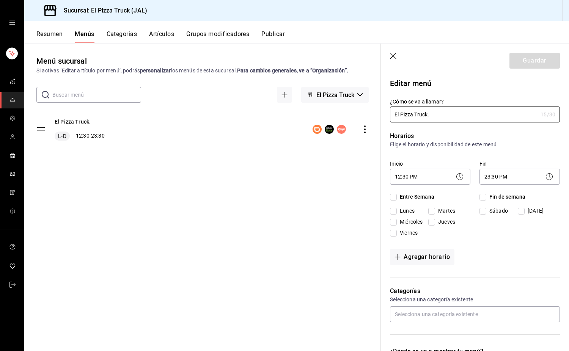
checkbox input "true"
click at [368, 123] on div "El Pizza Truck. L-D 12:30 - 23:30" at bounding box center [202, 129] width 356 height 41
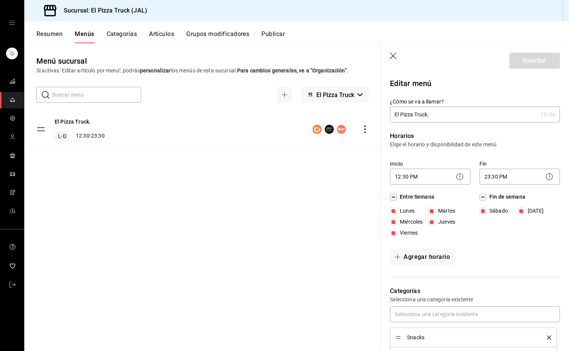
click at [366, 125] on div "menu-maker-table" at bounding box center [340, 129] width 56 height 9
drag, startPoint x: 368, startPoint y: 133, endPoint x: 364, endPoint y: 133, distance: 4.6
click at [367, 134] on div "El Pizza Truck. L-D 12:30 - 23:30" at bounding box center [202, 129] width 356 height 41
click at [363, 130] on icon "actions" at bounding box center [365, 129] width 8 height 8
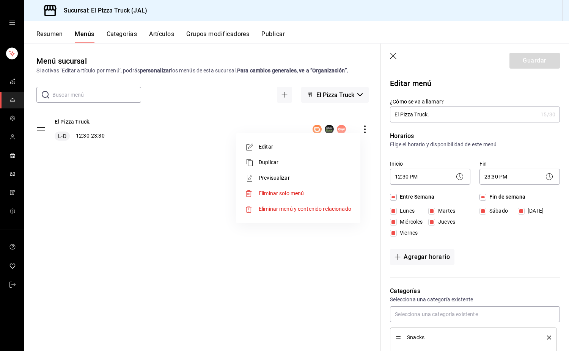
click at [259, 174] on span "Previsualizar" at bounding box center [305, 178] width 92 height 8
checkbox input "false"
type input "1756075512259"
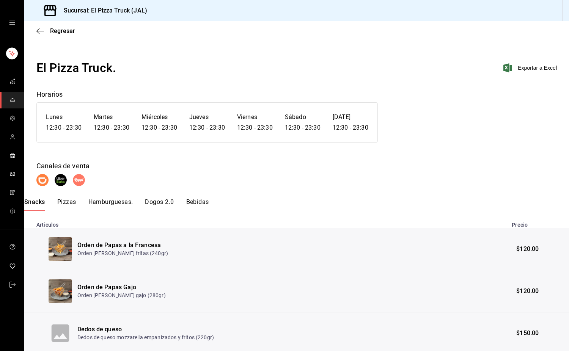
click at [76, 201] on div "Snacks Pizzas Hamburguesas. Dogos 2.0 Bebidas" at bounding box center [296, 204] width 544 height 13
click at [69, 202] on button "Pizzas" at bounding box center [66, 204] width 19 height 13
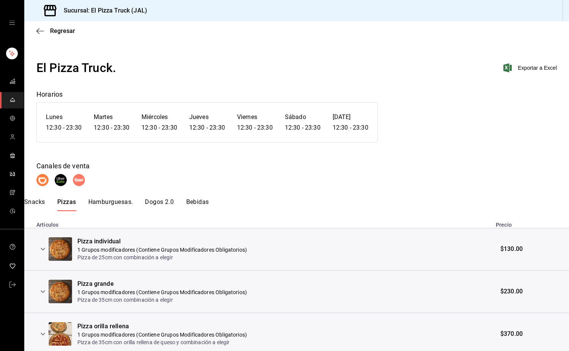
click at [42, 24] on div "Regresar" at bounding box center [296, 30] width 544 height 19
click at [41, 27] on div "Regresar" at bounding box center [296, 30] width 544 height 19
click at [41, 29] on icon "button" at bounding box center [40, 31] width 8 height 7
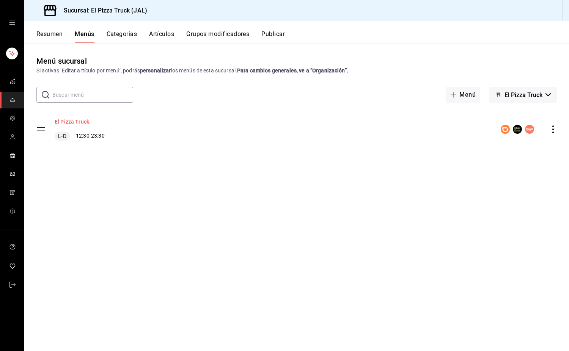
click at [74, 124] on button "El Pizza Truck." at bounding box center [73, 122] width 36 height 8
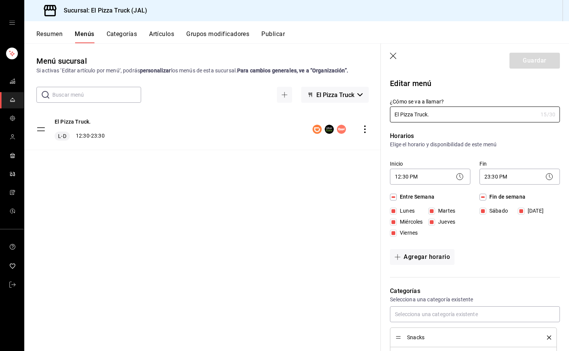
click at [45, 32] on button "Resumen" at bounding box center [49, 36] width 26 height 13
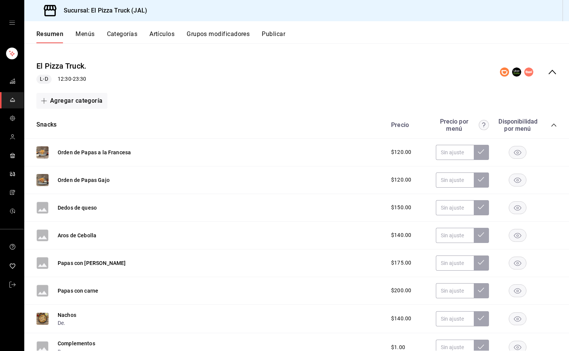
scroll to position [38, 0]
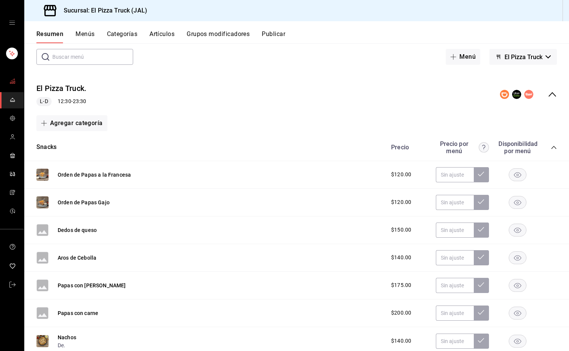
click at [11, 78] on icon "mailbox folders" at bounding box center [12, 81] width 6 height 6
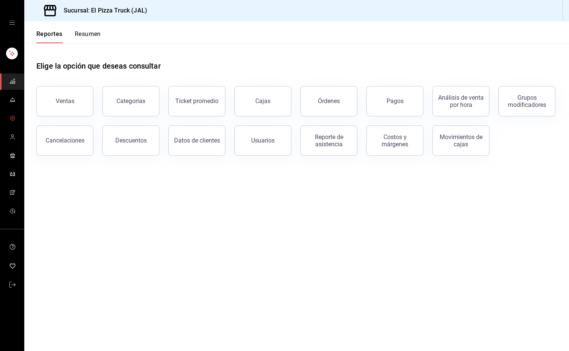
click at [10, 118] on icon "mailbox folders" at bounding box center [12, 118] width 6 height 6
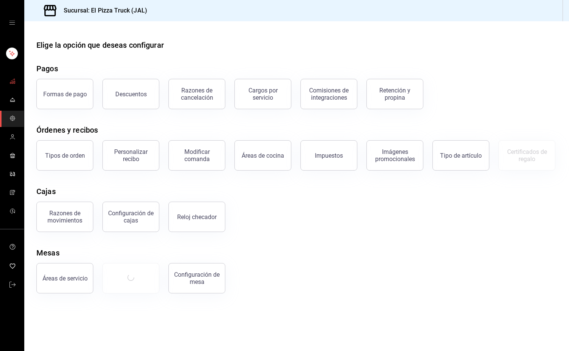
click at [14, 82] on rect "mailbox folders" at bounding box center [14, 82] width 1 height 3
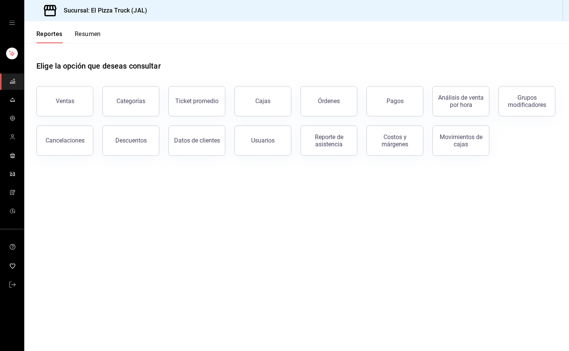
drag, startPoint x: 14, startPoint y: 82, endPoint x: 327, endPoint y: 258, distance: 359.6
click at [327, 258] on main "Elige la opción que deseas consultar Ventas Categorías Ticket promedio Cajas Ór…" at bounding box center [296, 197] width 544 height 308
